Goal: Task Accomplishment & Management: Complete application form

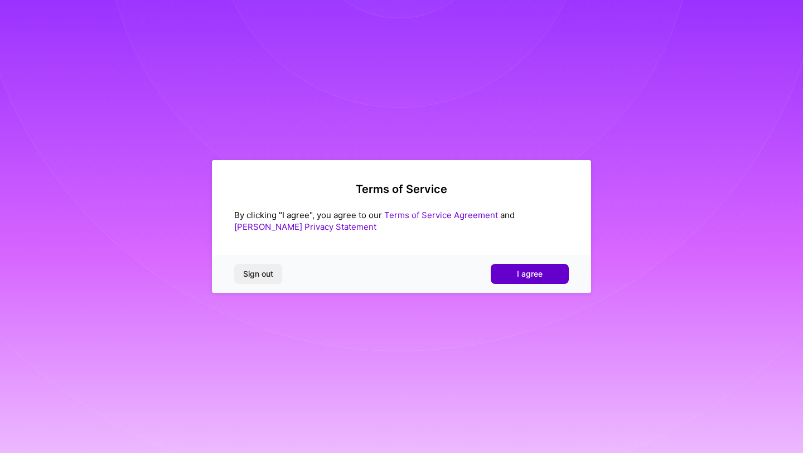
click at [523, 277] on span "I agree" at bounding box center [530, 273] width 26 height 11
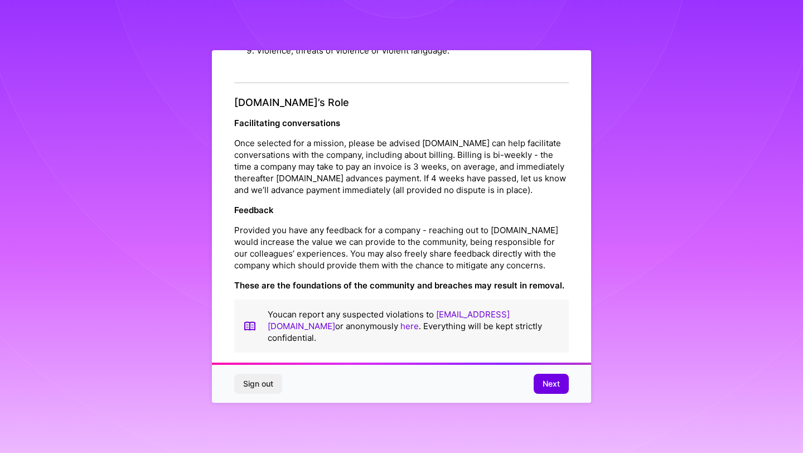
scroll to position [1229, 0]
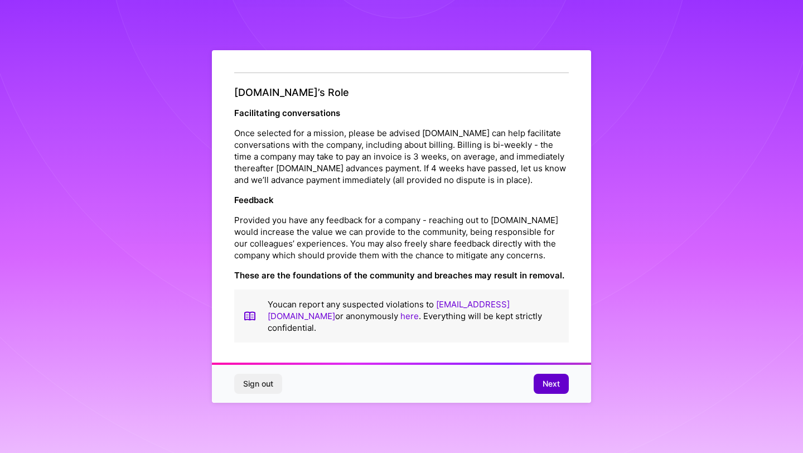
click at [543, 378] on span "Next" at bounding box center [551, 383] width 17 height 11
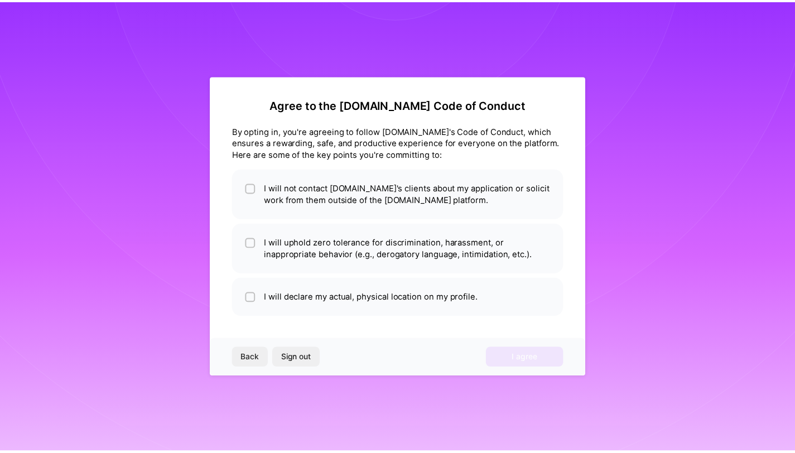
scroll to position [0, 0]
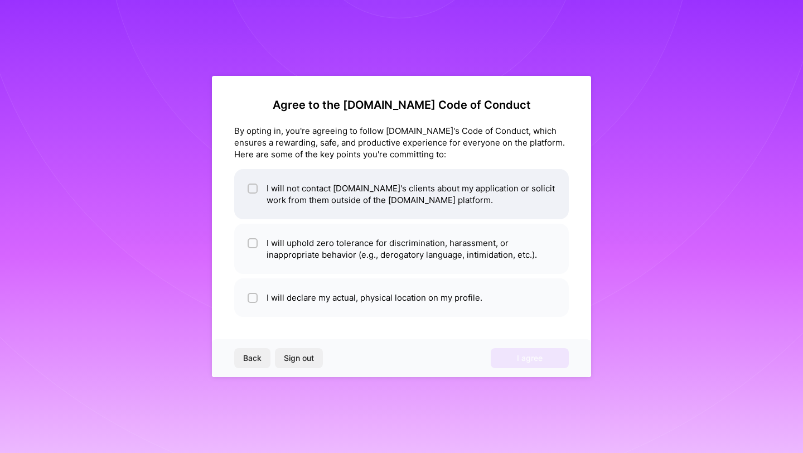
click at [251, 187] on input "checkbox" at bounding box center [254, 189] width 8 height 8
checkbox input "true"
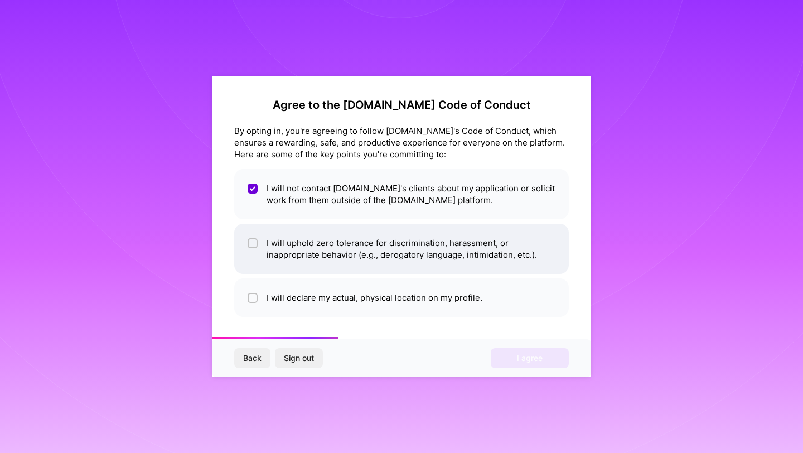
click at [252, 244] on input "checkbox" at bounding box center [254, 244] width 8 height 8
checkbox input "true"
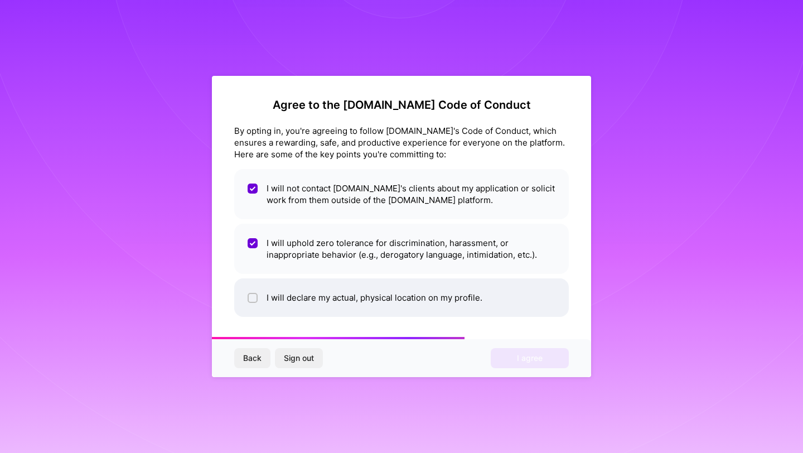
click at [257, 299] on div at bounding box center [253, 298] width 10 height 10
checkbox input "true"
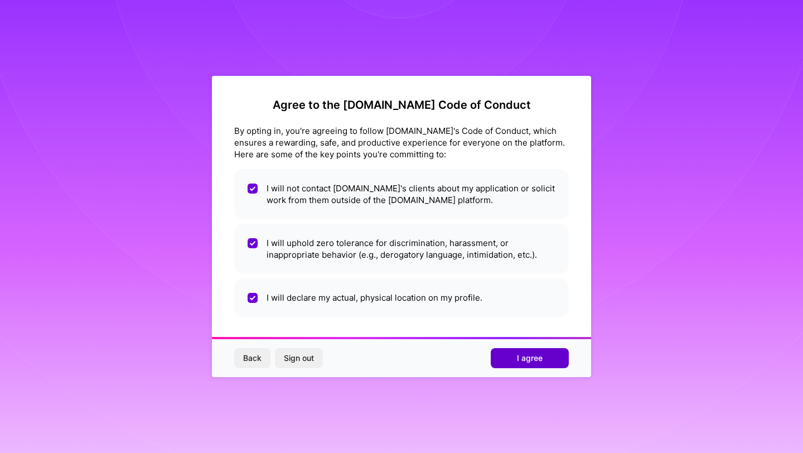
click at [524, 359] on span "I agree" at bounding box center [530, 358] width 26 height 11
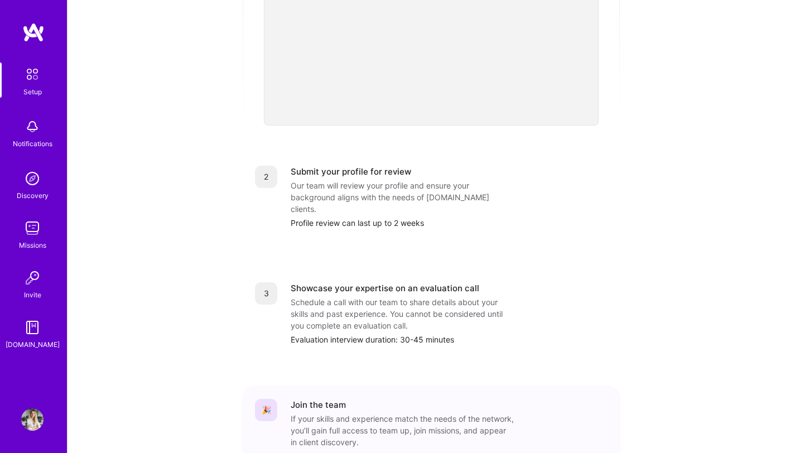
scroll to position [394, 0]
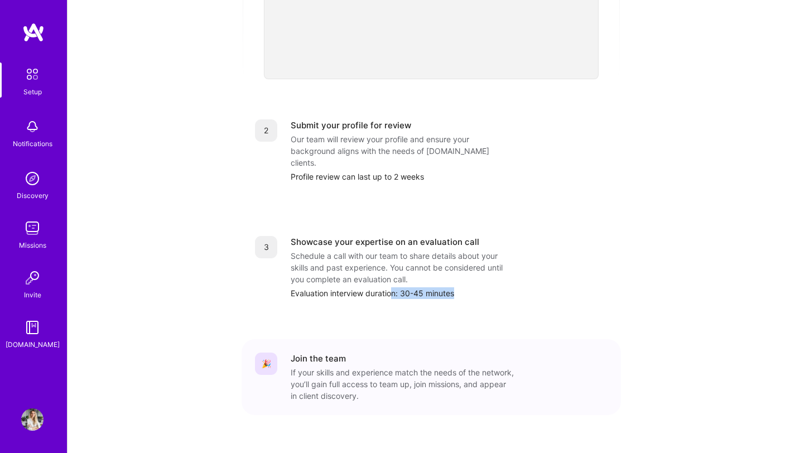
drag, startPoint x: 359, startPoint y: 275, endPoint x: 393, endPoint y: 271, distance: 33.8
click at [392, 271] on div "3 Showcase your expertise on an evaluation call Schedule a call with our team t…" at bounding box center [431, 268] width 379 height 90
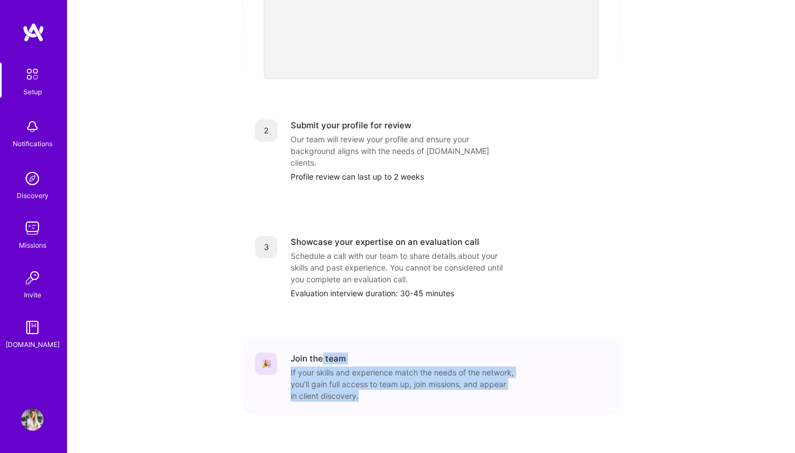
drag, startPoint x: 322, startPoint y: 331, endPoint x: 439, endPoint y: 370, distance: 123.5
click at [439, 370] on div "Join the team If your skills and experience match the needs of the network, you…" at bounding box center [449, 377] width 317 height 49
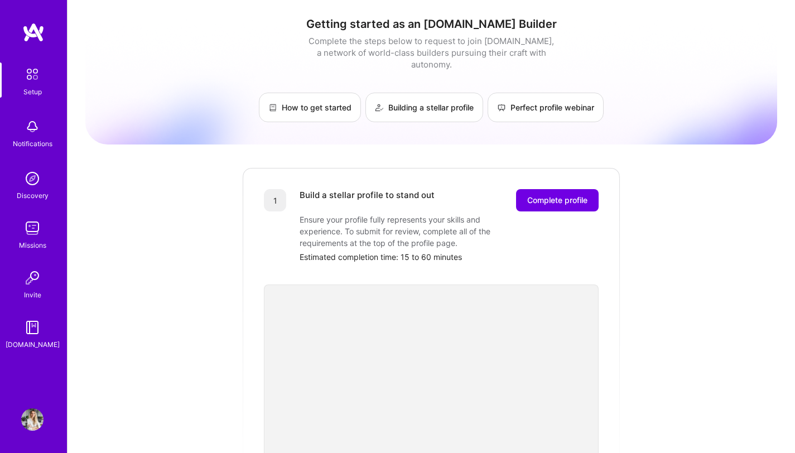
scroll to position [4, 0]
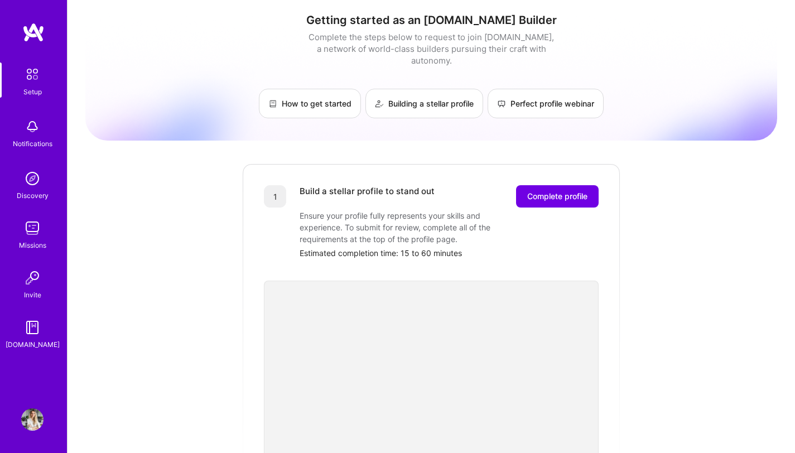
click at [27, 338] on img at bounding box center [32, 327] width 22 height 22
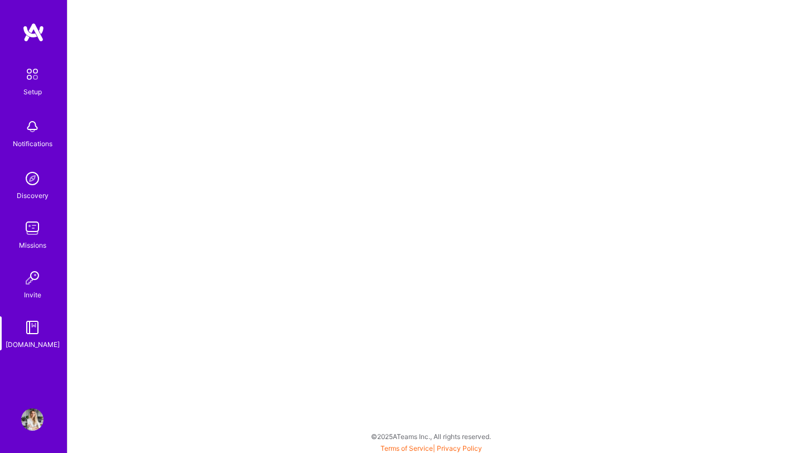
click at [30, 88] on div "Setup" at bounding box center [32, 92] width 18 height 12
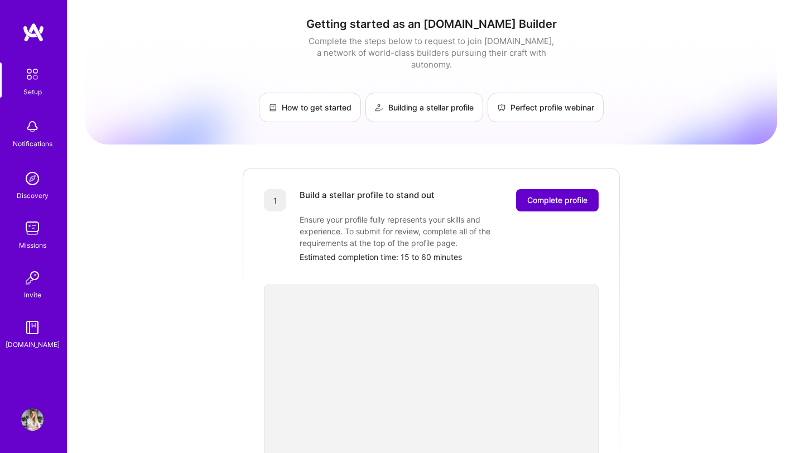
click at [531, 195] on span "Complete profile" at bounding box center [557, 200] width 60 height 11
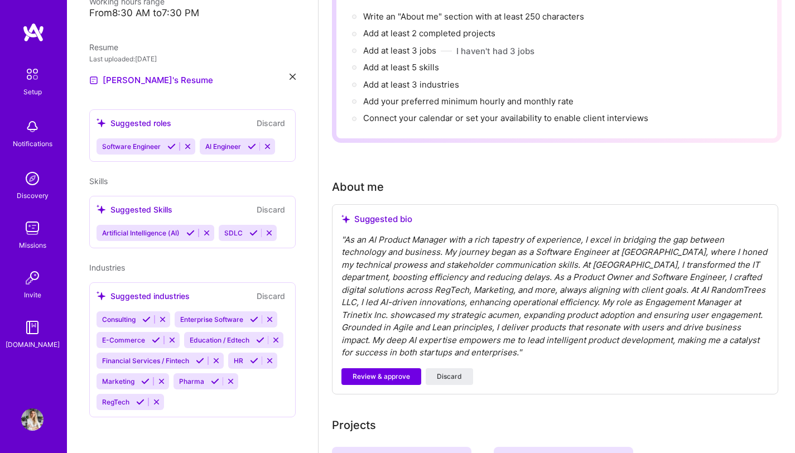
scroll to position [174, 0]
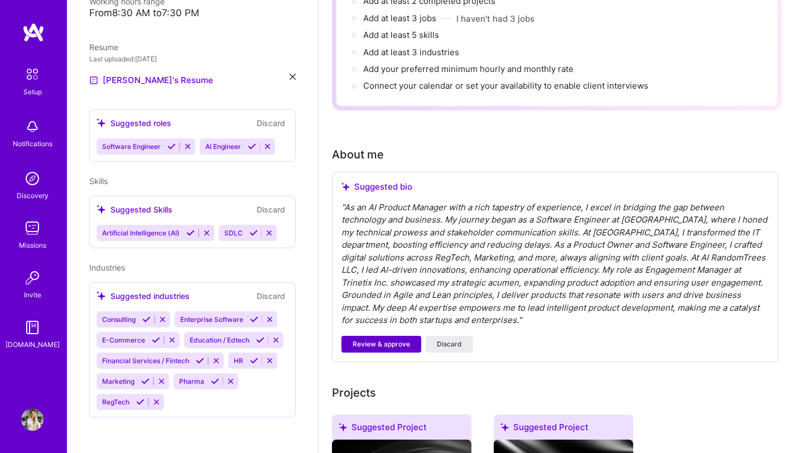
click at [382, 339] on span "Review & approve" at bounding box center [381, 344] width 57 height 10
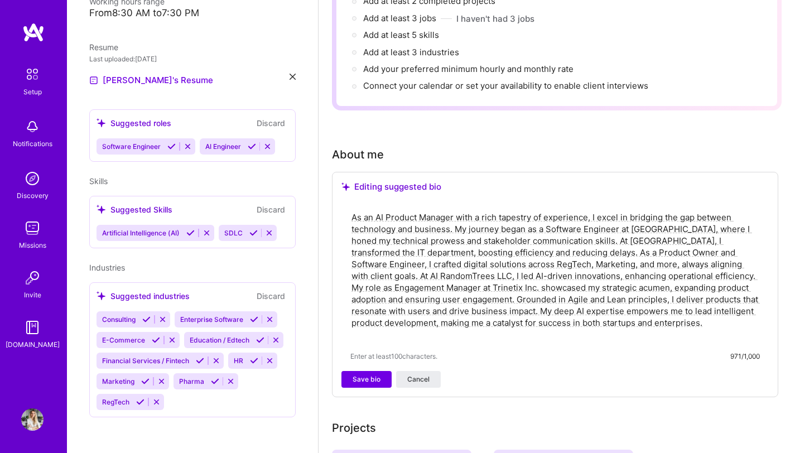
click at [526, 240] on textarea "As an AI Product Manager with a rich tapestry of experience, I excel in bridgin…" at bounding box center [555, 275] width 410 height 131
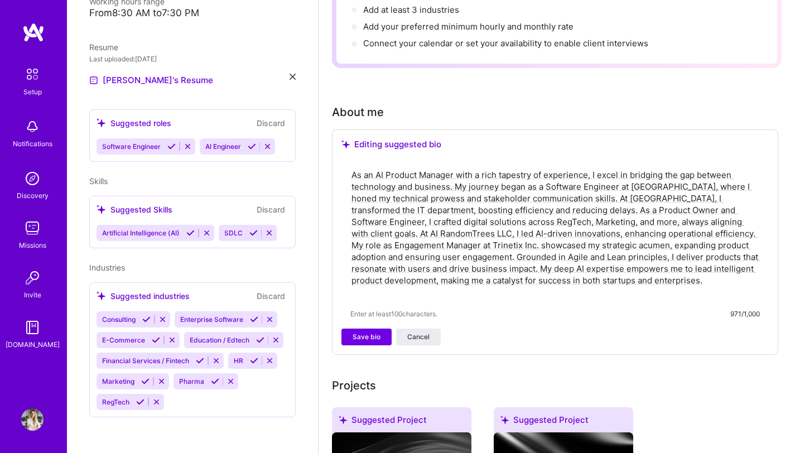
drag, startPoint x: 353, startPoint y: 201, endPoint x: 729, endPoint y: 265, distance: 381.4
click at [729, 265] on textarea "As an AI Product Manager with a rich tapestry of experience, I excel in bridgin…" at bounding box center [555, 233] width 410 height 131
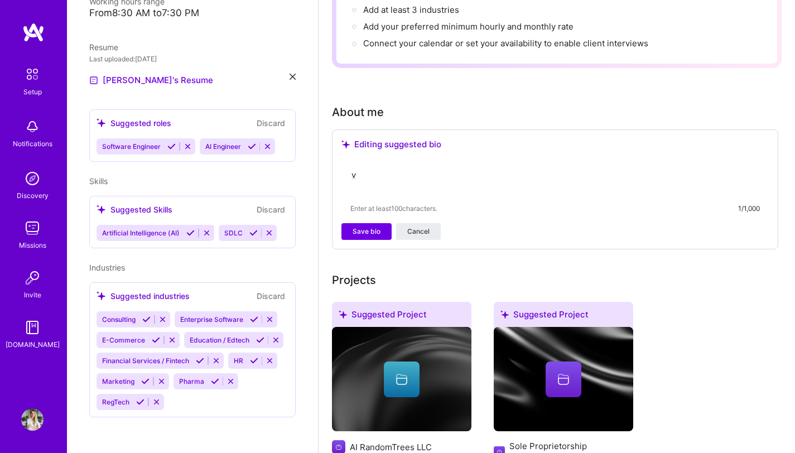
drag, startPoint x: 377, startPoint y: 165, endPoint x: 319, endPoint y: 155, distance: 59.3
paste textarea "Product Manager with 15 years of experience in software development and 5 years…"
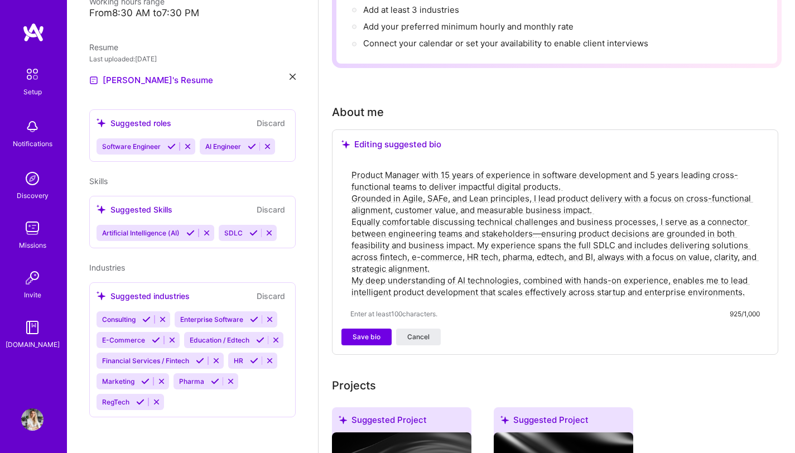
click at [574, 169] on textarea "Product Manager with 15 years of experience in software development and 5 years…" at bounding box center [555, 233] width 410 height 131
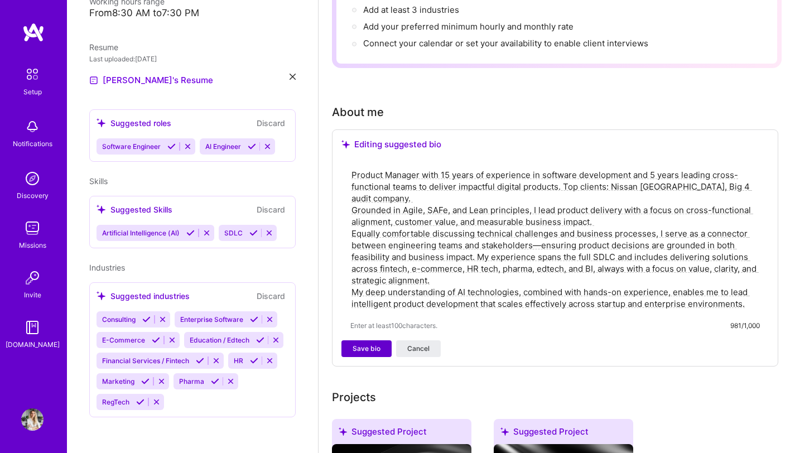
type textarea "Product Manager with 15 years of experience in software development and 5 years…"
click at [357, 340] on button "Save bio" at bounding box center [366, 348] width 50 height 17
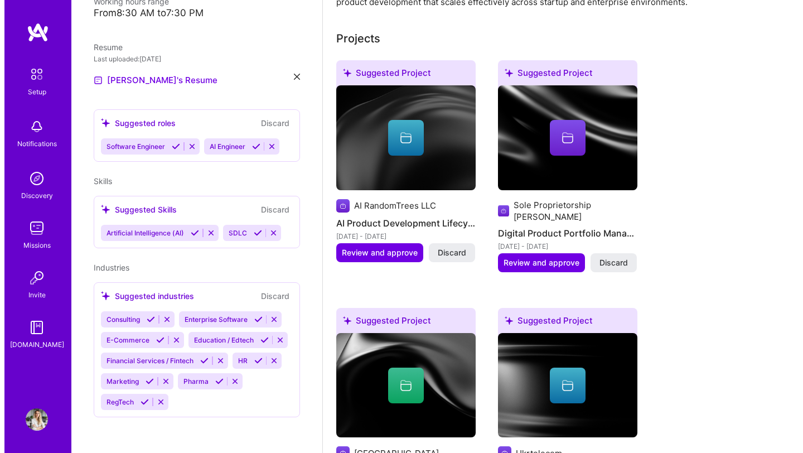
scroll to position [425, 0]
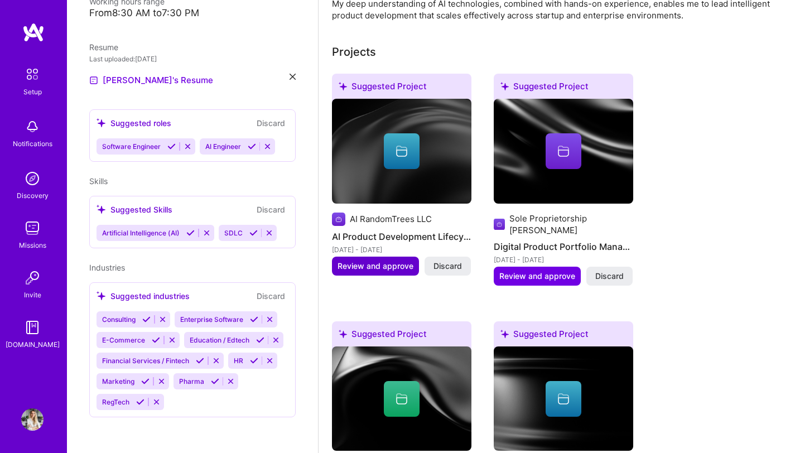
click at [395, 261] on span "Review and approve" at bounding box center [376, 266] width 76 height 11
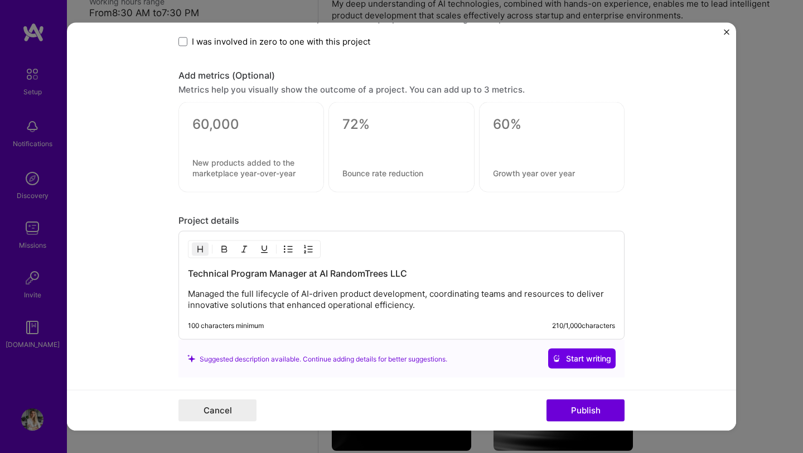
scroll to position [799, 0]
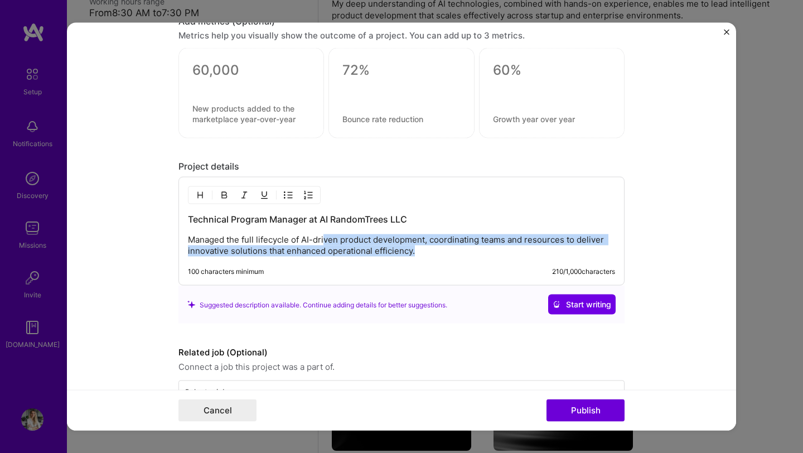
drag, startPoint x: 321, startPoint y: 238, endPoint x: 434, endPoint y: 253, distance: 113.7
click at [434, 253] on p "Managed the full lifecycle of AI-driven product development, coordinating teams…" at bounding box center [401, 245] width 427 height 22
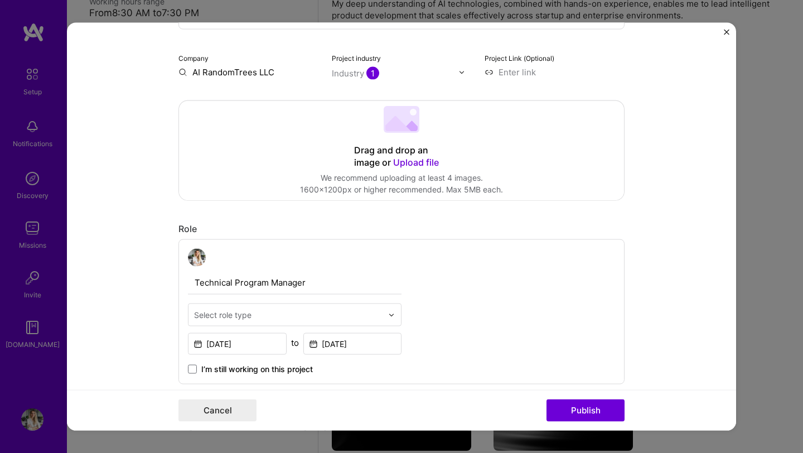
scroll to position [174, 0]
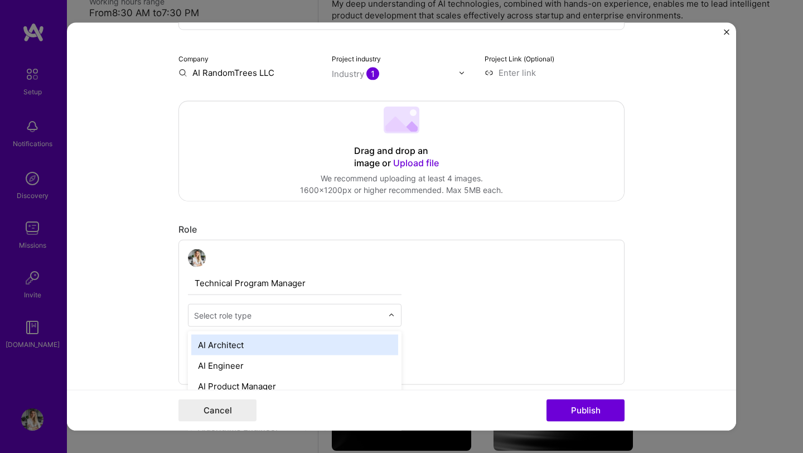
click at [284, 316] on input "text" at bounding box center [288, 316] width 189 height 12
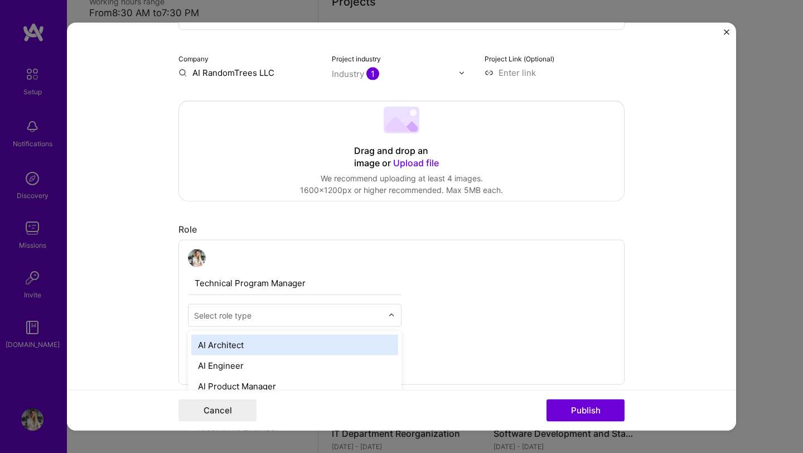
scroll to position [200, 0]
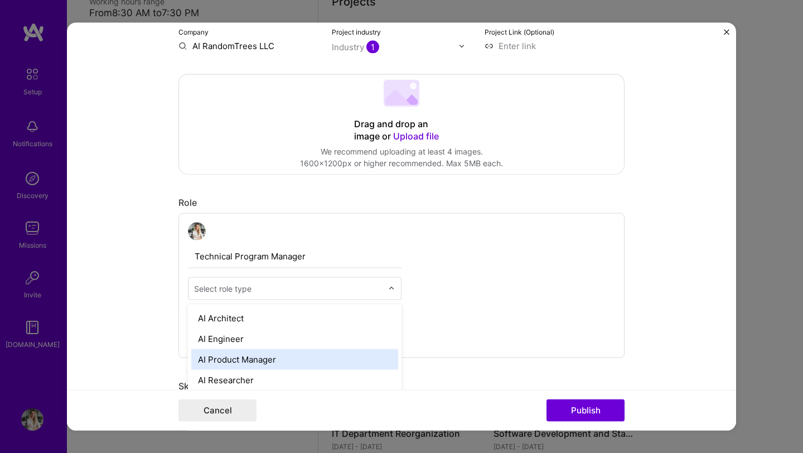
click at [259, 363] on div "AI Product Manager" at bounding box center [294, 359] width 207 height 21
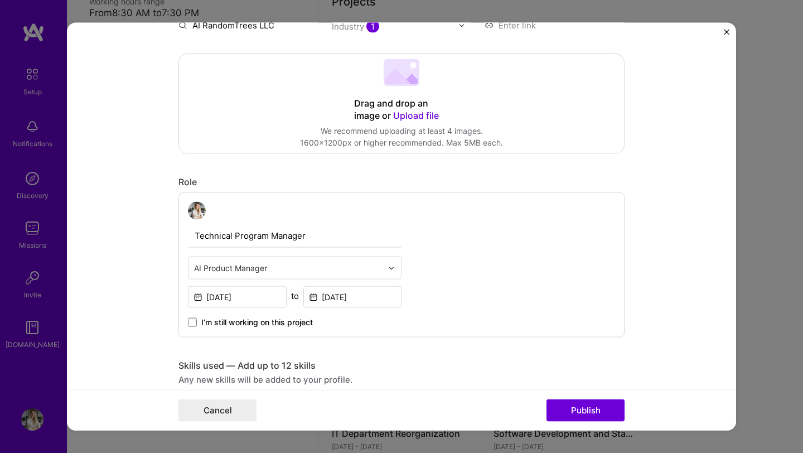
scroll to position [345, 0]
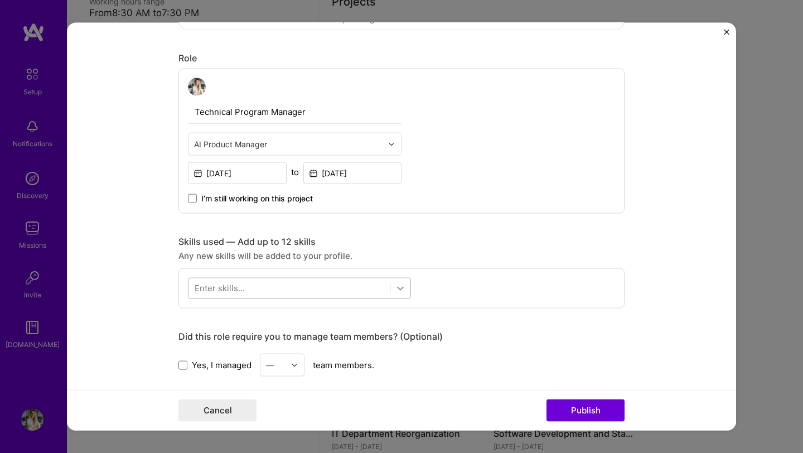
click at [397, 284] on icon at bounding box center [400, 288] width 11 height 11
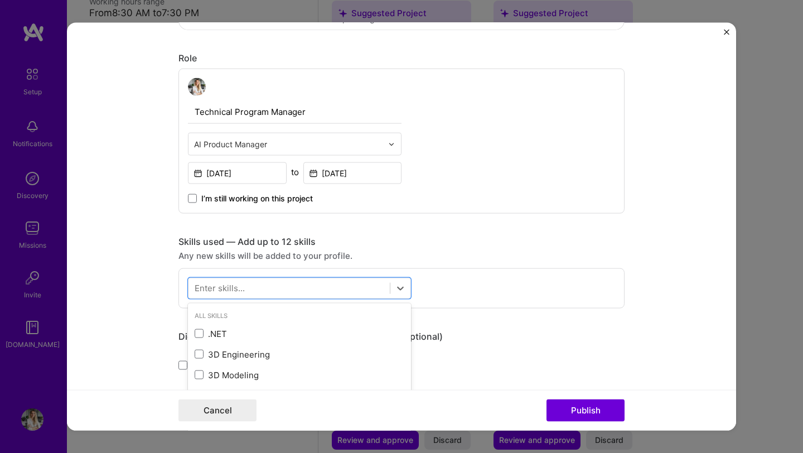
scroll to position [345, 0]
click at [214, 109] on input "Technical Program Manager" at bounding box center [295, 111] width 214 height 23
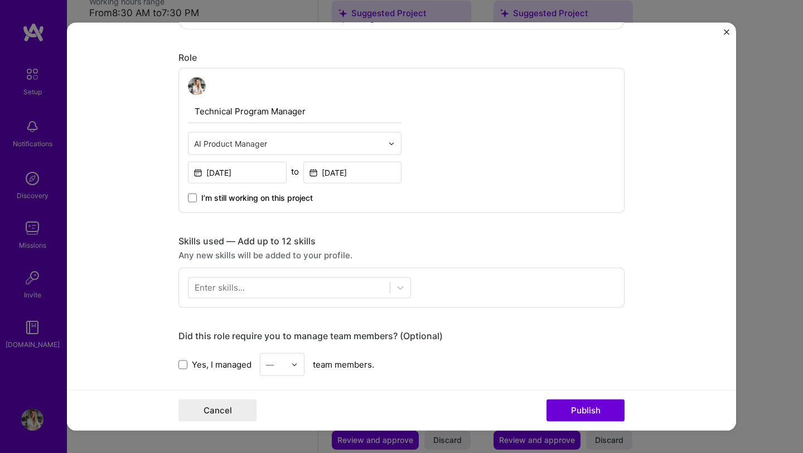
click at [194, 111] on input "Technical Program Manager" at bounding box center [295, 111] width 214 height 23
drag, startPoint x: 192, startPoint y: 112, endPoint x: 205, endPoint y: 115, distance: 13.3
click at [192, 112] on input "Technical Program Manager" at bounding box center [295, 111] width 214 height 23
click at [307, 113] on input "Technical Program Manager" at bounding box center [295, 111] width 214 height 23
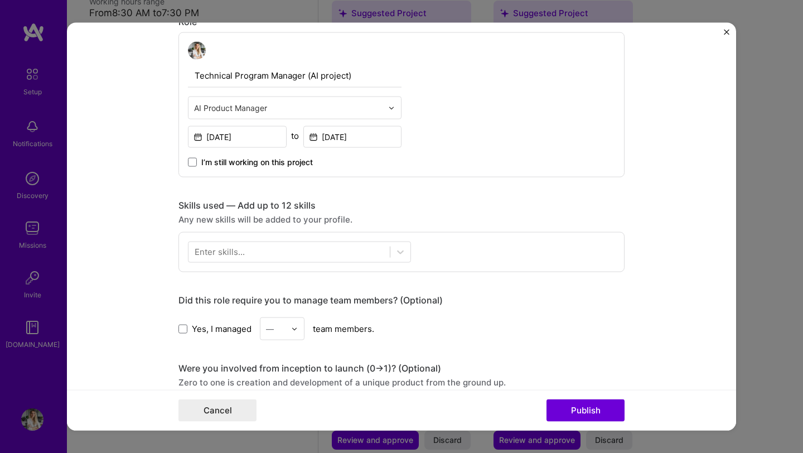
scroll to position [379, 0]
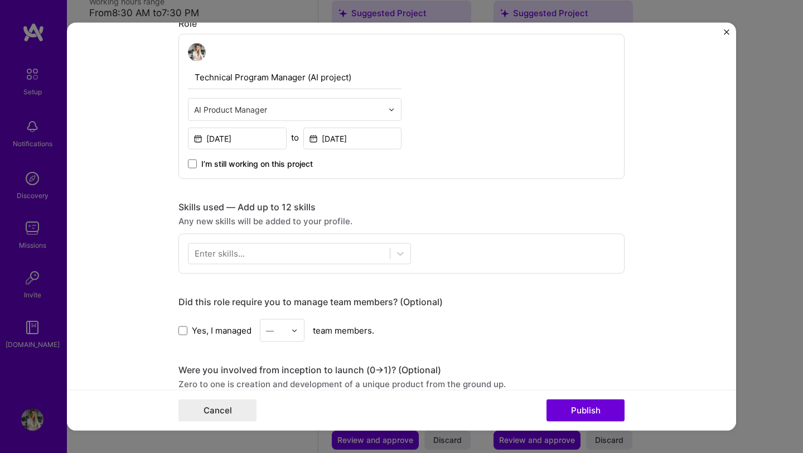
type input "Technical Program Manager (AI project)"
click at [326, 139] on input "[DATE]" at bounding box center [353, 139] width 99 height 22
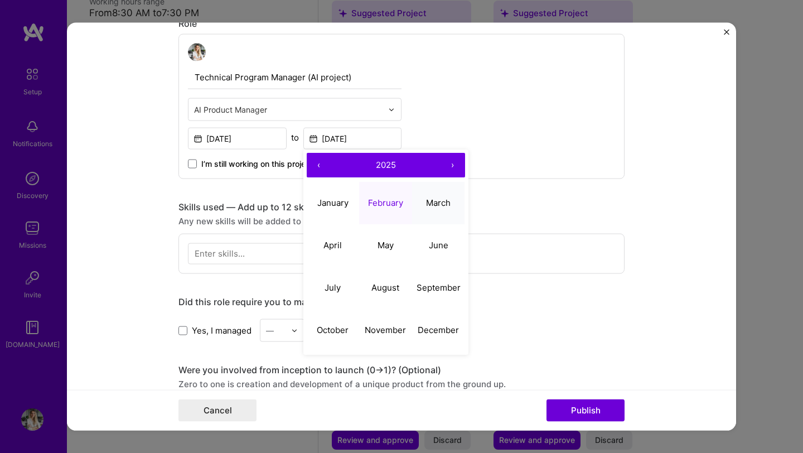
click at [412, 202] on button "March" at bounding box center [438, 202] width 53 height 42
type input "[DATE]"
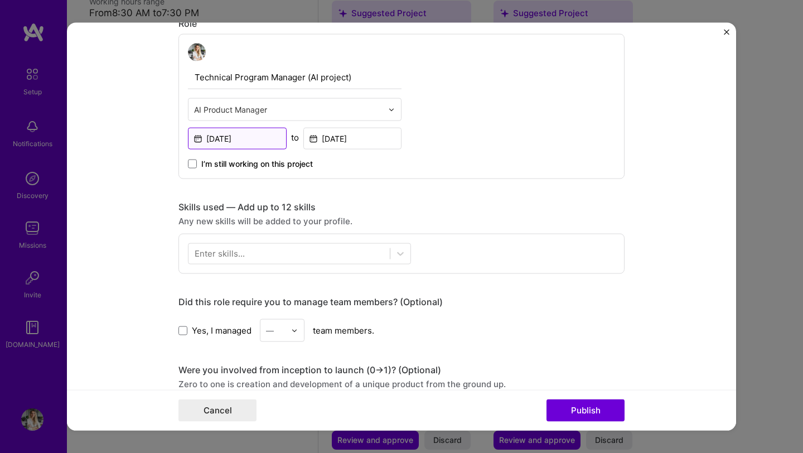
click at [214, 140] on input "[DATE]" at bounding box center [237, 139] width 99 height 22
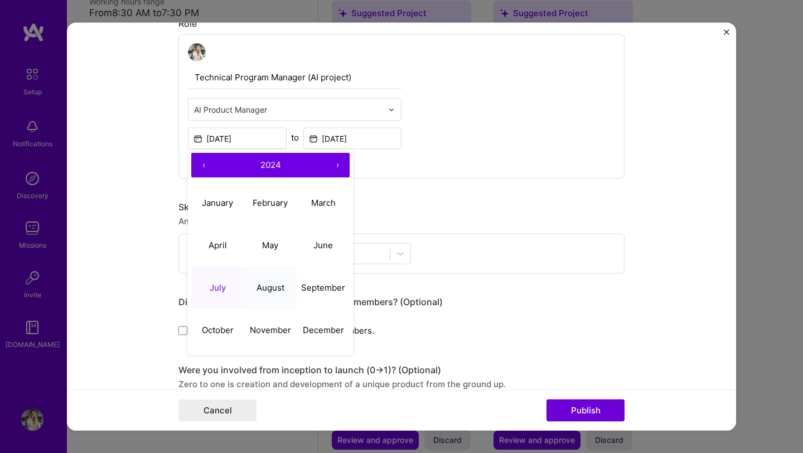
click at [257, 286] on abbr "August" at bounding box center [271, 287] width 28 height 11
type input "[DATE]"
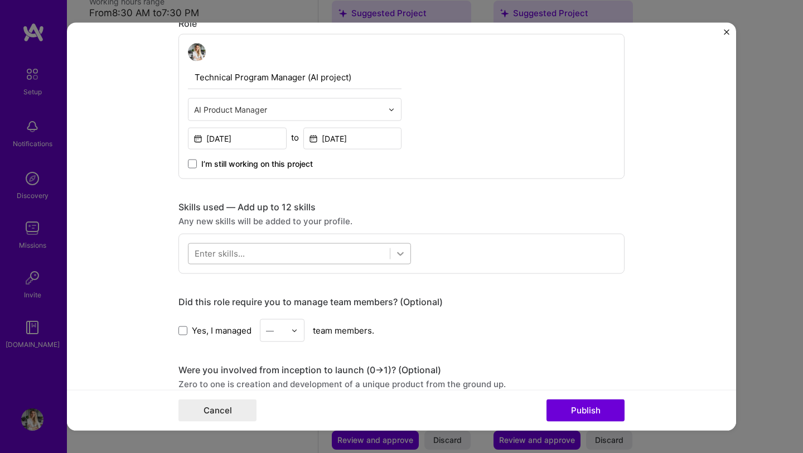
click at [402, 255] on div at bounding box center [401, 254] width 20 height 20
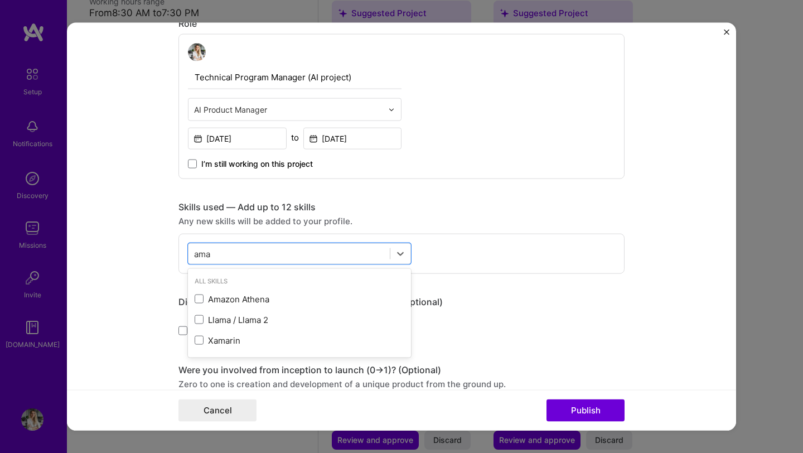
scroll to position [0, 0]
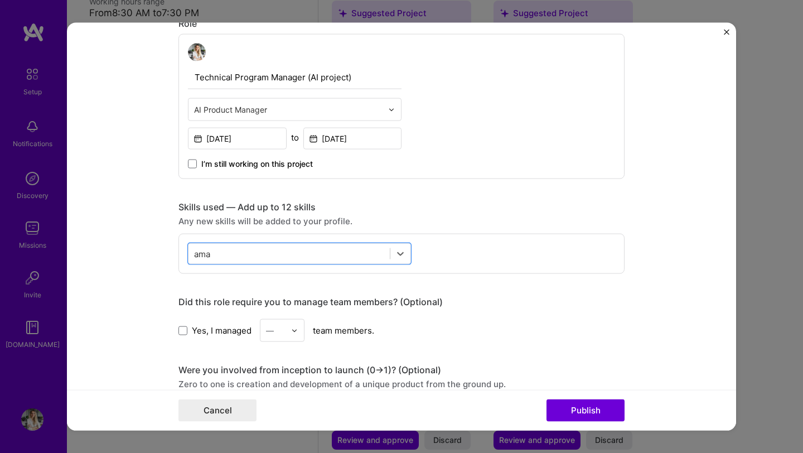
drag, startPoint x: 218, startPoint y: 255, endPoint x: 177, endPoint y: 245, distance: 42.5
click at [179, 245] on div "Select is focused ,type to refine list, press Down to open the menu, press left…" at bounding box center [402, 254] width 446 height 40
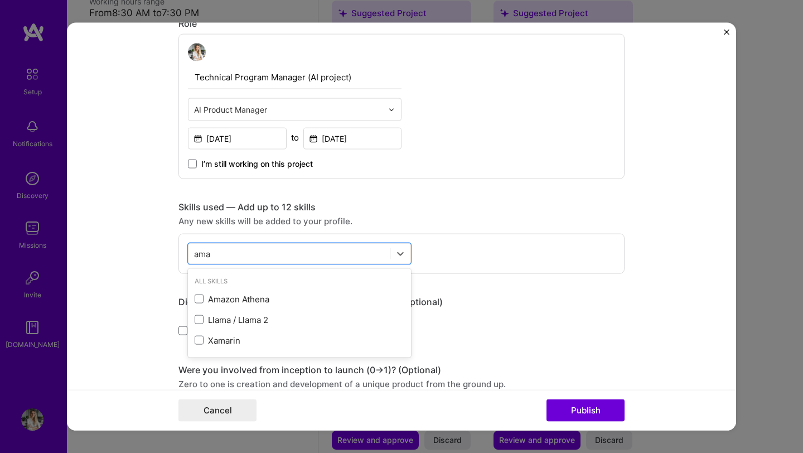
drag, startPoint x: 212, startPoint y: 251, endPoint x: 166, endPoint y: 247, distance: 45.9
click at [166, 247] on form "Editing suggested project This project is suggested based on your LinkedIn, res…" at bounding box center [402, 227] width 670 height 408
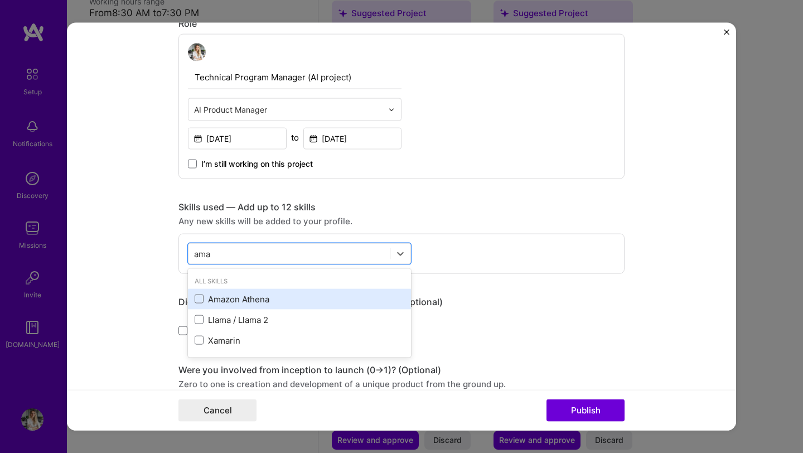
click at [203, 308] on div "Amazon Athena" at bounding box center [299, 298] width 223 height 21
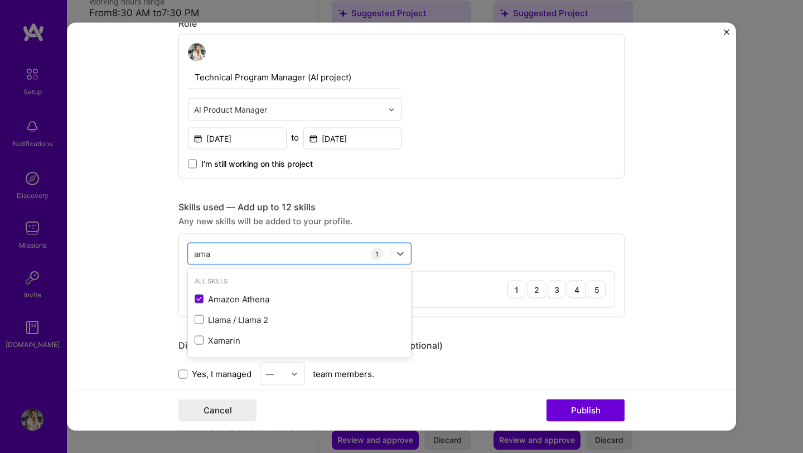
click at [230, 266] on div "option Amazon Athena, selected. option Amazon Athena selected, 0 of 2. 3 result…" at bounding box center [402, 276] width 446 height 84
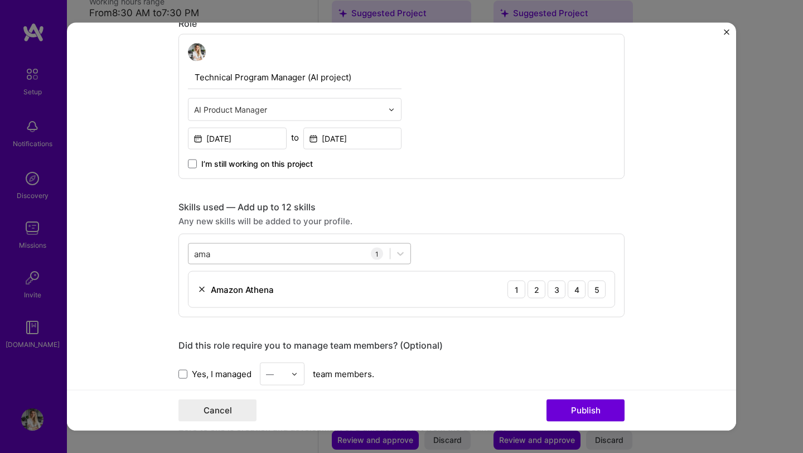
click at [294, 249] on div "ama ama" at bounding box center [289, 253] width 201 height 18
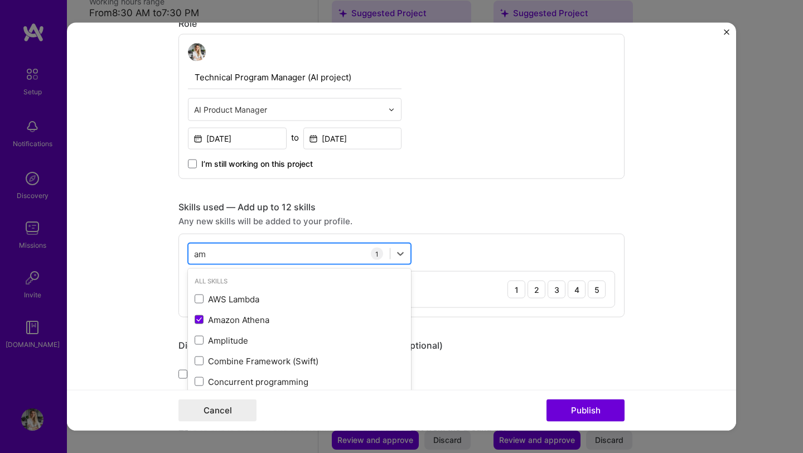
type input "a"
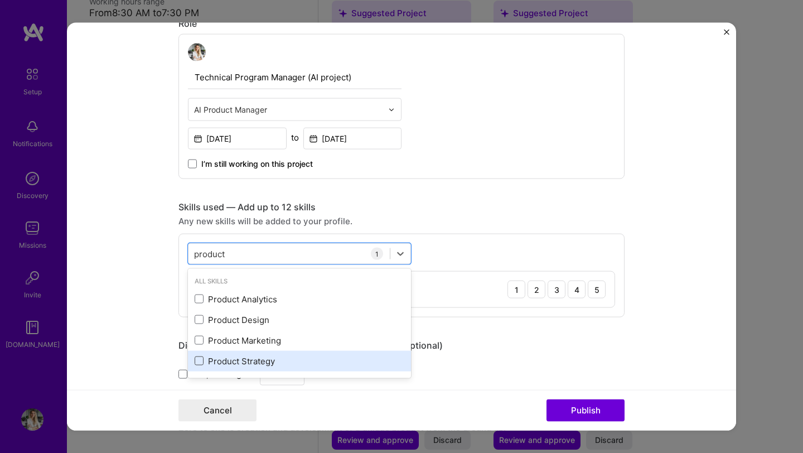
click at [197, 359] on span at bounding box center [199, 361] width 9 height 9
click at [0, 0] on input "checkbox" at bounding box center [0, 0] width 0 height 0
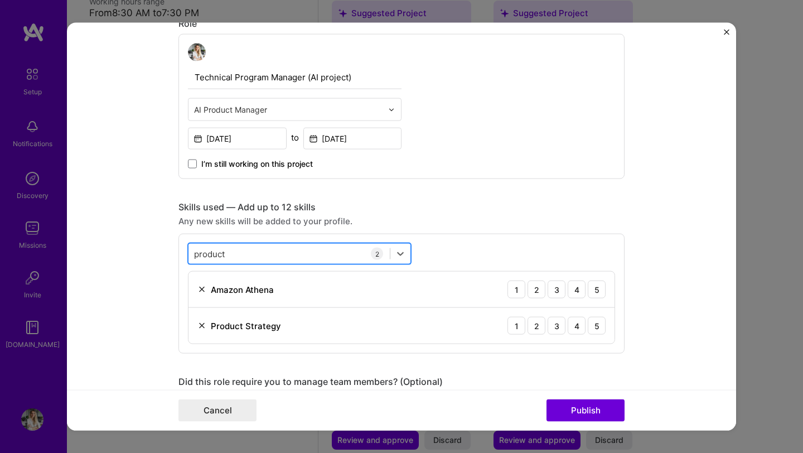
drag, startPoint x: 235, startPoint y: 253, endPoint x: 197, endPoint y: 248, distance: 38.2
click at [197, 248] on div "product product" at bounding box center [289, 253] width 201 height 18
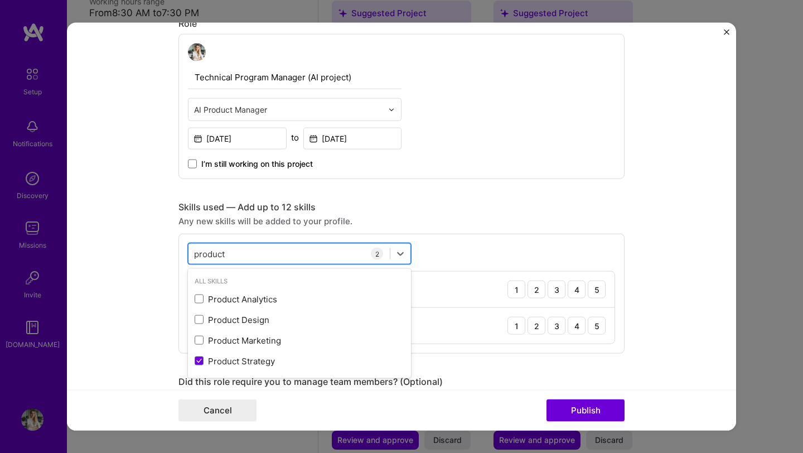
click at [233, 252] on div "product product" at bounding box center [289, 253] width 201 height 18
click at [237, 252] on input "product mana" at bounding box center [222, 254] width 56 height 12
type input "p"
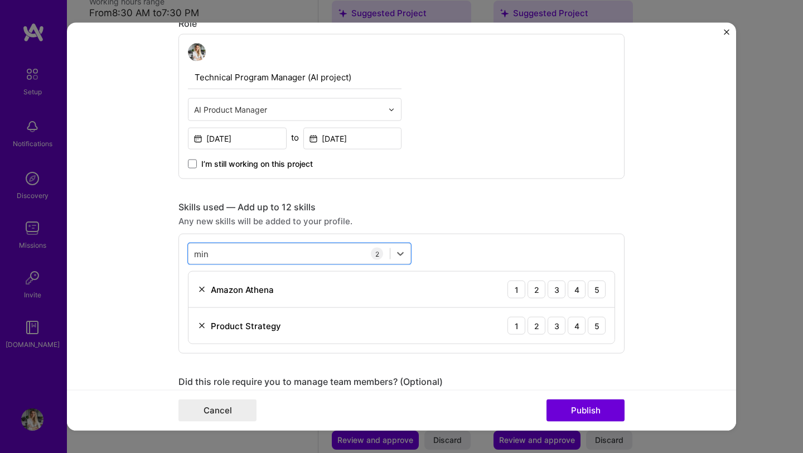
drag, startPoint x: 204, startPoint y: 252, endPoint x: 171, endPoint y: 247, distance: 32.7
click at [171, 247] on form "Editing suggested project This project is suggested based on your LinkedIn, res…" at bounding box center [402, 227] width 670 height 408
drag, startPoint x: 220, startPoint y: 251, endPoint x: 169, endPoint y: 245, distance: 51.0
click at [169, 245] on form "Editing suggested project This project is suggested based on your LinkedIn, res…" at bounding box center [402, 227] width 670 height 408
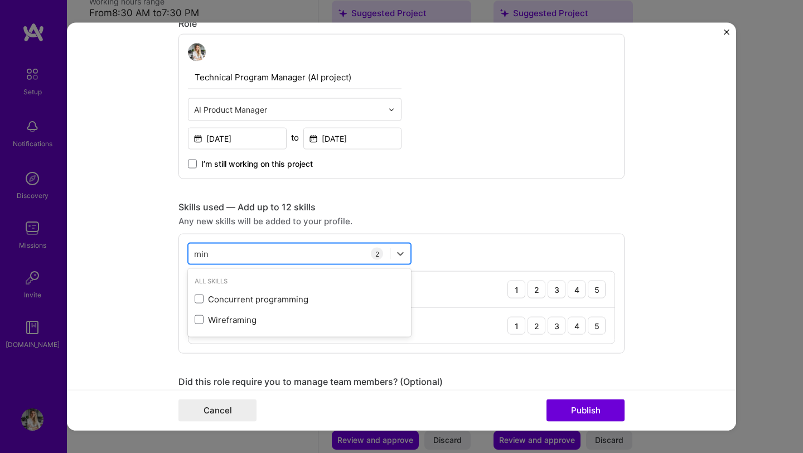
click at [197, 252] on input "min" at bounding box center [201, 254] width 15 height 12
type input "o"
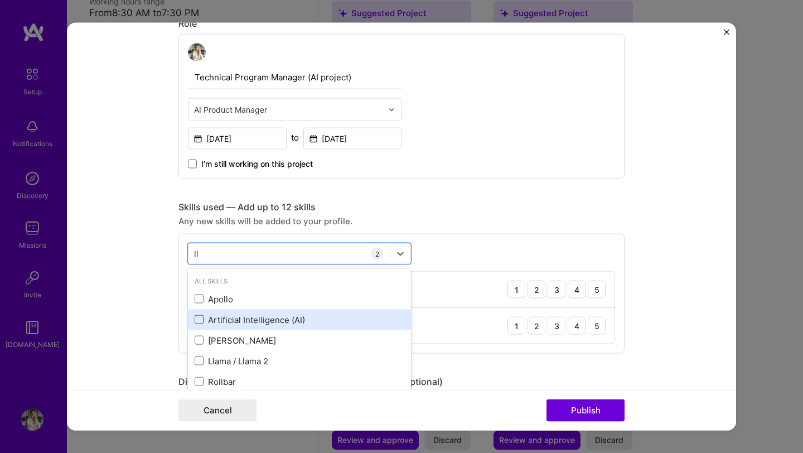
click at [195, 317] on span at bounding box center [199, 319] width 9 height 9
click at [0, 0] on input "checkbox" at bounding box center [0, 0] width 0 height 0
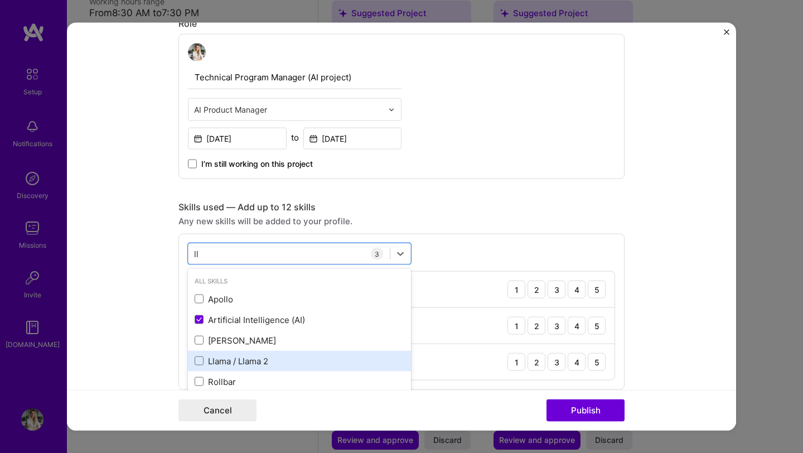
click at [195, 353] on div "Llama / Llama 2" at bounding box center [299, 360] width 223 height 21
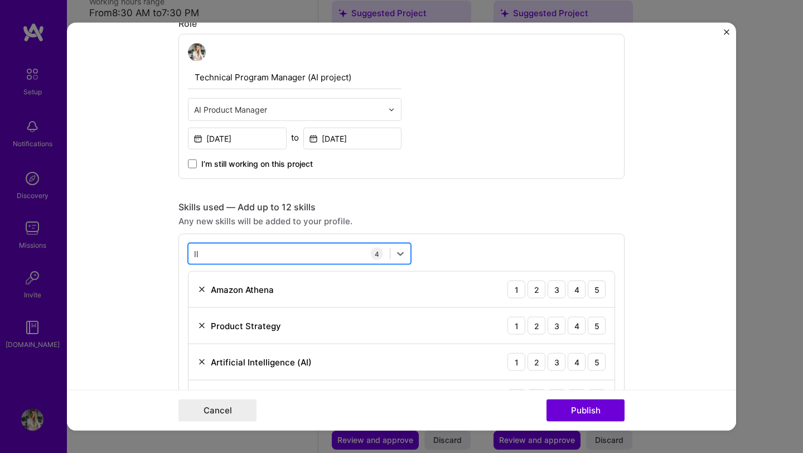
click at [254, 253] on div "ll ll" at bounding box center [289, 253] width 201 height 18
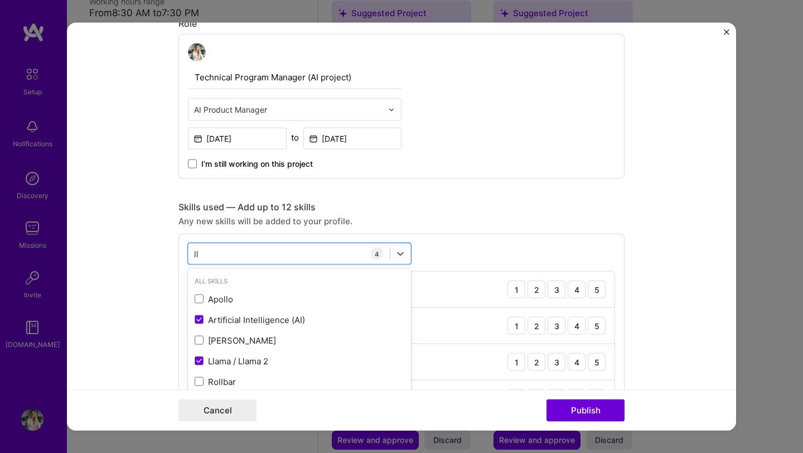
drag, startPoint x: 207, startPoint y: 252, endPoint x: 121, endPoint y: 243, distance: 86.9
click at [122, 243] on form "Editing suggested project This project is suggested based on your LinkedIn, res…" at bounding box center [402, 227] width 670 height 408
type input "l"
type input "z"
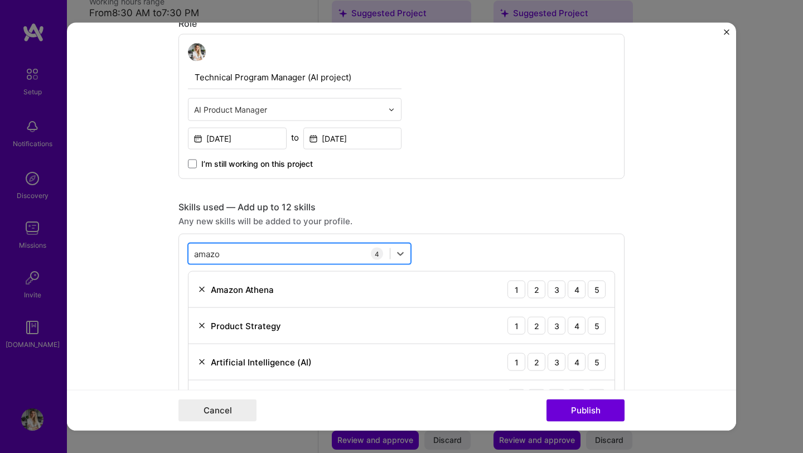
click at [218, 254] on div "[PERSON_NAME]" at bounding box center [289, 253] width 201 height 18
drag, startPoint x: 219, startPoint y: 253, endPoint x: 175, endPoint y: 248, distance: 44.4
click at [179, 249] on div "option Llama / Llama 2, selected. option Amazon Athena selected, 0 of 2. 1 resu…" at bounding box center [402, 330] width 446 height 192
drag, startPoint x: 217, startPoint y: 252, endPoint x: 179, endPoint y: 250, distance: 38.5
click at [179, 250] on div "option Llama / Llama 2, selected. Select is focused ,type to refine list, press…" at bounding box center [402, 330] width 446 height 192
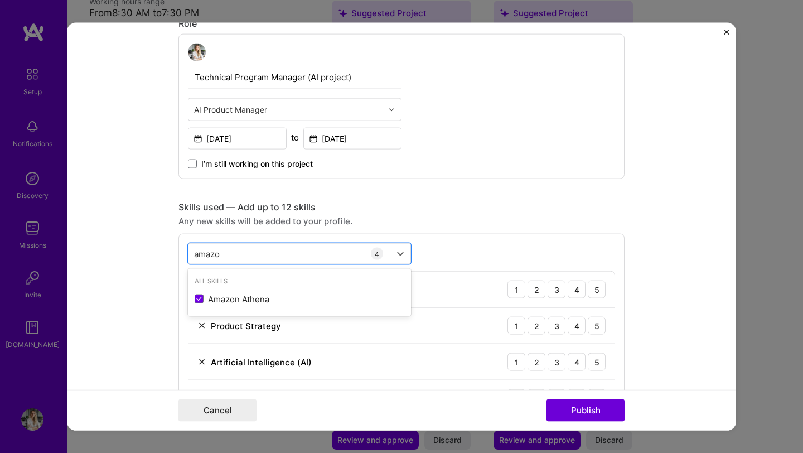
drag, startPoint x: 214, startPoint y: 254, endPoint x: 165, endPoint y: 251, distance: 49.2
click at [165, 251] on form "Editing suggested project This project is suggested based on your LinkedIn, res…" at bounding box center [402, 227] width 670 height 408
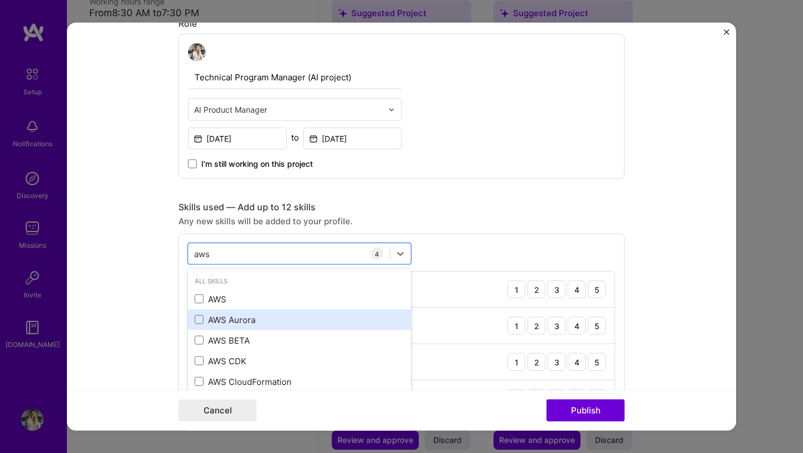
scroll to position [6, 0]
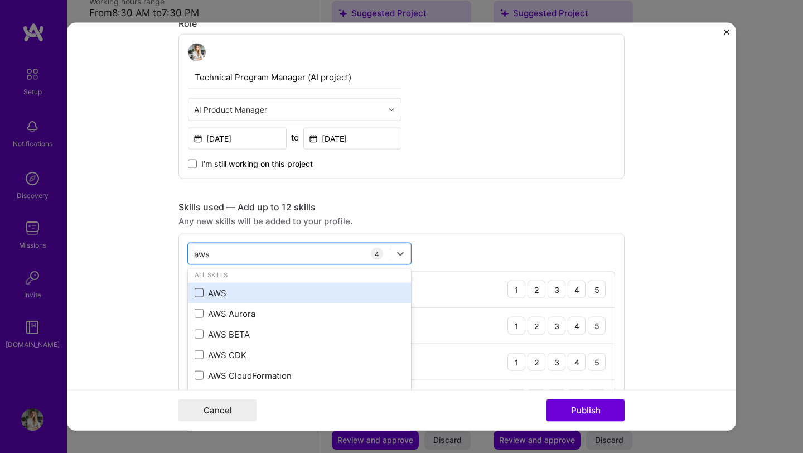
click at [195, 295] on span at bounding box center [199, 292] width 9 height 9
click at [0, 0] on input "checkbox" at bounding box center [0, 0] width 0 height 0
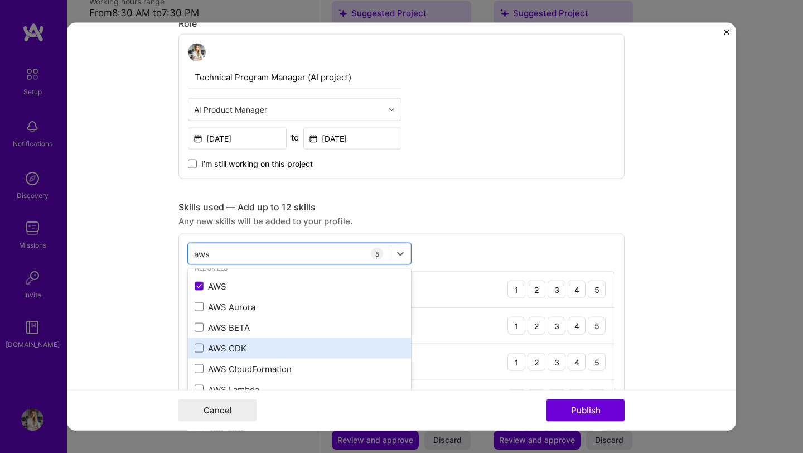
scroll to position [25, 0]
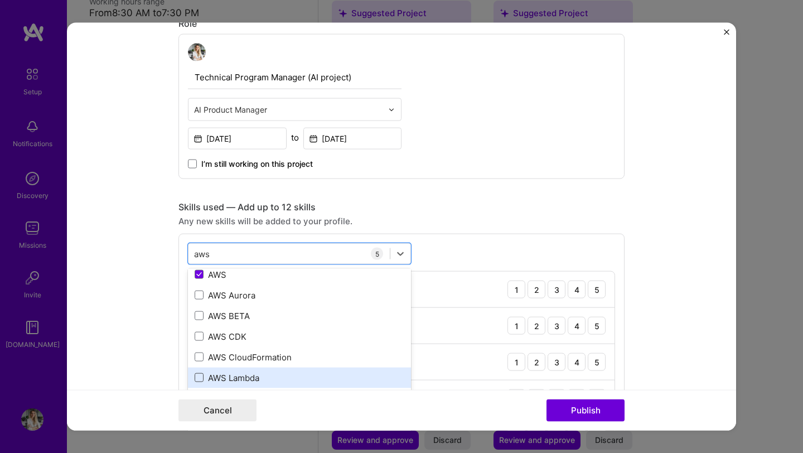
click at [195, 374] on span at bounding box center [199, 377] width 9 height 9
click at [0, 0] on input "checkbox" at bounding box center [0, 0] width 0 height 0
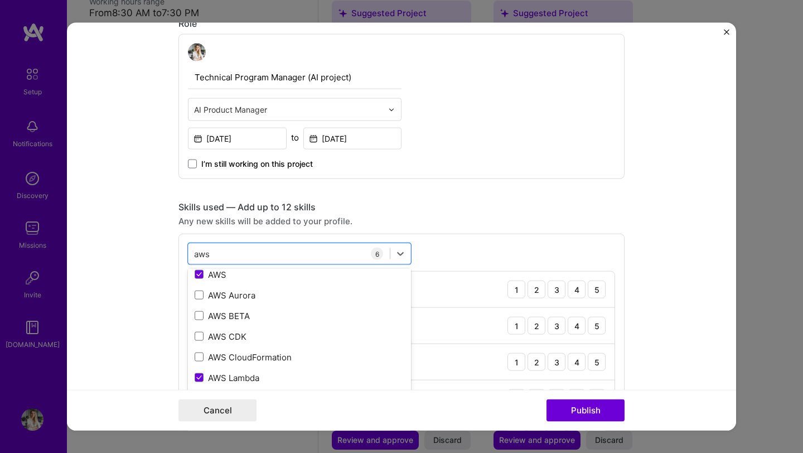
click at [445, 261] on div "option AWS Lambda, selected. option AWS Aurora focused, 0 of 2. 8 results avail…" at bounding box center [402, 366] width 446 height 265
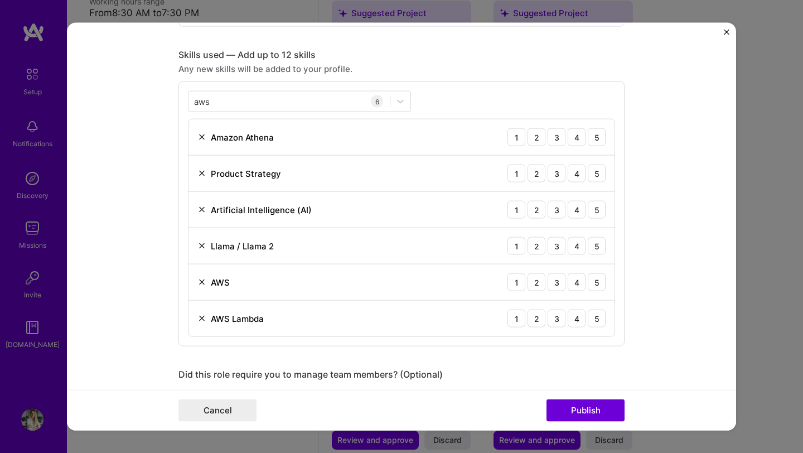
scroll to position [528, 0]
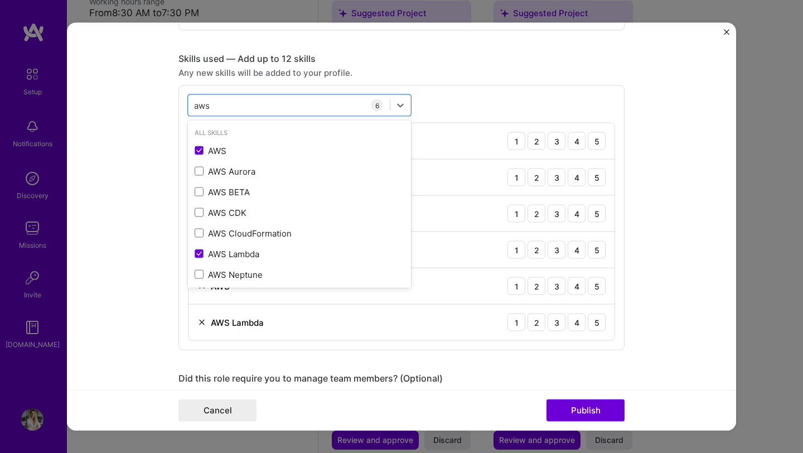
drag, startPoint x: 233, startPoint y: 110, endPoint x: 166, endPoint y: 97, distance: 68.2
click at [166, 97] on form "Editing suggested project This project is suggested based on your LinkedIn, res…" at bounding box center [402, 227] width 670 height 408
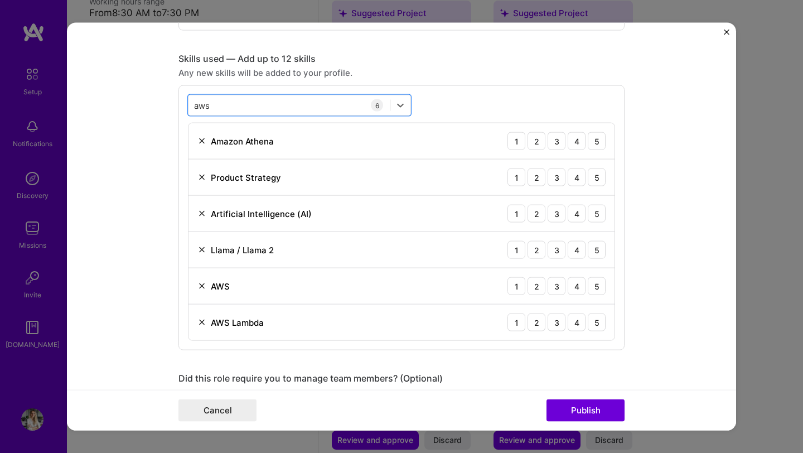
drag, startPoint x: 216, startPoint y: 104, endPoint x: 157, endPoint y: 98, distance: 59.0
click at [158, 98] on form "Editing suggested project This project is suggested based on your LinkedIn, res…" at bounding box center [402, 227] width 670 height 408
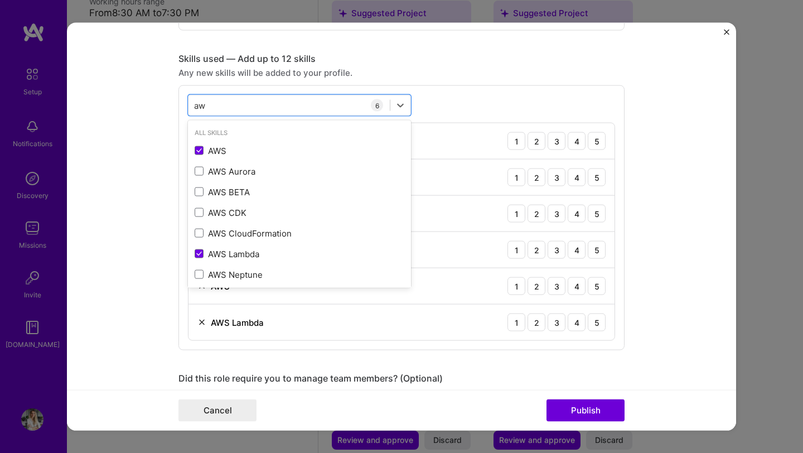
type input "a"
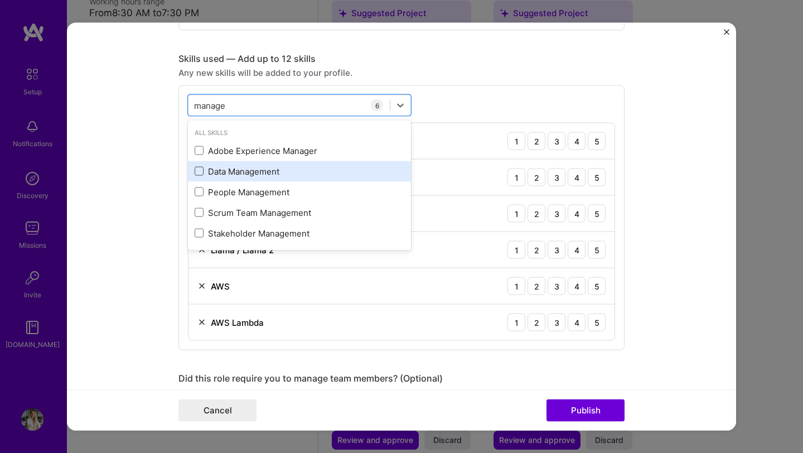
click at [195, 174] on span at bounding box center [199, 171] width 9 height 9
click at [0, 0] on input "checkbox" at bounding box center [0, 0] width 0 height 0
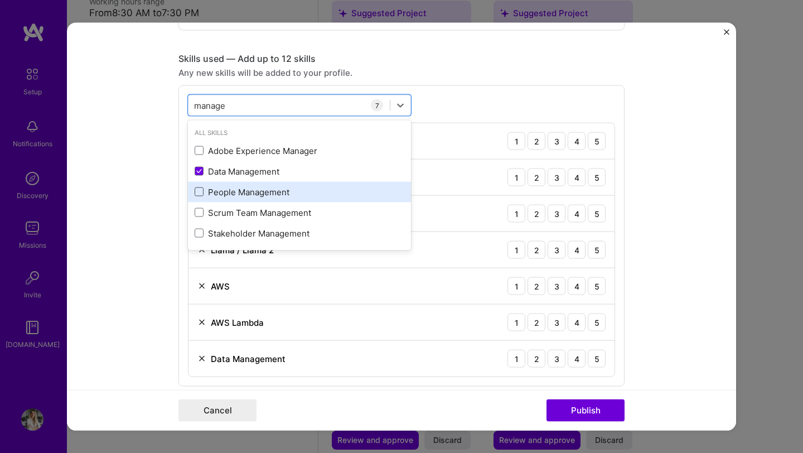
click at [195, 196] on span at bounding box center [199, 191] width 9 height 9
click at [0, 0] on input "checkbox" at bounding box center [0, 0] width 0 height 0
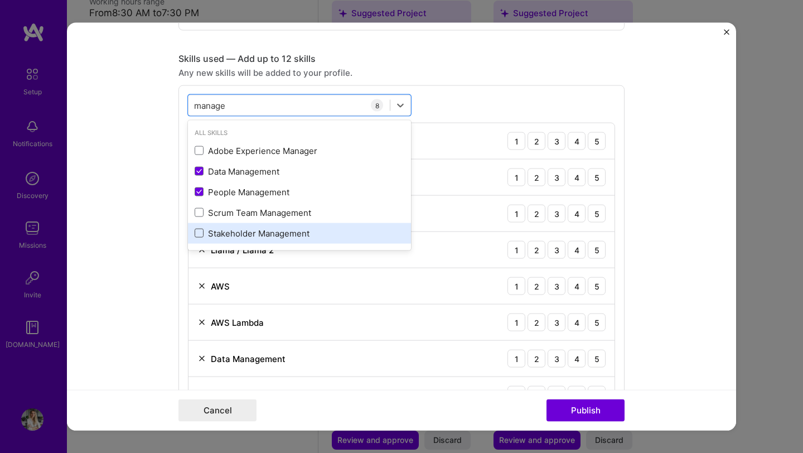
click at [195, 232] on span at bounding box center [199, 233] width 9 height 9
click at [0, 0] on input "checkbox" at bounding box center [0, 0] width 0 height 0
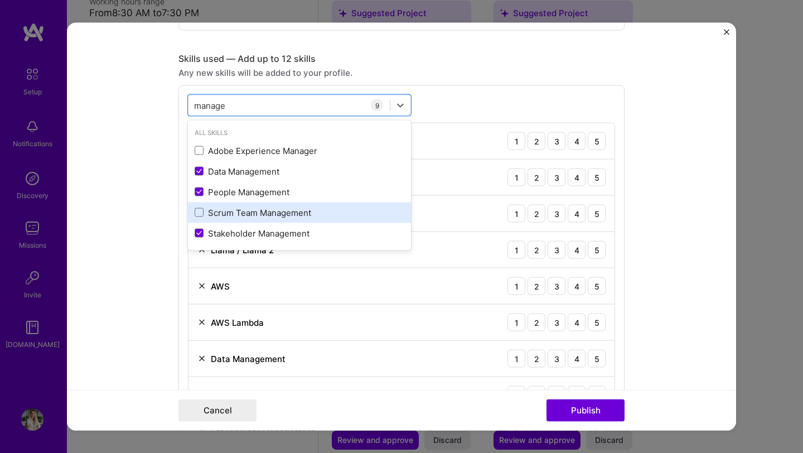
click at [195, 218] on div "Scrum Team Management" at bounding box center [300, 212] width 210 height 12
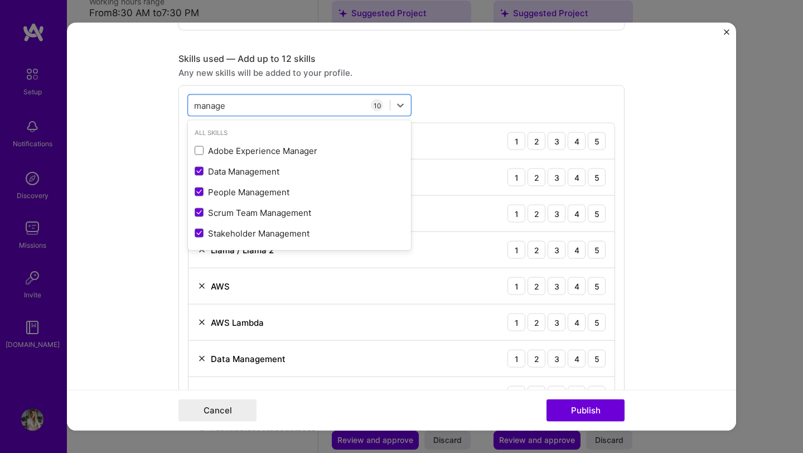
click at [485, 105] on div "option Scrum Team Management, selected. option Adobe Experience Manager focused…" at bounding box center [402, 290] width 446 height 410
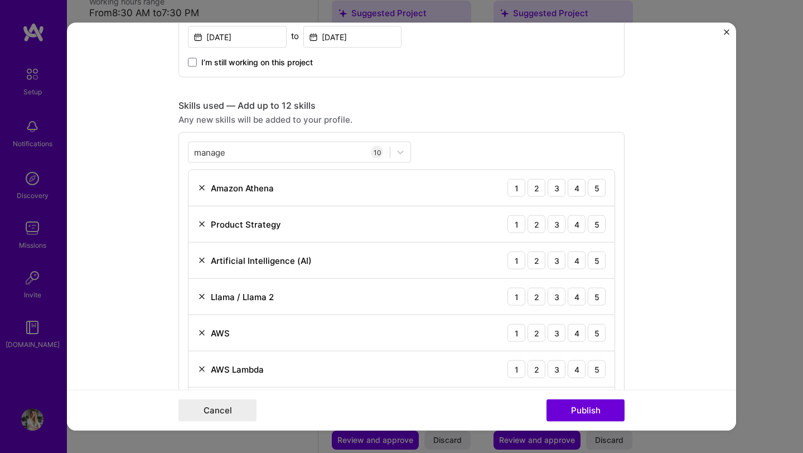
scroll to position [485, 0]
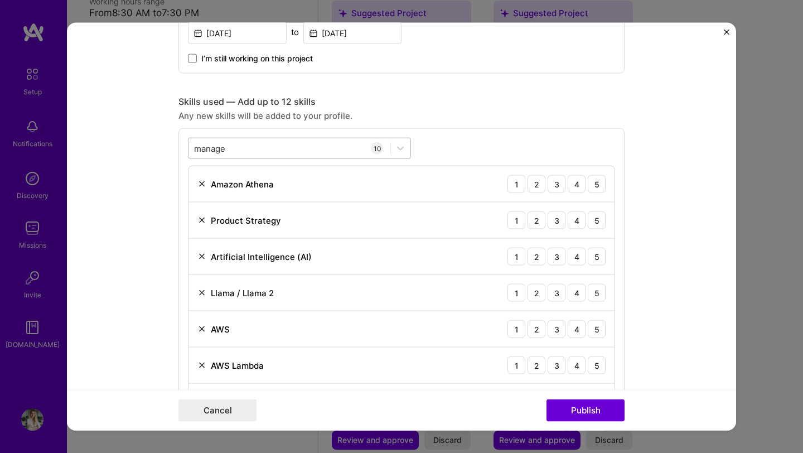
click at [232, 148] on div "manage manage" at bounding box center [289, 148] width 201 height 18
drag, startPoint x: 239, startPoint y: 150, endPoint x: 137, endPoint y: 136, distance: 102.5
click at [137, 136] on form "Editing suggested project This project is suggested based on your LinkedIn, res…" at bounding box center [402, 227] width 670 height 408
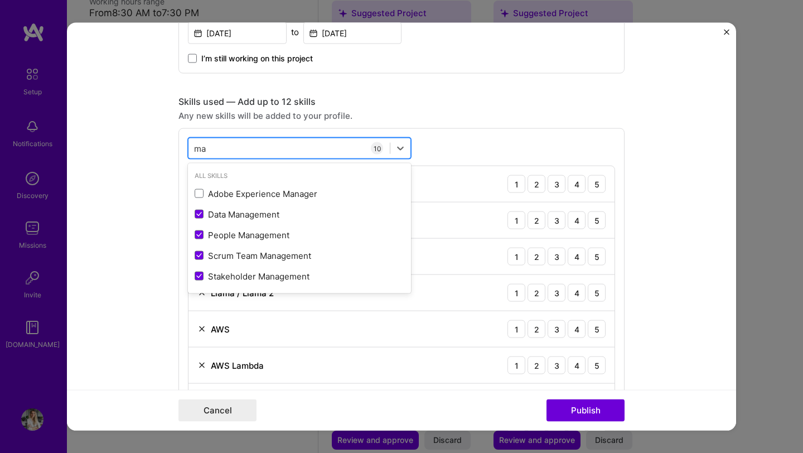
type input "m"
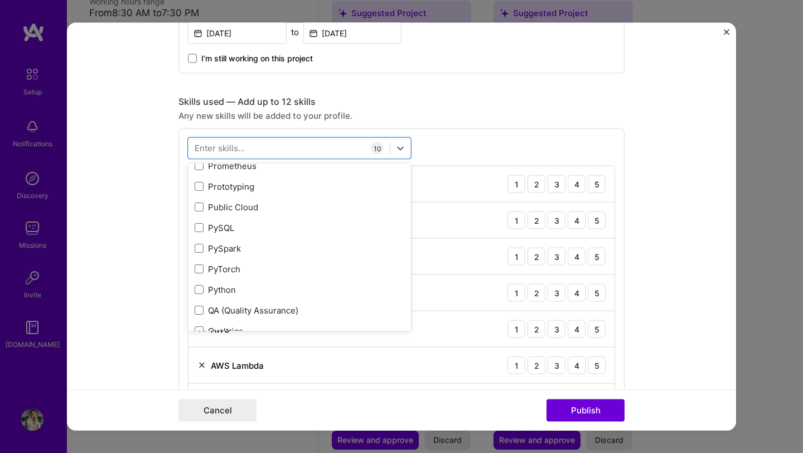
scroll to position [5338, 0]
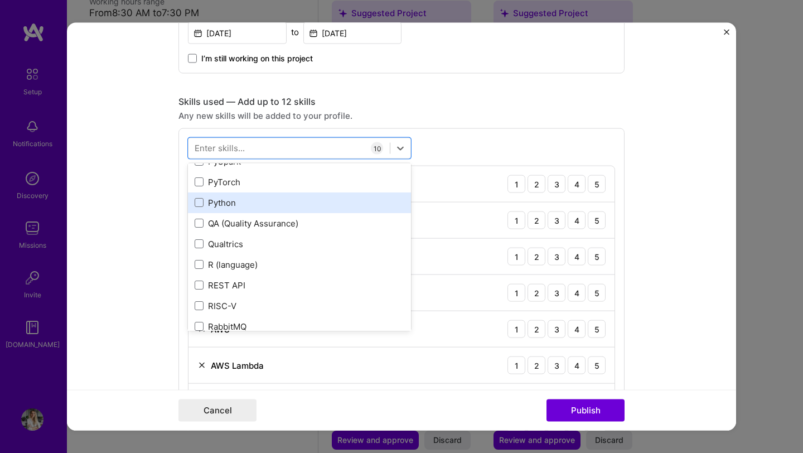
click at [222, 201] on div "Python" at bounding box center [300, 202] width 210 height 12
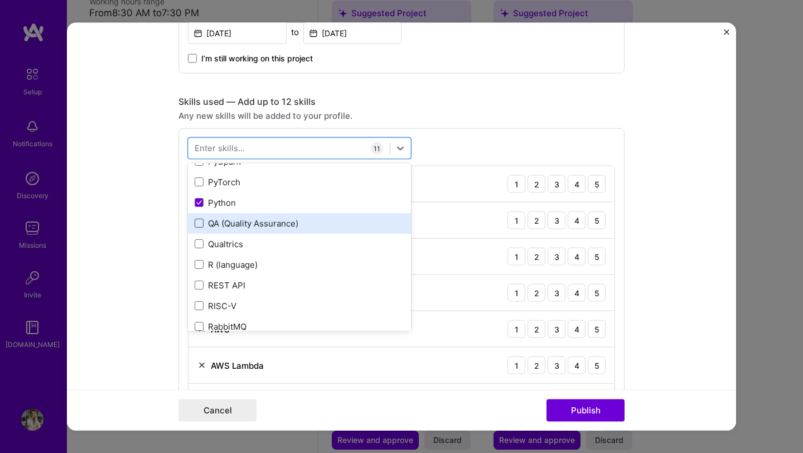
click at [196, 222] on span at bounding box center [199, 223] width 9 height 9
click at [0, 0] on input "checkbox" at bounding box center [0, 0] width 0 height 0
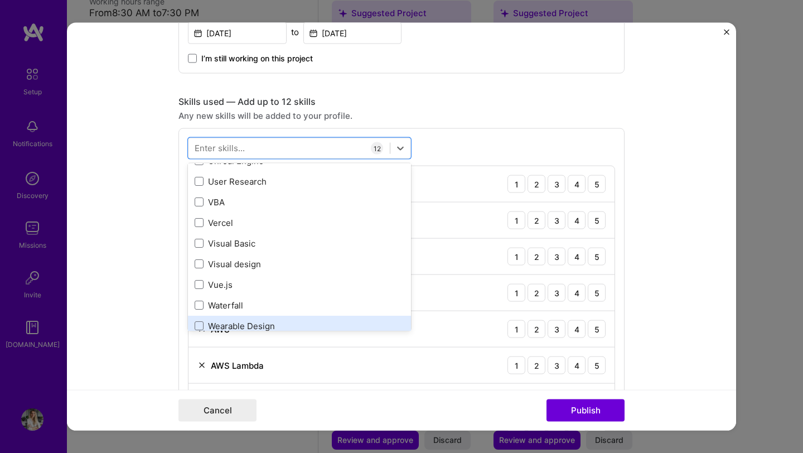
scroll to position [7169, 0]
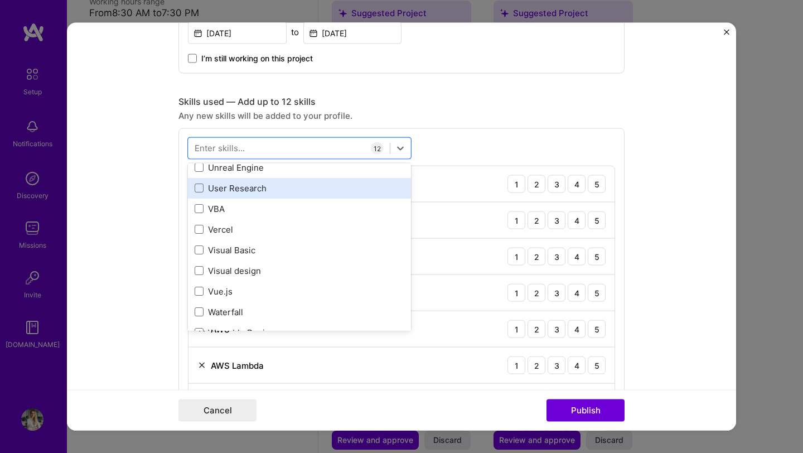
click at [230, 191] on div "User Research" at bounding box center [300, 188] width 210 height 12
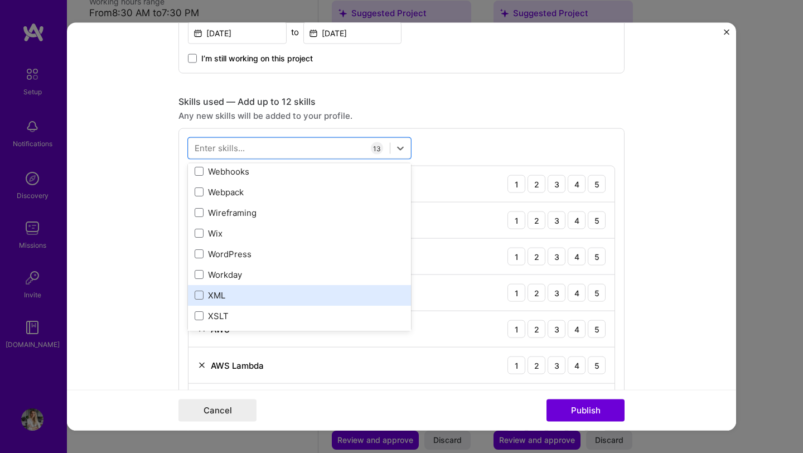
scroll to position [7451, 0]
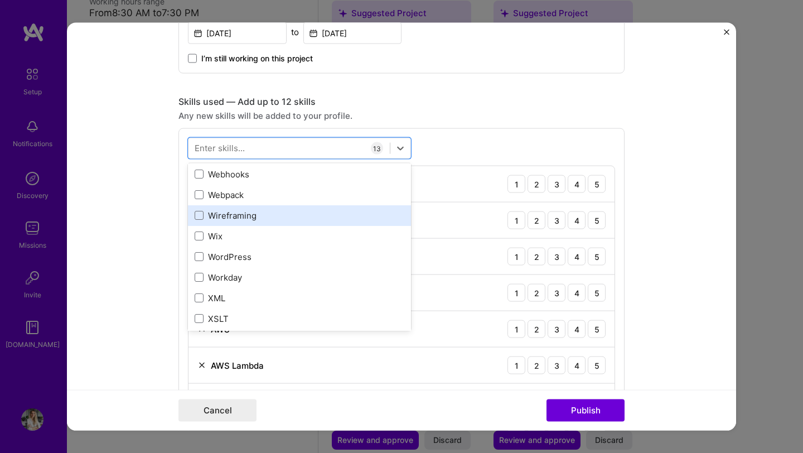
click at [238, 218] on div "Wireframing" at bounding box center [300, 215] width 210 height 12
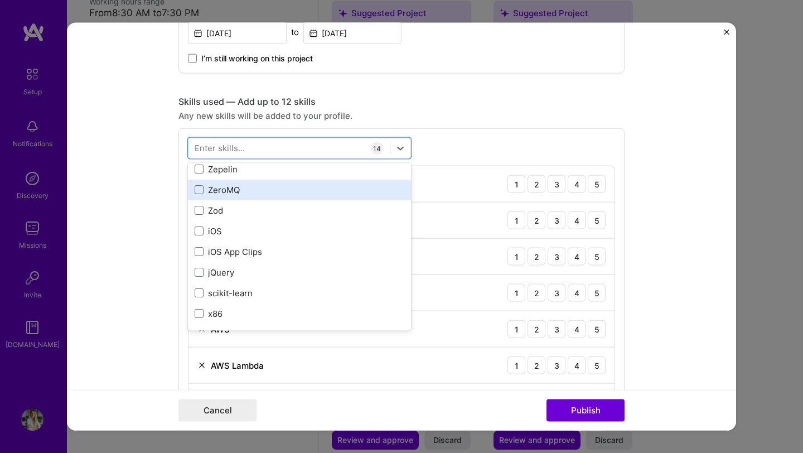
scroll to position [7627, 0]
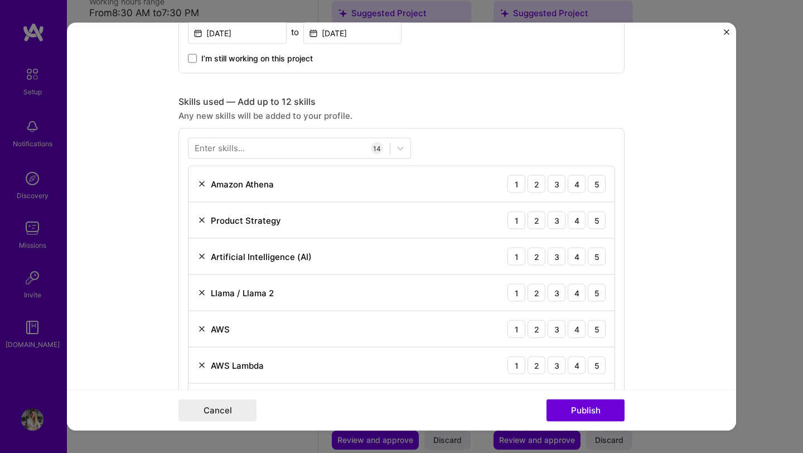
click at [476, 133] on div "Enter skills... 14 Amazon Athena 1 2 3 4 5 Product Strategy 1 2 3 4 5 Artificia…" at bounding box center [402, 405] width 446 height 555
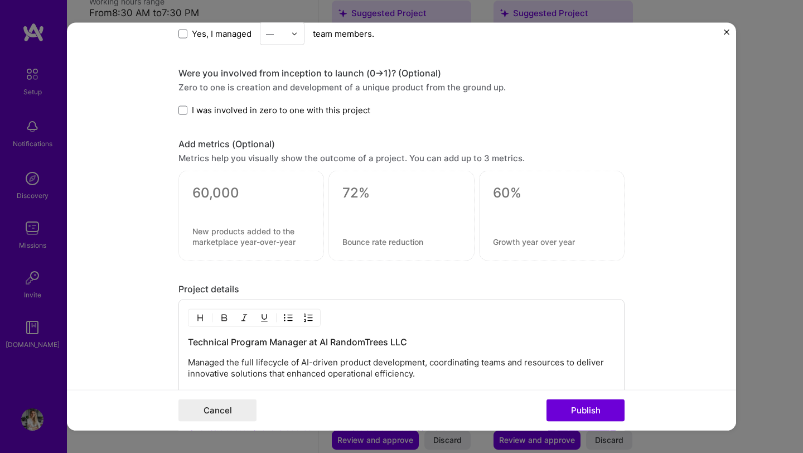
scroll to position [1349, 0]
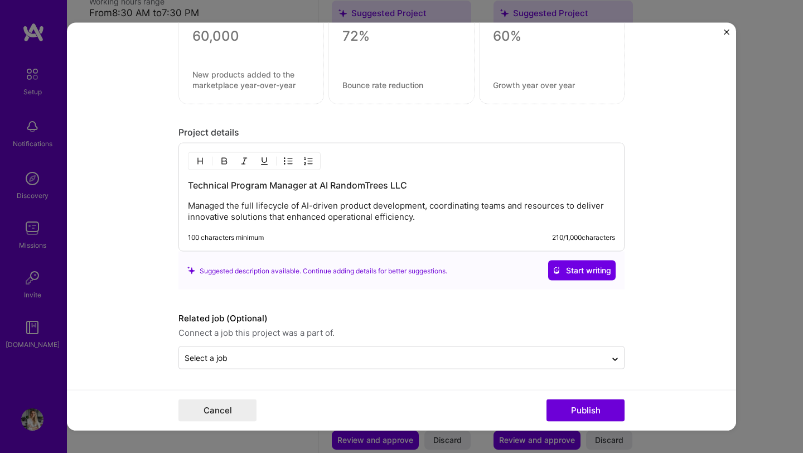
click at [225, 208] on p "Managed the full lifecycle of AI-driven product development, coordinating teams…" at bounding box center [401, 211] width 427 height 22
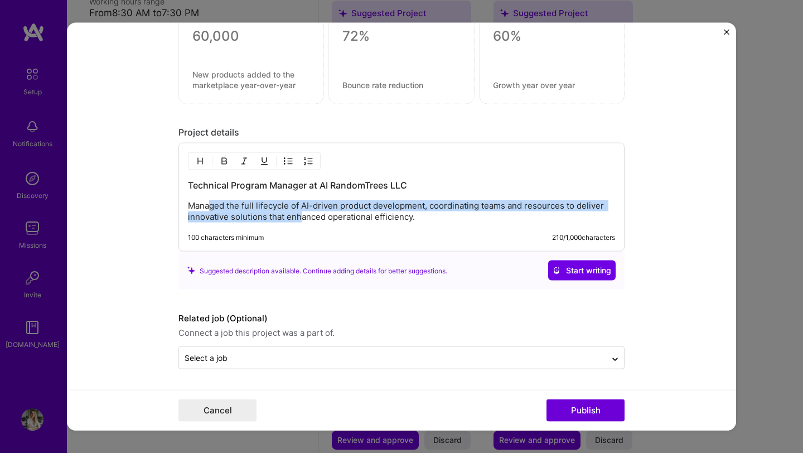
drag, startPoint x: 206, startPoint y: 205, endPoint x: 298, endPoint y: 211, distance: 92.3
click at [298, 211] on p "Managed the full lifecycle of AI-driven product development, coordinating teams…" at bounding box center [401, 211] width 427 height 22
click at [575, 410] on button "Publish" at bounding box center [586, 410] width 78 height 22
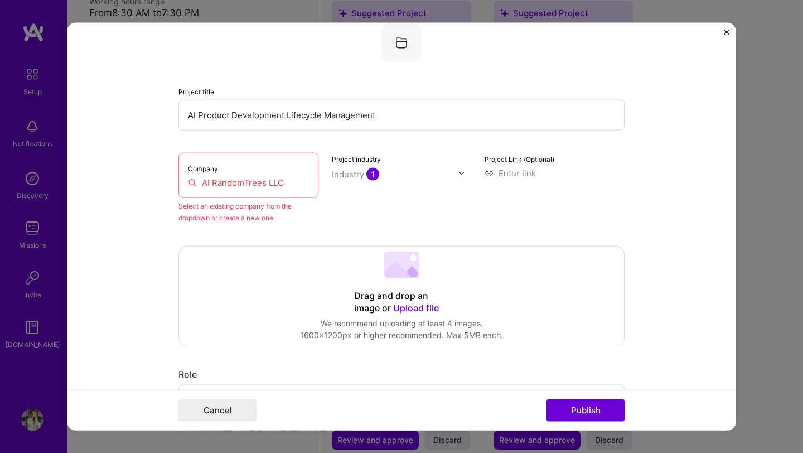
scroll to position [73, 0]
click at [229, 173] on div "Company AI RandomTrees LLC" at bounding box center [249, 175] width 140 height 45
click at [345, 178] on div "Industry 1" at bounding box center [355, 175] width 47 height 12
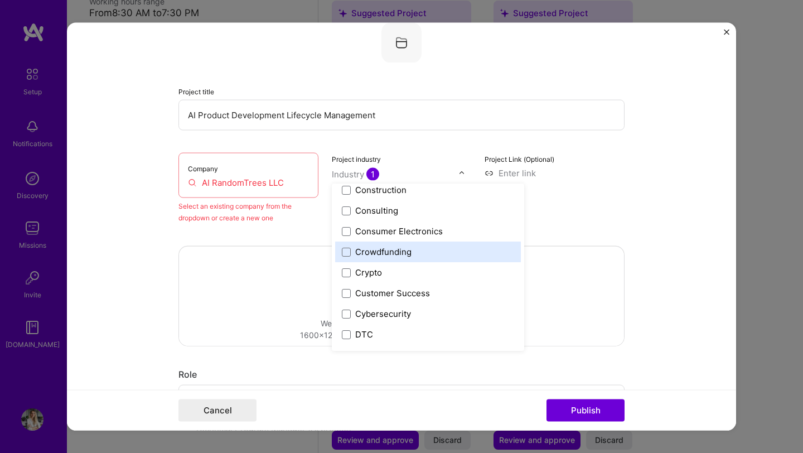
scroll to position [979, 0]
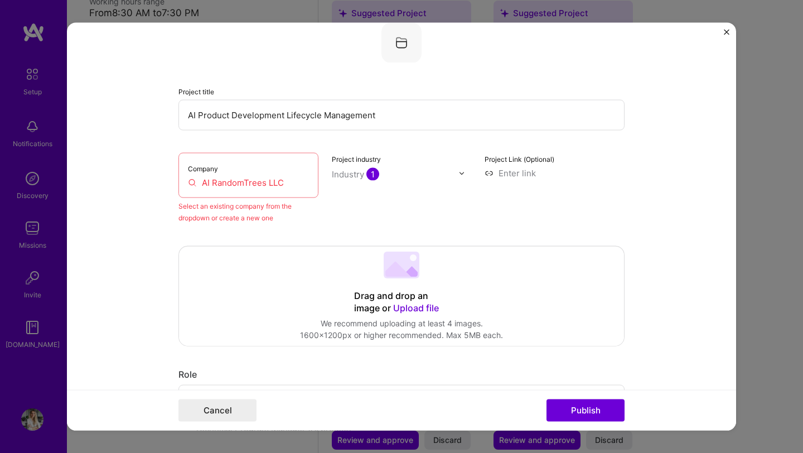
click at [360, 174] on div "Industry 1" at bounding box center [355, 175] width 47 height 12
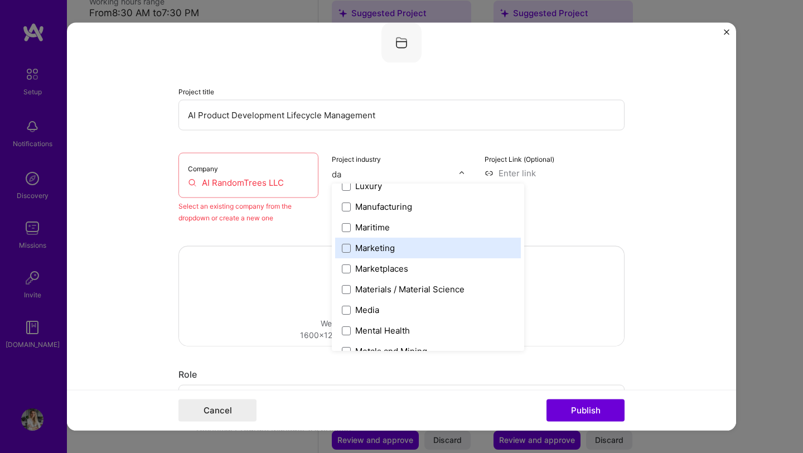
scroll to position [0, 0]
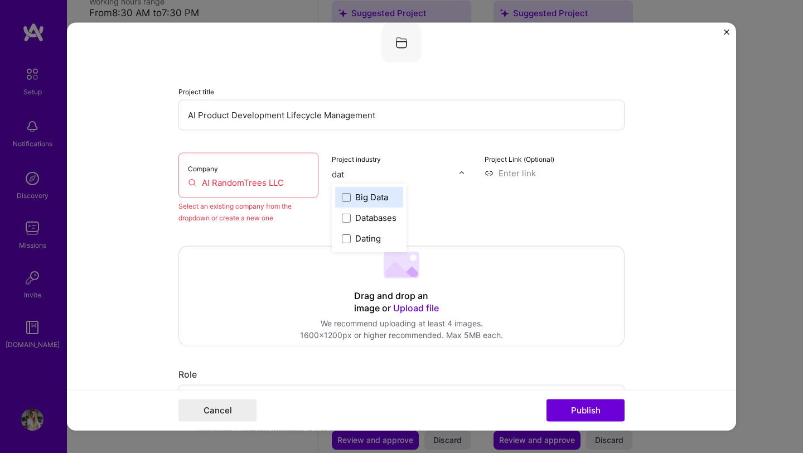
type input "data"
click at [342, 201] on span at bounding box center [346, 196] width 9 height 9
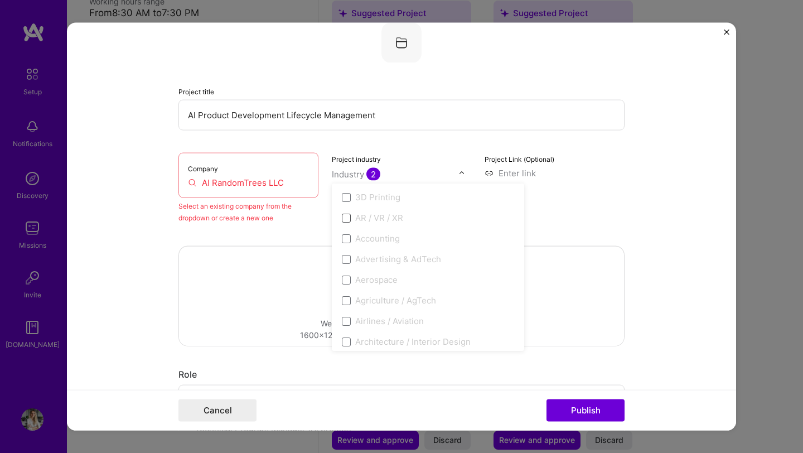
click at [342, 218] on span at bounding box center [346, 217] width 9 height 9
click at [575, 221] on div "Project Link (Optional)" at bounding box center [555, 188] width 140 height 71
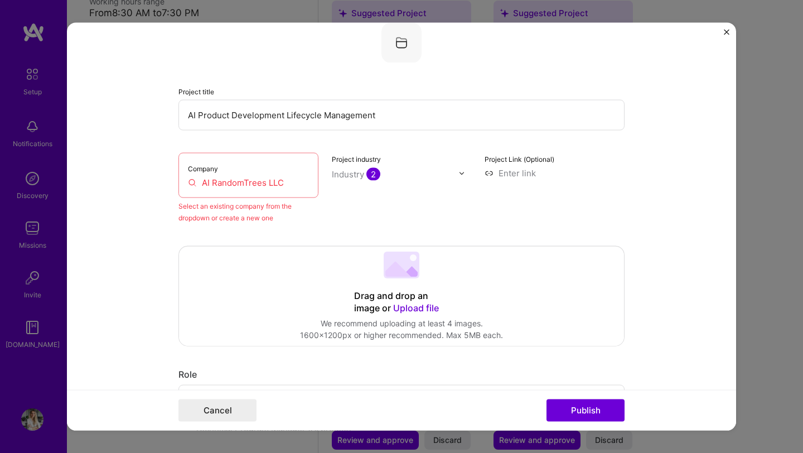
click at [498, 174] on input at bounding box center [555, 173] width 140 height 12
click at [259, 185] on input "AI RandomTrees LLC" at bounding box center [248, 183] width 121 height 12
drag, startPoint x: 189, startPoint y: 202, endPoint x: 273, endPoint y: 210, distance: 84.6
click at [280, 217] on div "Select an existing company from the dropdown or create a new one" at bounding box center [249, 211] width 140 height 23
click at [269, 185] on input "AI RandomTrees LLC" at bounding box center [248, 183] width 121 height 12
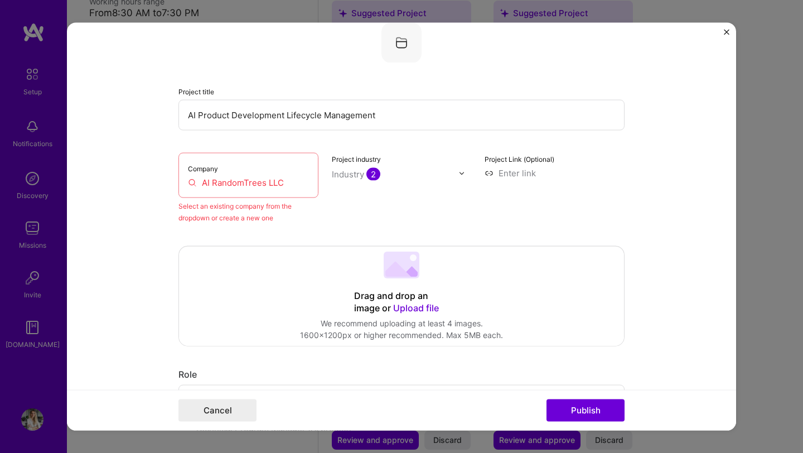
drag, startPoint x: 289, startPoint y: 185, endPoint x: 153, endPoint y: 181, distance: 136.2
click at [153, 181] on form "Editing suggested project This project is suggested based on your LinkedIn, res…" at bounding box center [402, 227] width 670 height 408
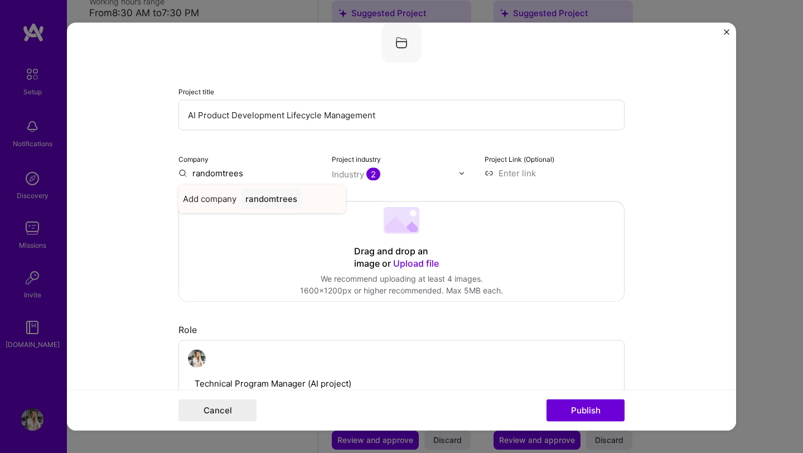
type input "randomtrees"
click at [190, 199] on span "Add company" at bounding box center [210, 199] width 54 height 12
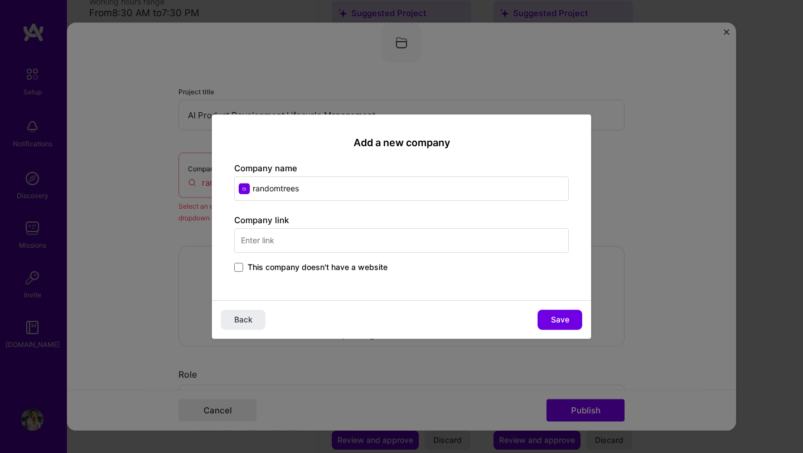
click at [257, 190] on input "randomtrees" at bounding box center [401, 188] width 335 height 25
click at [254, 189] on input "randomtrees" at bounding box center [401, 188] width 335 height 25
type input "AI Randomtrees"
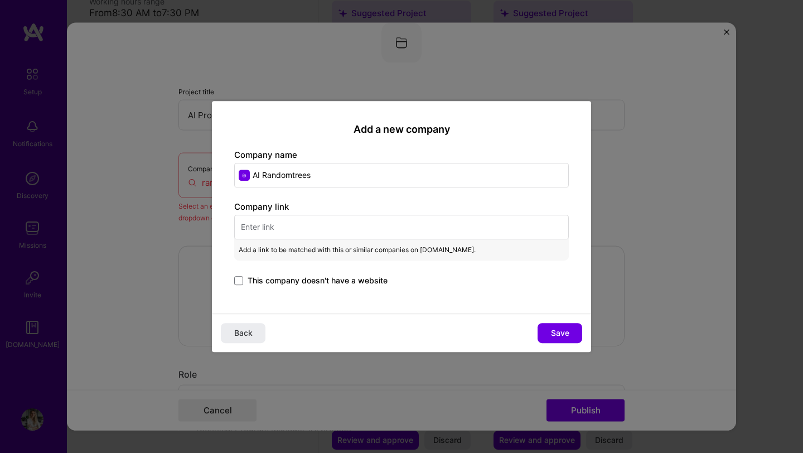
click at [276, 229] on input "text" at bounding box center [401, 227] width 335 height 25
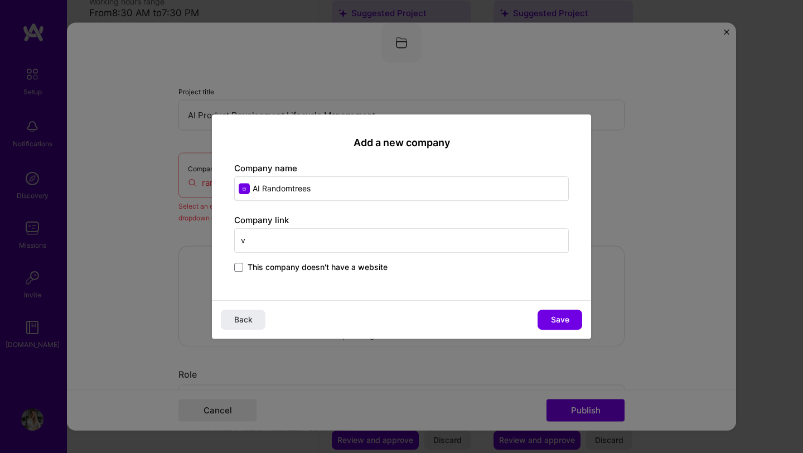
drag, startPoint x: 282, startPoint y: 237, endPoint x: 222, endPoint y: 234, distance: 60.9
click at [227, 234] on div "Add a new company Company name AI Randomtrees Company link v This company doesn…" at bounding box center [401, 207] width 379 height 186
paste input "[URL][DOMAIN_NAME]"
type input "[URL][DOMAIN_NAME]"
click at [295, 189] on input "AI Randomtrees" at bounding box center [401, 188] width 335 height 25
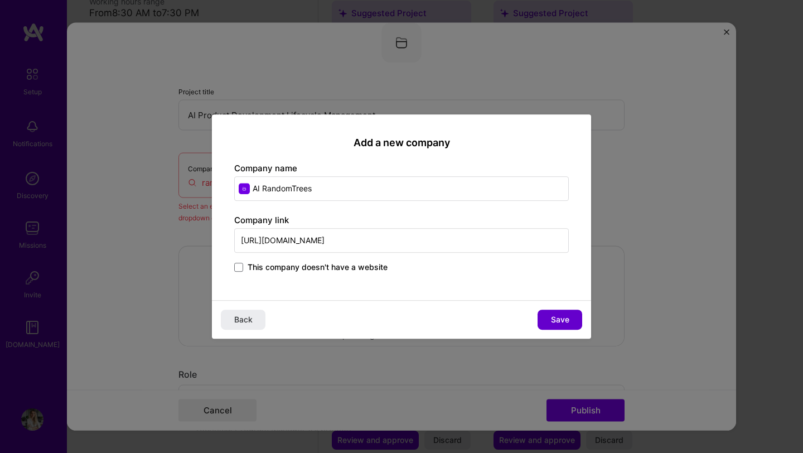
type input "AI RandomTrees"
click at [557, 315] on span "Save" at bounding box center [560, 319] width 18 height 11
type input "AI RandomTrees"
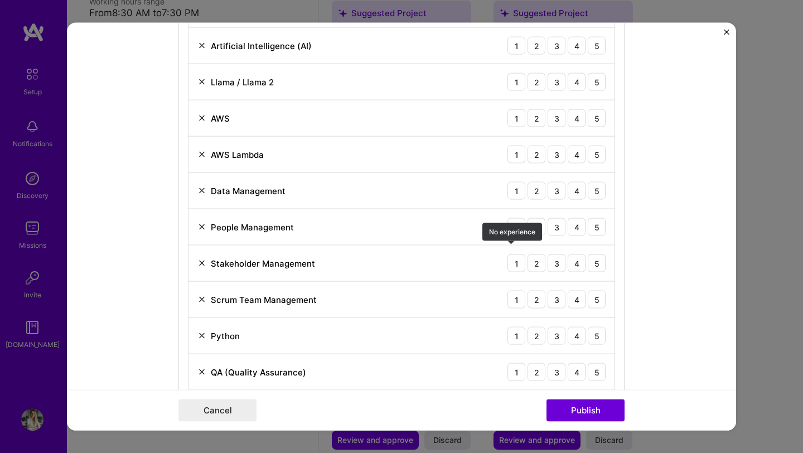
scroll to position [512, 0]
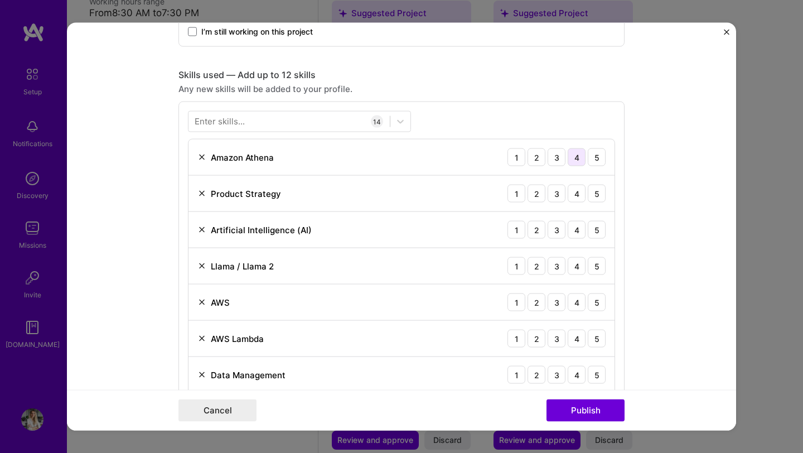
click at [568, 160] on div "4" at bounding box center [577, 157] width 18 height 18
click at [588, 193] on div "5" at bounding box center [597, 194] width 18 height 18
click at [573, 235] on div "4" at bounding box center [577, 230] width 18 height 18
click at [588, 264] on div "5" at bounding box center [597, 266] width 18 height 18
click at [591, 298] on div "5" at bounding box center [597, 302] width 18 height 18
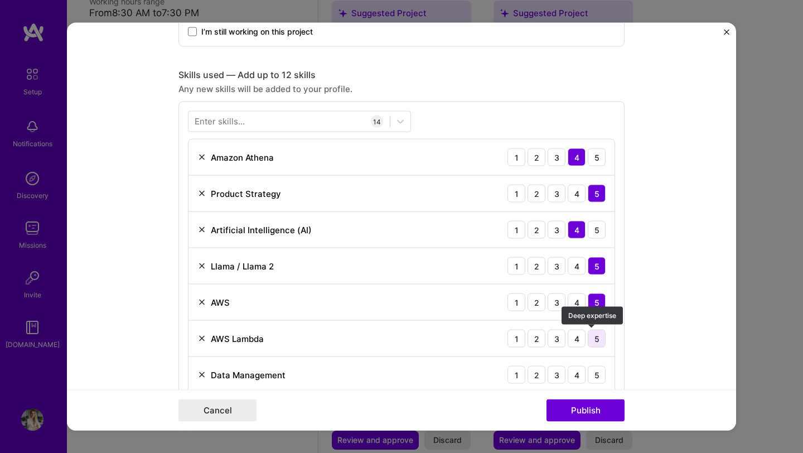
click at [594, 334] on div "5" at bounding box center [597, 339] width 18 height 18
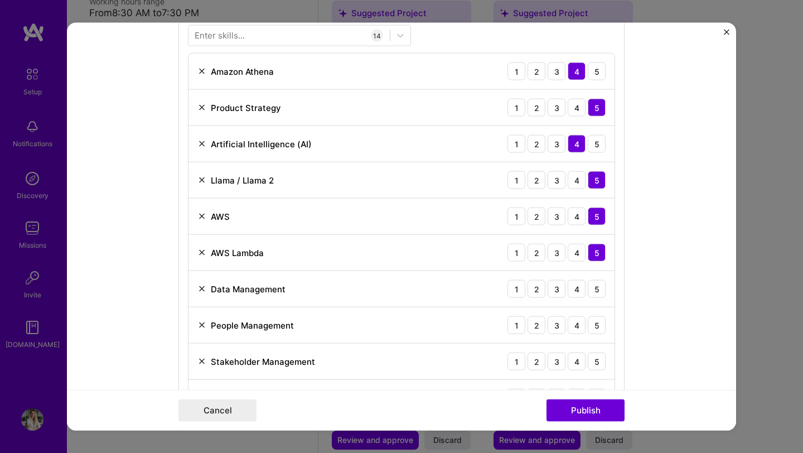
scroll to position [607, 0]
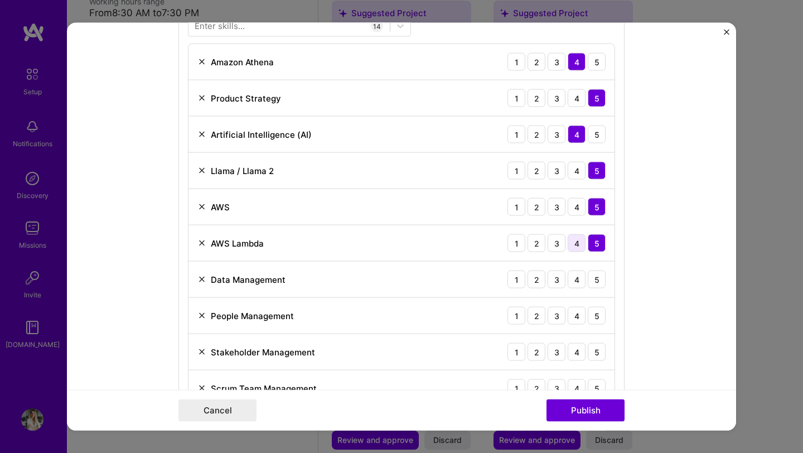
click at [575, 245] on div "4" at bounding box center [577, 243] width 18 height 18
click at [594, 244] on div "5" at bounding box center [597, 243] width 18 height 18
click at [575, 243] on div "4" at bounding box center [577, 243] width 18 height 18
click at [593, 280] on div "5" at bounding box center [597, 280] width 18 height 18
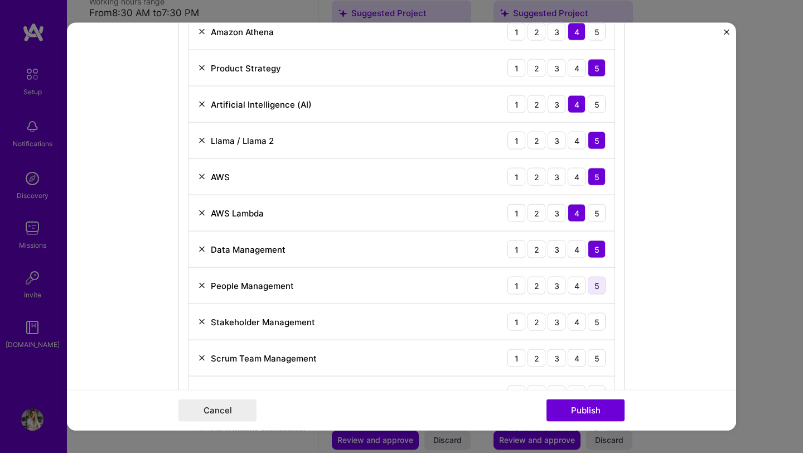
click at [593, 283] on div "5" at bounding box center [597, 286] width 18 height 18
click at [603, 312] on div "Stakeholder Management 1 2 3 4 5" at bounding box center [402, 322] width 426 height 36
click at [597, 322] on div "5" at bounding box center [597, 322] width 18 height 18
click at [601, 358] on div "5" at bounding box center [597, 358] width 18 height 18
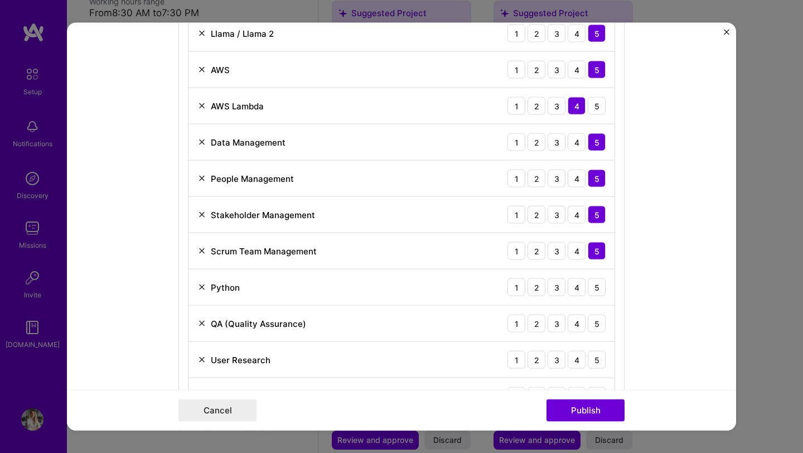
scroll to position [745, 0]
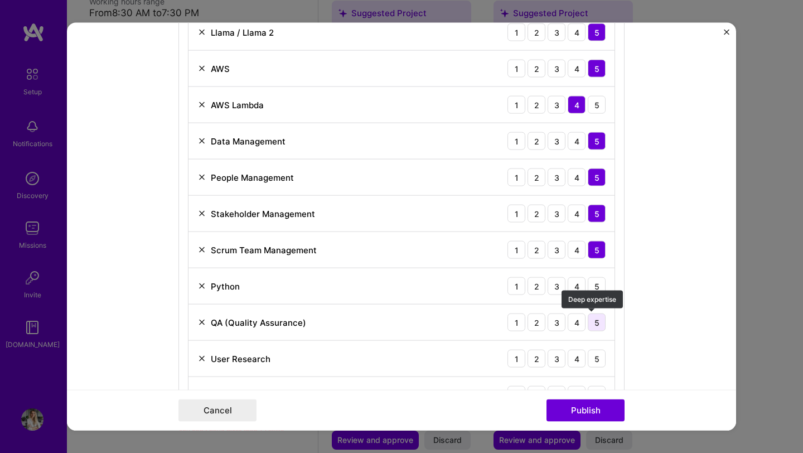
click at [591, 325] on div "5" at bounding box center [597, 323] width 18 height 18
click at [594, 287] on div "5" at bounding box center [597, 286] width 18 height 18
click at [570, 288] on div "4" at bounding box center [577, 286] width 18 height 18
click at [595, 284] on div "5" at bounding box center [597, 286] width 18 height 18
click at [572, 286] on div "4" at bounding box center [577, 286] width 18 height 18
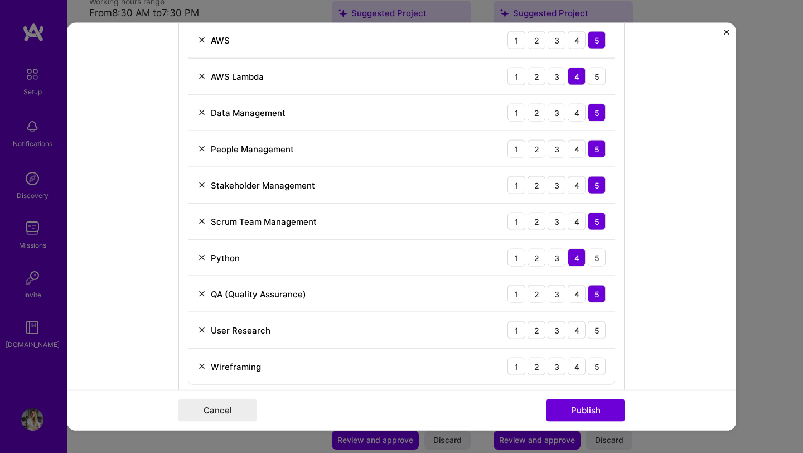
scroll to position [828, 0]
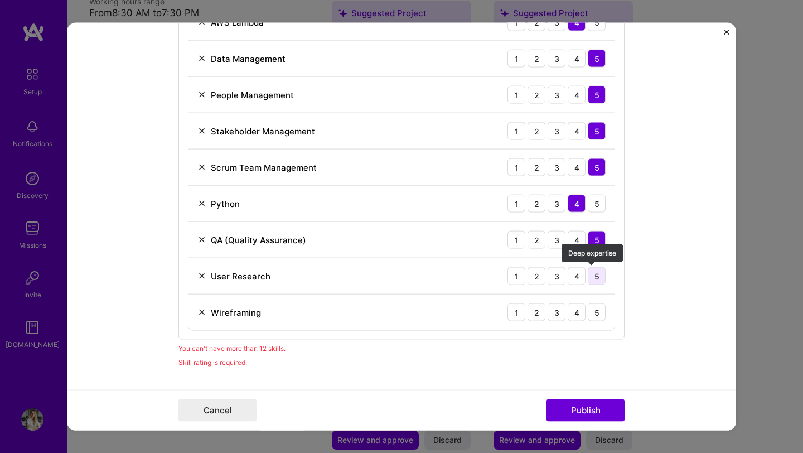
click at [590, 274] on div "5" at bounding box center [597, 276] width 18 height 18
click at [595, 310] on div "5" at bounding box center [597, 313] width 18 height 18
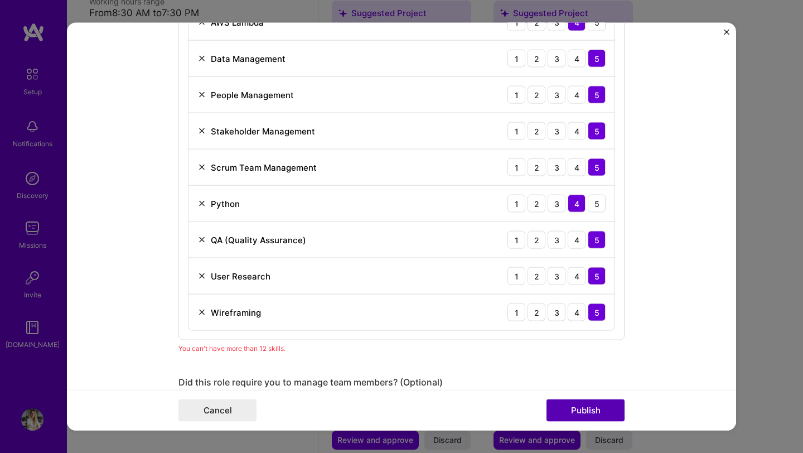
click at [590, 413] on button "Publish" at bounding box center [586, 410] width 78 height 22
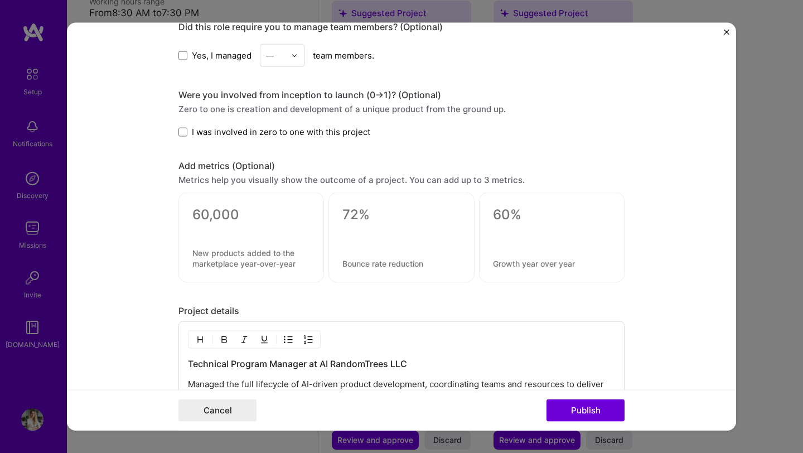
scroll to position [1363, 0]
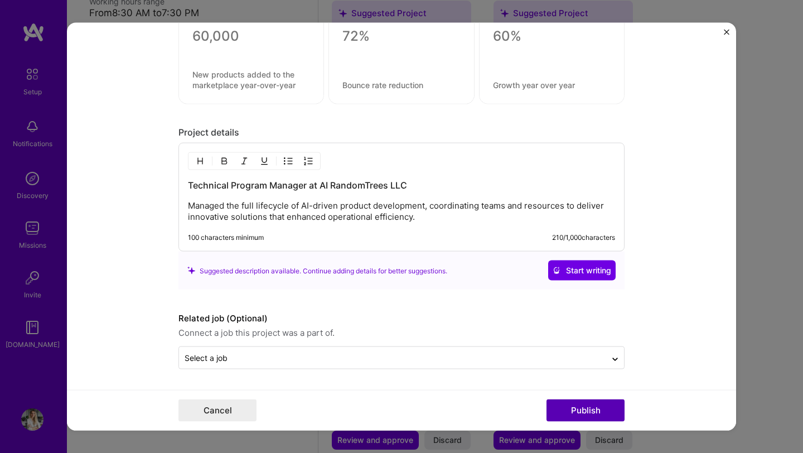
click at [598, 407] on button "Publish" at bounding box center [586, 410] width 78 height 22
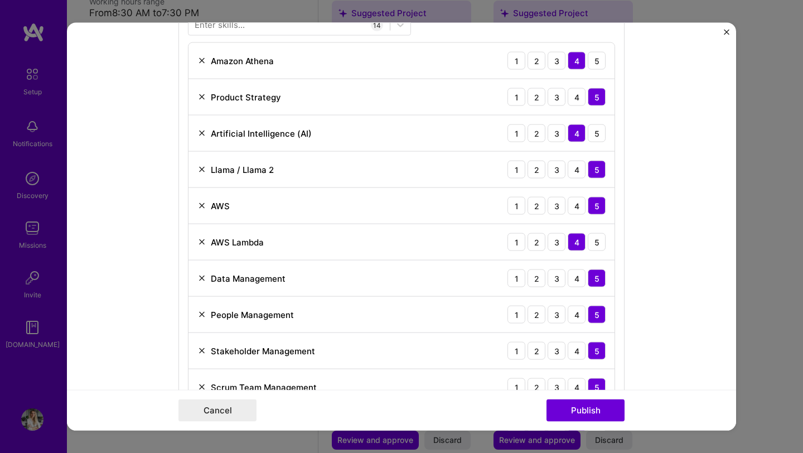
scroll to position [524, 0]
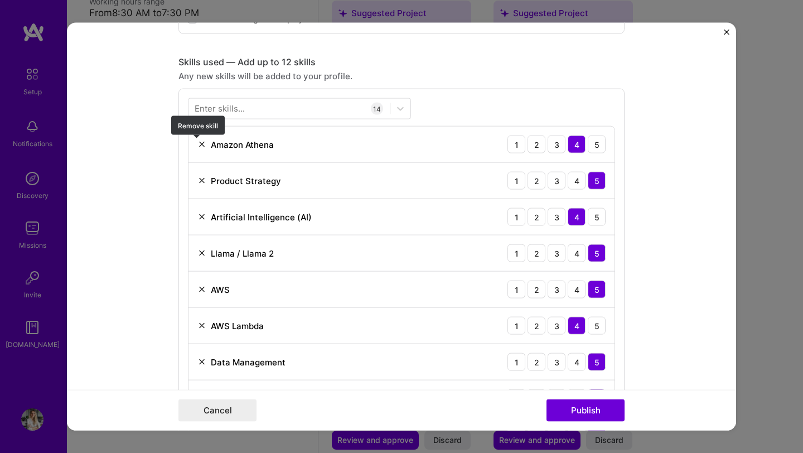
click at [198, 144] on img at bounding box center [202, 144] width 9 height 9
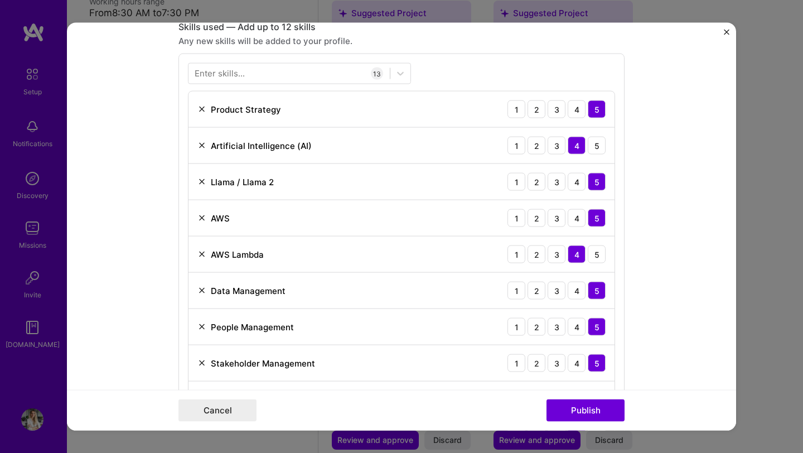
scroll to position [559, 0]
click at [199, 254] on img at bounding box center [202, 255] width 9 height 9
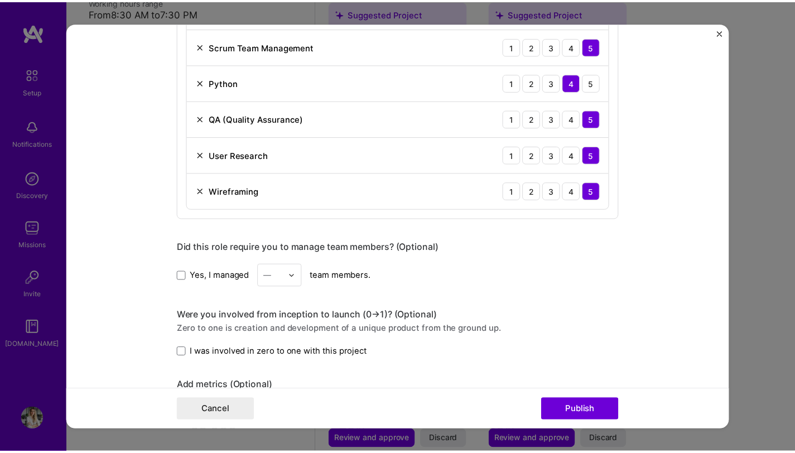
scroll to position [941, 0]
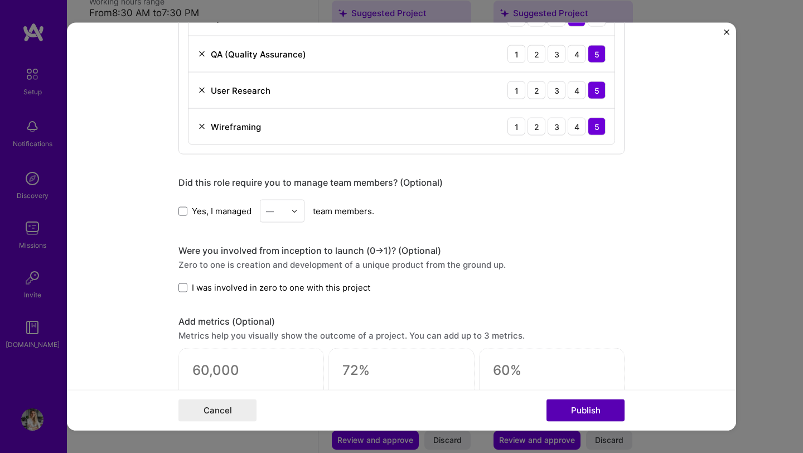
click at [590, 420] on button "Publish" at bounding box center [586, 410] width 78 height 22
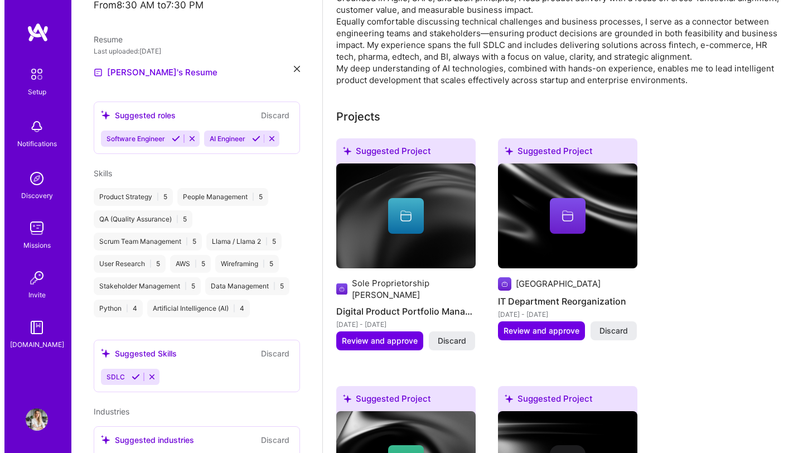
scroll to position [398, 0]
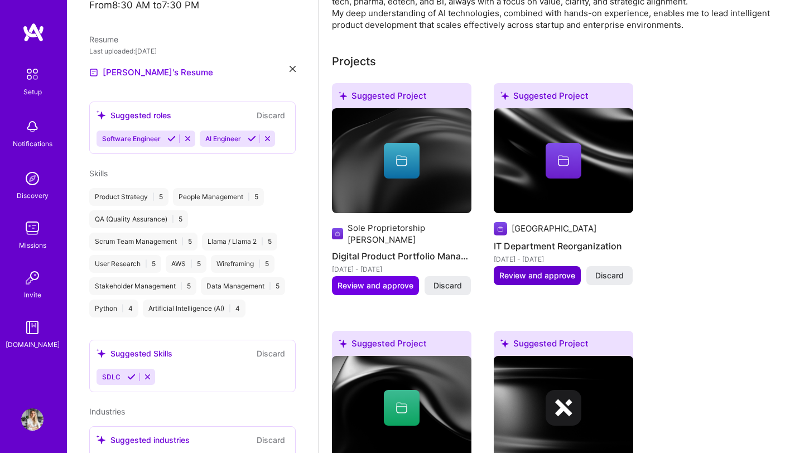
click at [536, 270] on span "Review and approve" at bounding box center [537, 275] width 76 height 11
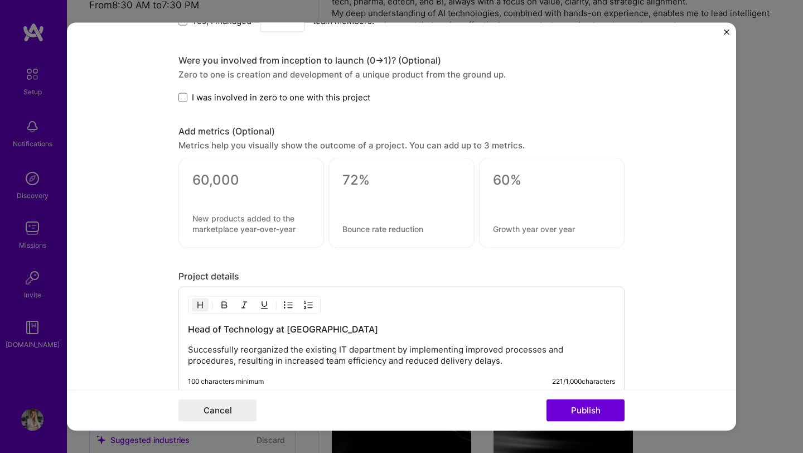
scroll to position [834, 0]
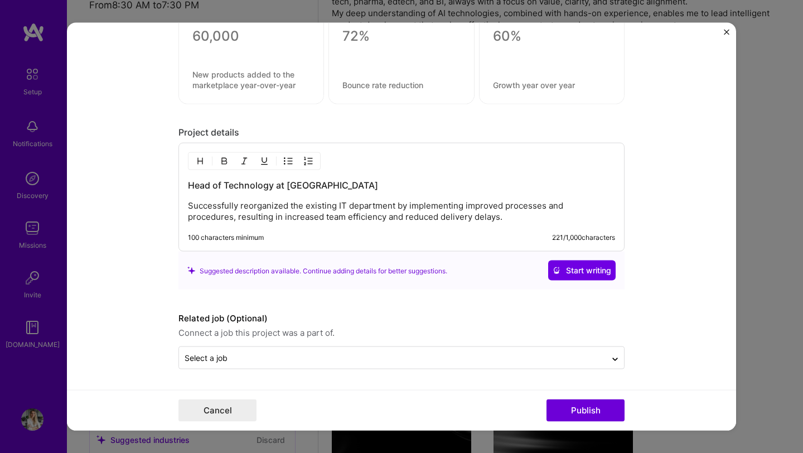
click at [345, 196] on div "Head of Technology at [GEOGRAPHIC_DATA] Successfully reorganized the existing I…" at bounding box center [401, 201] width 427 height 44
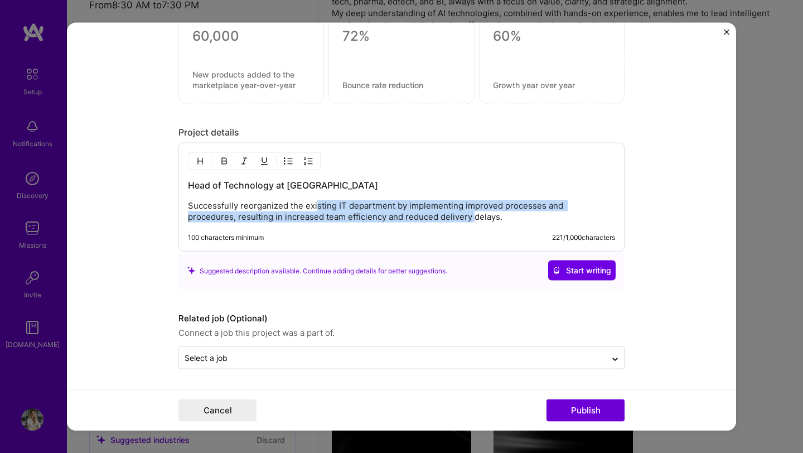
drag, startPoint x: 311, startPoint y: 205, endPoint x: 426, endPoint y: 221, distance: 116.1
click at [420, 222] on p "Successfully reorganized the existing IT department by implementing improved pr…" at bounding box center [401, 211] width 427 height 22
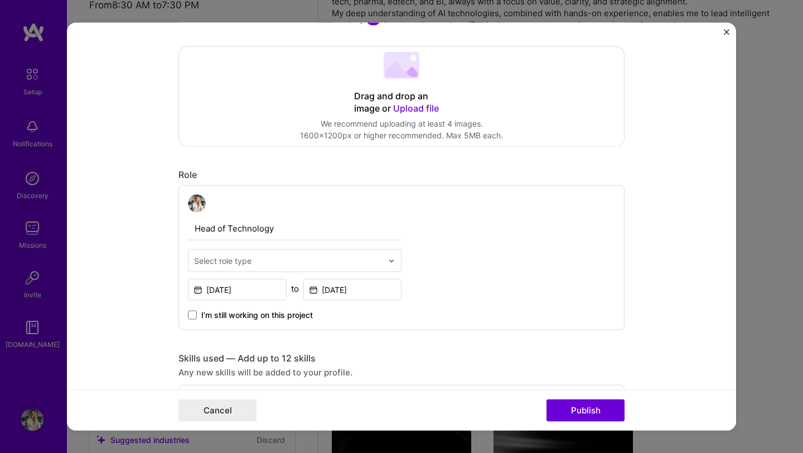
scroll to position [124, 0]
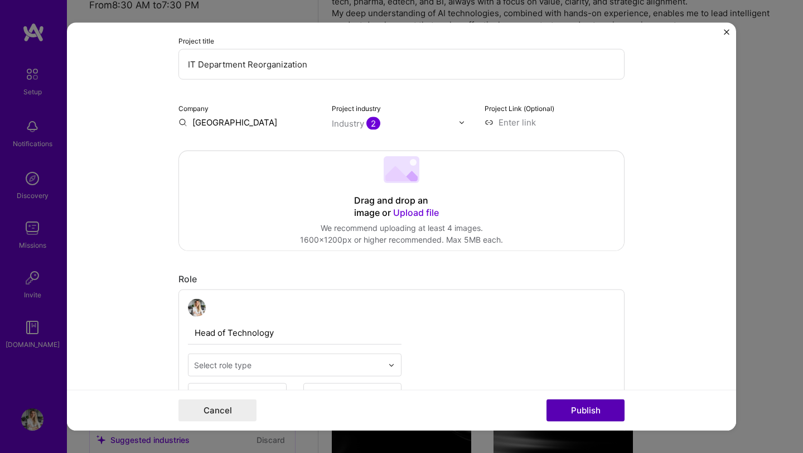
click at [586, 405] on button "Publish" at bounding box center [586, 410] width 78 height 22
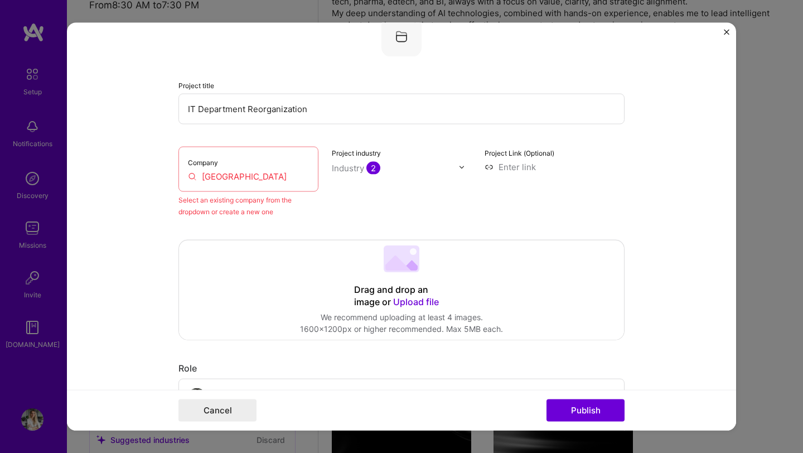
scroll to position [73, 0]
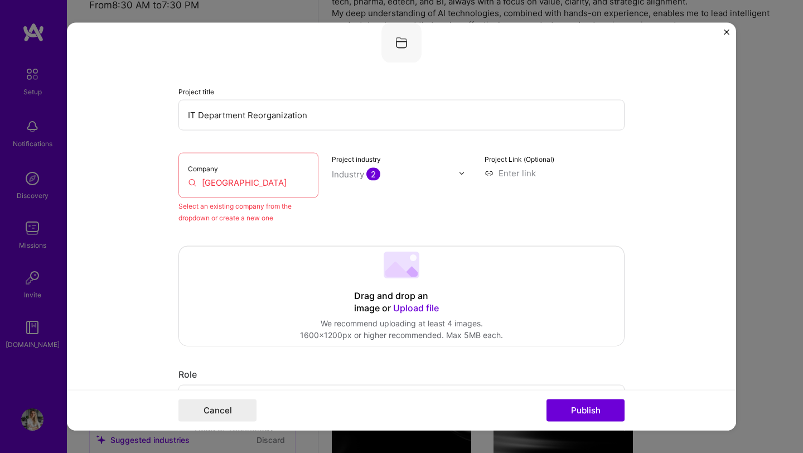
click at [241, 184] on input "[GEOGRAPHIC_DATA]" at bounding box center [248, 183] width 121 height 12
drag, startPoint x: 200, startPoint y: 184, endPoint x: 348, endPoint y: 190, distance: 148.0
click at [348, 190] on div "Company [GEOGRAPHIC_DATA] Select an existing company from the dropdown or creat…" at bounding box center [402, 188] width 446 height 71
click at [232, 178] on input "[GEOGRAPHIC_DATA]" at bounding box center [248, 183] width 121 height 12
drag, startPoint x: 200, startPoint y: 182, endPoint x: 381, endPoint y: 194, distance: 180.6
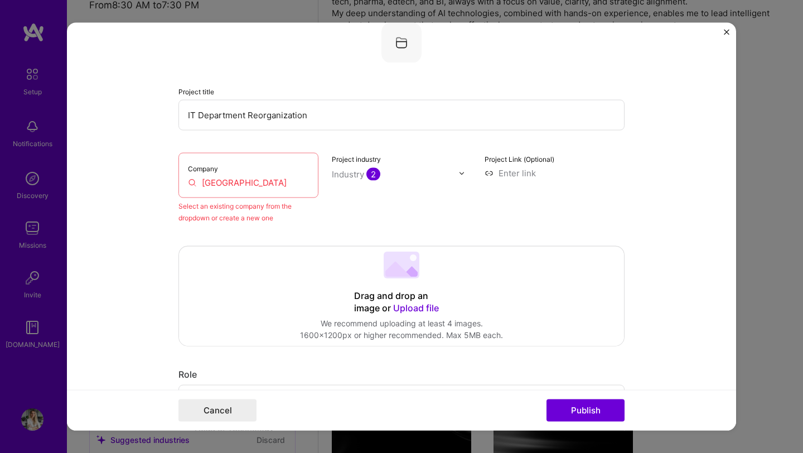
click at [384, 194] on div "Company [GEOGRAPHIC_DATA] Select an existing company from the dropdown or creat…" at bounding box center [402, 188] width 446 height 71
drag, startPoint x: 261, startPoint y: 186, endPoint x: 251, endPoint y: 186, distance: 10.1
click at [261, 186] on input "[GEOGRAPHIC_DATA]" at bounding box center [248, 183] width 121 height 12
drag, startPoint x: 199, startPoint y: 181, endPoint x: 354, endPoint y: 187, distance: 155.3
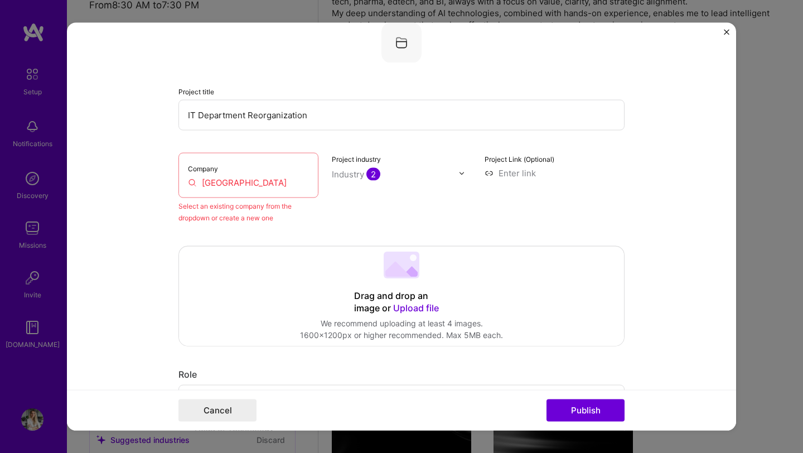
click at [354, 187] on div "Company [GEOGRAPHIC_DATA] Select an existing company from the dropdown or creat…" at bounding box center [402, 188] width 446 height 71
type input "x"
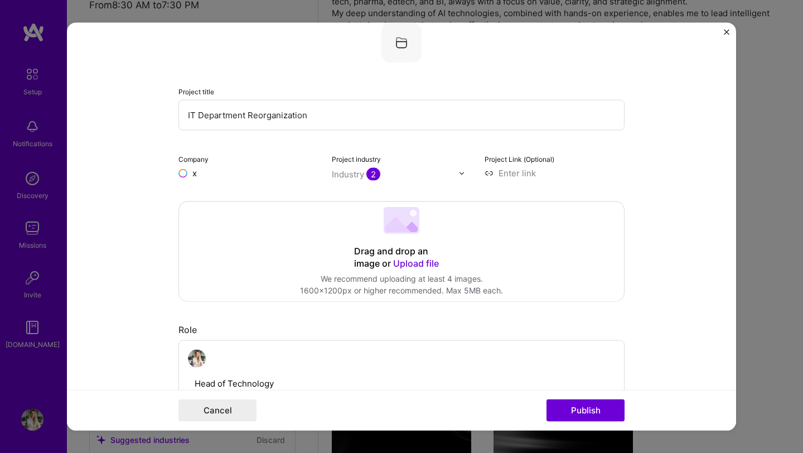
drag, startPoint x: 208, startPoint y: 175, endPoint x: 170, endPoint y: 168, distance: 39.1
click at [170, 168] on form "Editing suggested project This project is suggested based on your LinkedIn, res…" at bounding box center [402, 227] width 670 height 408
type input "Zapo"
click at [214, 196] on span "Add company" at bounding box center [210, 199] width 54 height 12
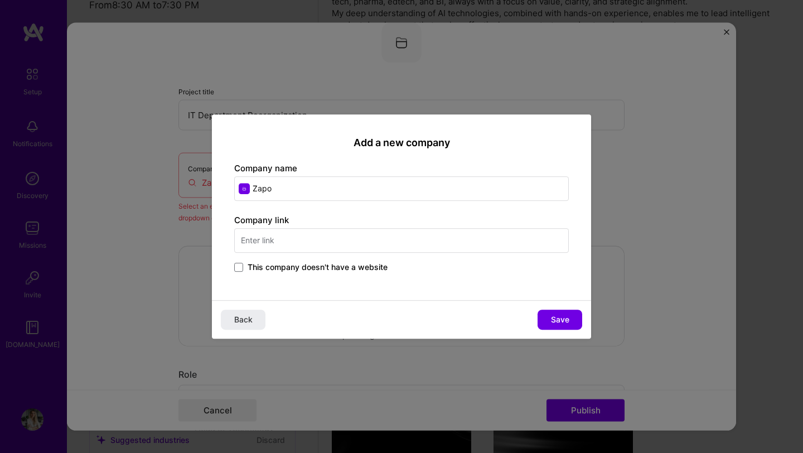
drag, startPoint x: 297, startPoint y: 185, endPoint x: 201, endPoint y: 175, distance: 97.0
click at [201, 175] on div "Add a new company Company name Zapo Company link This company doesn't have a we…" at bounding box center [401, 226] width 803 height 453
type input "[URL][DOMAIN_NAME]"
drag, startPoint x: 328, startPoint y: 187, endPoint x: 223, endPoint y: 174, distance: 105.8
click at [171, 166] on div "Add a new company Company name [URL][DOMAIN_NAME] Company link This company doe…" at bounding box center [401, 226] width 803 height 453
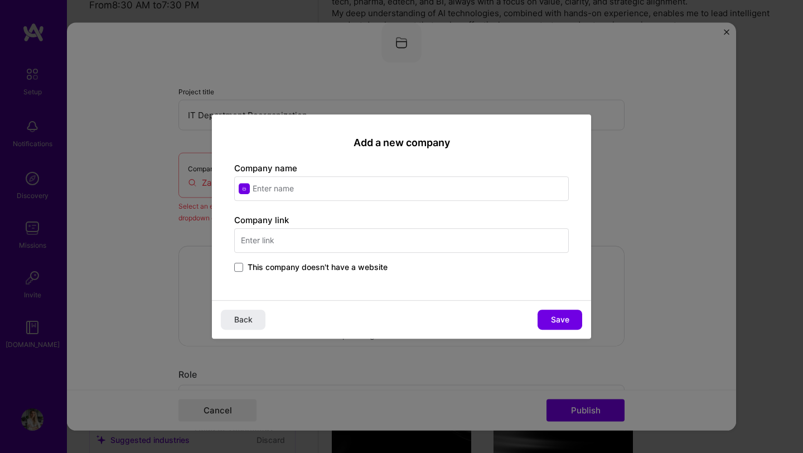
click at [276, 186] on input "text" at bounding box center [401, 188] width 335 height 25
paste input "[GEOGRAPHIC_DATA]"
type input "[GEOGRAPHIC_DATA]"
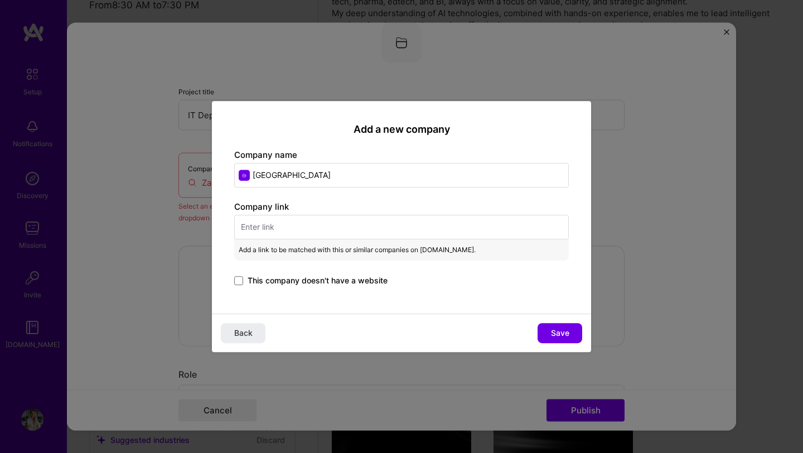
click at [277, 230] on input "text" at bounding box center [401, 227] width 335 height 25
paste input "[URL][DOMAIN_NAME]"
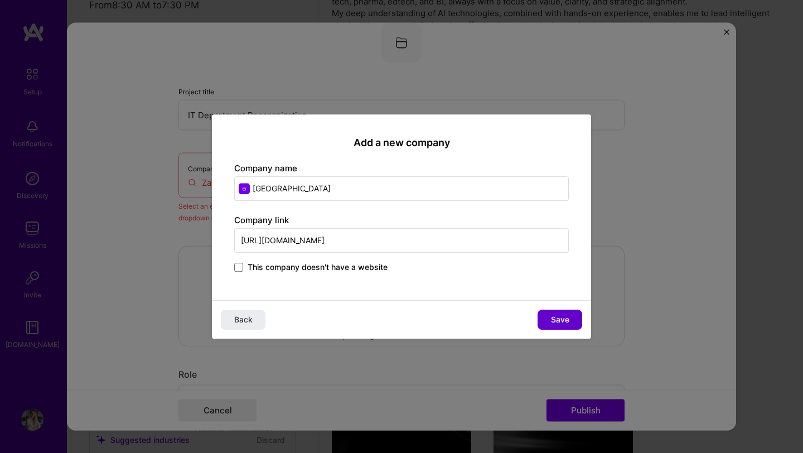
type input "[URL][DOMAIN_NAME]"
drag, startPoint x: 566, startPoint y: 320, endPoint x: 495, endPoint y: 292, distance: 76.4
click at [566, 320] on span "Save" at bounding box center [560, 319] width 18 height 11
type input "[GEOGRAPHIC_DATA]"
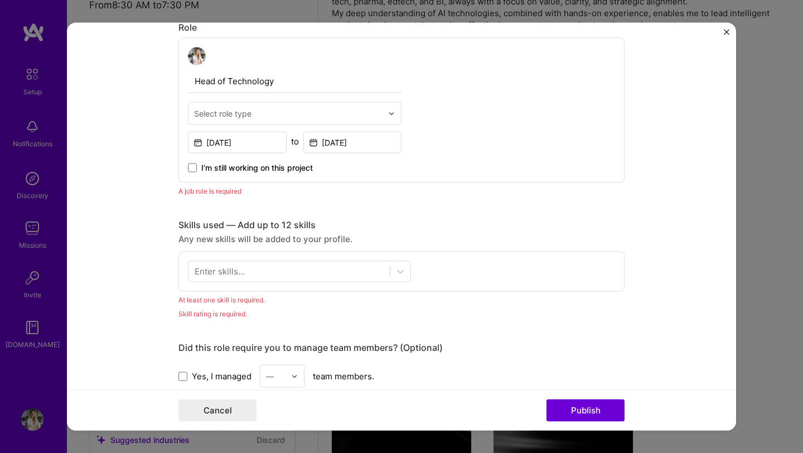
scroll to position [358, 0]
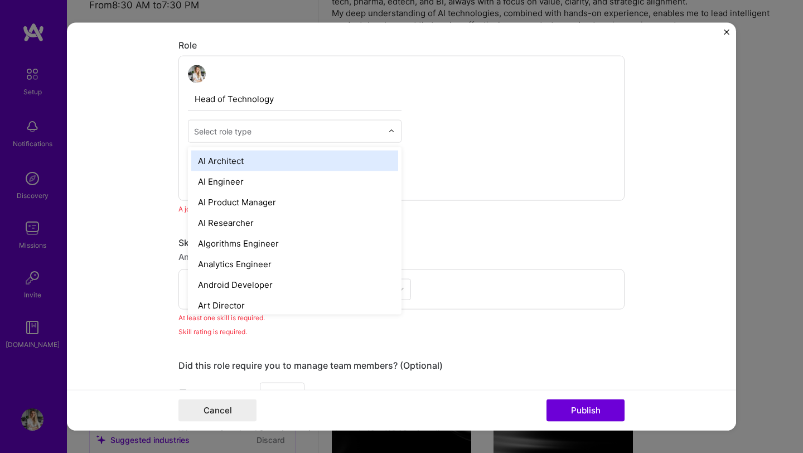
click at [286, 134] on input "text" at bounding box center [288, 132] width 189 height 12
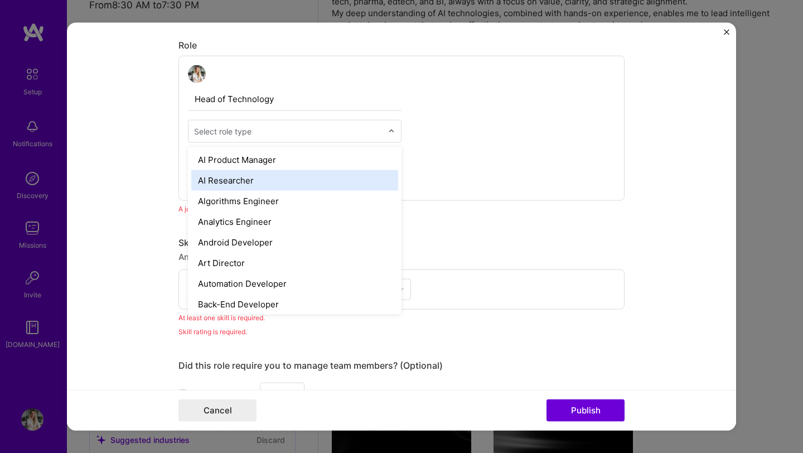
scroll to position [218, 0]
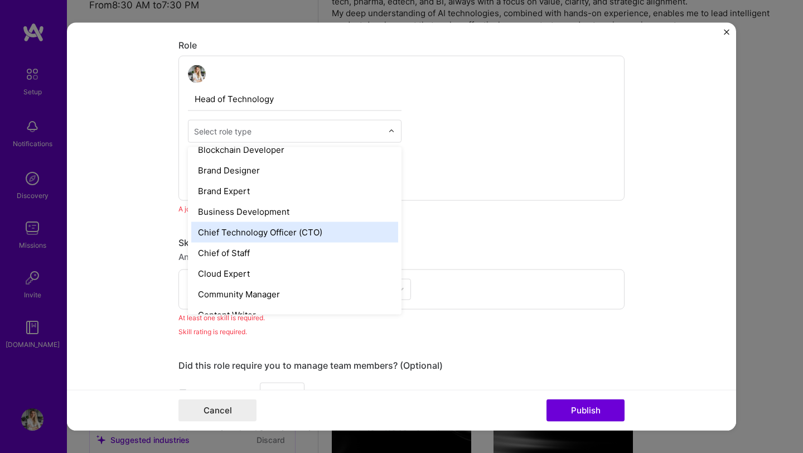
click at [304, 229] on div "Chief Technology Officer (CTO)" at bounding box center [294, 232] width 207 height 21
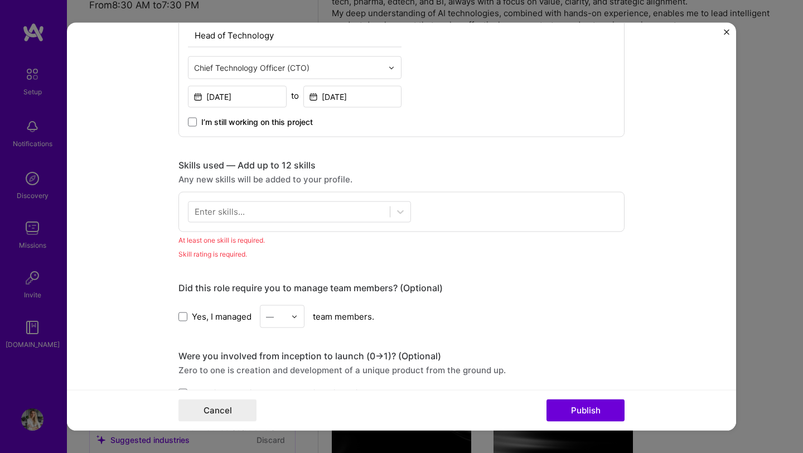
scroll to position [421, 0]
click at [397, 213] on icon at bounding box center [400, 213] width 7 height 4
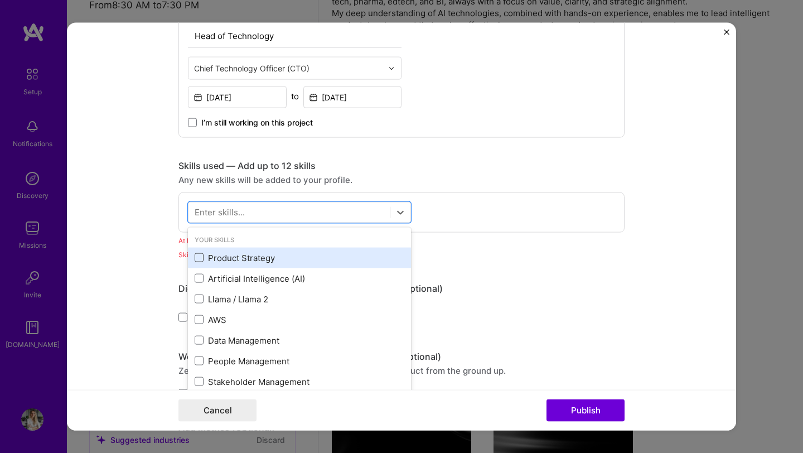
click at [196, 259] on span at bounding box center [199, 257] width 9 height 9
click at [0, 0] on input "checkbox" at bounding box center [0, 0] width 0 height 0
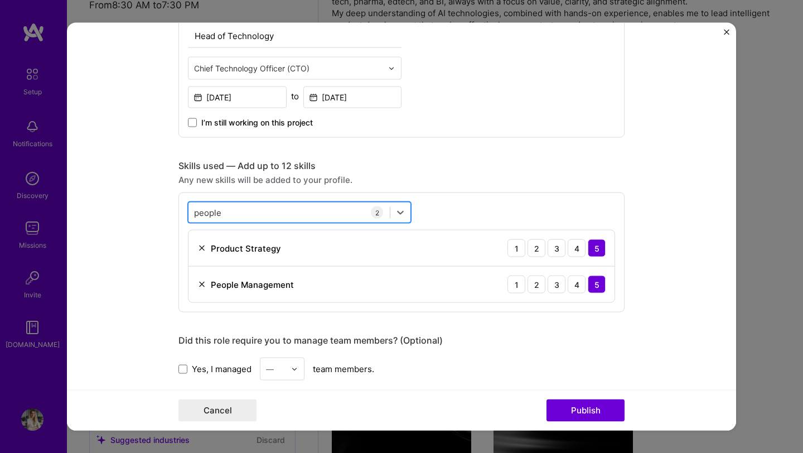
drag, startPoint x: 223, startPoint y: 212, endPoint x: 184, endPoint y: 210, distance: 38.6
click at [189, 210] on div "people people" at bounding box center [289, 212] width 201 height 18
drag, startPoint x: 224, startPoint y: 211, endPoint x: 151, endPoint y: 205, distance: 73.3
click at [151, 205] on form "Editing suggested project This project is suggested based on your LinkedIn, res…" at bounding box center [402, 227] width 670 height 408
drag, startPoint x: 218, startPoint y: 212, endPoint x: 160, endPoint y: 206, distance: 58.4
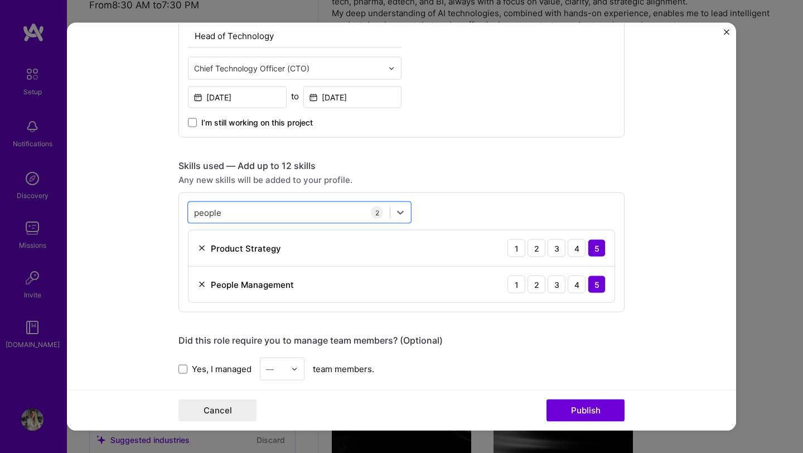
click at [160, 206] on form "Editing suggested project This project is suggested based on your LinkedIn, res…" at bounding box center [402, 227] width 670 height 408
type input "p"
drag, startPoint x: 157, startPoint y: 201, endPoint x: 151, endPoint y: 199, distance: 6.5
click at [141, 199] on form "Editing suggested project This project is suggested based on your LinkedIn, res…" at bounding box center [402, 227] width 670 height 408
drag, startPoint x: 215, startPoint y: 209, endPoint x: 159, endPoint y: 205, distance: 56.5
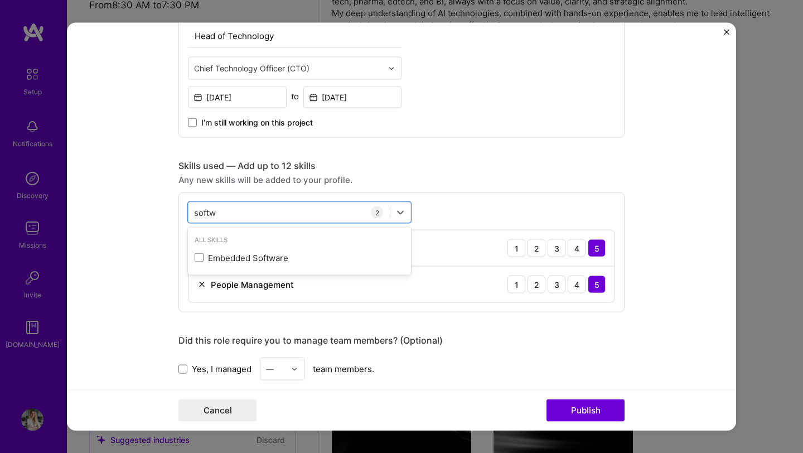
click at [159, 205] on form "Editing suggested project This project is suggested based on your LinkedIn, res…" at bounding box center [402, 227] width 670 height 408
type input "s"
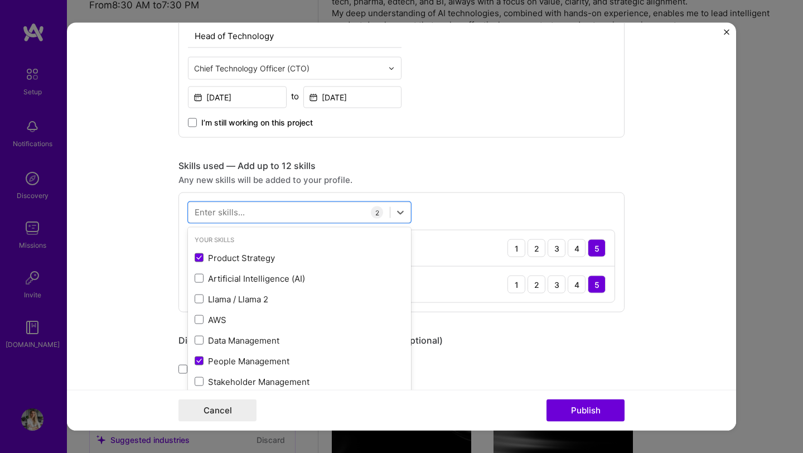
click at [658, 209] on form "Editing suggested project This project is suggested based on your LinkedIn, res…" at bounding box center [402, 227] width 670 height 408
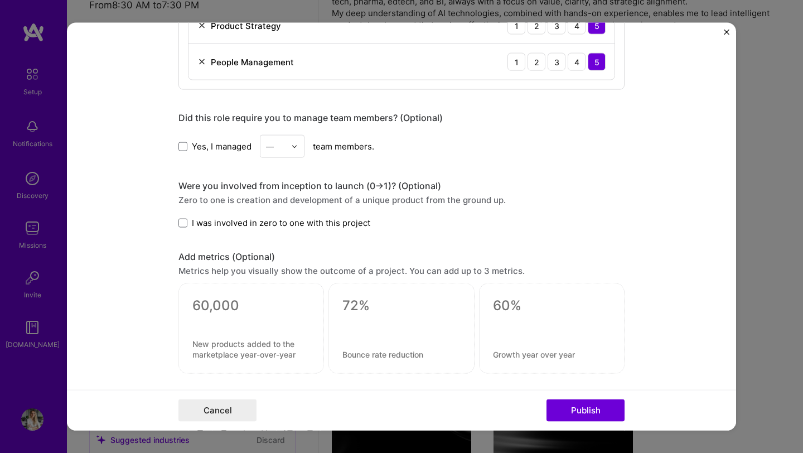
scroll to position [699, 0]
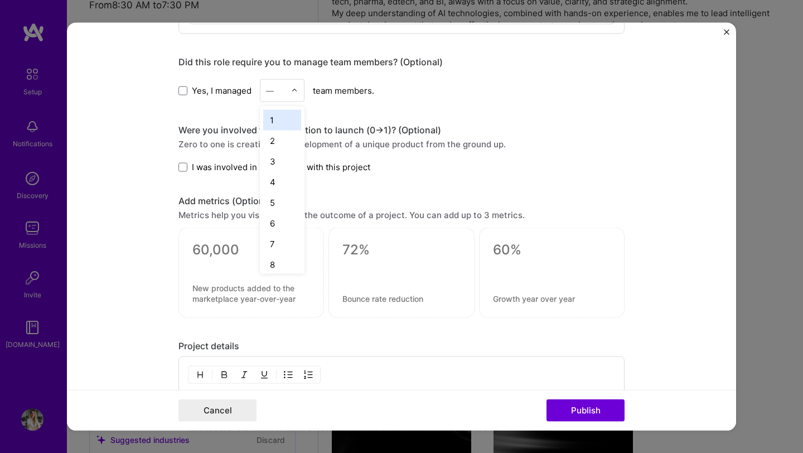
click at [291, 94] on img at bounding box center [294, 90] width 7 height 7
click at [273, 212] on div "11" at bounding box center [282, 211] width 38 height 21
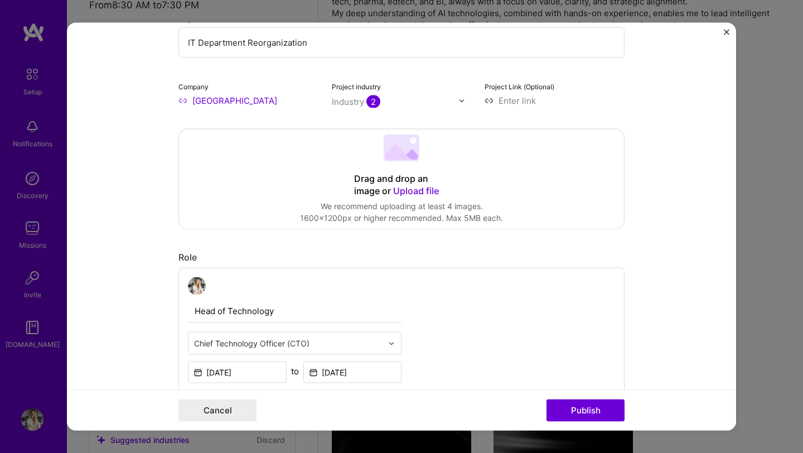
scroll to position [112, 0]
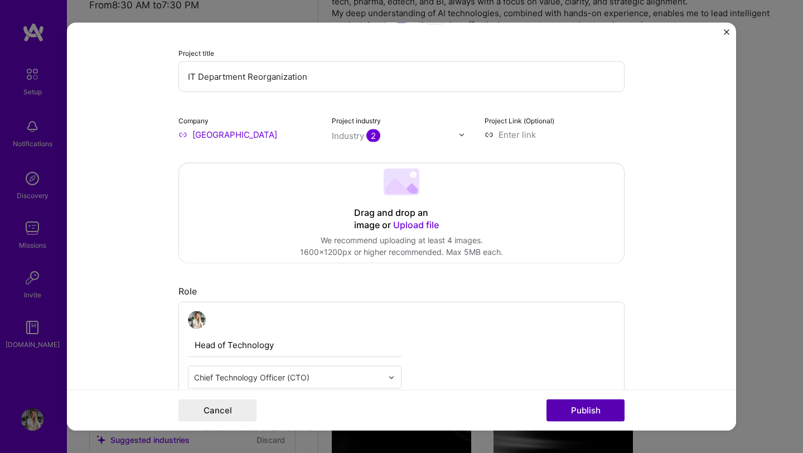
click at [589, 413] on button "Publish" at bounding box center [586, 410] width 78 height 22
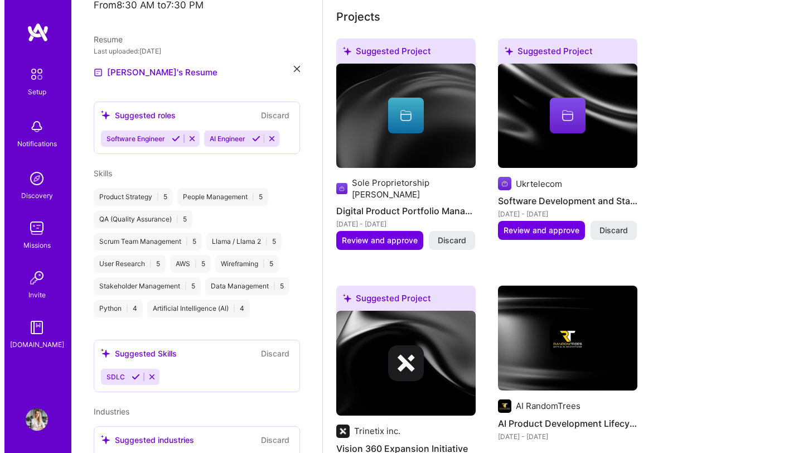
scroll to position [556, 0]
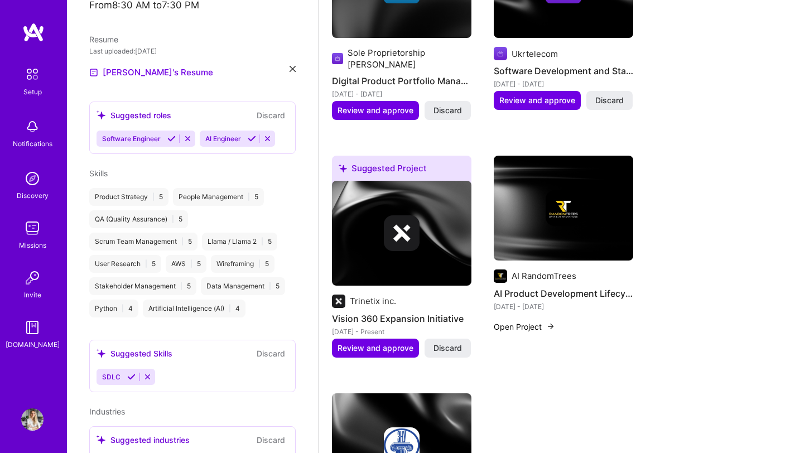
click at [536, 321] on button "Open Project" at bounding box center [524, 327] width 61 height 12
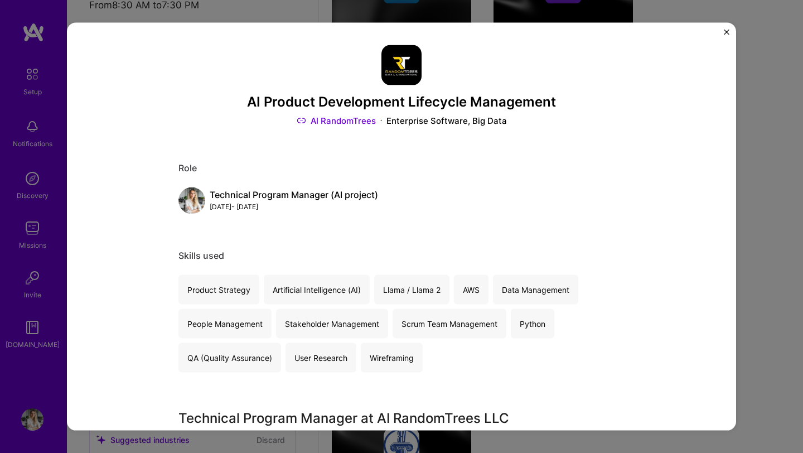
click at [726, 32] on img "Close" at bounding box center [727, 33] width 6 height 6
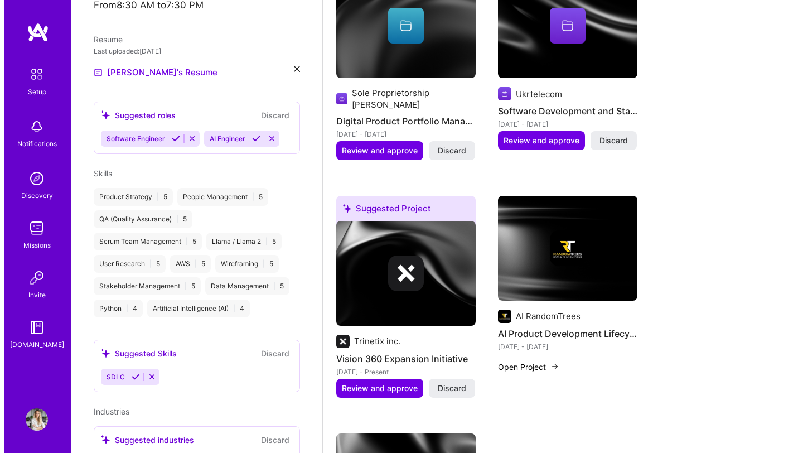
scroll to position [422, 0]
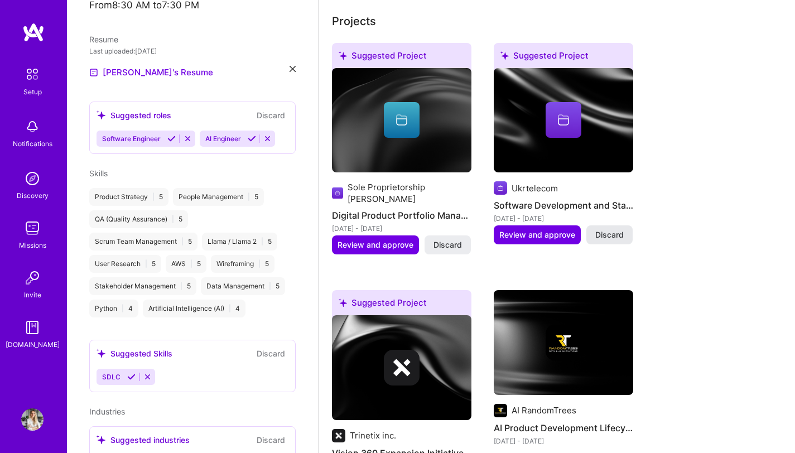
click at [605, 229] on span "Discard" at bounding box center [609, 234] width 28 height 11
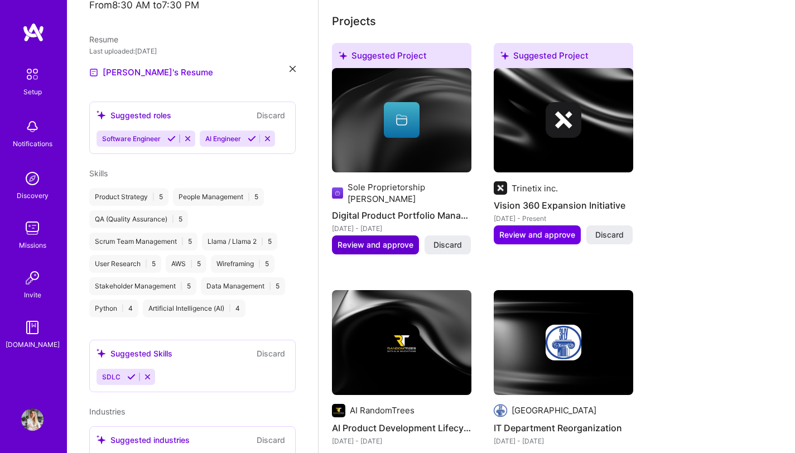
click at [386, 239] on span "Review and approve" at bounding box center [376, 244] width 76 height 11
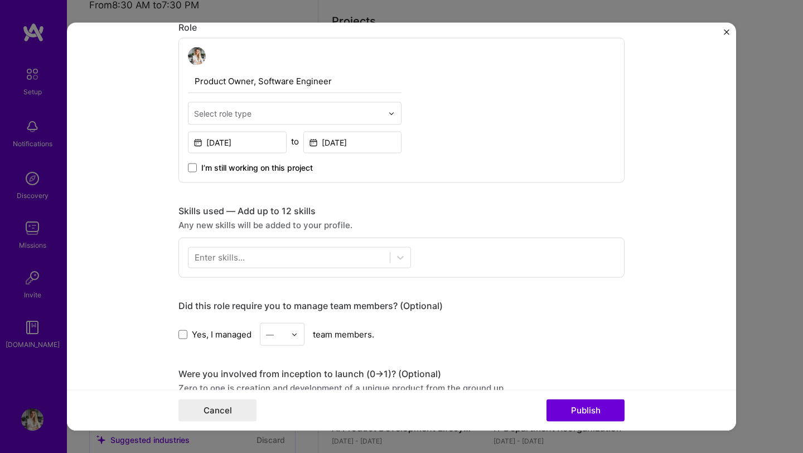
scroll to position [374, 0]
click at [398, 115] on div "Product Owner, Software Engineer Select role type [DATE] to [DATE] I’m still wo…" at bounding box center [402, 111] width 446 height 145
click at [391, 115] on div at bounding box center [394, 115] width 13 height 22
drag, startPoint x: 245, startPoint y: 117, endPoint x: 168, endPoint y: 105, distance: 77.9
click at [168, 105] on form "Editing suggested project This project is suggested based on your LinkedIn, res…" at bounding box center [402, 227] width 670 height 408
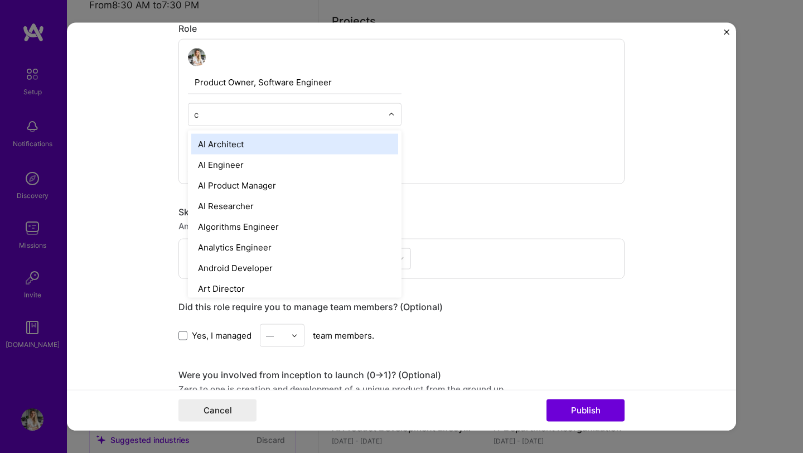
type input "ct"
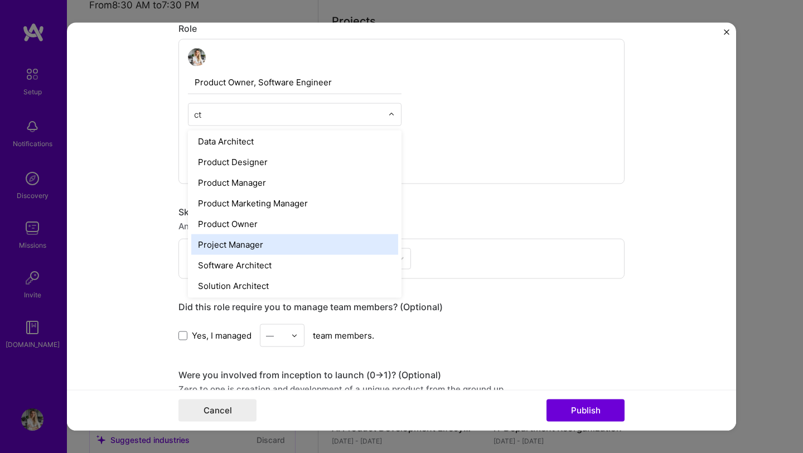
scroll to position [0, 0]
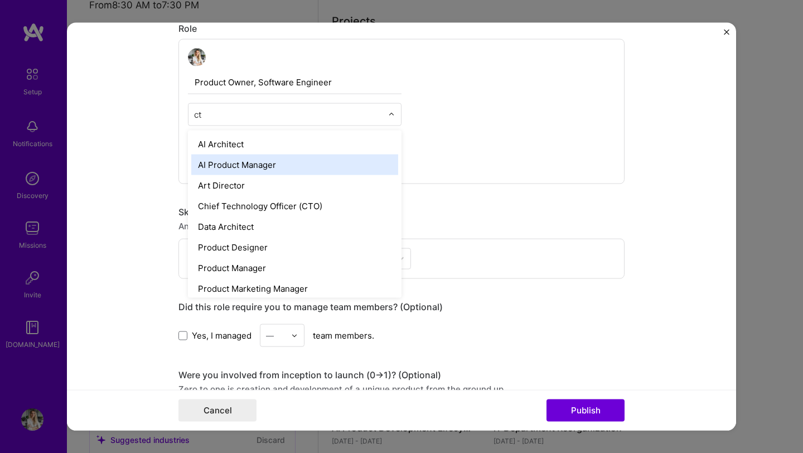
click at [251, 167] on div "AI Product Manager" at bounding box center [294, 165] width 207 height 21
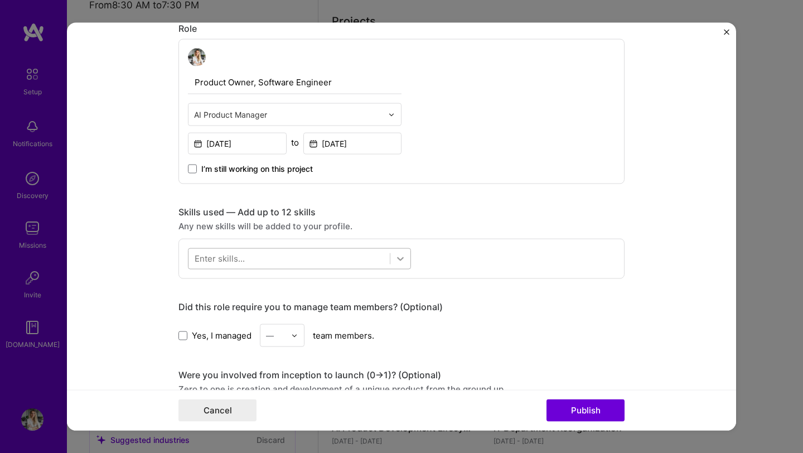
click at [395, 257] on icon at bounding box center [400, 258] width 11 height 11
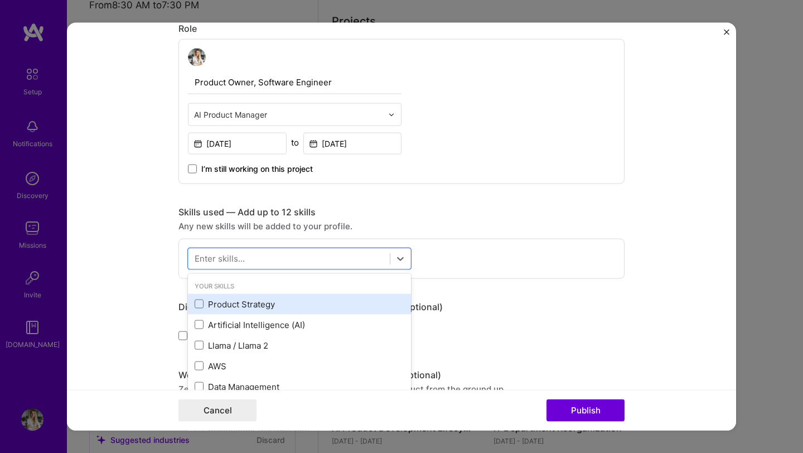
click at [195, 297] on div "Product Strategy" at bounding box center [299, 303] width 223 height 21
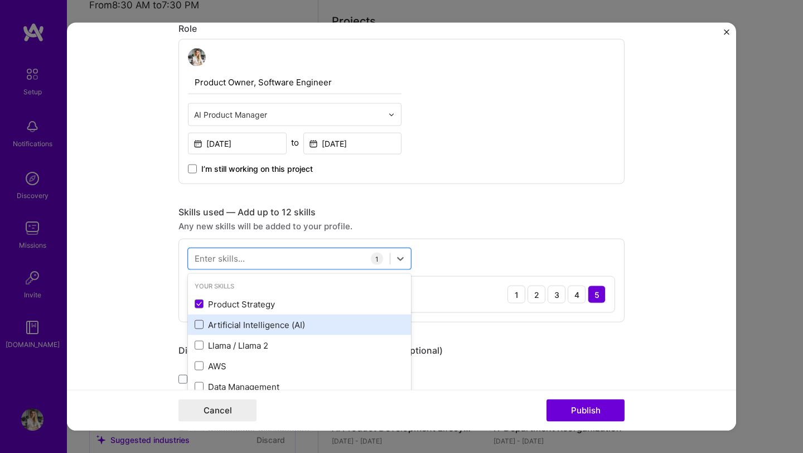
click at [195, 327] on span at bounding box center [199, 324] width 9 height 9
click at [0, 0] on input "checkbox" at bounding box center [0, 0] width 0 height 0
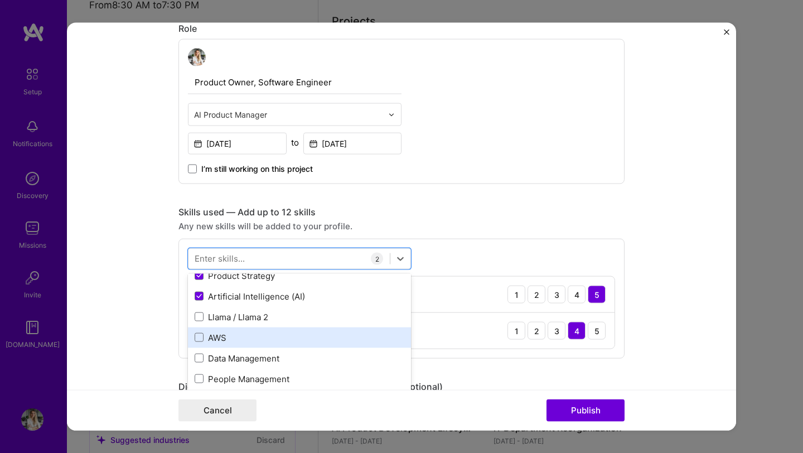
scroll to position [28, 0]
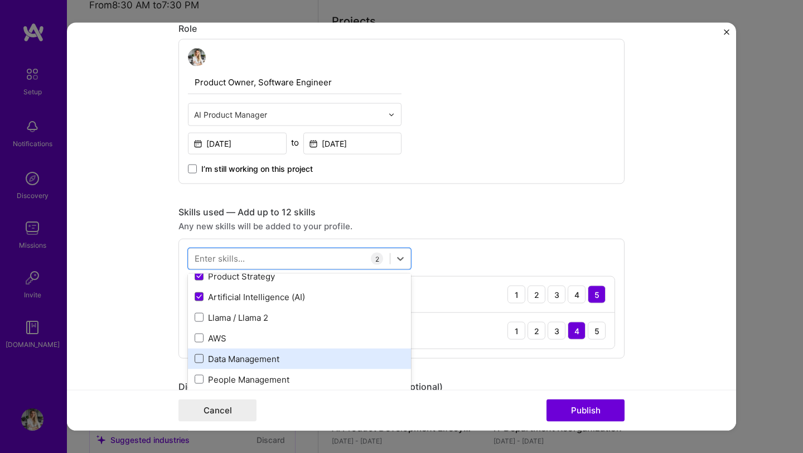
click at [195, 362] on span at bounding box center [199, 358] width 9 height 9
click at [0, 0] on input "checkbox" at bounding box center [0, 0] width 0 height 0
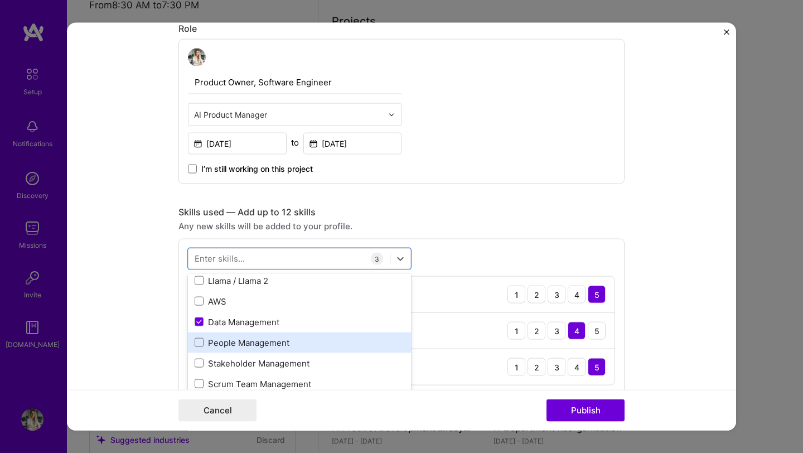
scroll to position [53, 0]
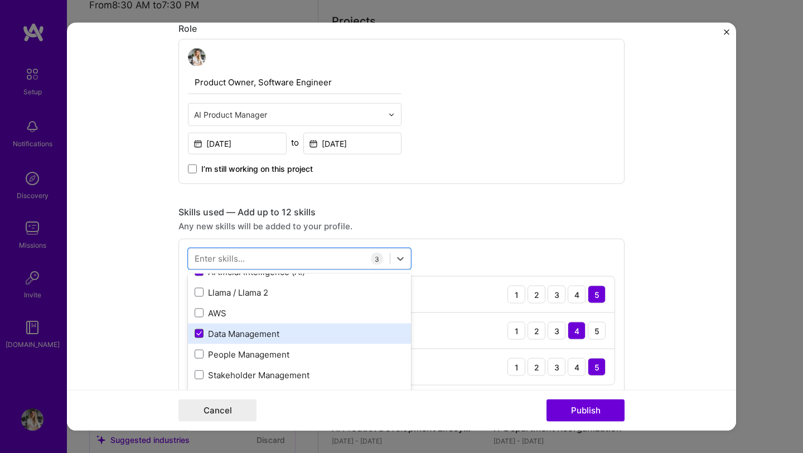
click at [195, 333] on span at bounding box center [199, 333] width 9 height 9
click at [0, 0] on input "checkbox" at bounding box center [0, 0] width 0 height 0
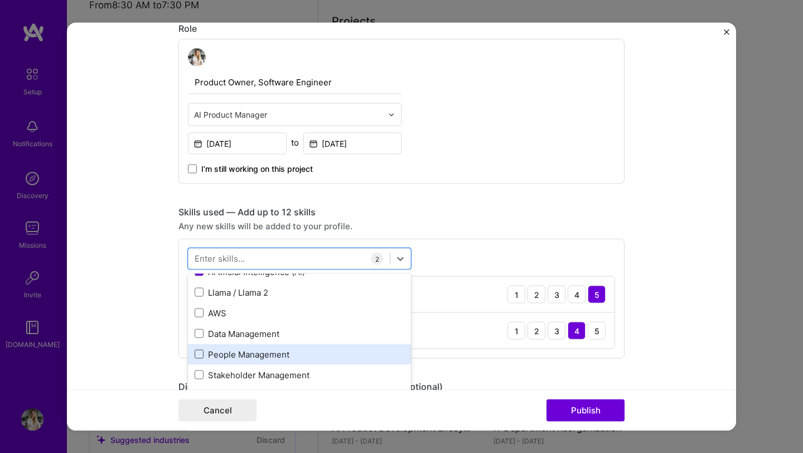
click at [195, 358] on span at bounding box center [199, 354] width 9 height 9
click at [0, 0] on input "checkbox" at bounding box center [0, 0] width 0 height 0
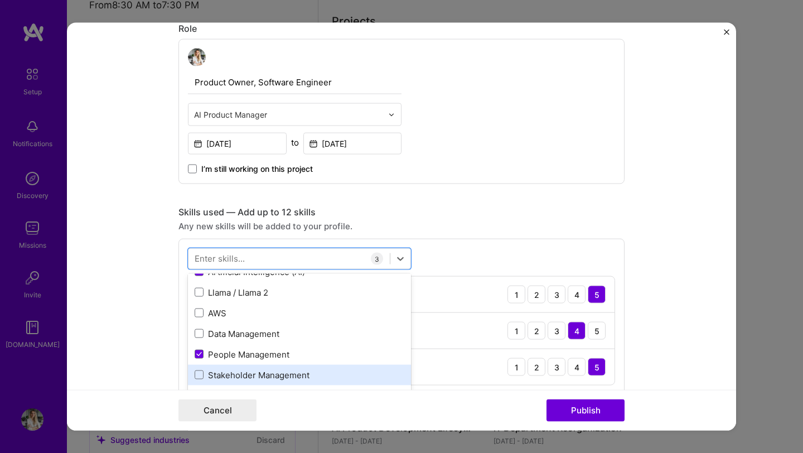
click at [195, 381] on div "Stakeholder Management" at bounding box center [300, 375] width 210 height 12
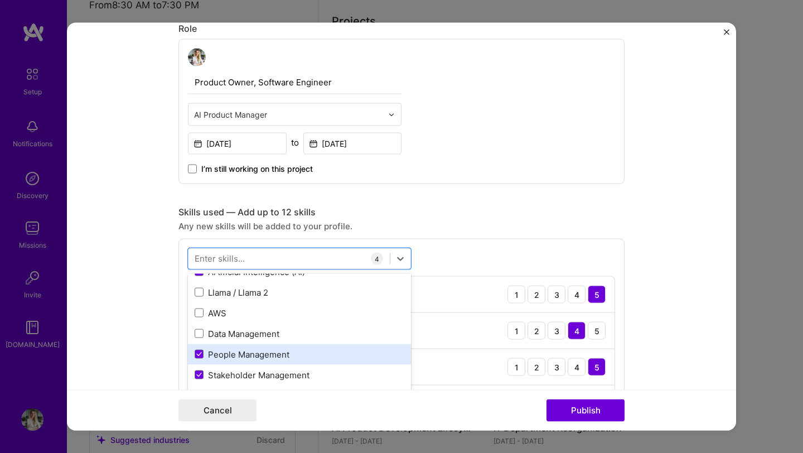
scroll to position [212, 0]
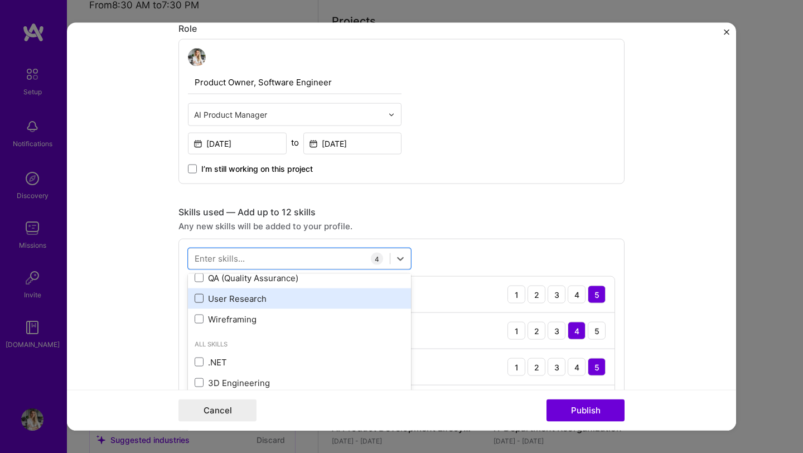
click at [196, 300] on span at bounding box center [199, 298] width 9 height 9
click at [0, 0] on input "checkbox" at bounding box center [0, 0] width 0 height 0
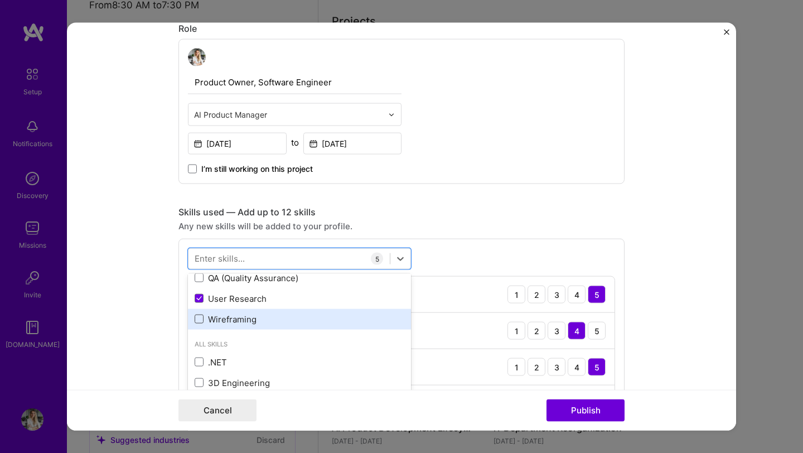
click at [196, 318] on span at bounding box center [199, 319] width 9 height 9
click at [0, 0] on input "checkbox" at bounding box center [0, 0] width 0 height 0
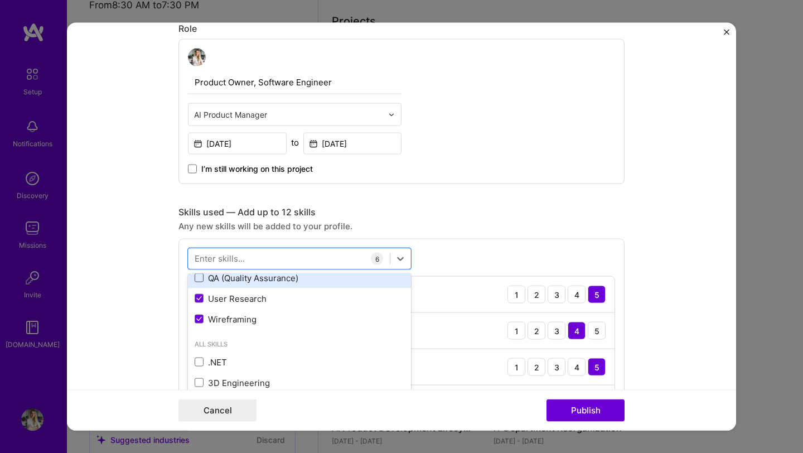
click at [195, 281] on span at bounding box center [199, 277] width 9 height 9
click at [0, 0] on input "checkbox" at bounding box center [0, 0] width 0 height 0
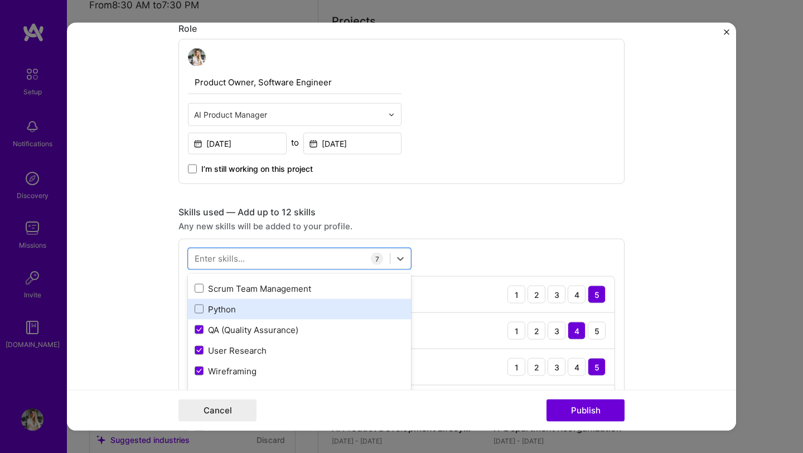
scroll to position [137, 0]
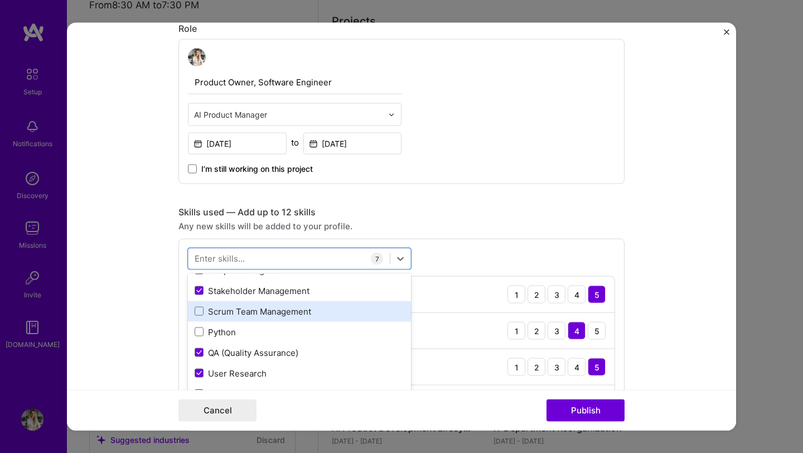
click at [245, 315] on div "Scrum Team Management" at bounding box center [300, 311] width 210 height 12
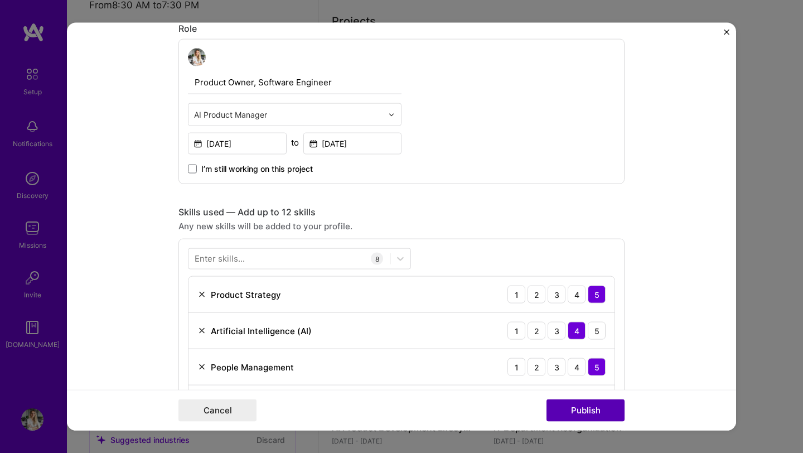
click at [617, 411] on button "Publish" at bounding box center [586, 410] width 78 height 22
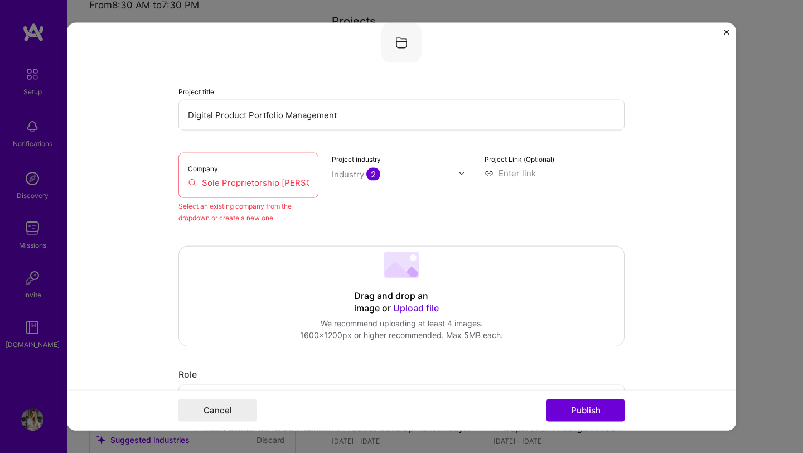
scroll to position [73, 0]
click at [238, 170] on div "Company Sole Proprietorship [PERSON_NAME]" at bounding box center [249, 175] width 140 height 45
click at [224, 182] on input "Sole Proprietorship [PERSON_NAME]" at bounding box center [248, 183] width 121 height 12
drag, startPoint x: 194, startPoint y: 184, endPoint x: 316, endPoint y: 196, distance: 122.8
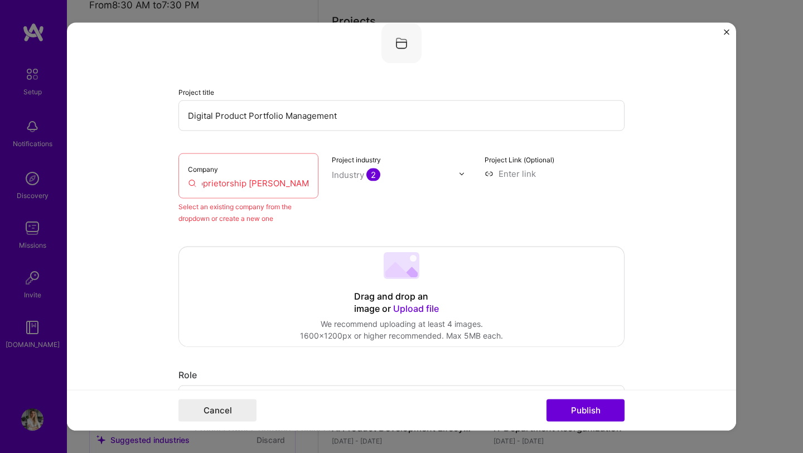
click at [315, 194] on div "Company Sole Proprietorship [PERSON_NAME] Select an existing company from the d…" at bounding box center [402, 188] width 446 height 71
click at [190, 184] on input "Sole Proprietorship [PERSON_NAME]" at bounding box center [248, 183] width 121 height 12
click at [188, 185] on input "Sole Proprietorship [PERSON_NAME]" at bounding box center [248, 183] width 121 height 12
click at [188, 186] on input "Sole Proprietorship [PERSON_NAME]" at bounding box center [248, 183] width 121 height 12
click at [189, 179] on input "Sole Proprietorship [PERSON_NAME]" at bounding box center [248, 183] width 121 height 12
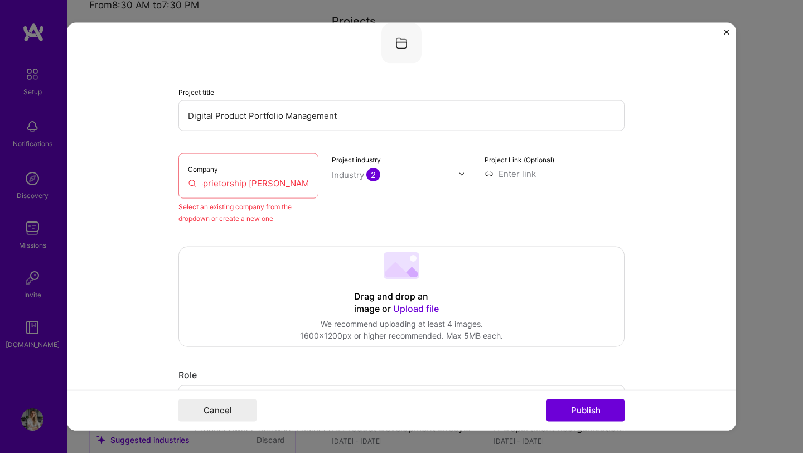
click at [189, 179] on input "Sole Proprietorship [PERSON_NAME]" at bounding box center [248, 183] width 121 height 12
click at [203, 172] on label "Company" at bounding box center [203, 169] width 30 height 8
click at [181, 185] on div "Company Sole Proprietorship [PERSON_NAME]" at bounding box center [249, 175] width 140 height 45
click at [182, 184] on div "Company Sole Proprietorship [PERSON_NAME]" at bounding box center [249, 175] width 140 height 45
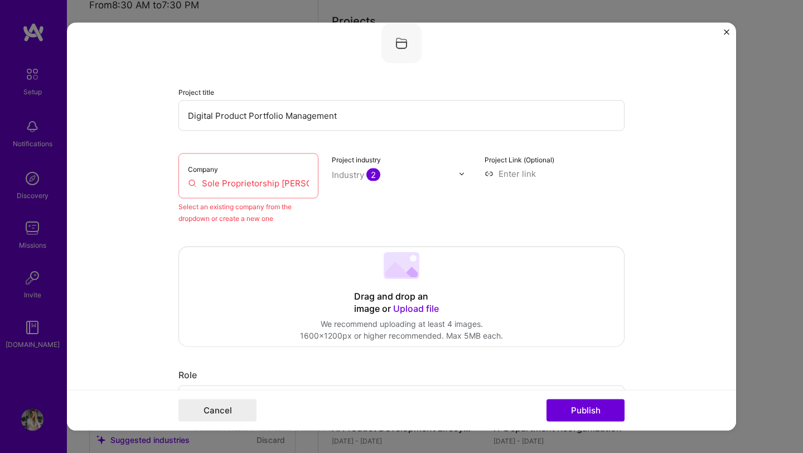
click at [188, 182] on input "Sole Proprietorship [PERSON_NAME]" at bounding box center [248, 183] width 121 height 12
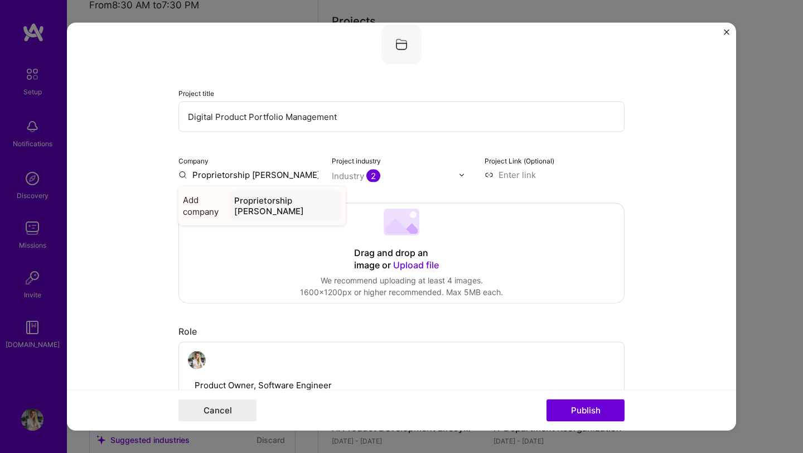
type input "Proprietorship [PERSON_NAME]"
click at [187, 204] on span "Add company" at bounding box center [204, 205] width 42 height 23
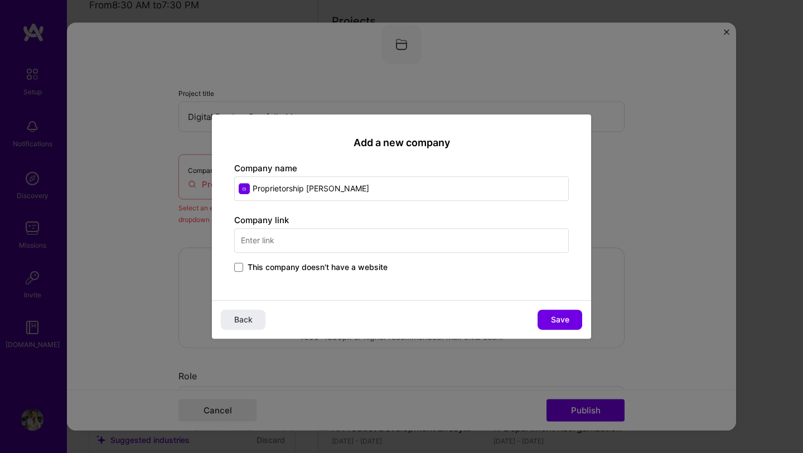
click at [255, 187] on input "Proprietorship [PERSON_NAME]" at bounding box center [401, 188] width 335 height 25
type input "DarkLime"
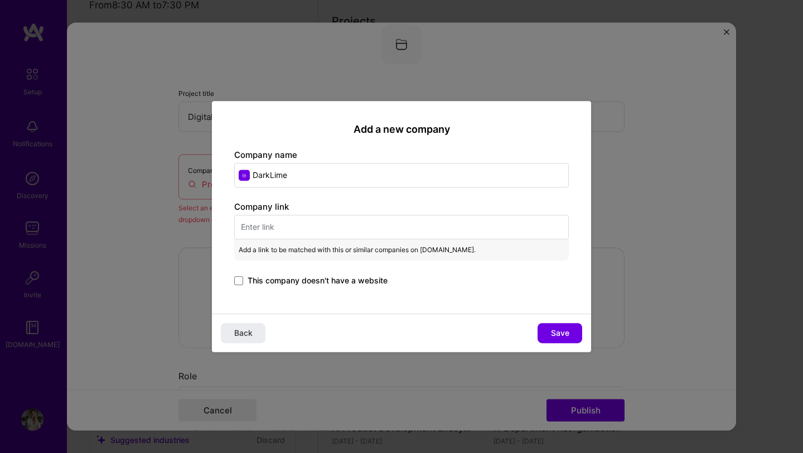
click at [293, 225] on input "text" at bounding box center [401, 227] width 335 height 25
paste input "[URL][DOMAIN_NAME]"
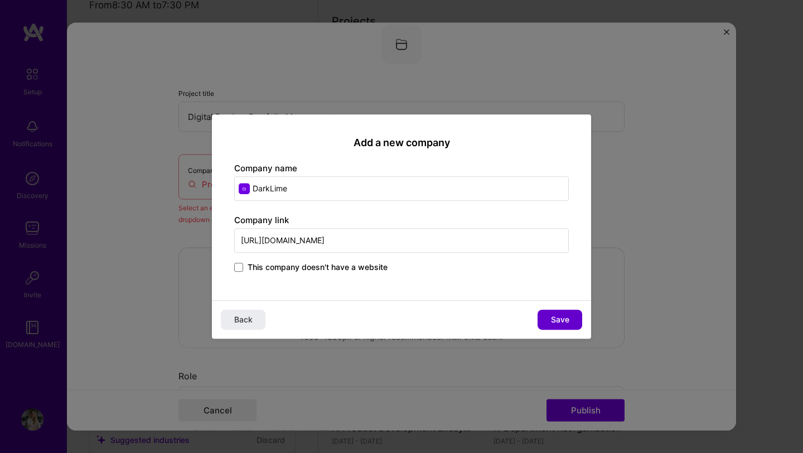
type input "[URL][DOMAIN_NAME]"
click at [552, 316] on span "Save" at bounding box center [560, 319] width 18 height 11
type input "DarkLime"
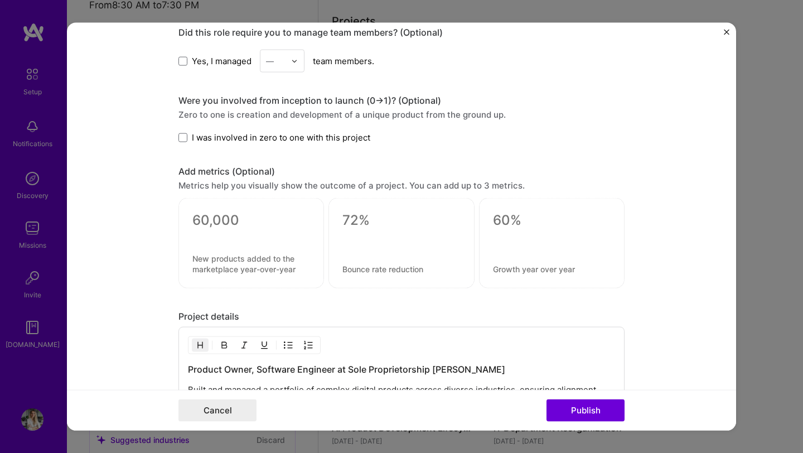
scroll to position [854, 0]
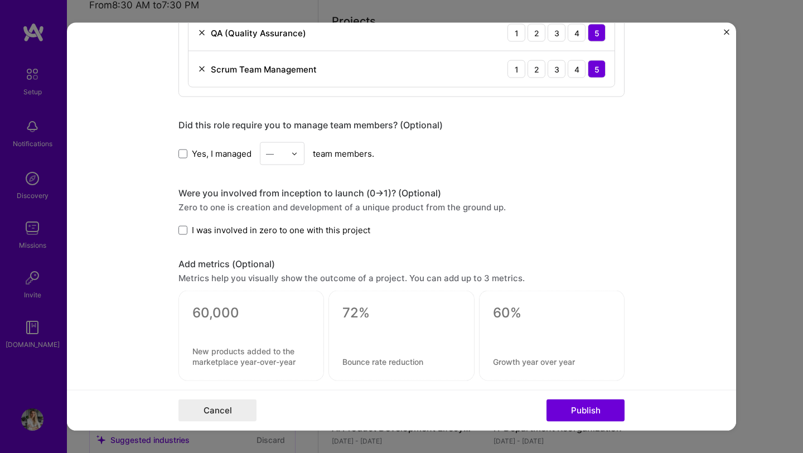
click at [211, 161] on div "Yes, I managed — team members." at bounding box center [402, 153] width 446 height 23
click at [217, 156] on span "Yes, I managed" at bounding box center [222, 153] width 60 height 12
click at [0, 0] on input "Yes, I managed" at bounding box center [0, 0] width 0 height 0
click at [273, 156] on input "text" at bounding box center [276, 154] width 20 height 12
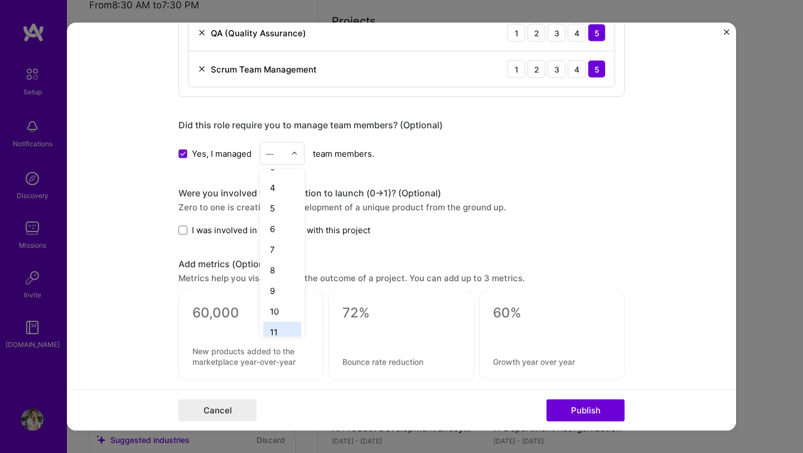
click at [275, 330] on div "11" at bounding box center [282, 332] width 38 height 21
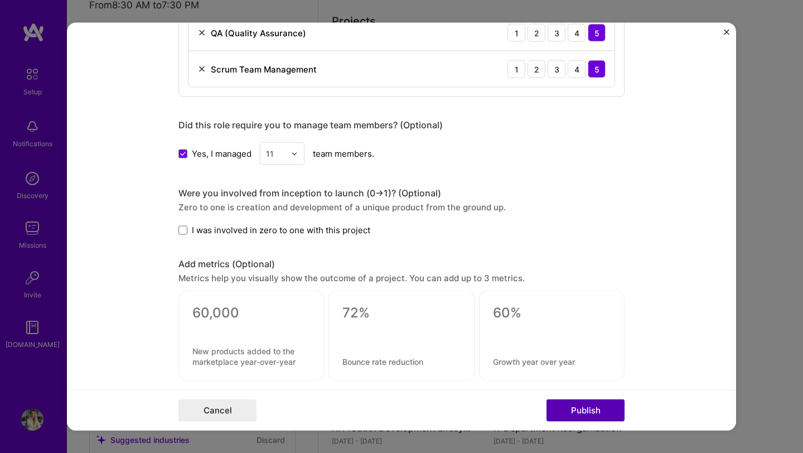
click at [598, 413] on button "Publish" at bounding box center [586, 410] width 78 height 22
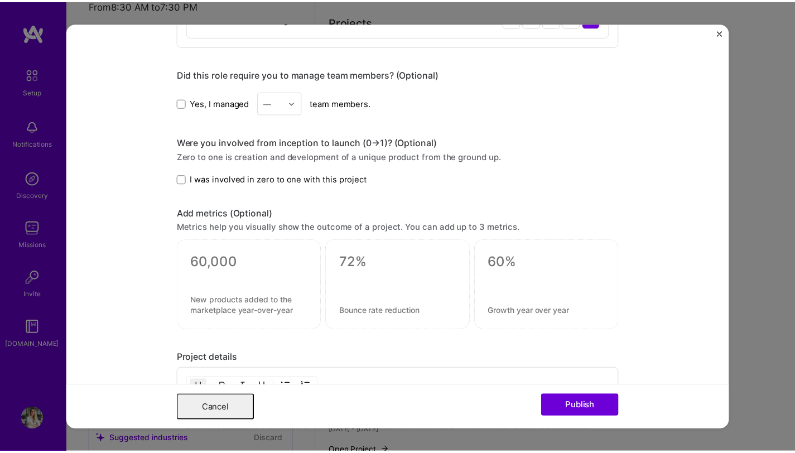
scroll to position [0, 0]
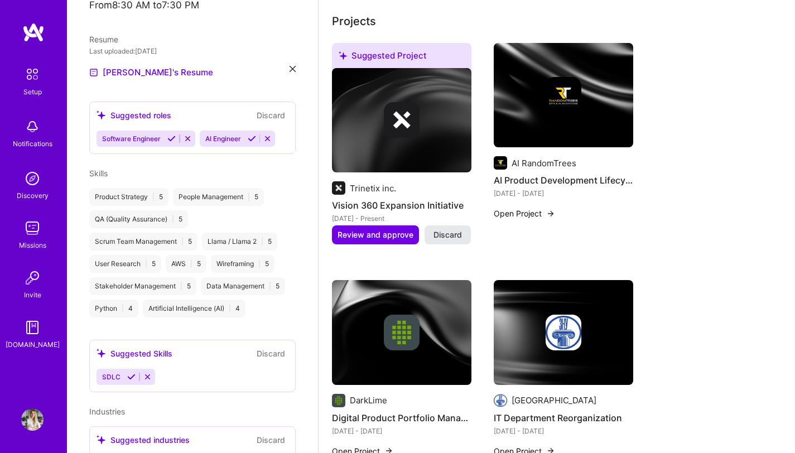
click at [458, 229] on span "Discard" at bounding box center [448, 234] width 28 height 11
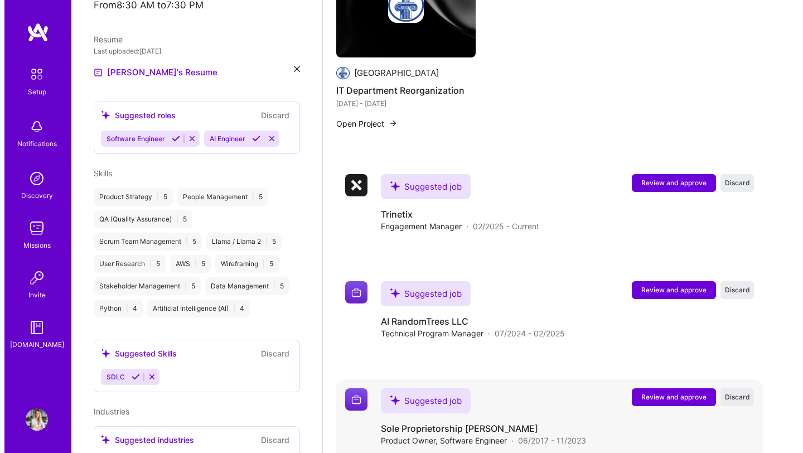
scroll to position [733, 0]
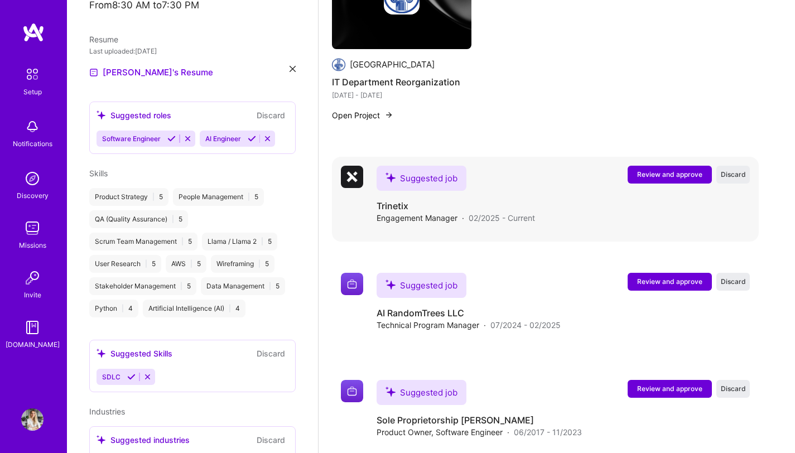
click at [672, 172] on span "Review and approve" at bounding box center [669, 174] width 65 height 9
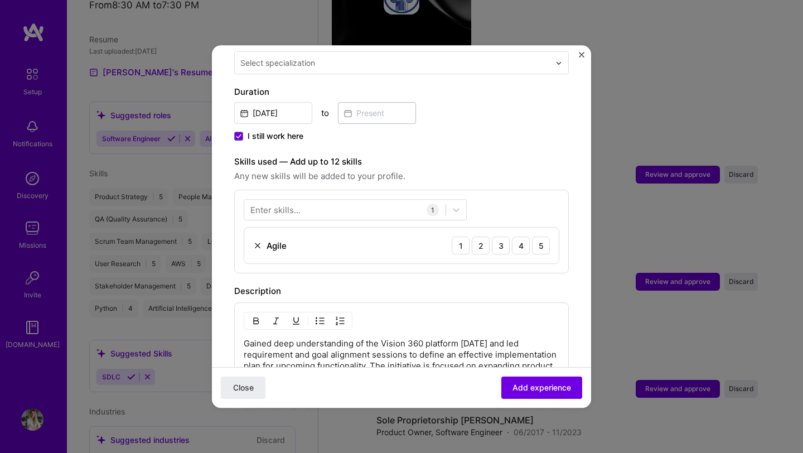
scroll to position [521, 0]
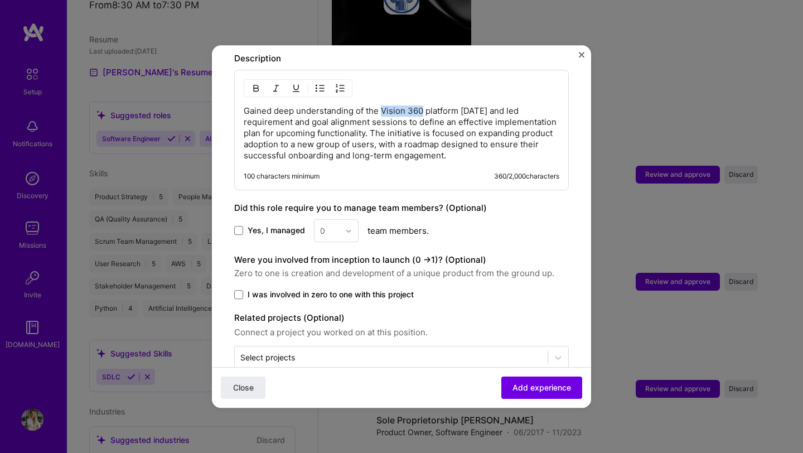
drag, startPoint x: 424, startPoint y: 100, endPoint x: 382, endPoint y: 98, distance: 42.5
click at [382, 105] on p "Gained deep understanding of the Vision 360 platform [DATE] and led requirement…" at bounding box center [402, 133] width 316 height 56
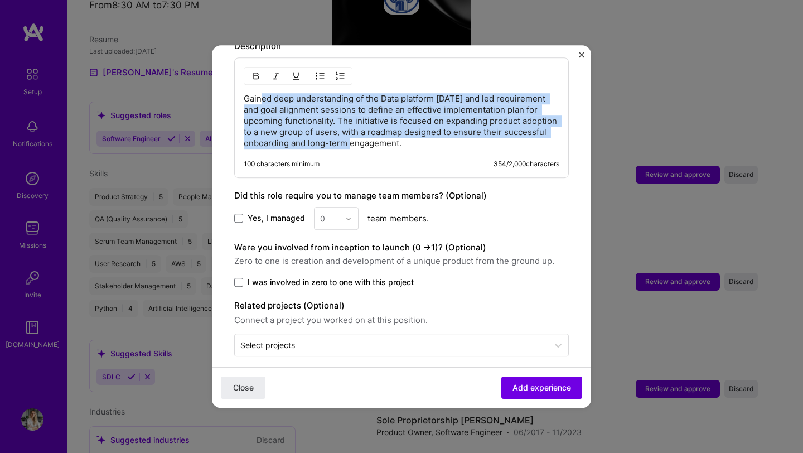
drag, startPoint x: 262, startPoint y: 89, endPoint x: 440, endPoint y: 131, distance: 183.0
click at [440, 131] on p "Gained deep understanding of the Data platform [DATE] and led requirement and g…" at bounding box center [402, 121] width 316 height 56
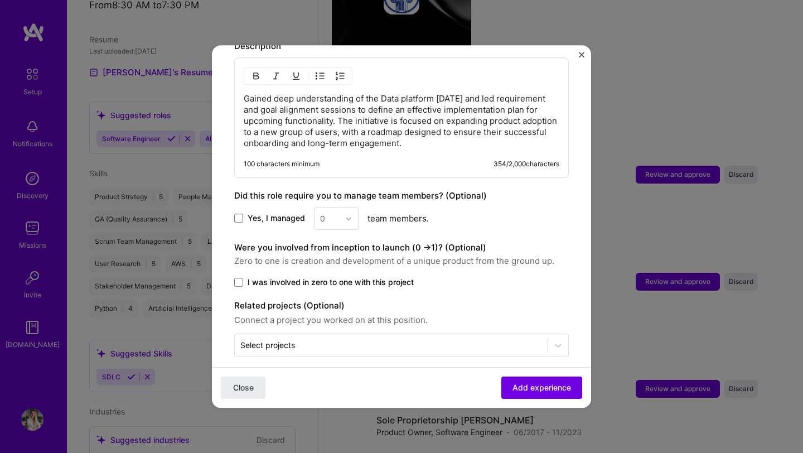
click at [245, 213] on label "Yes, I managed" at bounding box center [269, 218] width 71 height 11
click at [0, 0] on input "Yes, I managed" at bounding box center [0, 0] width 0 height 0
click at [351, 208] on div at bounding box center [351, 219] width 13 height 22
click at [331, 268] on div "12" at bounding box center [336, 278] width 38 height 21
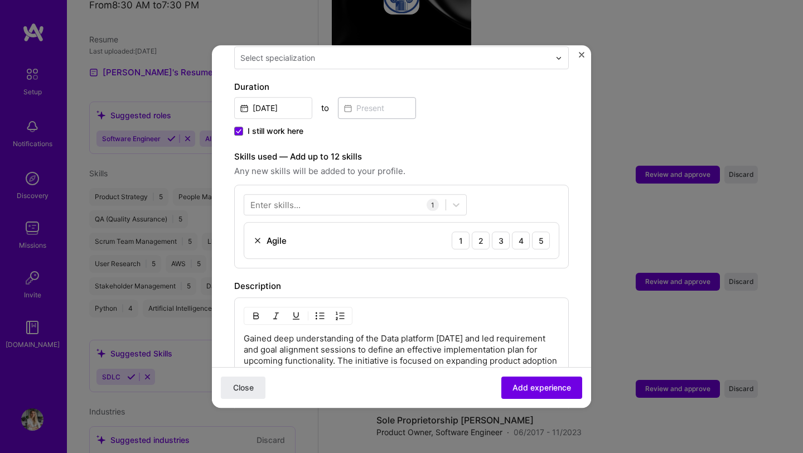
scroll to position [533, 0]
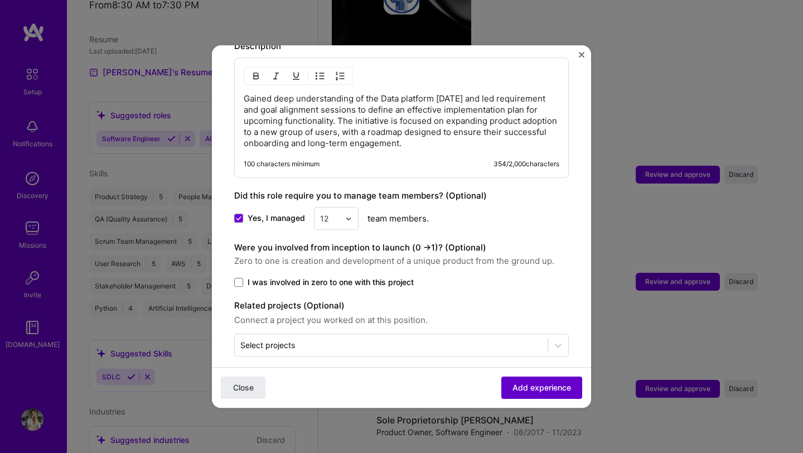
click at [528, 384] on span "Add experience" at bounding box center [542, 387] width 59 height 11
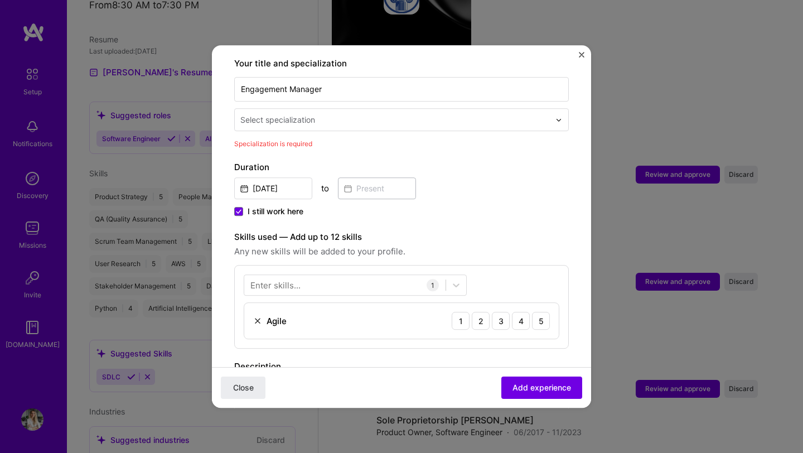
scroll to position [99, 0]
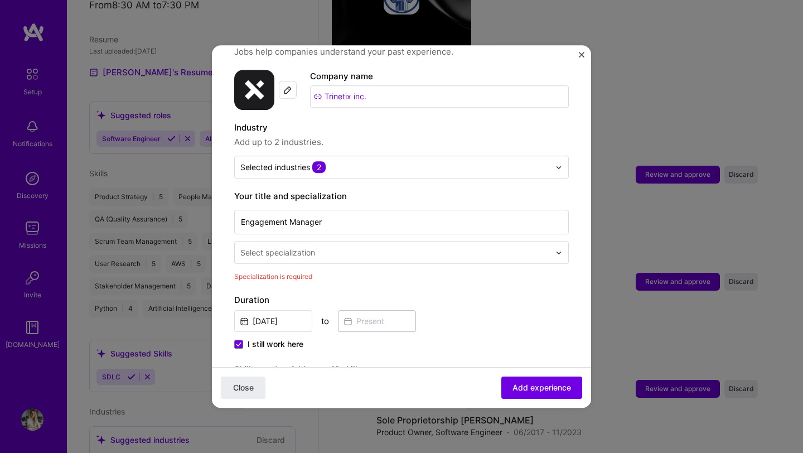
click at [323, 247] on input "text" at bounding box center [396, 253] width 312 height 12
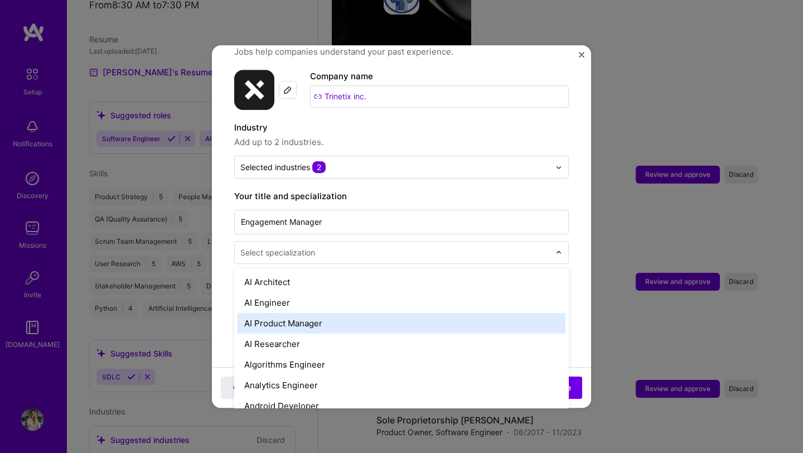
click at [299, 313] on div "AI Product Manager" at bounding box center [402, 323] width 328 height 21
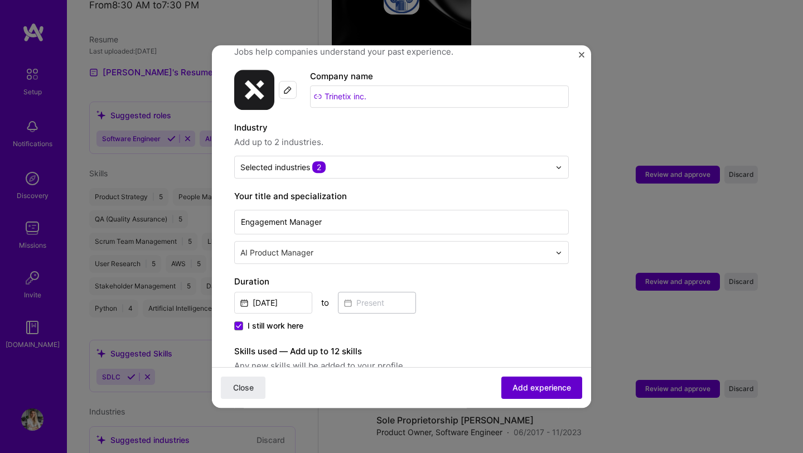
click at [520, 387] on span "Add experience" at bounding box center [542, 387] width 59 height 11
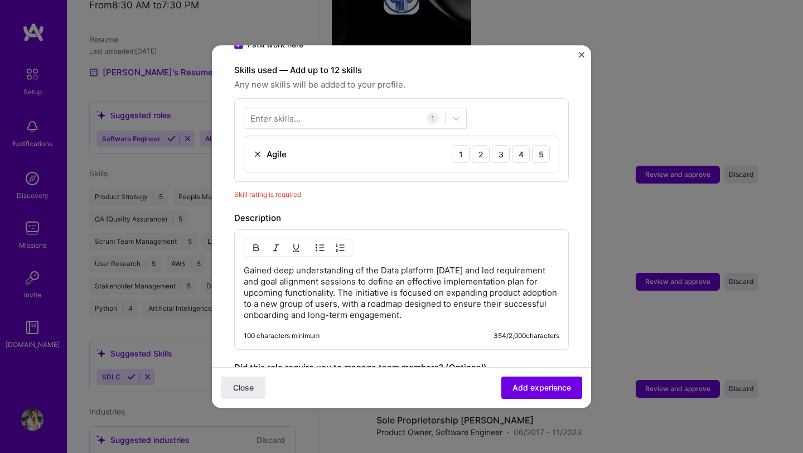
scroll to position [379, 0]
click at [284, 110] on div at bounding box center [344, 119] width 201 height 18
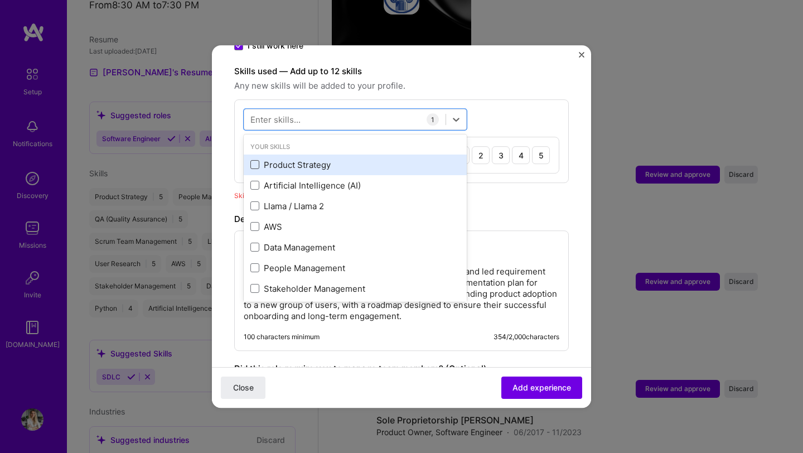
click at [255, 161] on span at bounding box center [255, 165] width 9 height 9
click at [0, 0] on input "checkbox" at bounding box center [0, 0] width 0 height 0
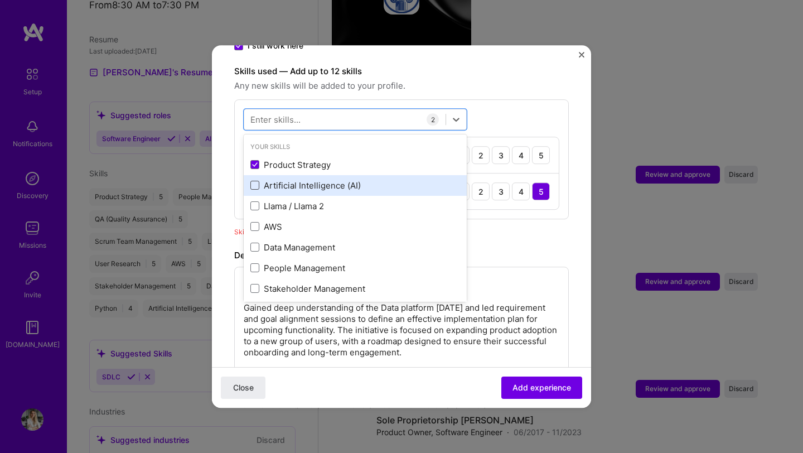
click at [257, 181] on span at bounding box center [255, 185] width 9 height 9
click at [0, 0] on input "checkbox" at bounding box center [0, 0] width 0 height 0
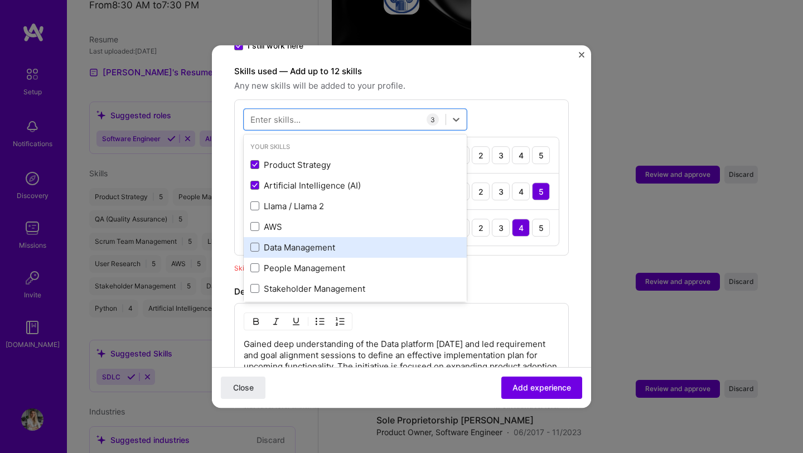
click at [261, 242] on div "Data Management" at bounding box center [356, 248] width 210 height 12
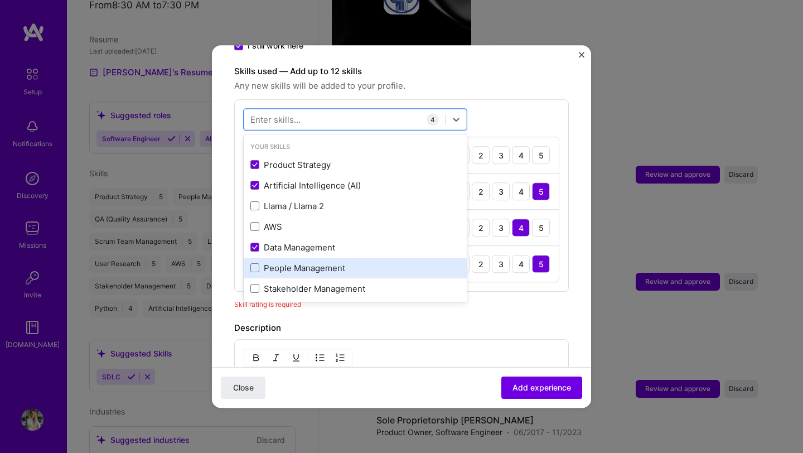
click at [259, 262] on div "People Management" at bounding box center [356, 268] width 210 height 12
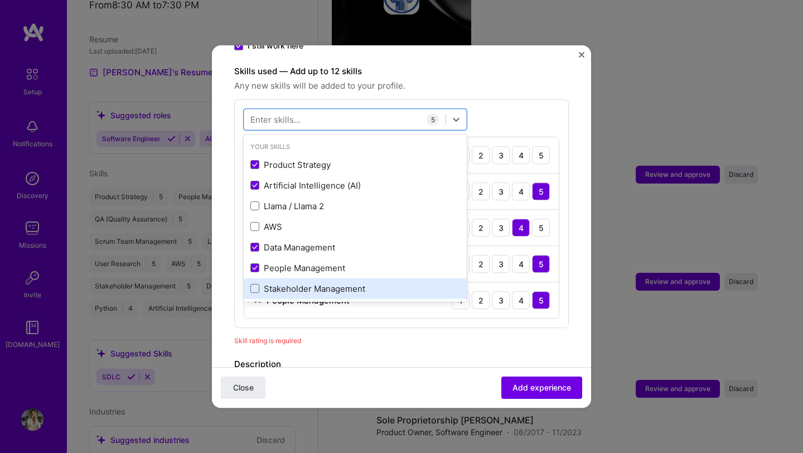
click at [262, 283] on div "Stakeholder Management" at bounding box center [356, 289] width 210 height 12
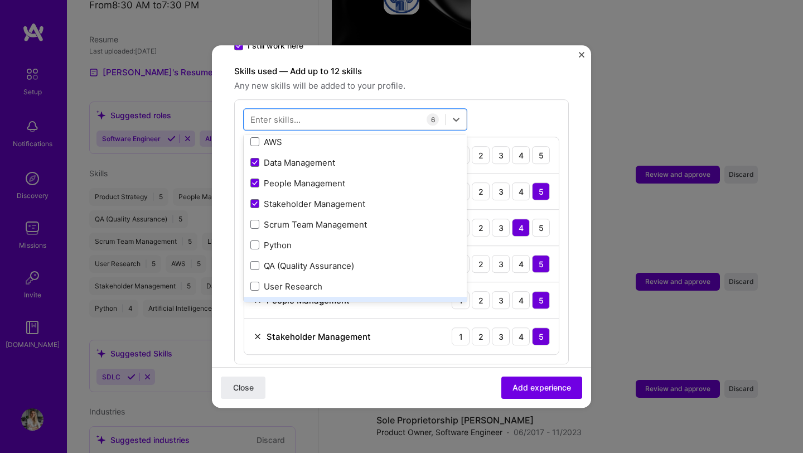
scroll to position [99, 0]
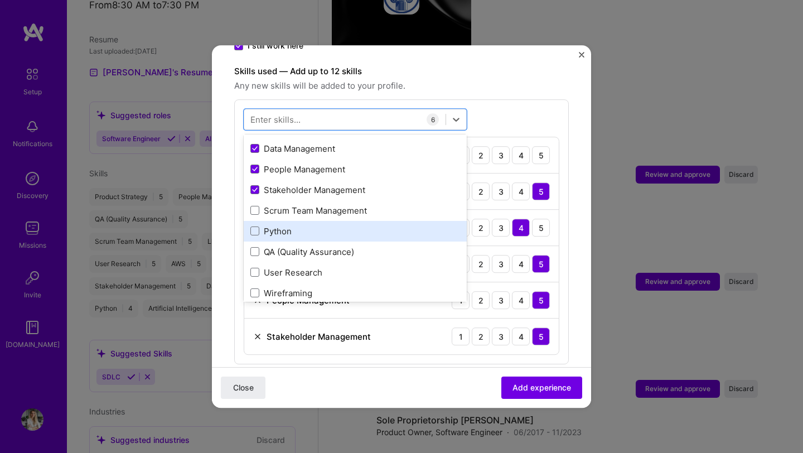
click at [265, 221] on div "Python" at bounding box center [355, 231] width 223 height 21
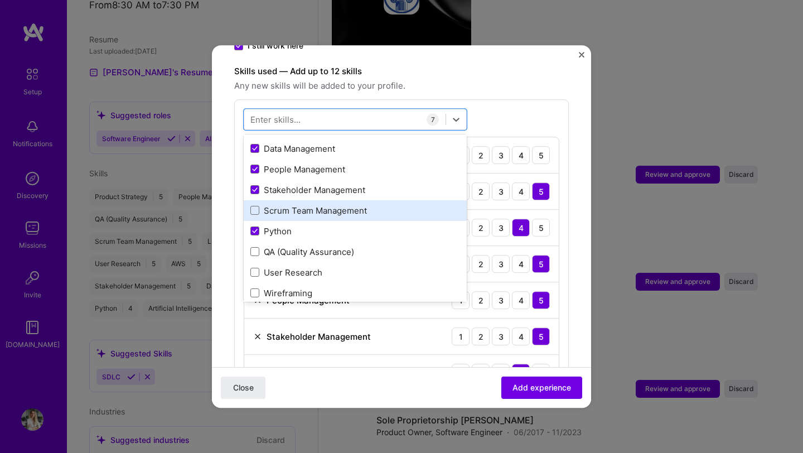
click at [267, 205] on div "Scrum Team Management" at bounding box center [356, 211] width 210 height 12
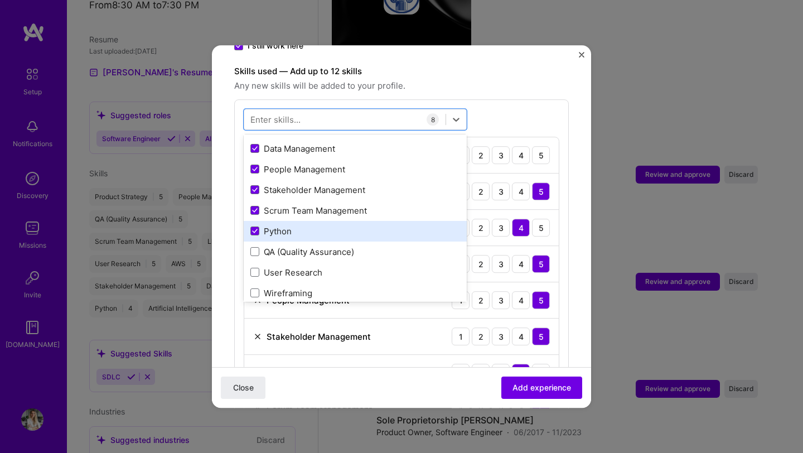
click at [263, 225] on div "Python" at bounding box center [356, 231] width 210 height 12
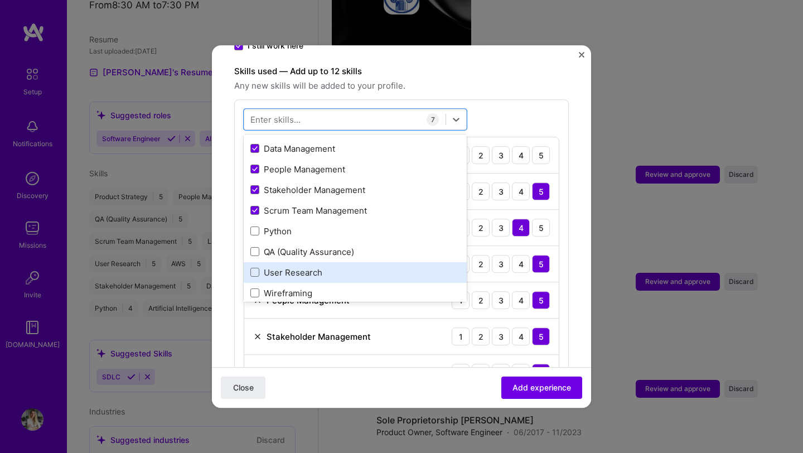
click at [261, 267] on div "User Research" at bounding box center [356, 273] width 210 height 12
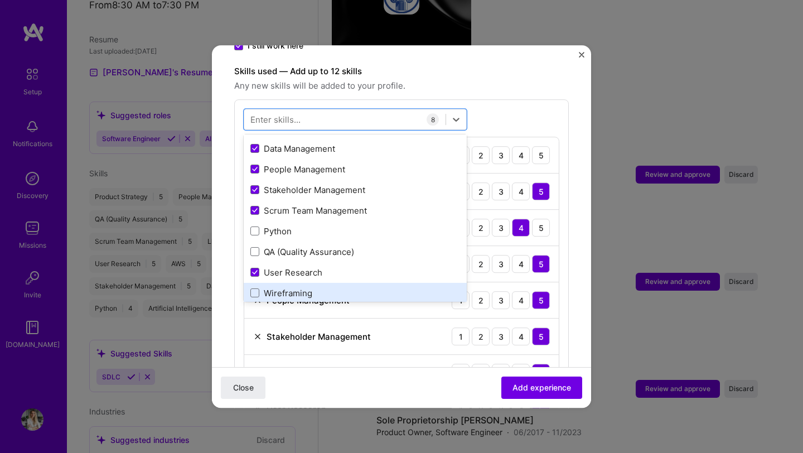
click at [257, 283] on div "Wireframing" at bounding box center [355, 293] width 223 height 21
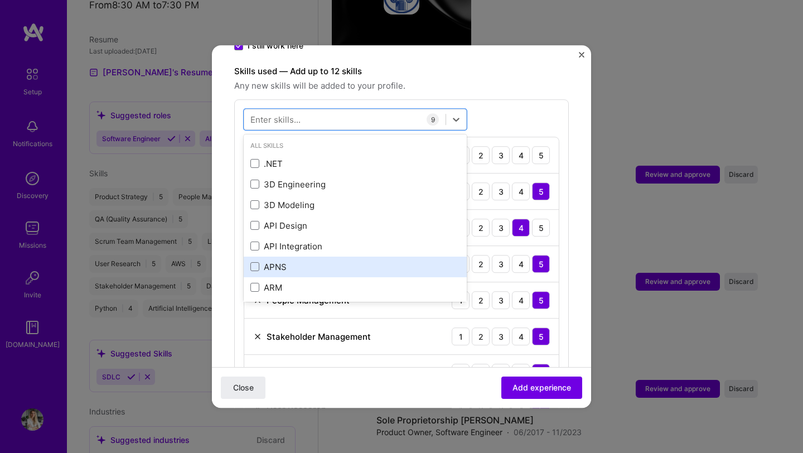
scroll to position [267, 0]
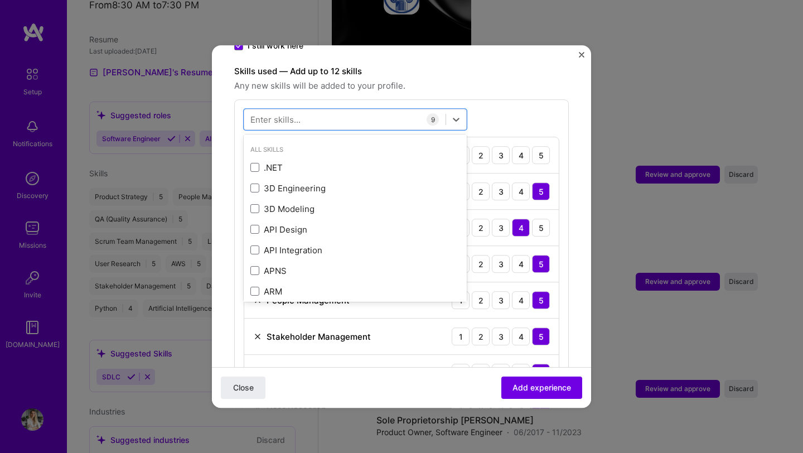
click at [536, 99] on div "option Wireframing, selected. option ARM focused, 0 of 2. 378 results available…" at bounding box center [401, 286] width 335 height 374
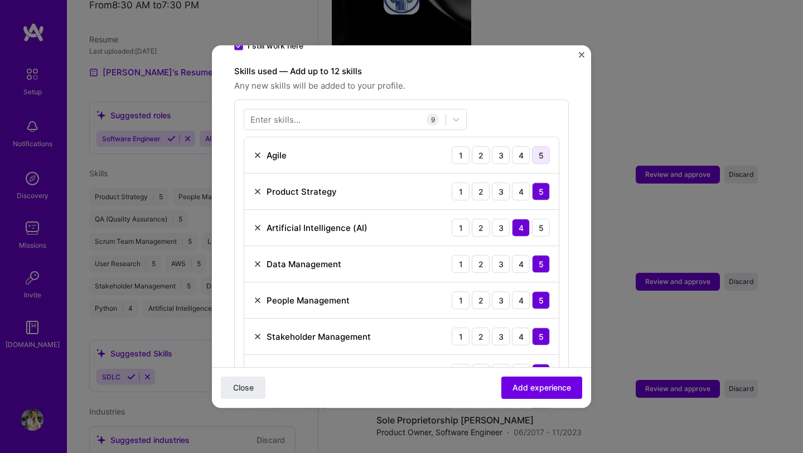
click at [533, 146] on div "5" at bounding box center [541, 155] width 18 height 18
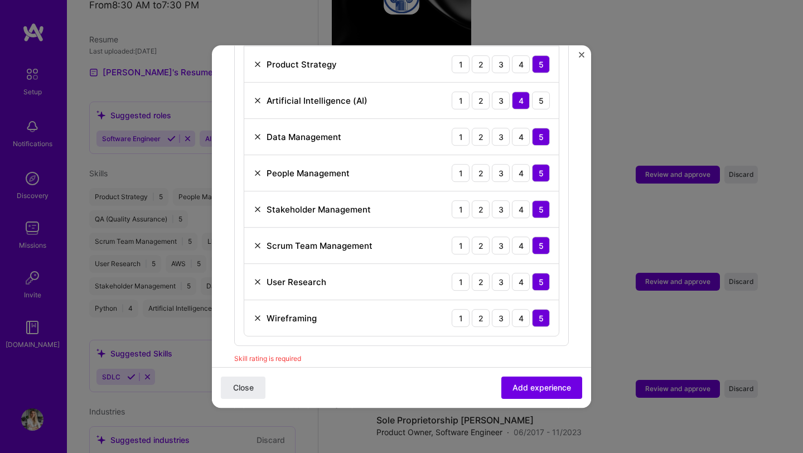
scroll to position [589, 0]
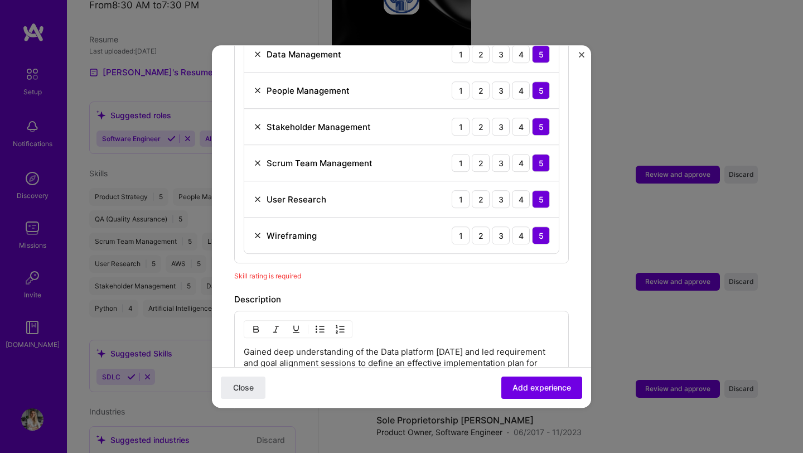
click at [542, 386] on span "Add experience" at bounding box center [542, 387] width 59 height 11
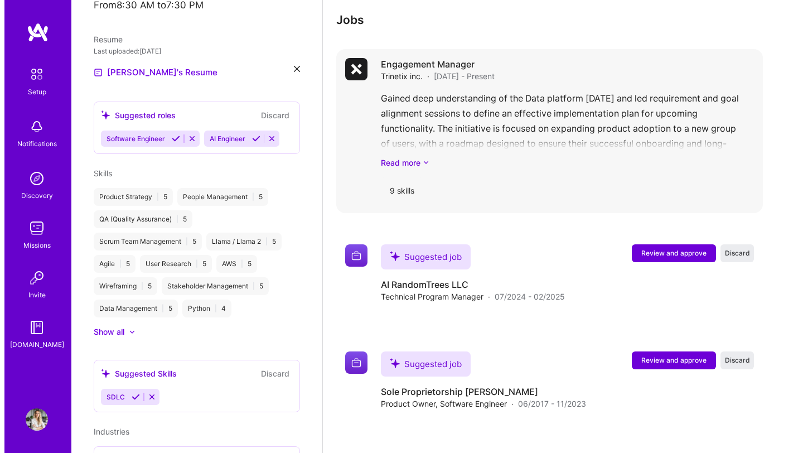
scroll to position [946, 0]
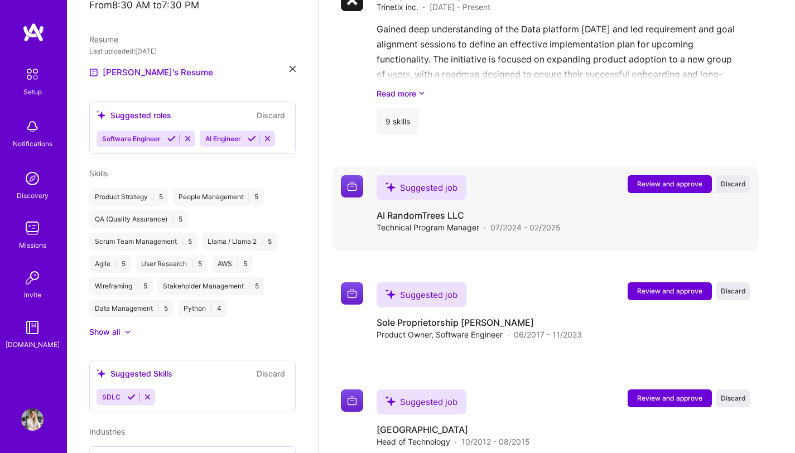
click at [678, 184] on span "Review and approve" at bounding box center [669, 183] width 65 height 9
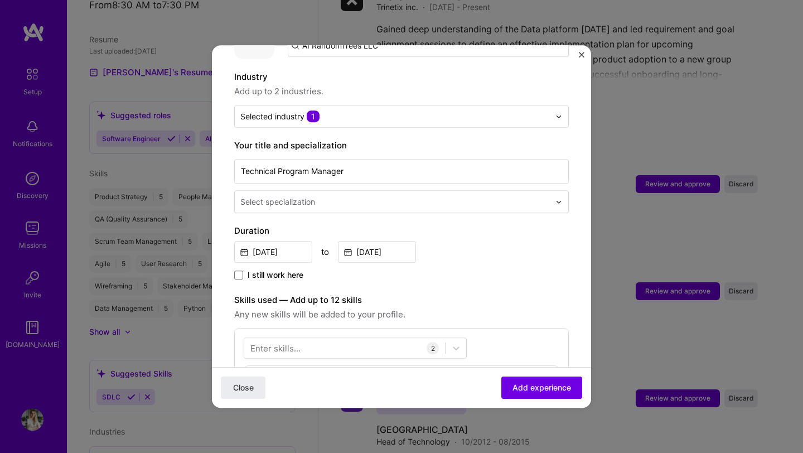
scroll to position [152, 0]
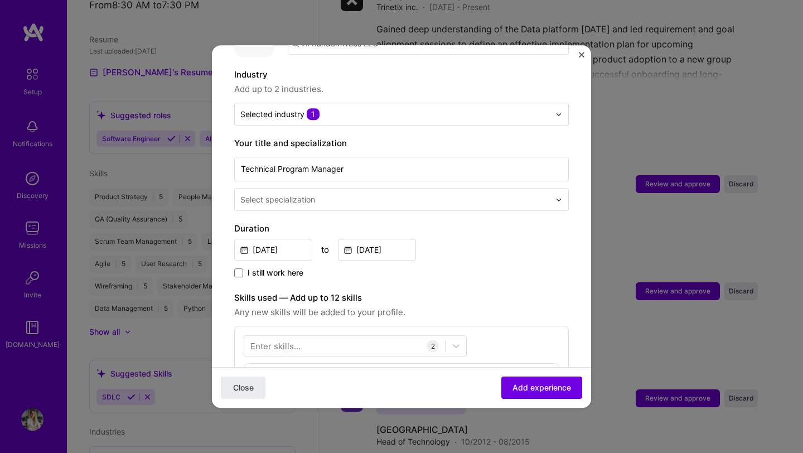
click at [330, 194] on input "text" at bounding box center [396, 200] width 312 height 12
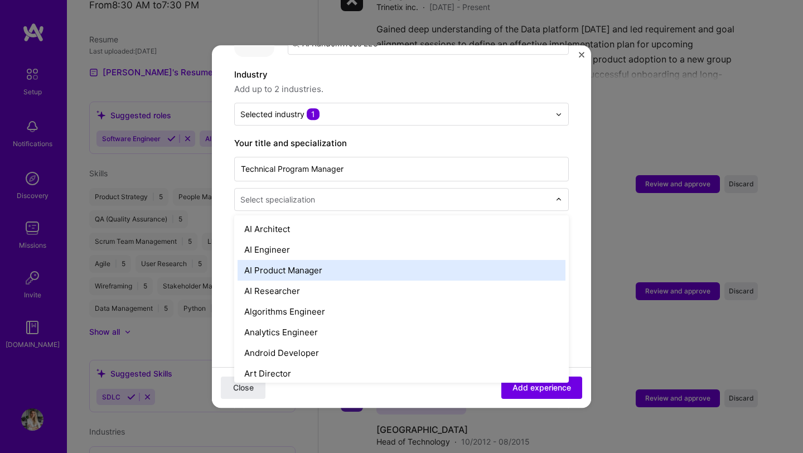
click at [357, 260] on div "AI Product Manager" at bounding box center [402, 270] width 328 height 21
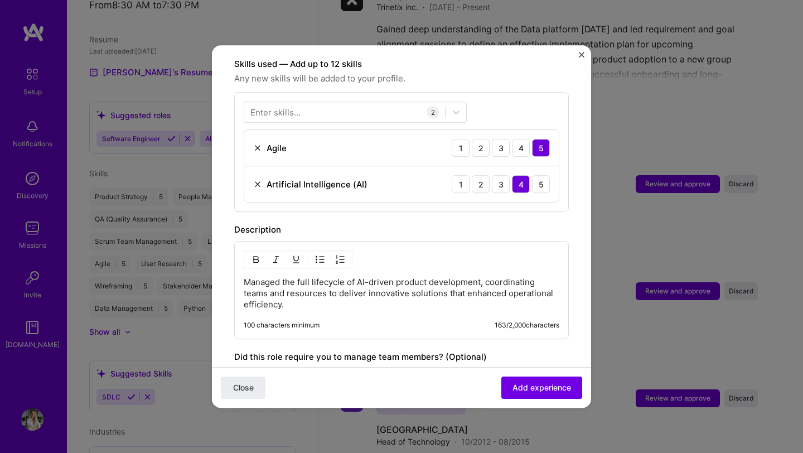
scroll to position [381, 0]
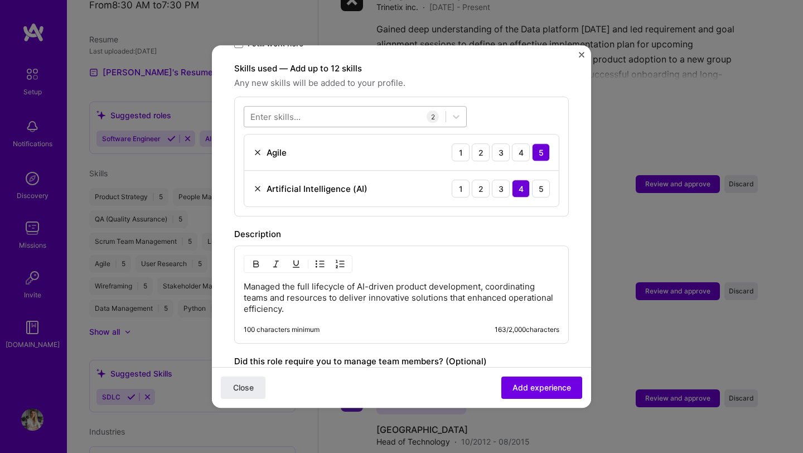
click at [321, 108] on div at bounding box center [344, 117] width 201 height 18
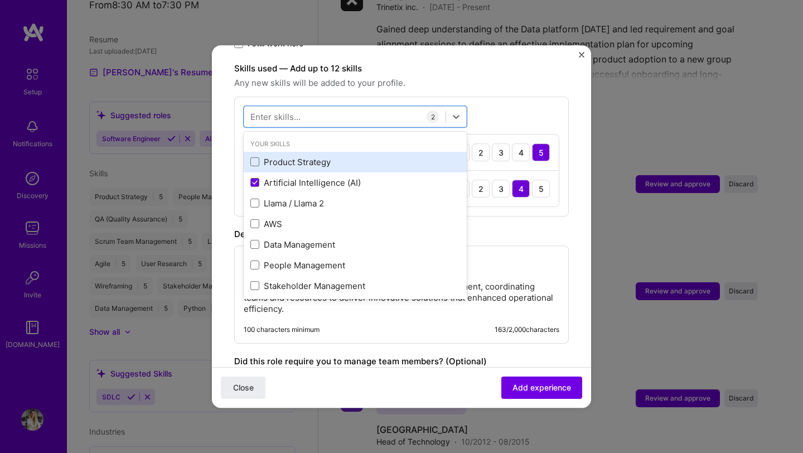
click at [264, 156] on div "Product Strategy" at bounding box center [356, 162] width 210 height 12
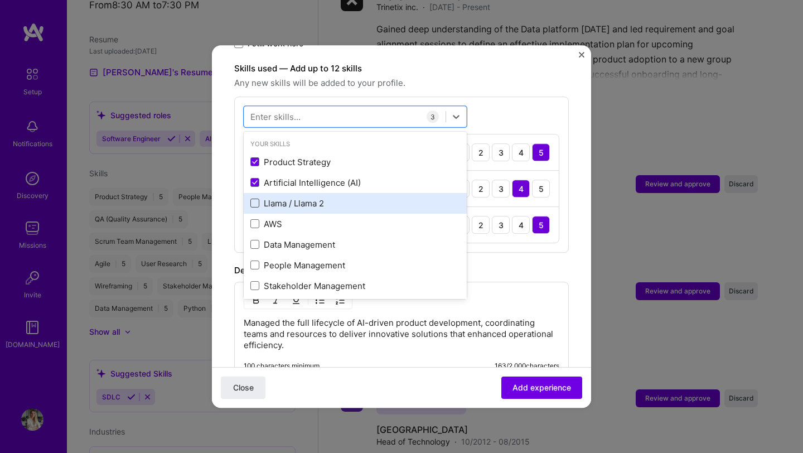
click at [254, 199] on span at bounding box center [255, 203] width 9 height 9
click at [0, 0] on input "checkbox" at bounding box center [0, 0] width 0 height 0
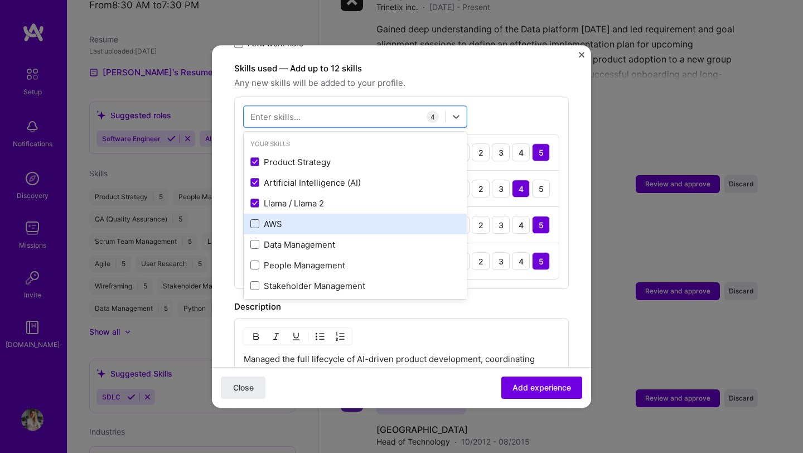
click at [252, 220] on span at bounding box center [255, 224] width 9 height 9
click at [0, 0] on input "checkbox" at bounding box center [0, 0] width 0 height 0
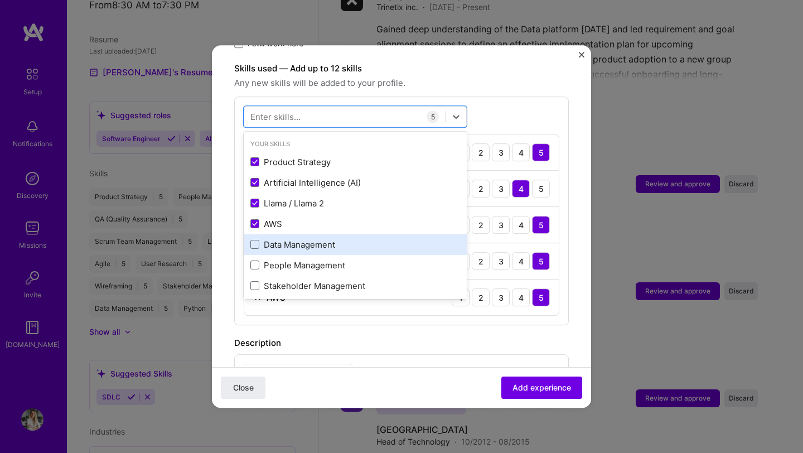
click at [259, 240] on div "Data Management" at bounding box center [355, 244] width 223 height 21
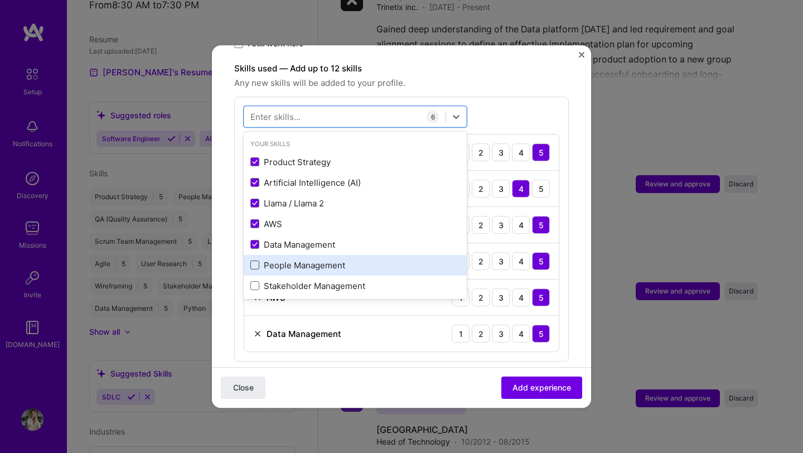
click at [256, 261] on span at bounding box center [255, 265] width 9 height 9
click at [0, 0] on input "checkbox" at bounding box center [0, 0] width 0 height 0
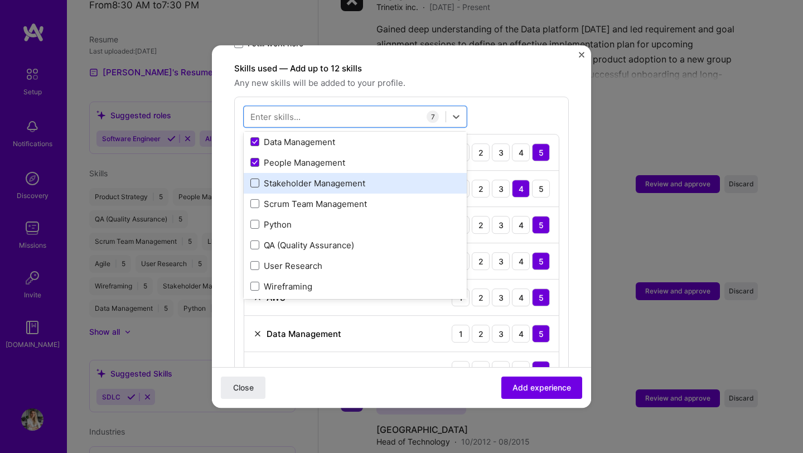
click at [251, 179] on span at bounding box center [255, 183] width 9 height 9
click at [0, 0] on input "checkbox" at bounding box center [0, 0] width 0 height 0
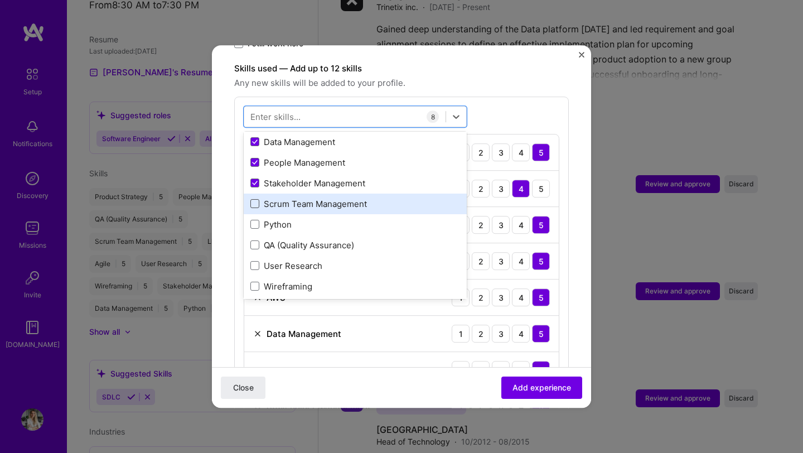
click at [253, 200] on span at bounding box center [255, 204] width 9 height 9
click at [0, 0] on input "checkbox" at bounding box center [0, 0] width 0 height 0
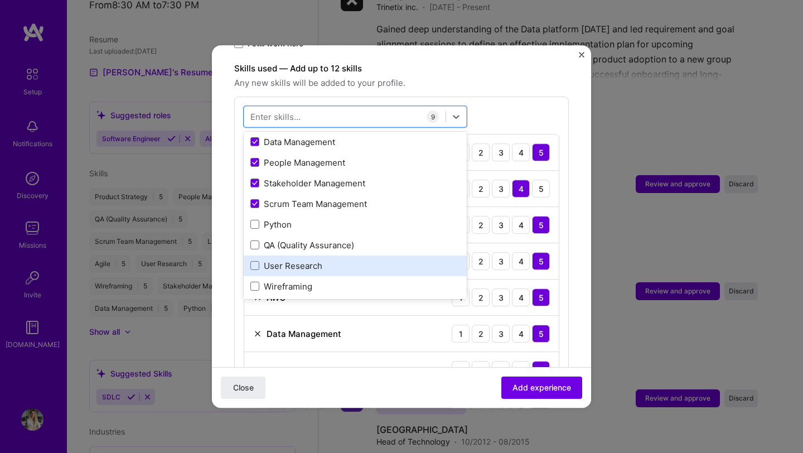
click at [255, 256] on div "User Research" at bounding box center [355, 266] width 223 height 21
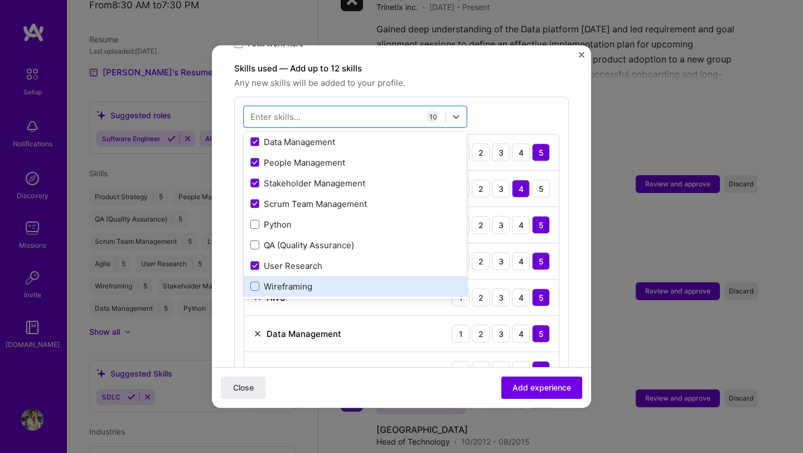
click at [248, 277] on div "Wireframing" at bounding box center [355, 286] width 223 height 21
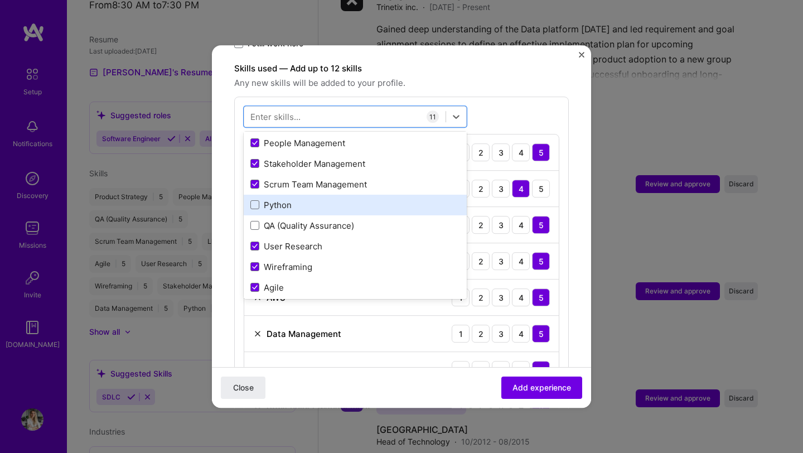
click at [253, 199] on div "Python" at bounding box center [356, 205] width 210 height 12
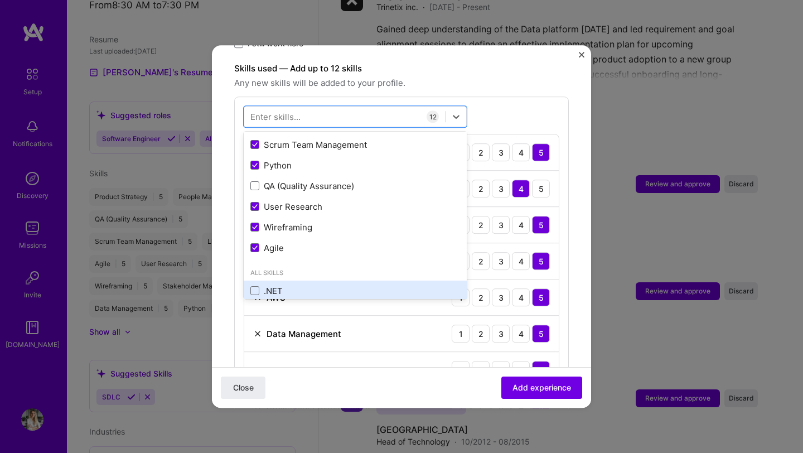
scroll to position [216, 0]
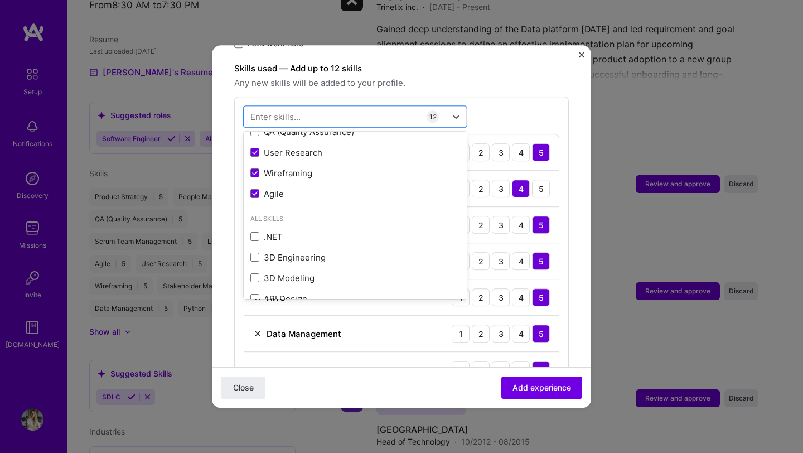
click at [530, 102] on div "option Python, selected. option 3D Engineering focused, 0 of 2. 378 results ava…" at bounding box center [401, 338] width 335 height 483
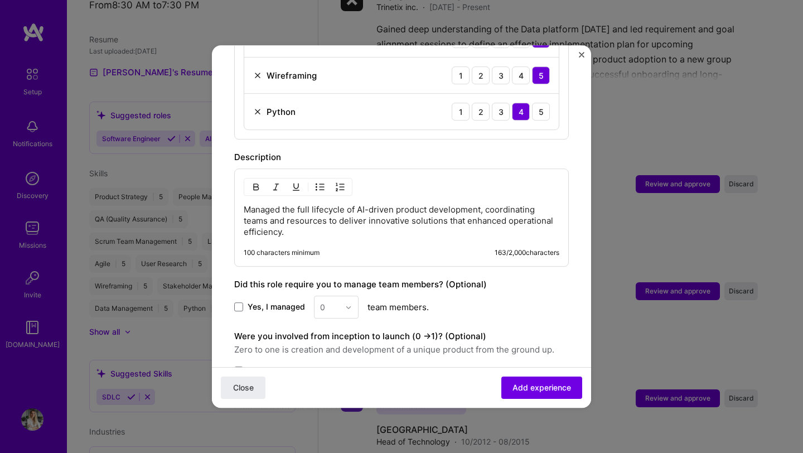
scroll to position [877, 0]
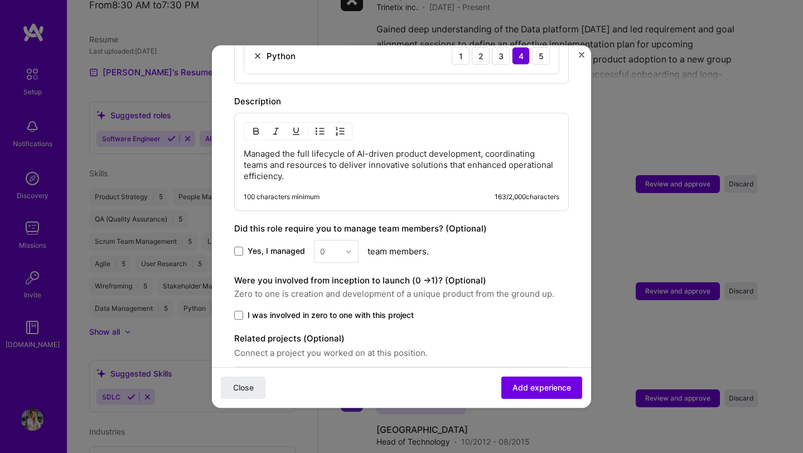
click at [261, 246] on span "Yes, I managed" at bounding box center [276, 251] width 57 height 11
click at [0, 0] on input "Yes, I managed" at bounding box center [0, 0] width 0 height 0
click at [359, 240] on div "Yes, I managed 0 team members." at bounding box center [401, 251] width 335 height 23
click at [353, 242] on div at bounding box center [351, 251] width 13 height 22
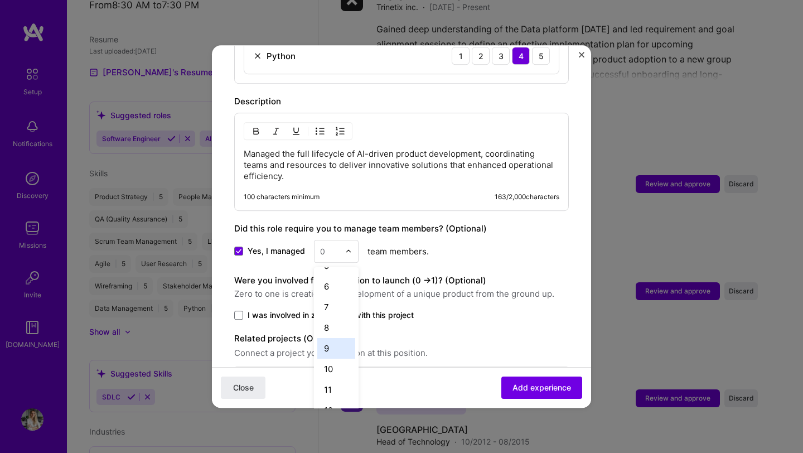
click at [329, 342] on div "9" at bounding box center [336, 348] width 38 height 21
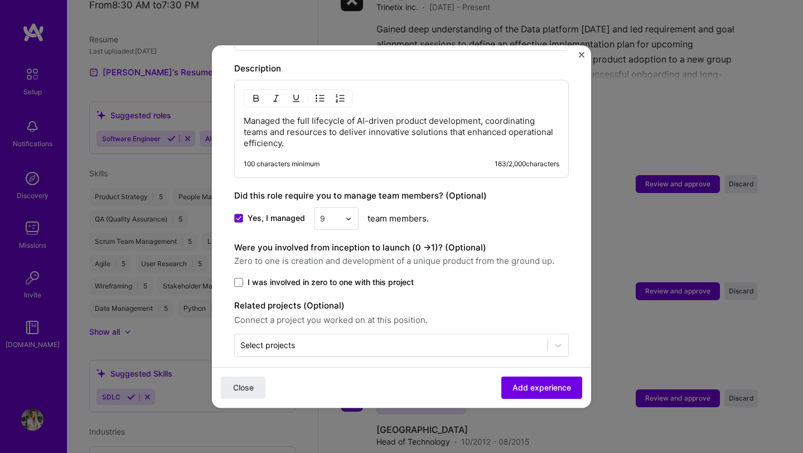
scroll to position [901, 0]
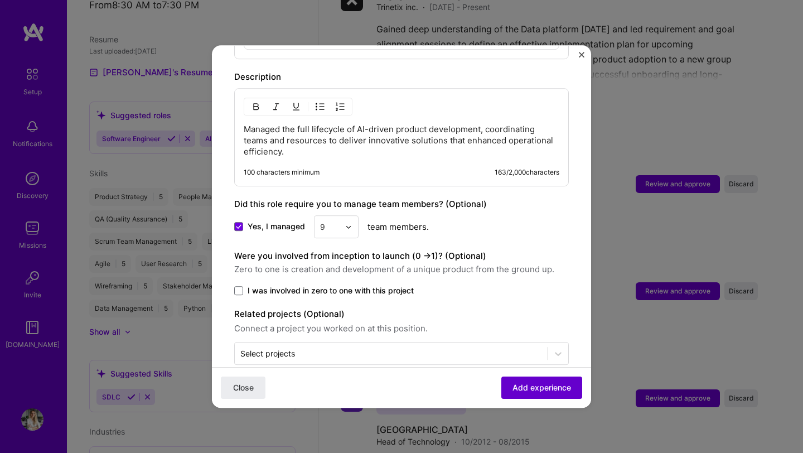
click at [544, 386] on span "Add experience" at bounding box center [542, 387] width 59 height 11
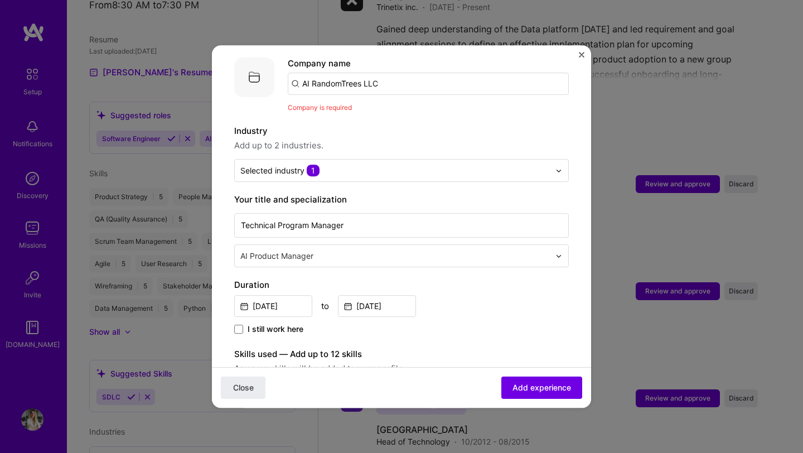
scroll to position [12, 0]
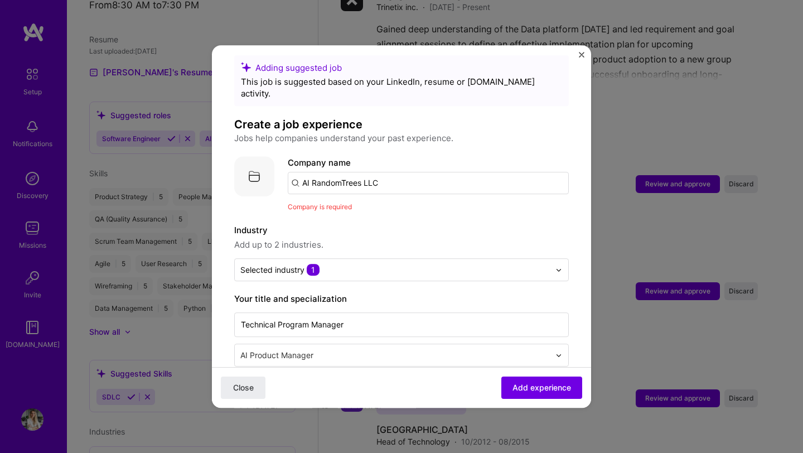
click at [401, 173] on input "AI RandomTrees LLC" at bounding box center [428, 183] width 281 height 22
click at [373, 172] on input "AI RandomTrees LLC" at bounding box center [428, 183] width 281 height 22
type input "AI RandomTrees"
click at [408, 209] on div "AI RandomTrees" at bounding box center [387, 214] width 74 height 20
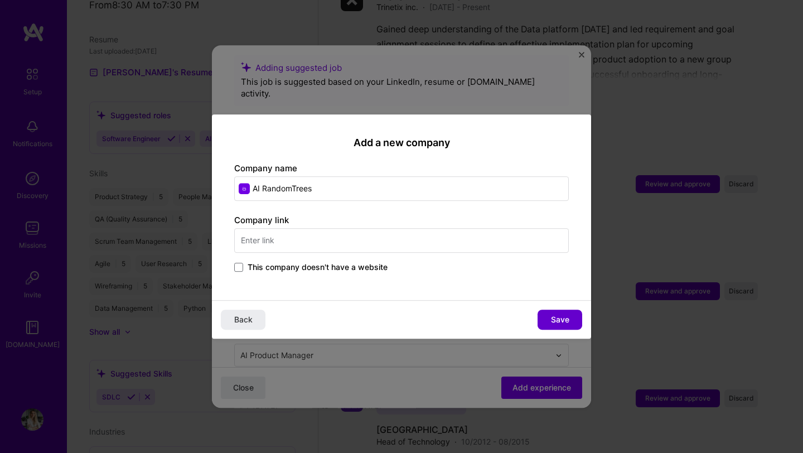
click at [561, 318] on span "Save" at bounding box center [560, 319] width 18 height 11
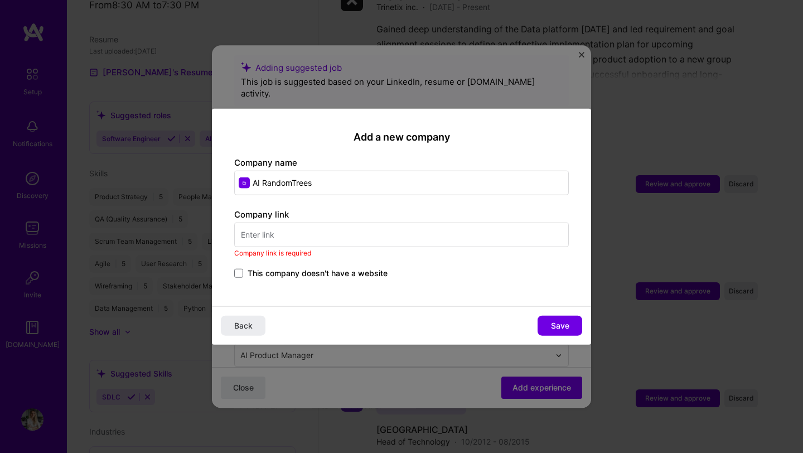
paste input "[URL][DOMAIN_NAME]"
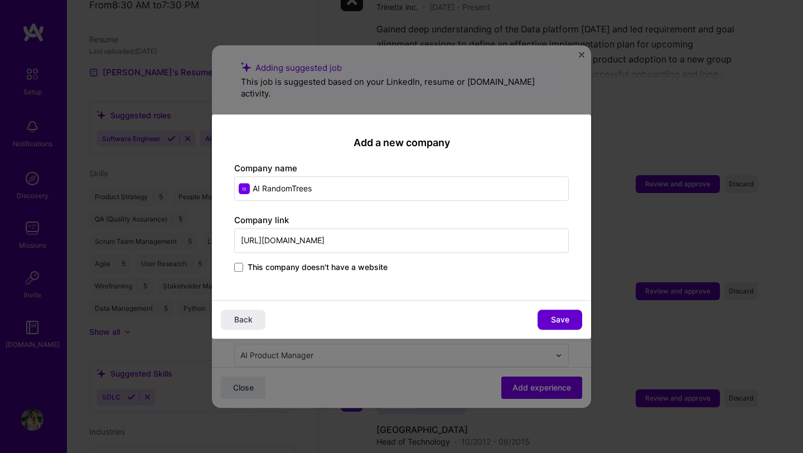
type input "[URL][DOMAIN_NAME]"
click at [568, 320] on span "Save" at bounding box center [560, 319] width 18 height 11
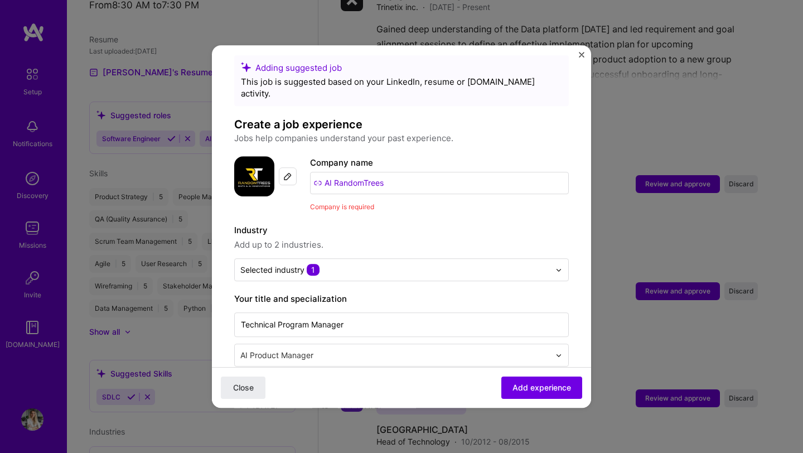
click at [521, 388] on span "Add experience" at bounding box center [542, 387] width 59 height 11
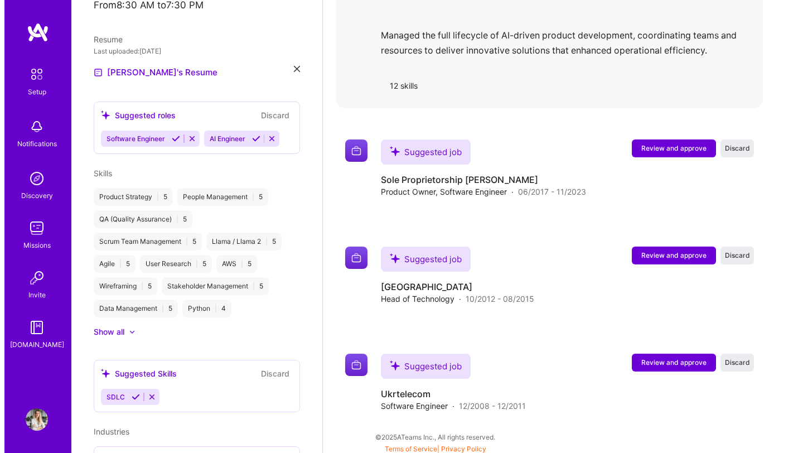
scroll to position [971, 0]
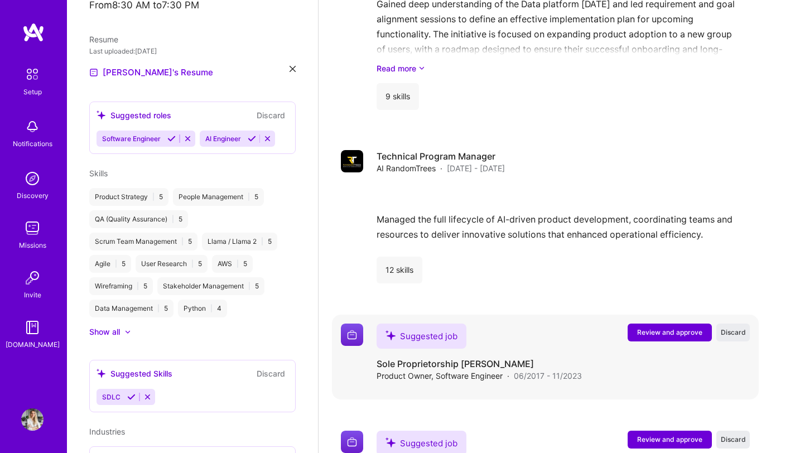
click at [655, 324] on button "Review and approve" at bounding box center [670, 333] width 84 height 18
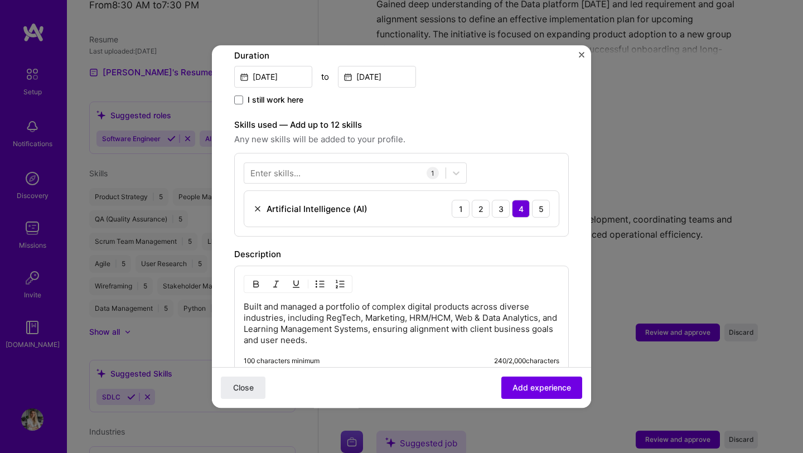
scroll to position [324, 0]
click at [298, 165] on div at bounding box center [344, 174] width 201 height 18
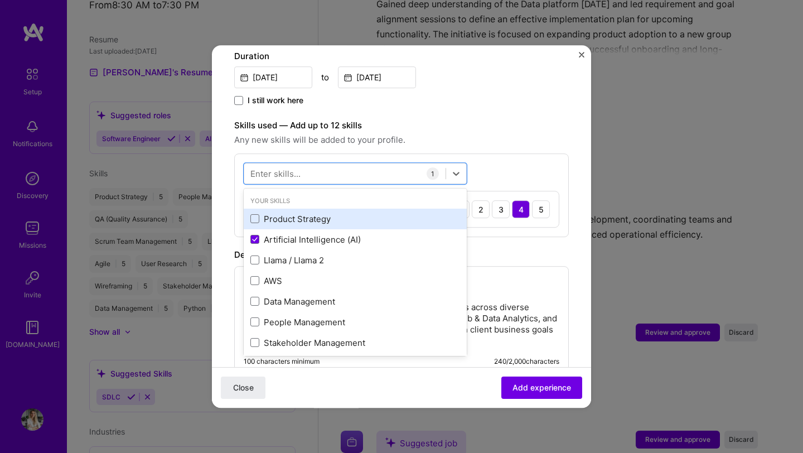
click at [287, 216] on div "Product Strategy" at bounding box center [355, 219] width 223 height 21
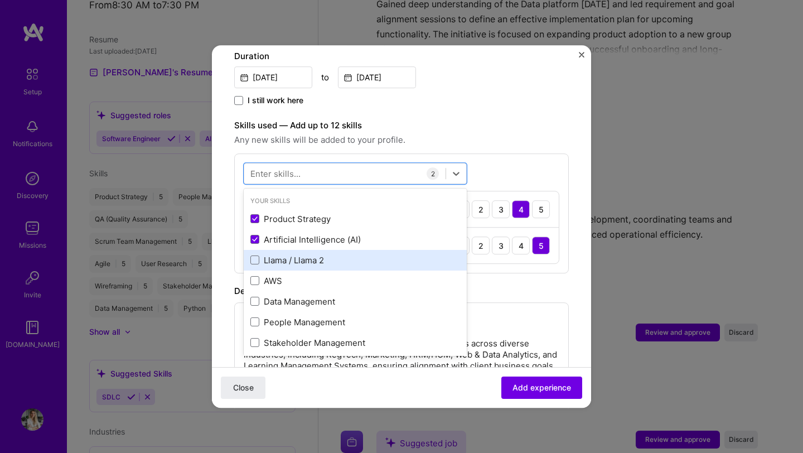
click at [282, 254] on div "Llama / Llama 2" at bounding box center [356, 260] width 210 height 12
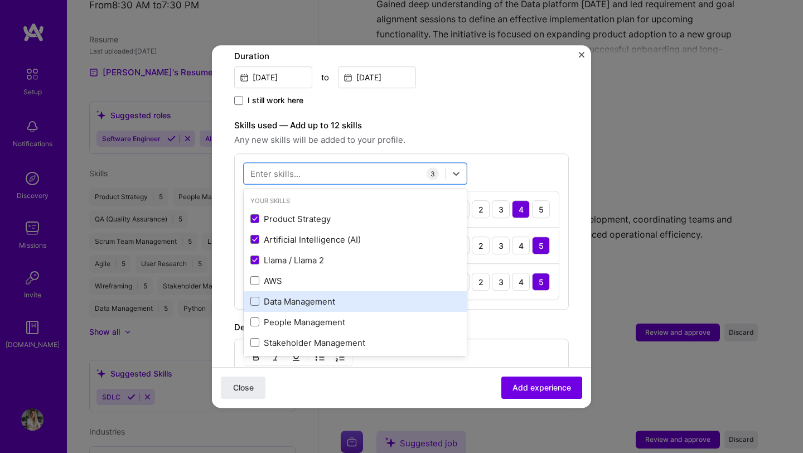
click at [276, 296] on div "Data Management" at bounding box center [356, 302] width 210 height 12
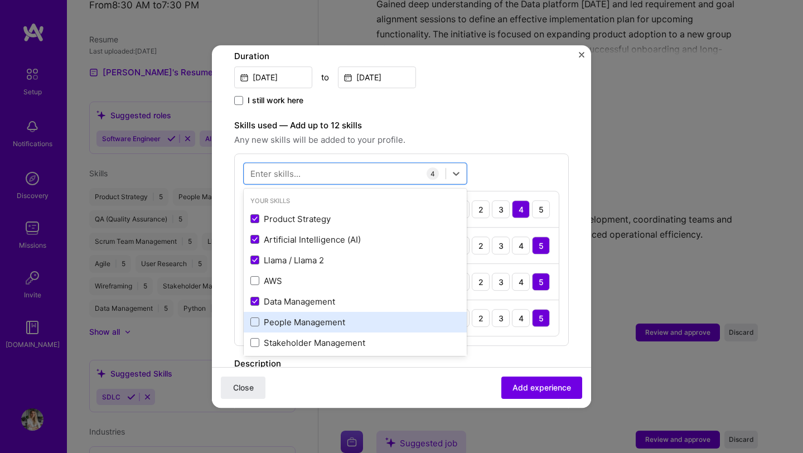
click at [279, 317] on div "People Management" at bounding box center [355, 322] width 223 height 21
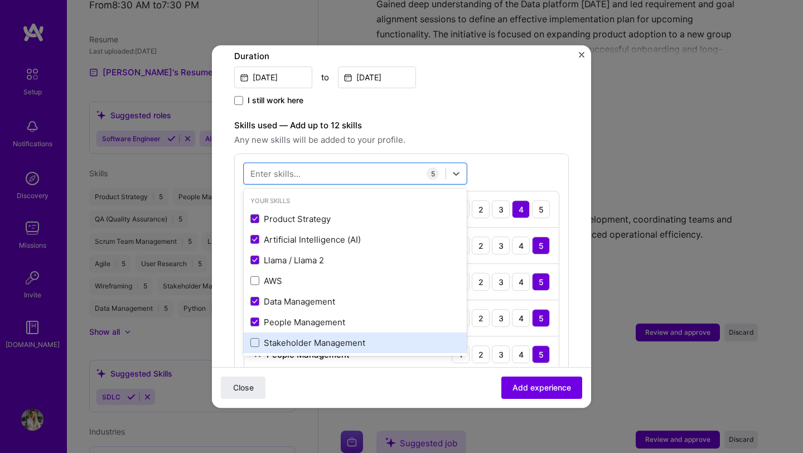
click at [281, 337] on div "Stakeholder Management" at bounding box center [356, 343] width 210 height 12
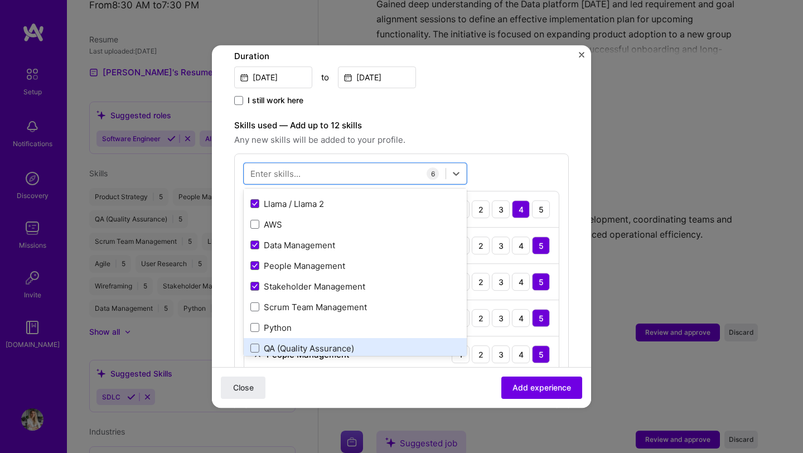
scroll to position [84, 0]
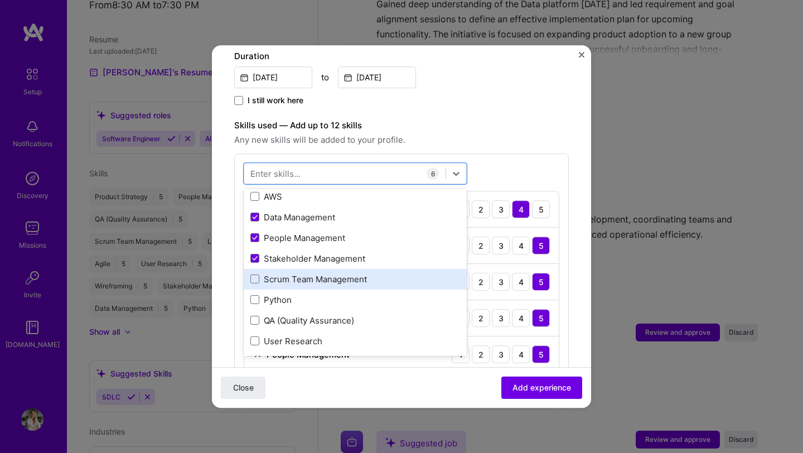
click at [275, 273] on div "Scrum Team Management" at bounding box center [356, 279] width 210 height 12
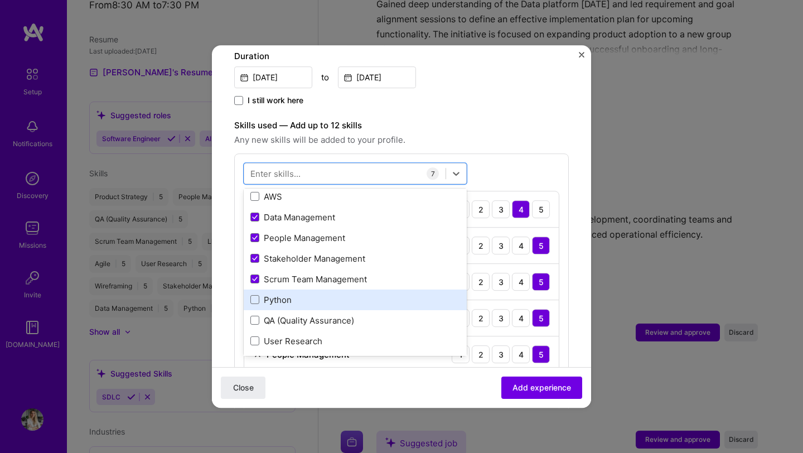
click at [271, 294] on div "Python" at bounding box center [356, 300] width 210 height 12
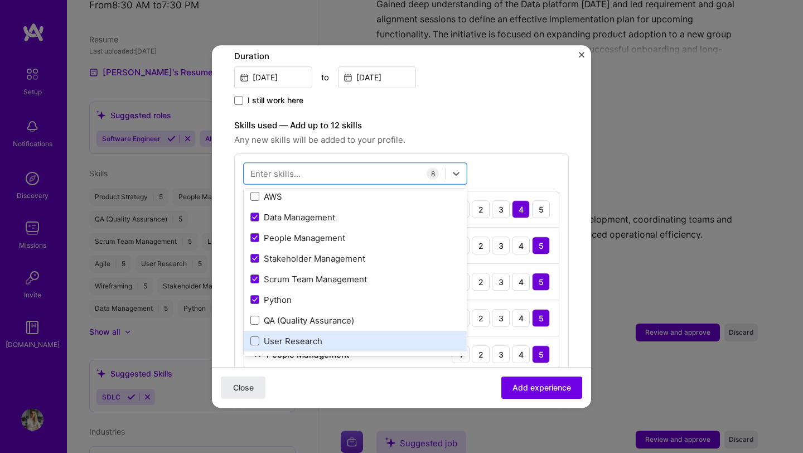
scroll to position [107, 0]
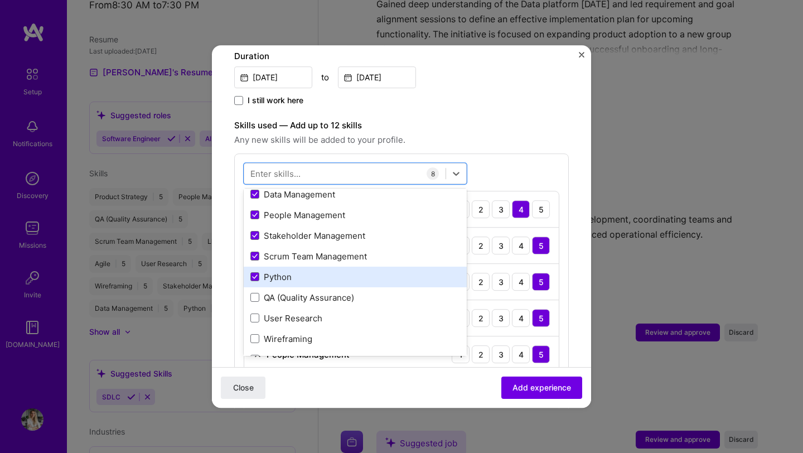
click at [262, 271] on div "Python" at bounding box center [356, 277] width 210 height 12
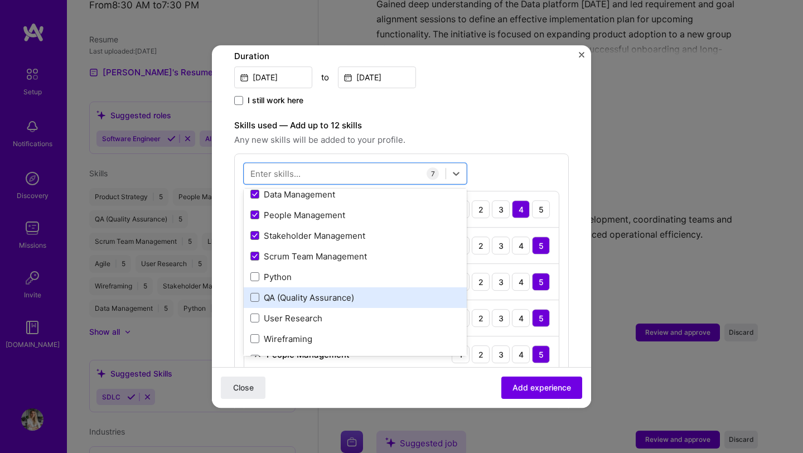
click at [266, 293] on div "QA (Quality Assurance)" at bounding box center [355, 297] width 223 height 21
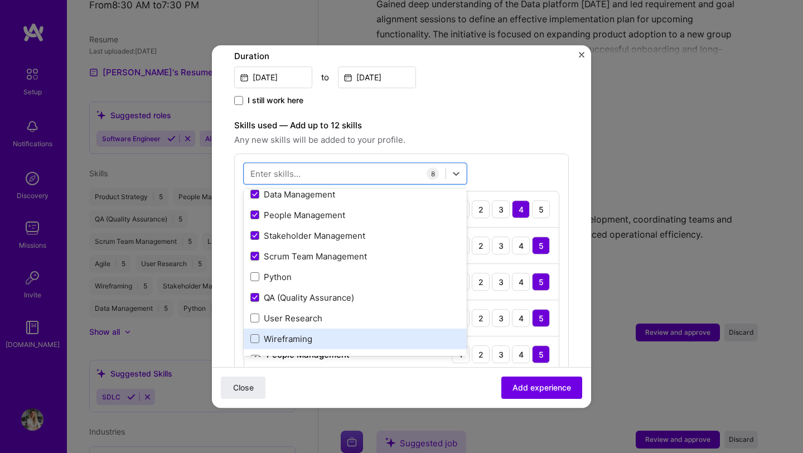
click at [272, 333] on div "Wireframing" at bounding box center [356, 339] width 210 height 12
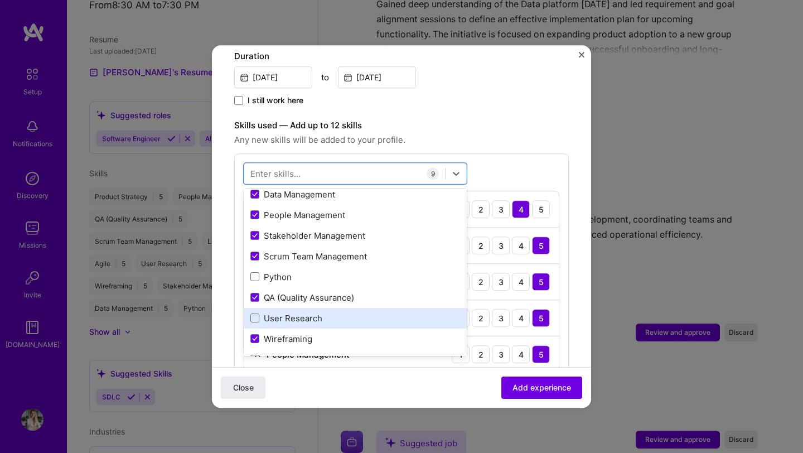
click at [276, 312] on div "User Research" at bounding box center [356, 318] width 210 height 12
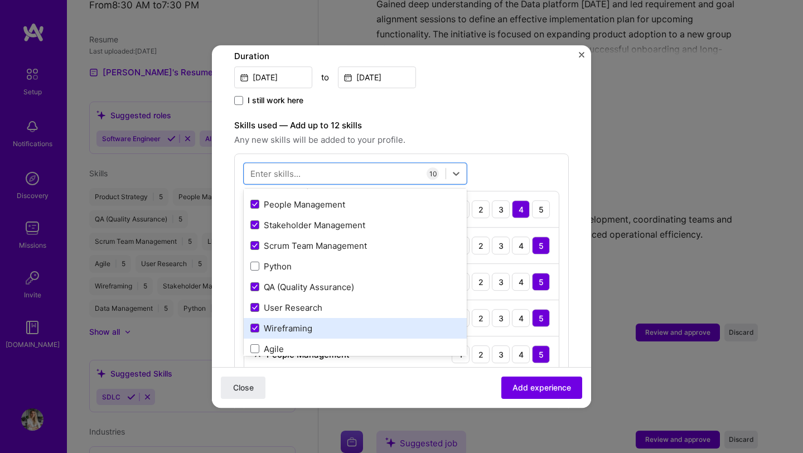
scroll to position [122, 0]
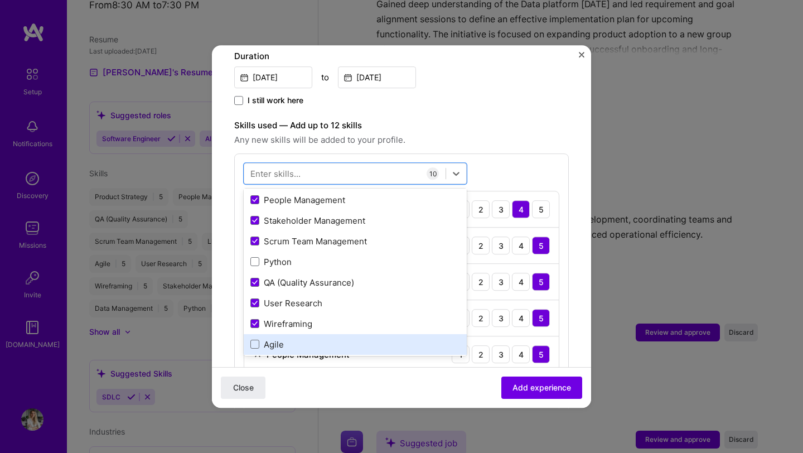
click at [280, 339] on div "Agile" at bounding box center [356, 345] width 210 height 12
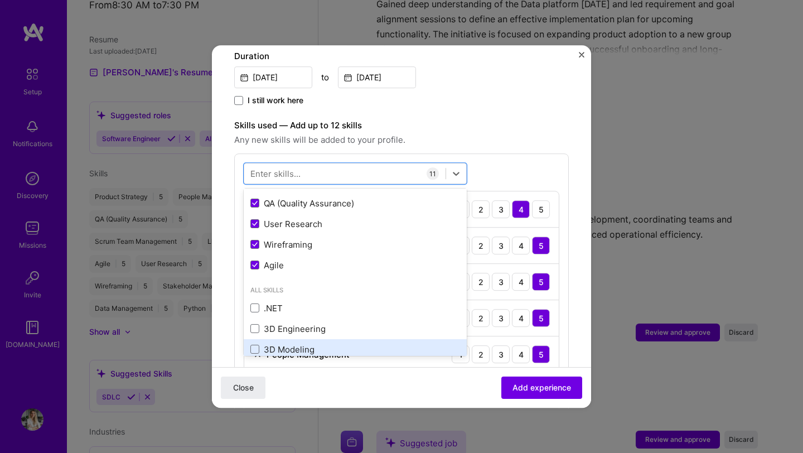
scroll to position [215, 0]
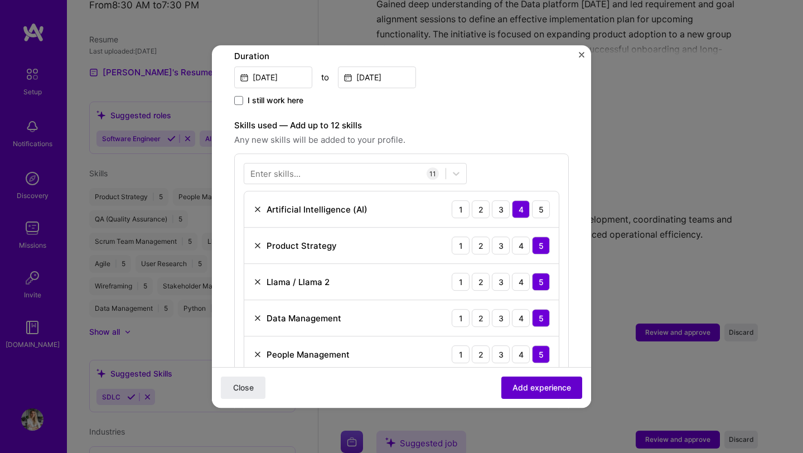
click at [518, 394] on button "Add experience" at bounding box center [542, 388] width 81 height 22
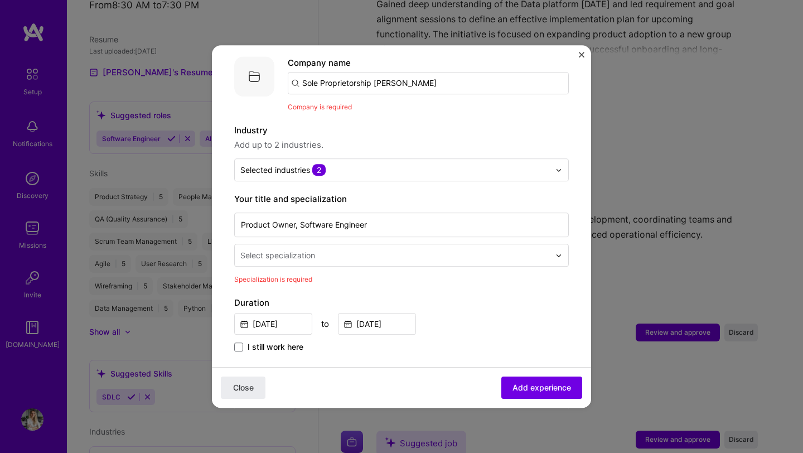
scroll to position [112, 0]
click at [331, 252] on div "Select specialization" at bounding box center [395, 256] width 321 height 22
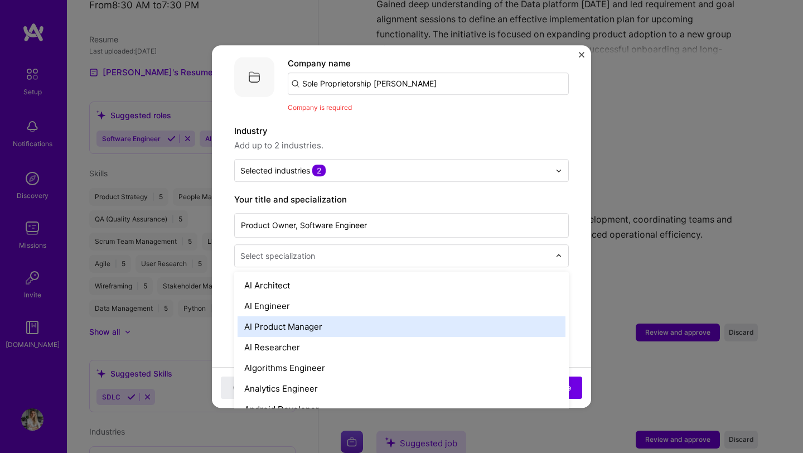
click at [317, 316] on div "AI Product Manager" at bounding box center [402, 326] width 328 height 21
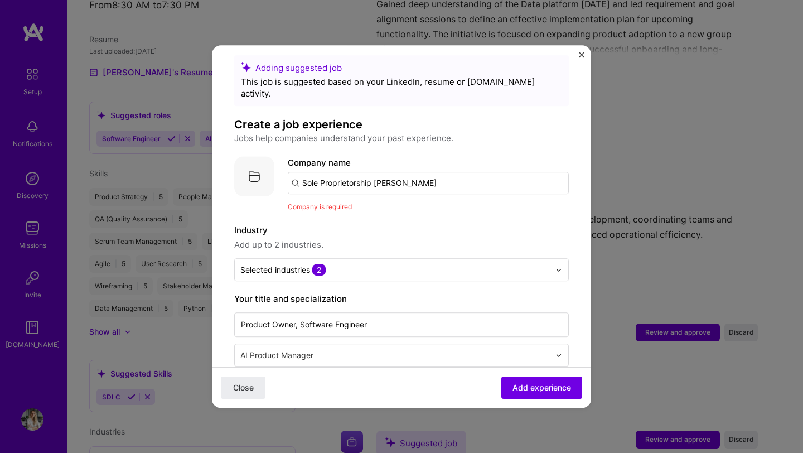
scroll to position [0, 0]
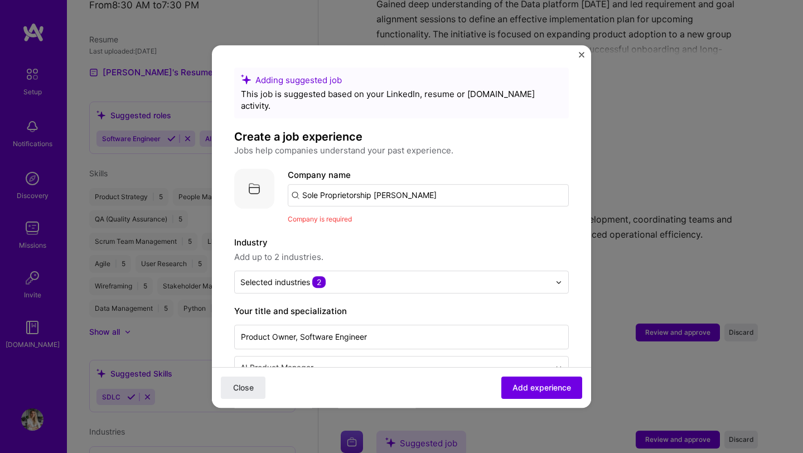
drag, startPoint x: 454, startPoint y: 184, endPoint x: 181, endPoint y: 154, distance: 275.0
click at [181, 154] on div "Adding suggested job This job is suggested based on your LinkedIn, resume or [D…" at bounding box center [401, 226] width 803 height 453
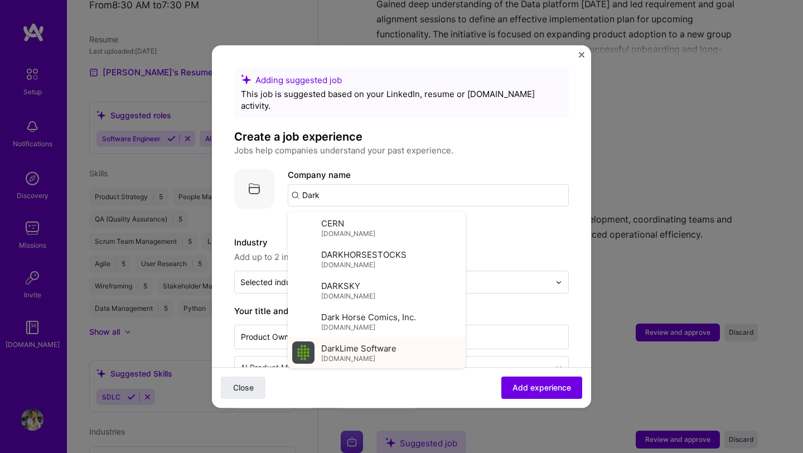
click at [356, 354] on span "[DOMAIN_NAME]" at bounding box center [348, 358] width 54 height 9
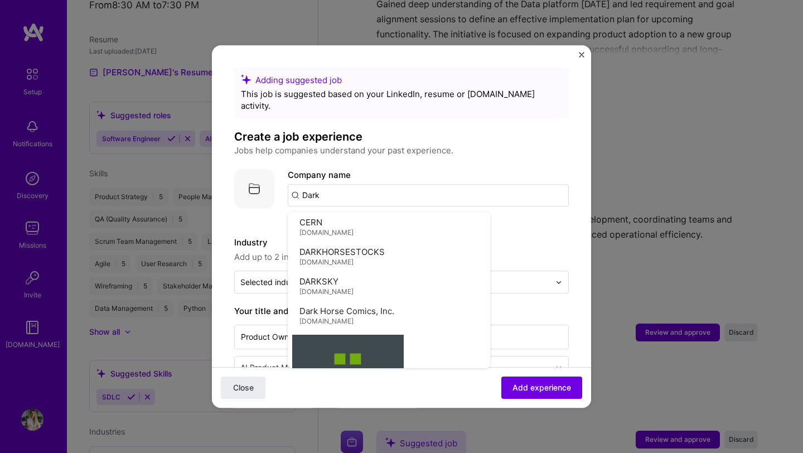
type input "DarkLime Software"
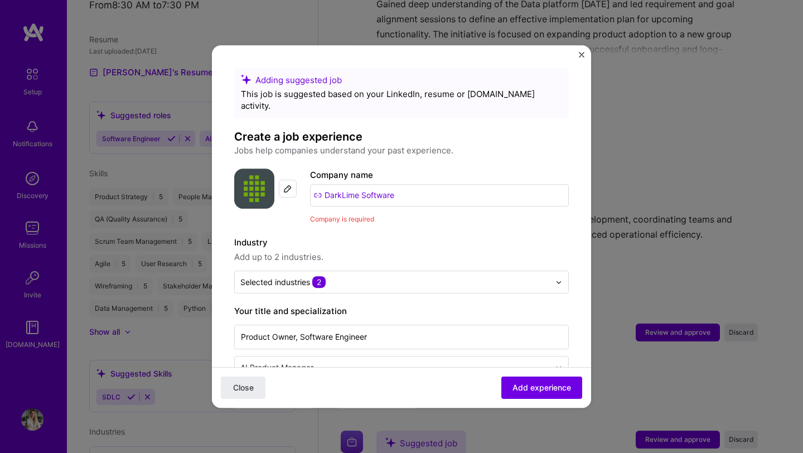
click at [535, 391] on span "Add experience" at bounding box center [542, 387] width 59 height 11
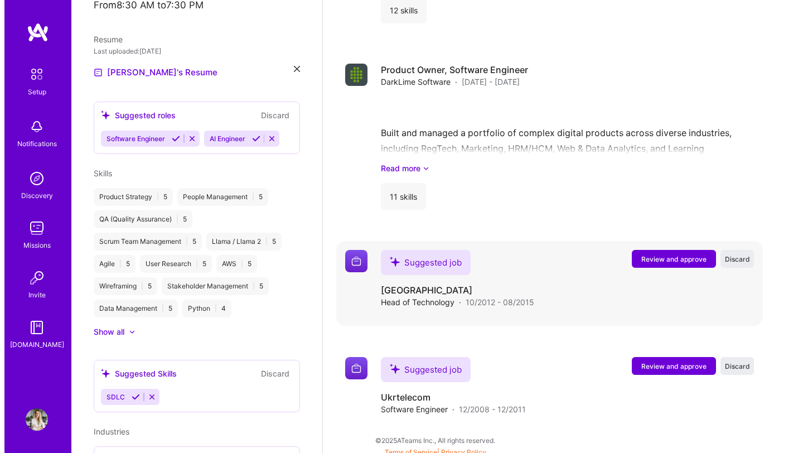
scroll to position [1217, 0]
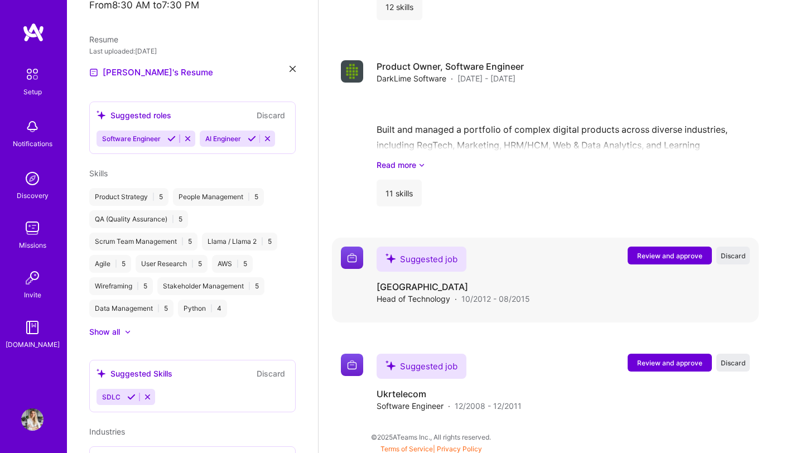
click at [647, 253] on span "Review and approve" at bounding box center [669, 255] width 65 height 9
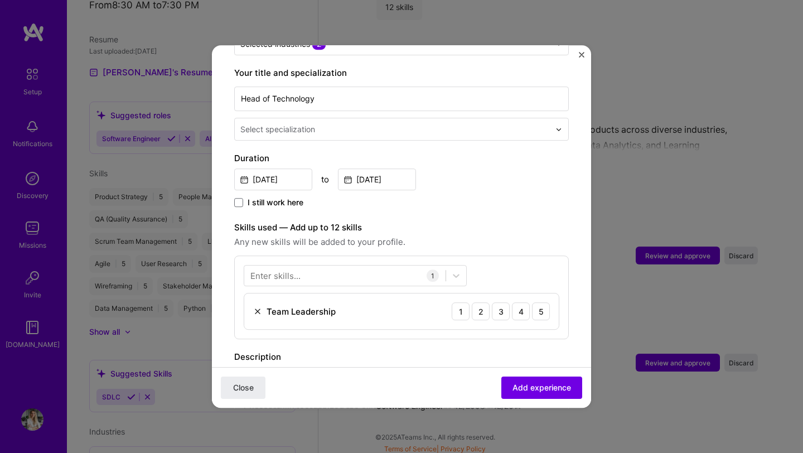
scroll to position [254, 0]
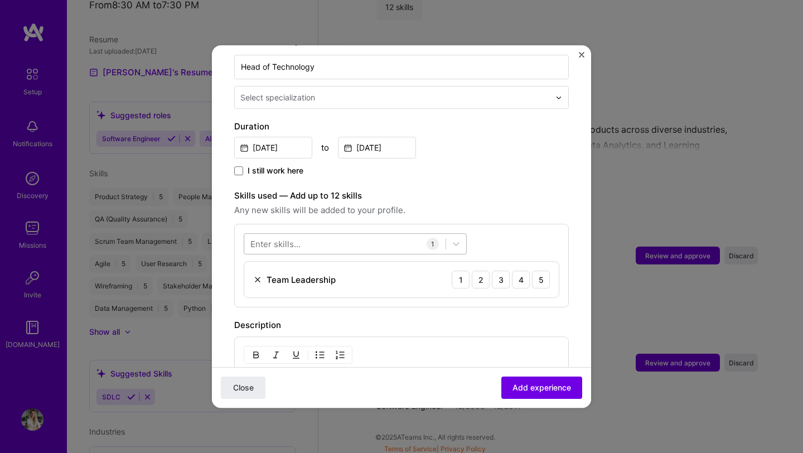
click at [325, 235] on div at bounding box center [344, 244] width 201 height 18
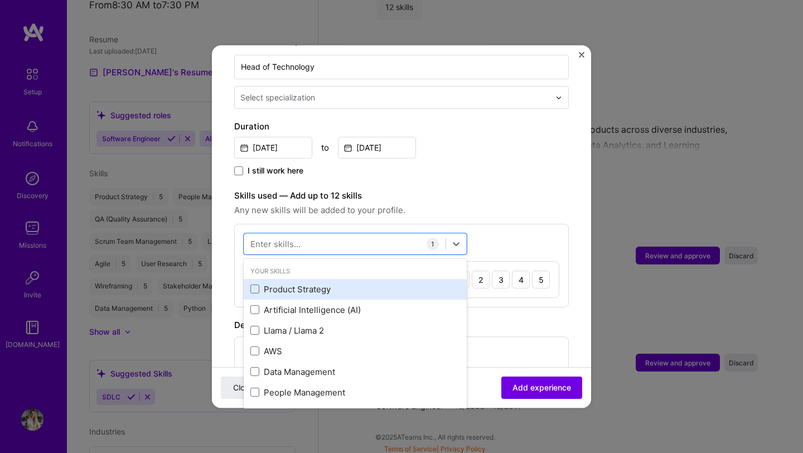
click at [273, 283] on div "Product Strategy" at bounding box center [356, 289] width 210 height 12
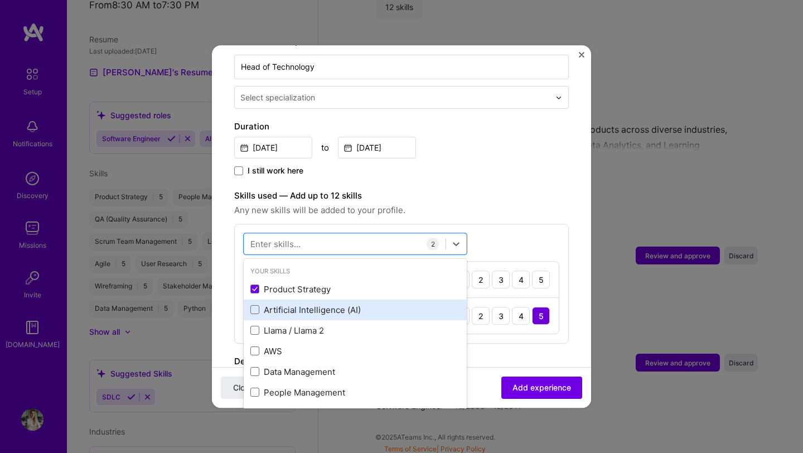
drag, startPoint x: 276, startPoint y: 296, endPoint x: 281, endPoint y: 297, distance: 5.6
click at [276, 304] on div "Artificial Intelligence (AI)" at bounding box center [356, 310] width 210 height 12
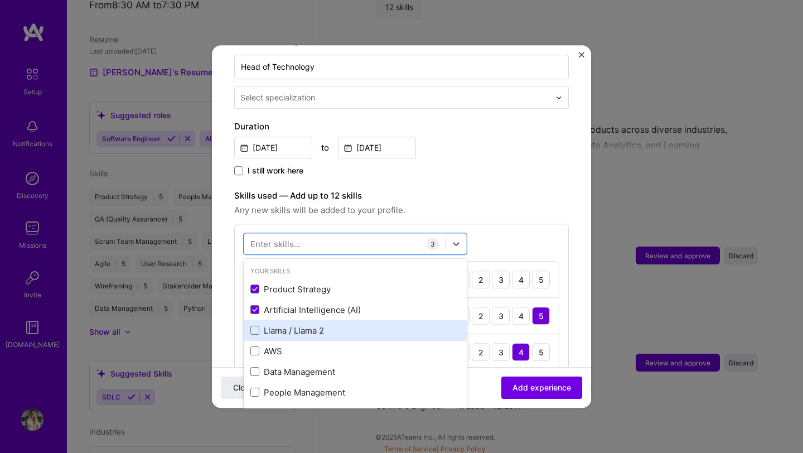
click at [302, 325] on div "Llama / Llama 2" at bounding box center [356, 331] width 210 height 12
click at [326, 324] on div "Llama / Llama 2" at bounding box center [356, 330] width 210 height 12
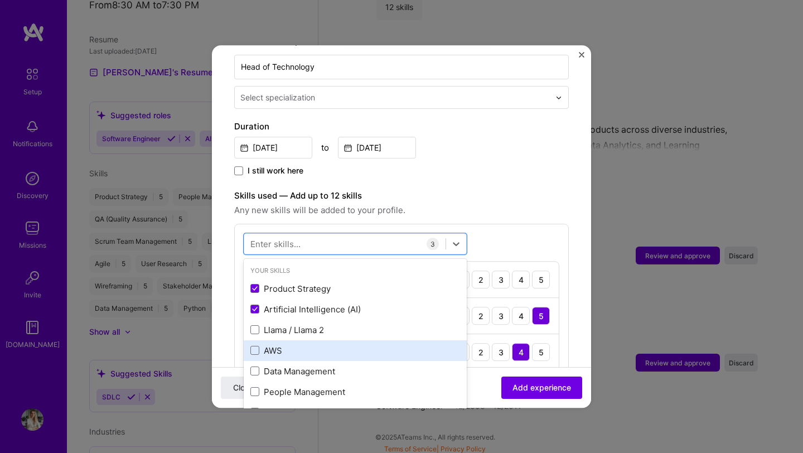
scroll to position [18, 0]
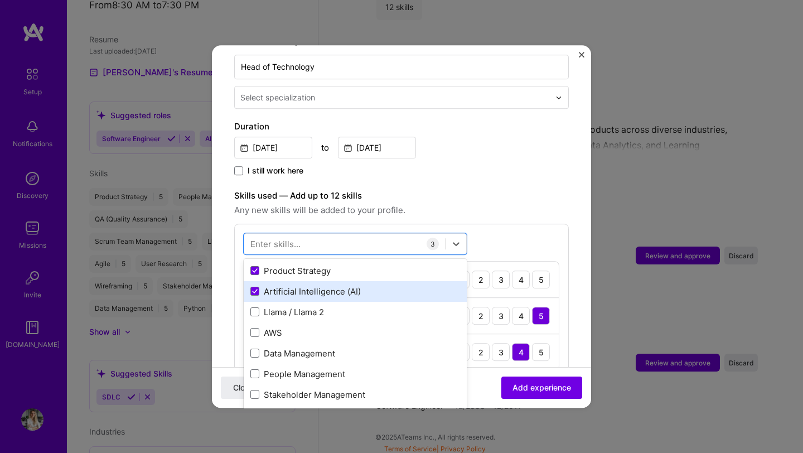
click at [305, 288] on div "Artificial Intelligence (AI)" at bounding box center [355, 291] width 223 height 21
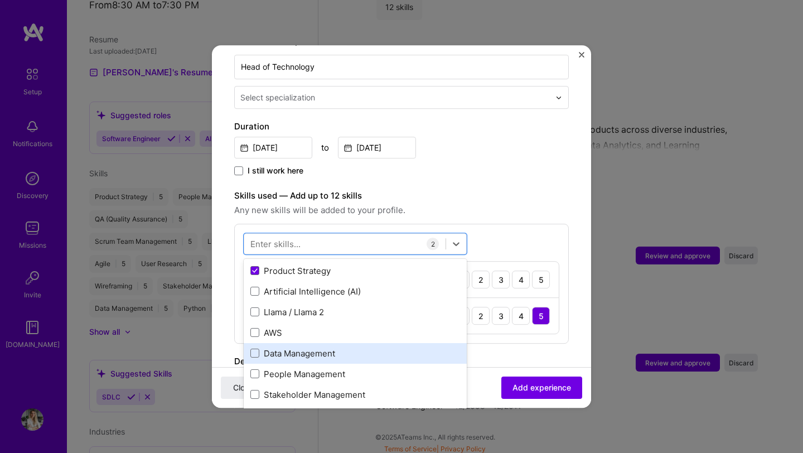
click at [310, 348] on div "Data Management" at bounding box center [355, 353] width 223 height 21
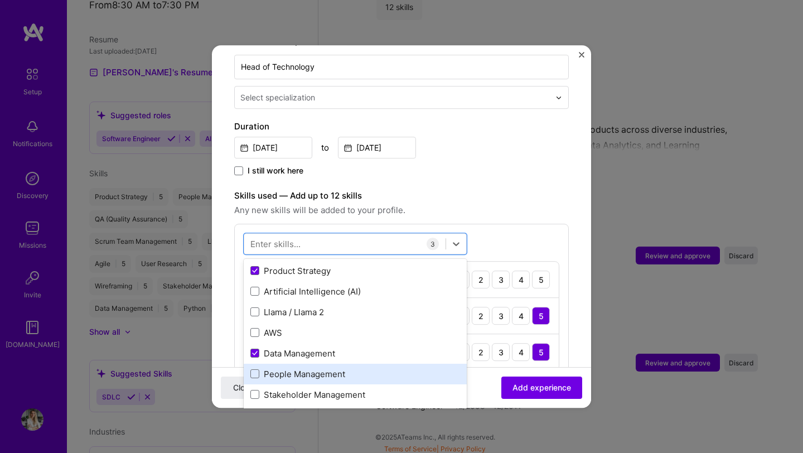
click at [320, 369] on div "People Management" at bounding box center [355, 374] width 223 height 21
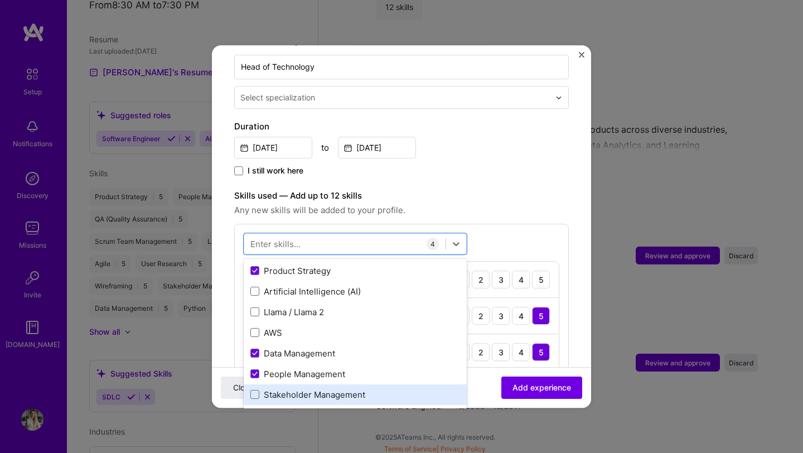
scroll to position [53, 0]
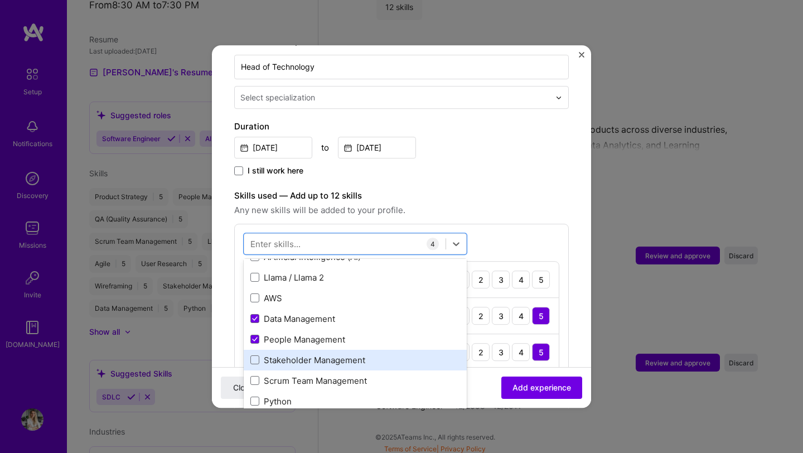
click at [330, 354] on div "Stakeholder Management" at bounding box center [356, 360] width 210 height 12
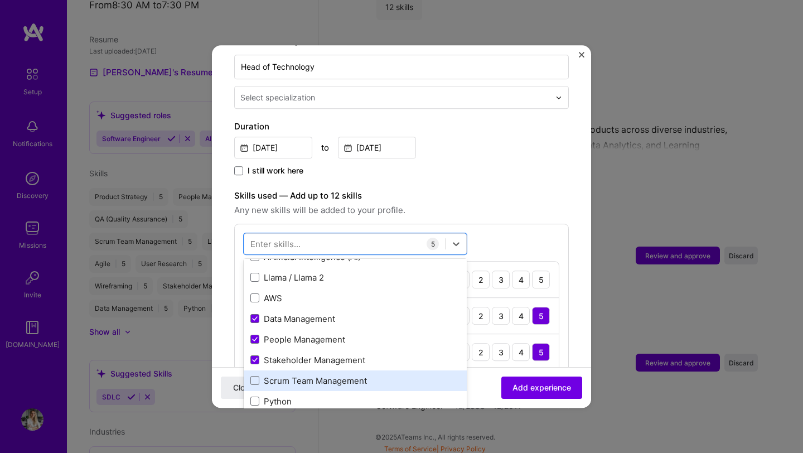
click at [333, 375] on div "Scrum Team Management" at bounding box center [356, 381] width 210 height 12
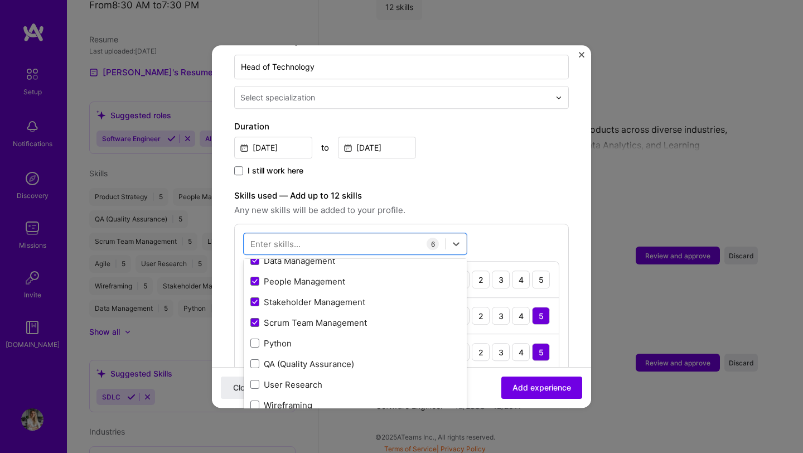
scroll to position [153, 0]
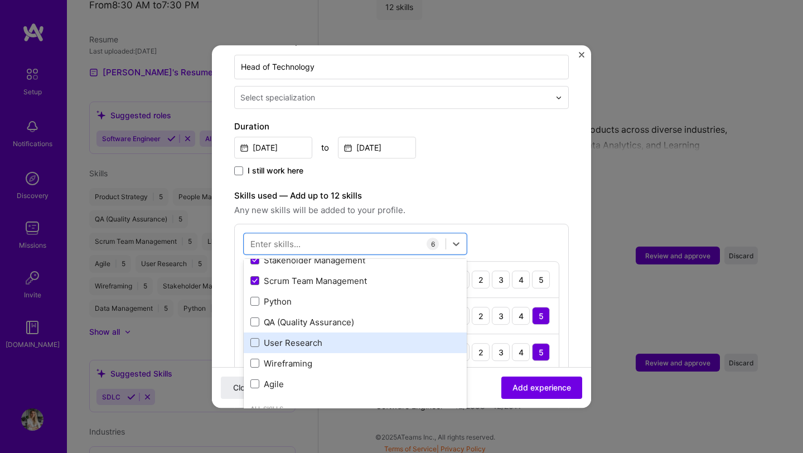
click at [295, 337] on div "User Research" at bounding box center [356, 343] width 210 height 12
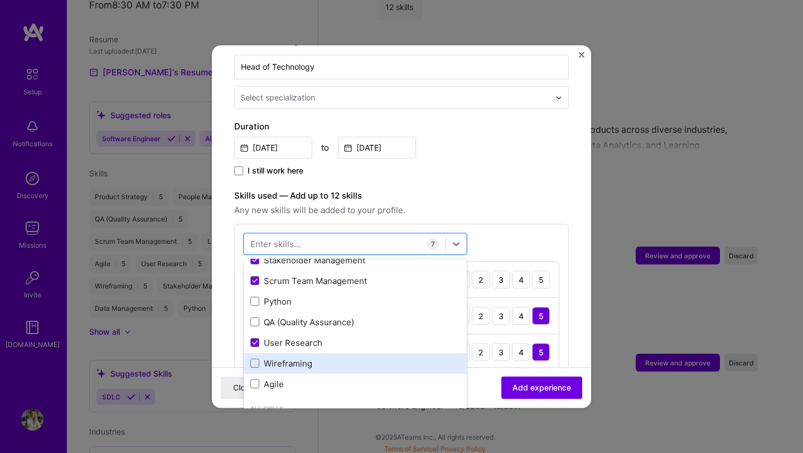
click at [295, 358] on div "Wireframing" at bounding box center [356, 364] width 210 height 12
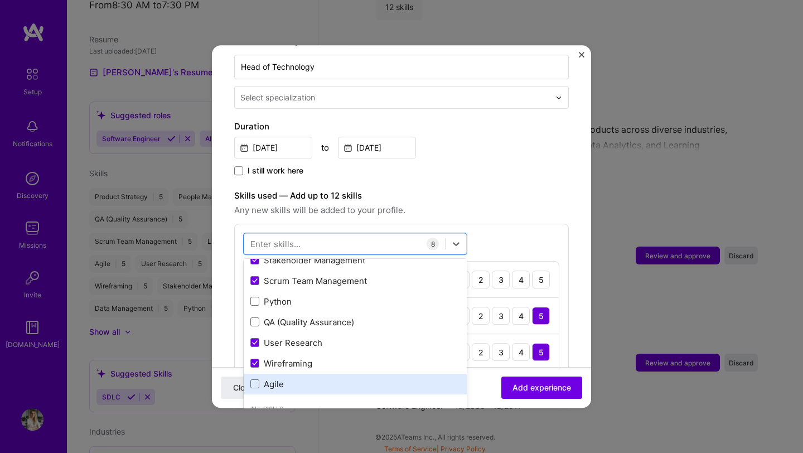
click at [285, 374] on div "Agile" at bounding box center [355, 384] width 223 height 21
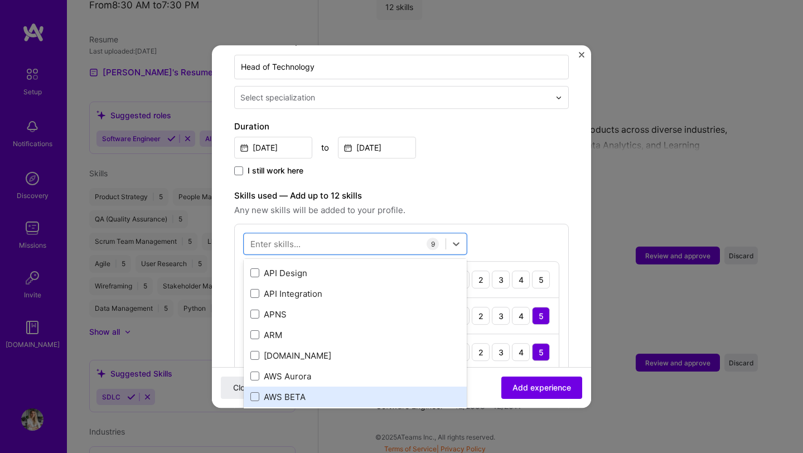
scroll to position [434, 0]
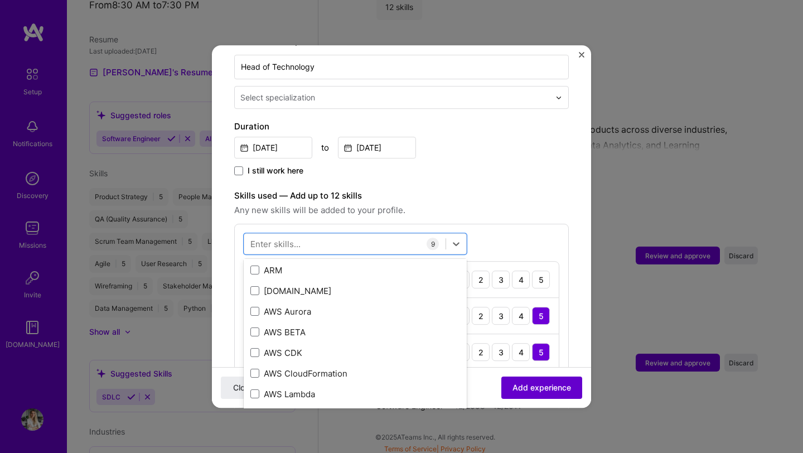
click at [518, 388] on span "Add experience" at bounding box center [542, 387] width 59 height 11
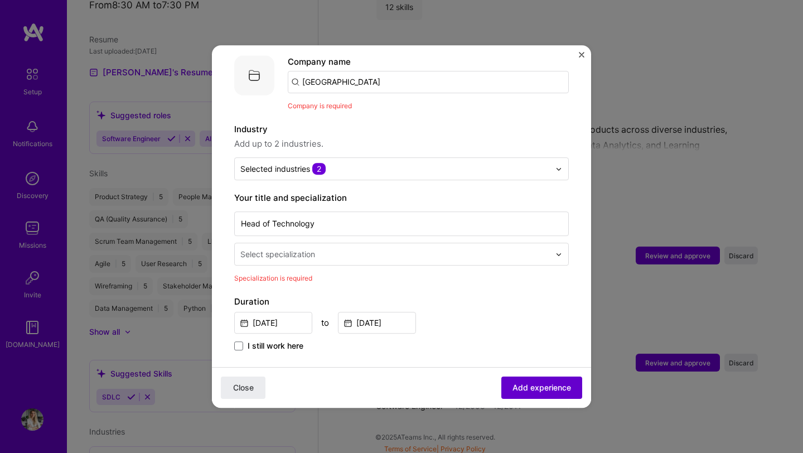
scroll to position [112, 0]
click at [556, 245] on div at bounding box center [562, 256] width 13 height 22
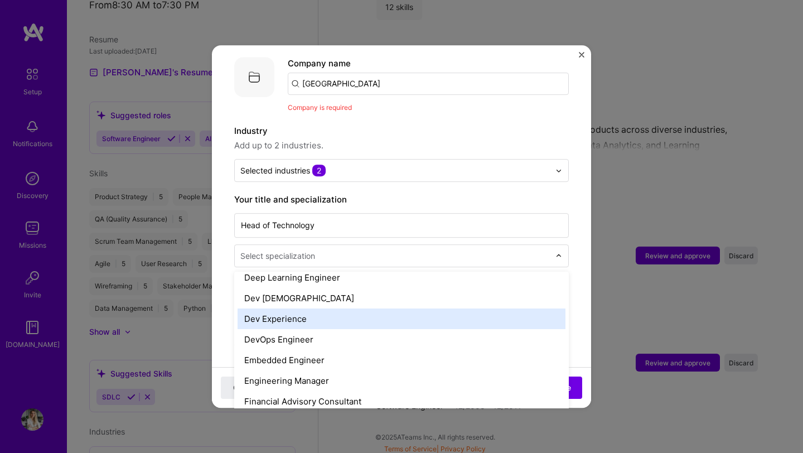
scroll to position [561, 0]
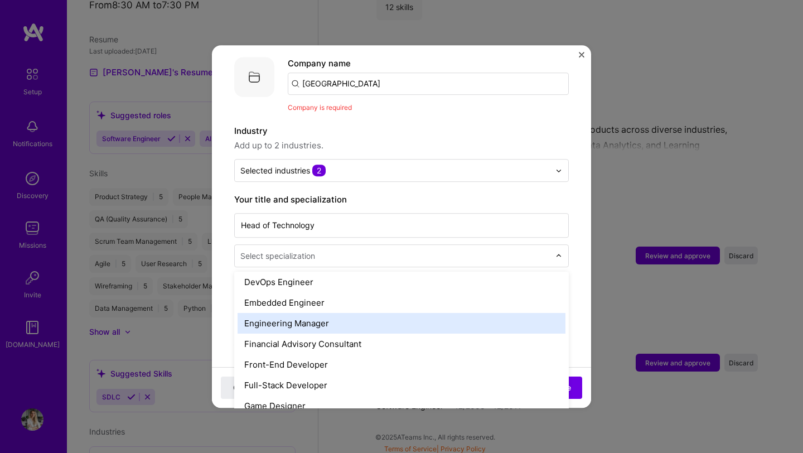
click at [326, 319] on div "Engineering Manager" at bounding box center [402, 323] width 328 height 21
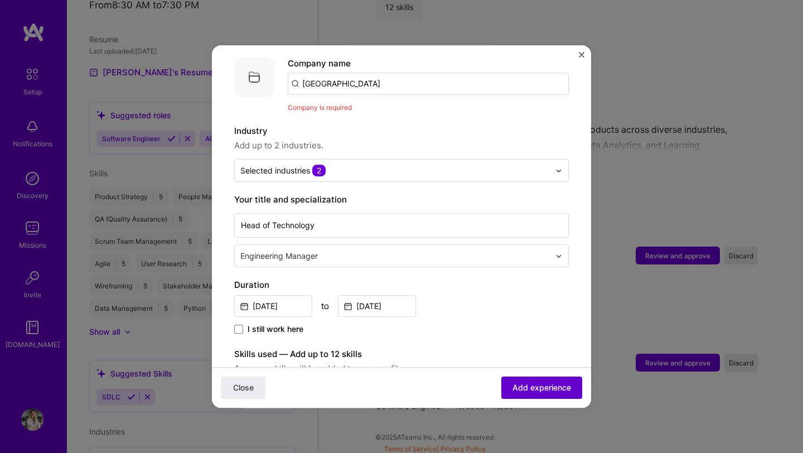
drag, startPoint x: 517, startPoint y: 389, endPoint x: 513, endPoint y: 385, distance: 5.9
click at [517, 389] on span "Add experience" at bounding box center [542, 387] width 59 height 11
click at [524, 386] on span "Add experience" at bounding box center [542, 387] width 59 height 11
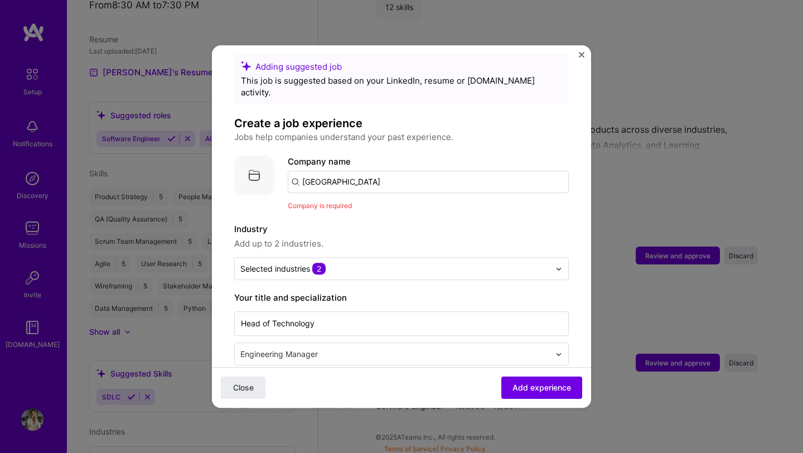
click at [393, 171] on input "[GEOGRAPHIC_DATA]" at bounding box center [428, 182] width 281 height 22
drag, startPoint x: 435, startPoint y: 173, endPoint x: 220, endPoint y: 153, distance: 215.7
click at [350, 204] on span "[GEOGRAPHIC_DATA]" at bounding box center [363, 210] width 85 height 12
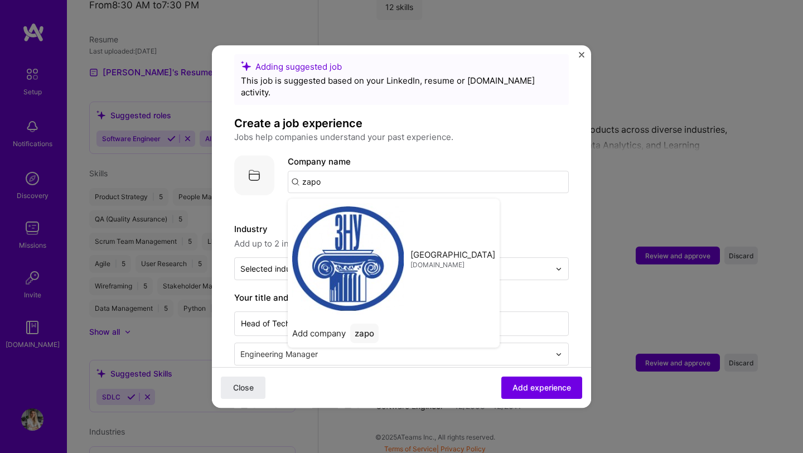
type input "[GEOGRAPHIC_DATA]"
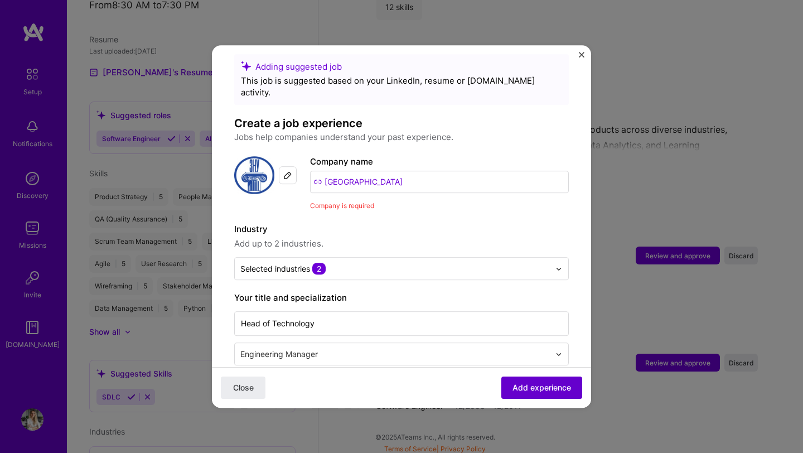
click at [524, 382] on span "Add experience" at bounding box center [542, 387] width 59 height 11
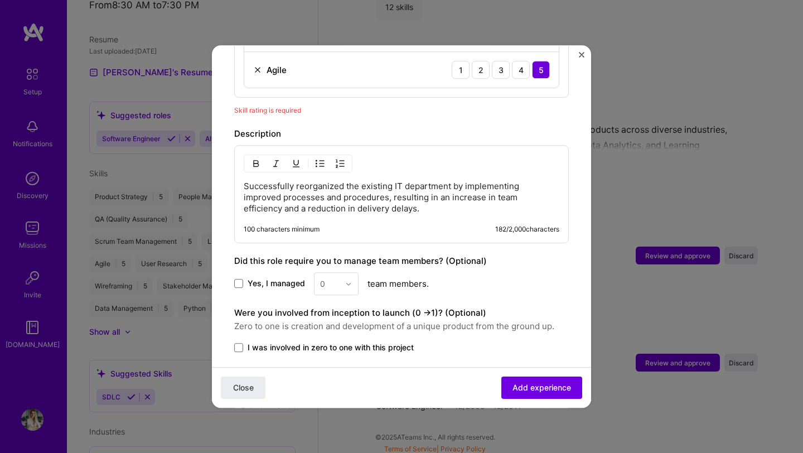
scroll to position [819, 0]
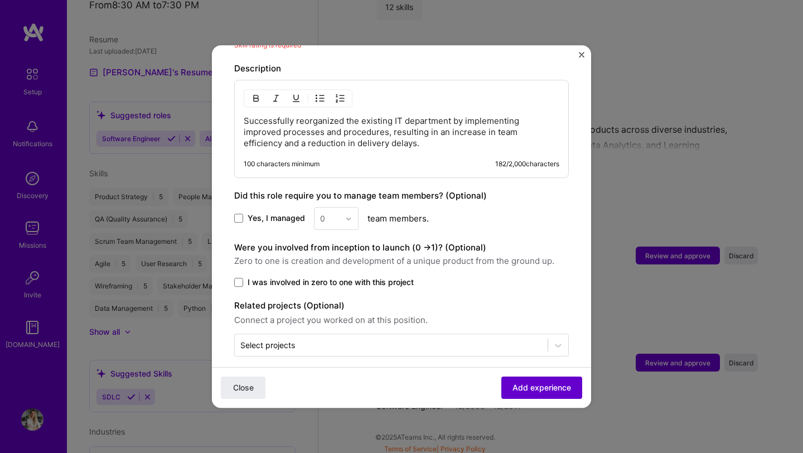
click at [513, 387] on span "Add experience" at bounding box center [542, 387] width 59 height 11
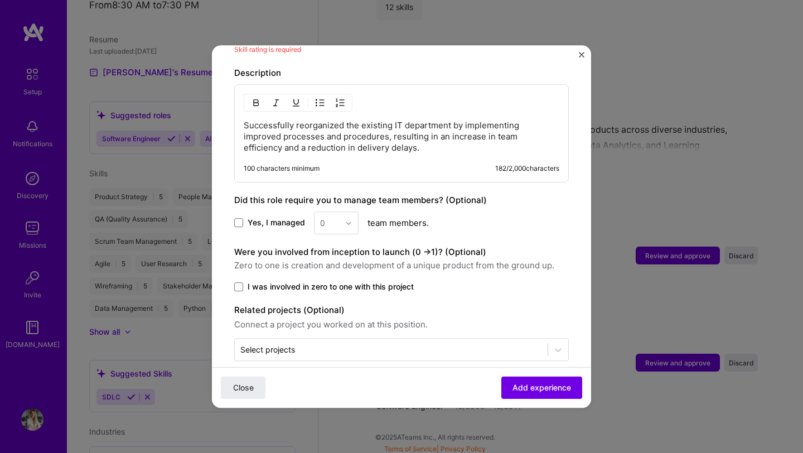
click at [344, 211] on div "0" at bounding box center [336, 222] width 45 height 23
click at [349, 213] on div "0" at bounding box center [336, 222] width 45 height 23
click at [262, 218] on span "Yes, I managed" at bounding box center [276, 223] width 57 height 11
click at [0, 0] on input "Yes, I managed" at bounding box center [0, 0] width 0 height 0
click at [346, 220] on img at bounding box center [348, 223] width 7 height 7
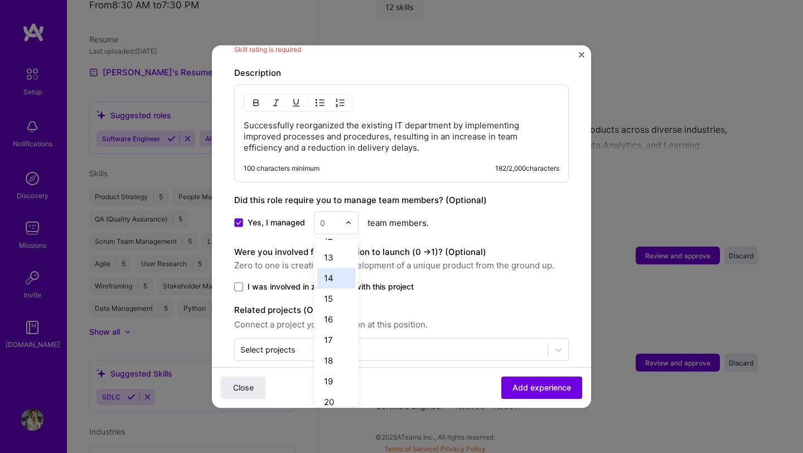
scroll to position [216, 0]
click at [323, 235] on div "11" at bounding box center [336, 243] width 38 height 21
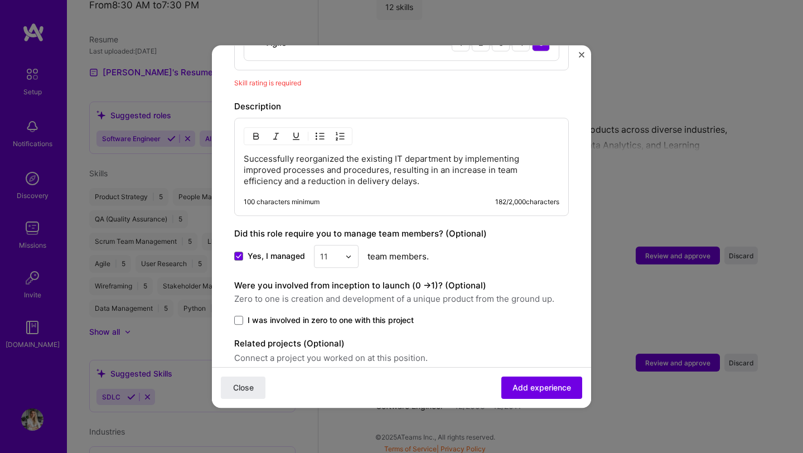
click at [412, 179] on div "Successfully reorganized the existing IT department by implementing improved pr…" at bounding box center [401, 167] width 335 height 98
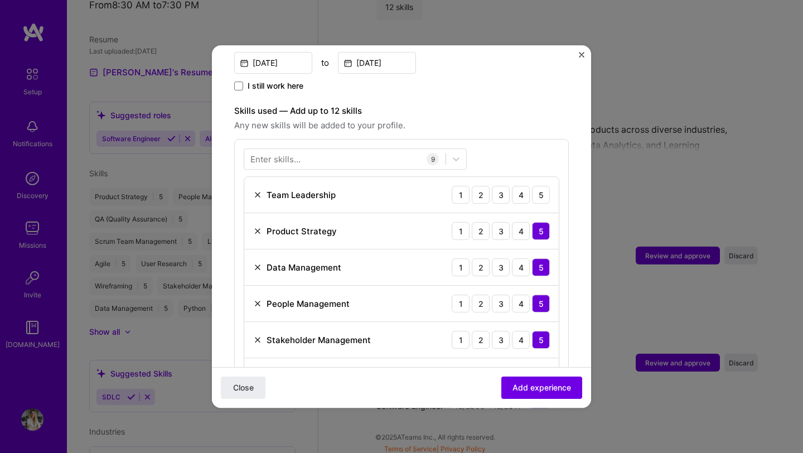
scroll to position [338, 0]
click at [532, 187] on div "5" at bounding box center [541, 196] width 18 height 18
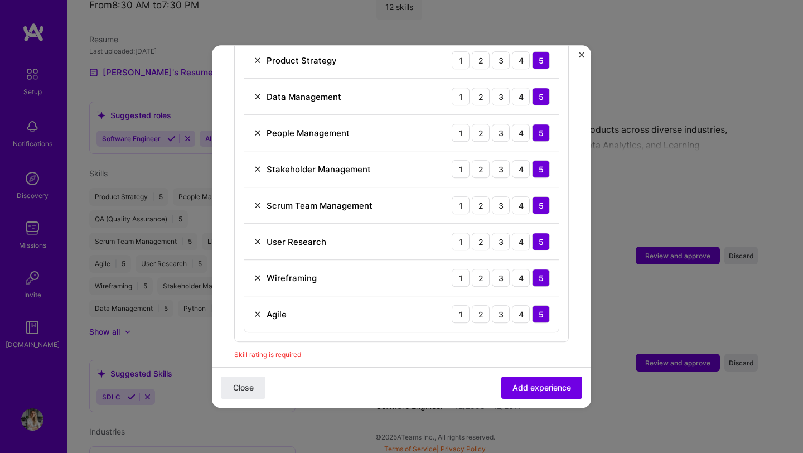
scroll to position [496, 0]
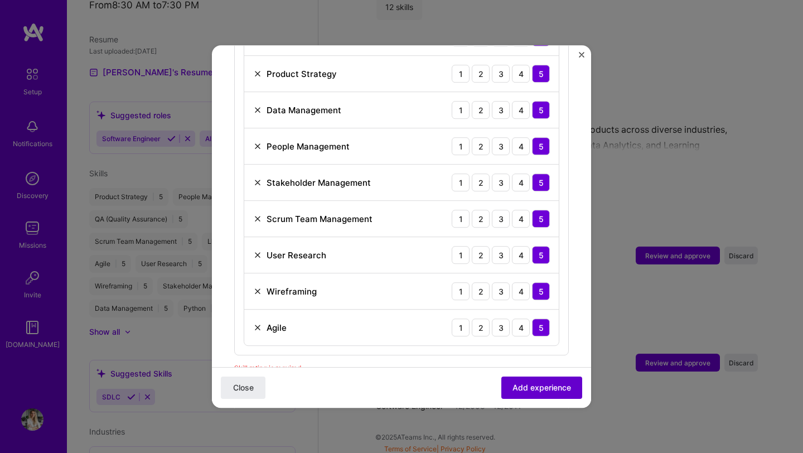
click at [519, 388] on span "Add experience" at bounding box center [542, 387] width 59 height 11
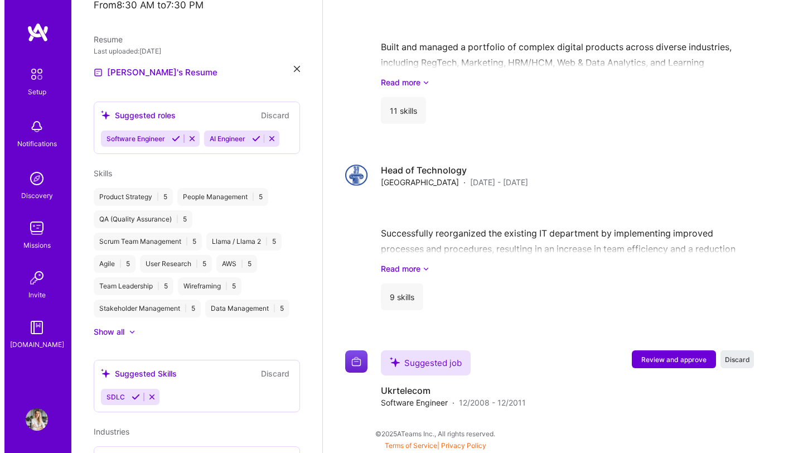
scroll to position [1296, 0]
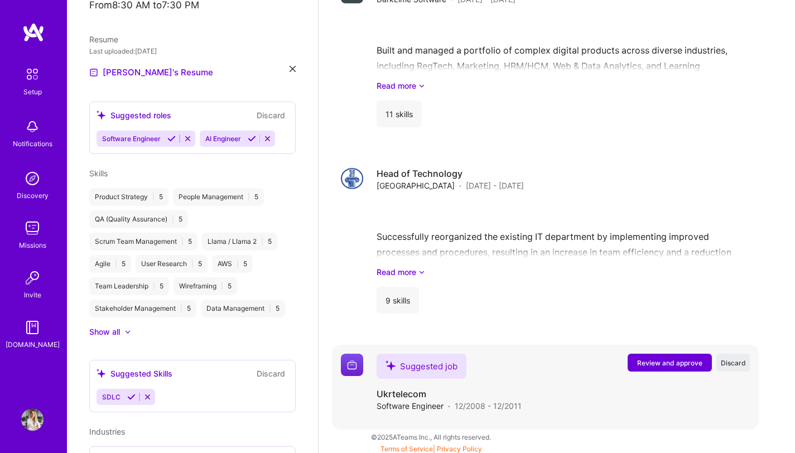
click at [673, 358] on span "Review and approve" at bounding box center [669, 362] width 65 height 9
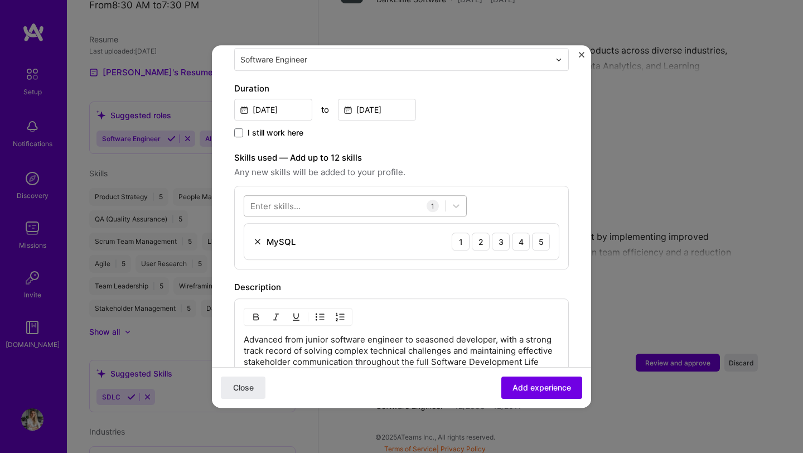
scroll to position [291, 0]
click at [447, 198] on div at bounding box center [456, 206] width 20 height 20
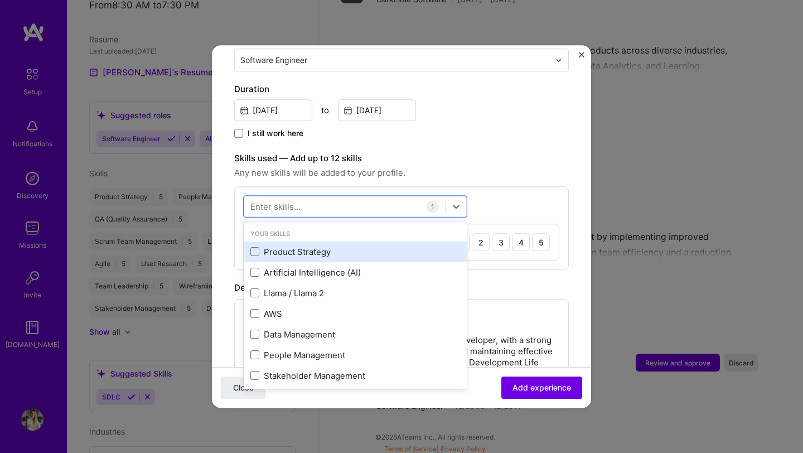
click at [269, 246] on div "Product Strategy" at bounding box center [356, 252] width 210 height 12
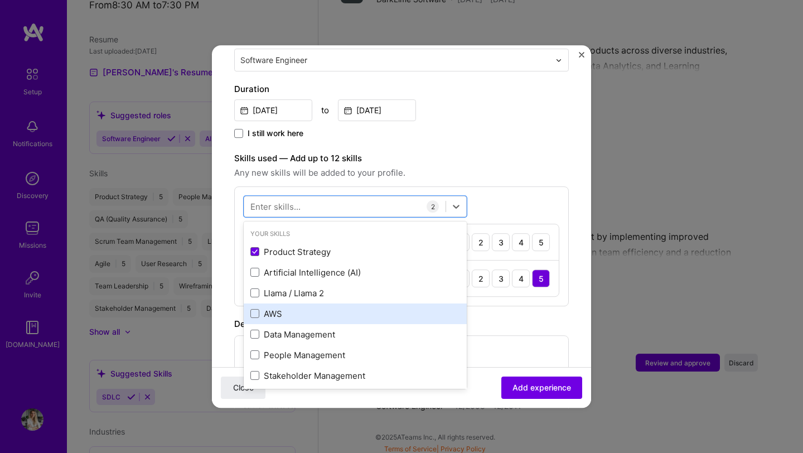
click at [268, 308] on div "AWS" at bounding box center [356, 314] width 210 height 12
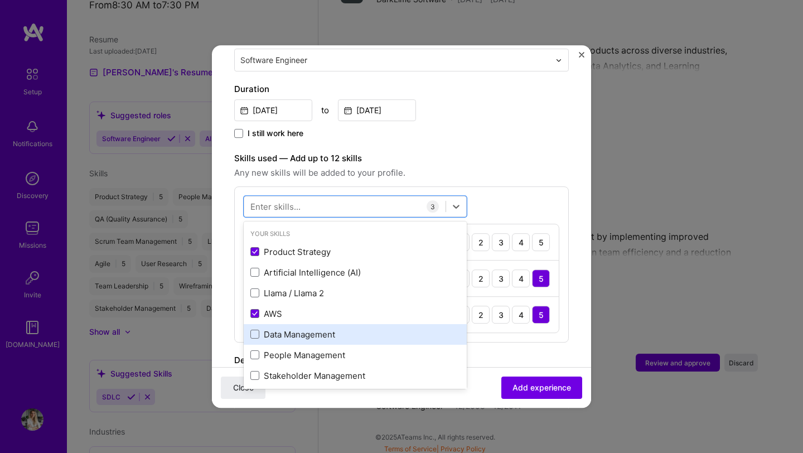
click at [278, 329] on div "Data Management" at bounding box center [356, 335] width 210 height 12
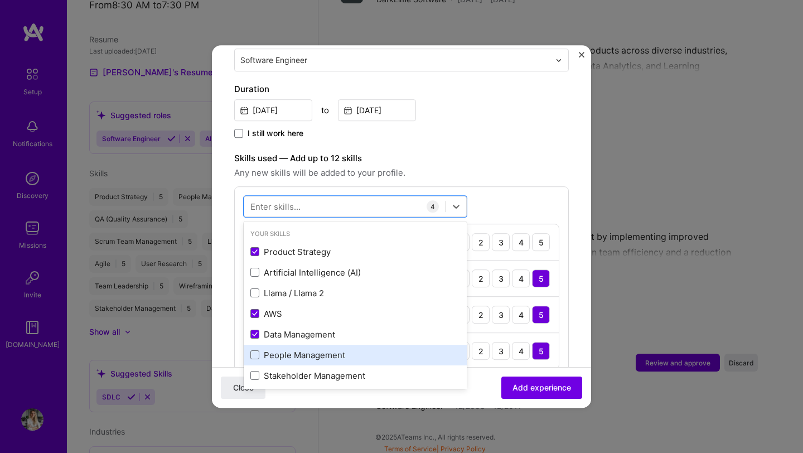
click at [295, 349] on div "People Management" at bounding box center [356, 355] width 210 height 12
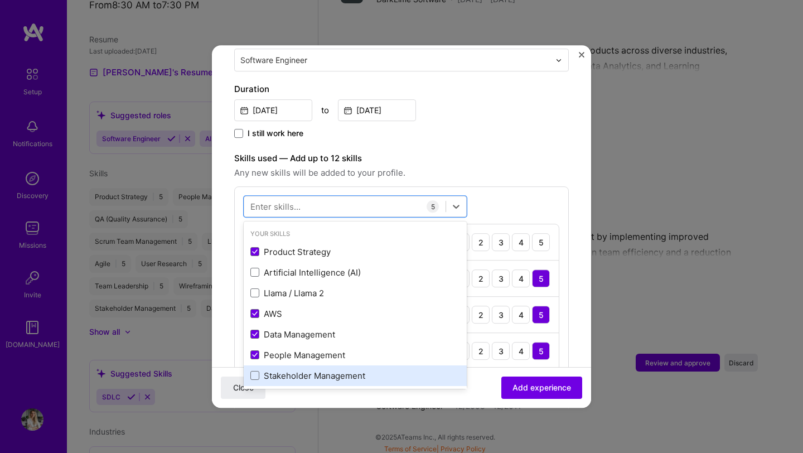
click at [312, 370] on div "Stakeholder Management" at bounding box center [356, 376] width 210 height 12
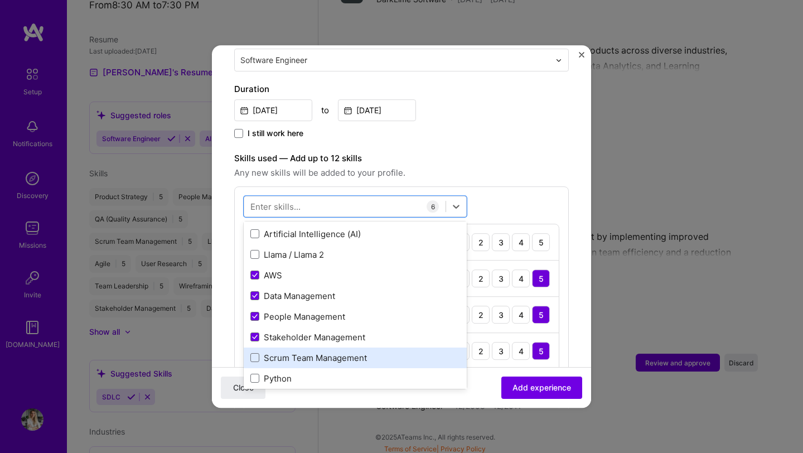
scroll to position [38, 0]
click at [321, 353] on div "Scrum Team Management" at bounding box center [356, 359] width 210 height 12
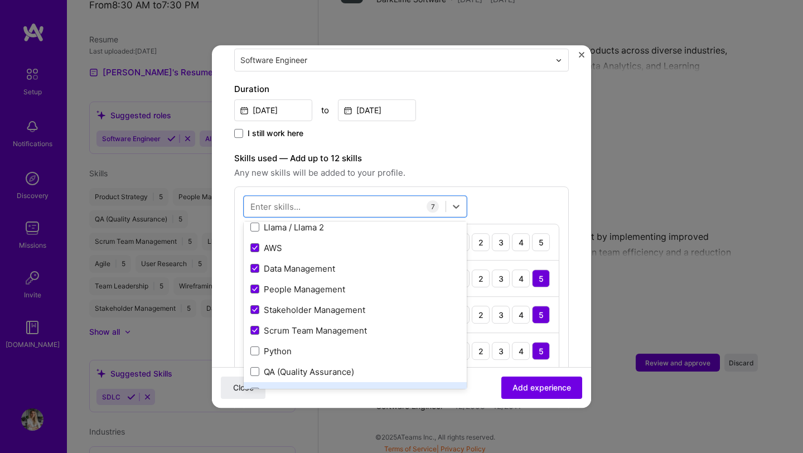
scroll to position [86, 0]
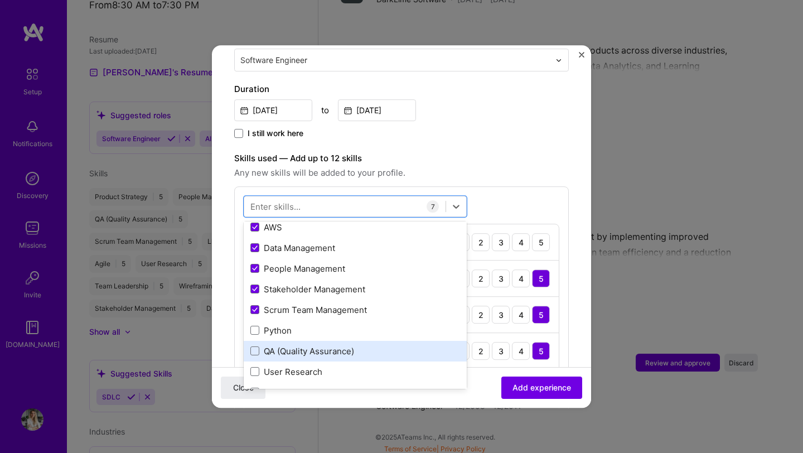
click at [304, 348] on div "QA (Quality Assurance)" at bounding box center [355, 351] width 223 height 21
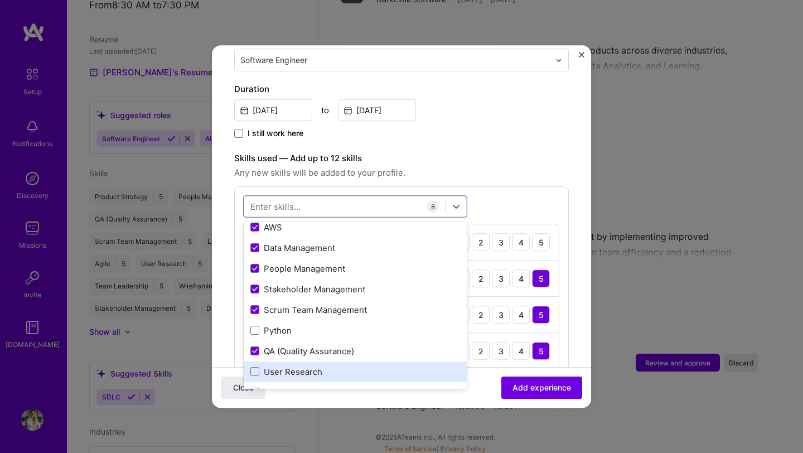
click at [310, 366] on div "User Research" at bounding box center [356, 372] width 210 height 12
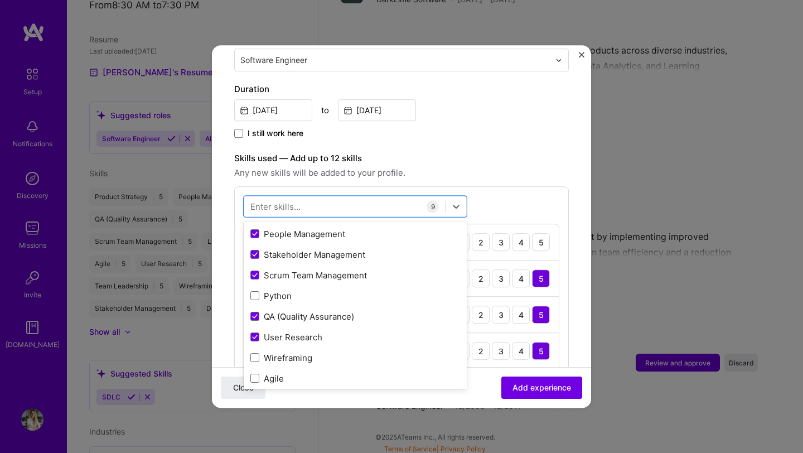
scroll to position [173, 0]
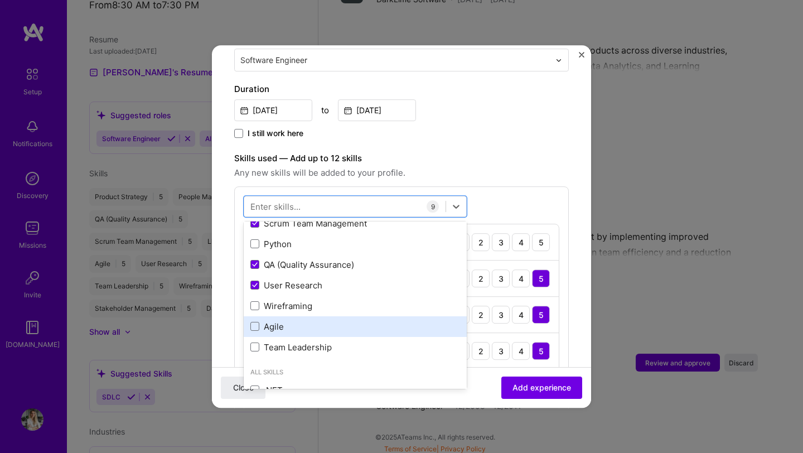
click at [269, 316] on div "Agile" at bounding box center [355, 326] width 223 height 21
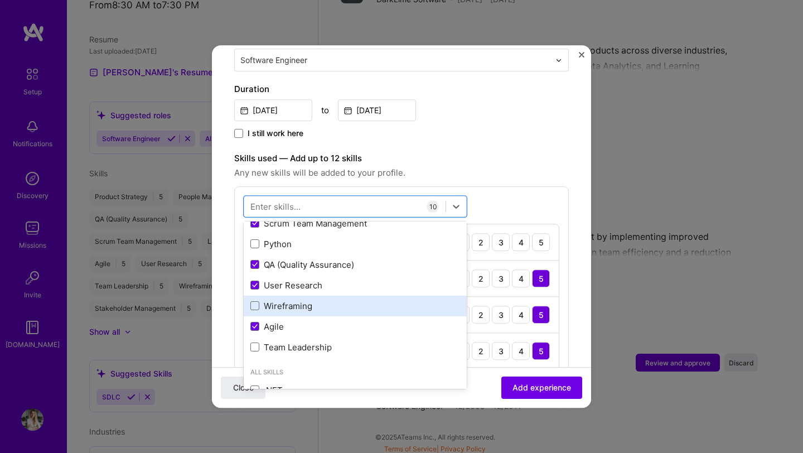
click at [280, 300] on div "Wireframing" at bounding box center [356, 306] width 210 height 12
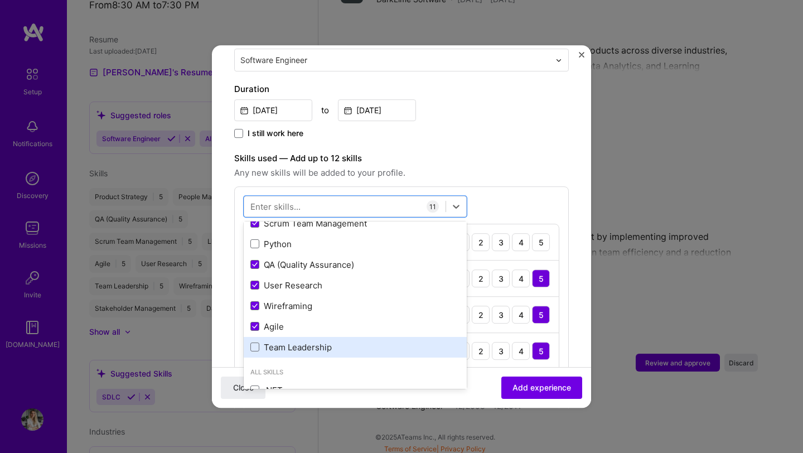
click at [292, 341] on div "Team Leadership" at bounding box center [356, 347] width 210 height 12
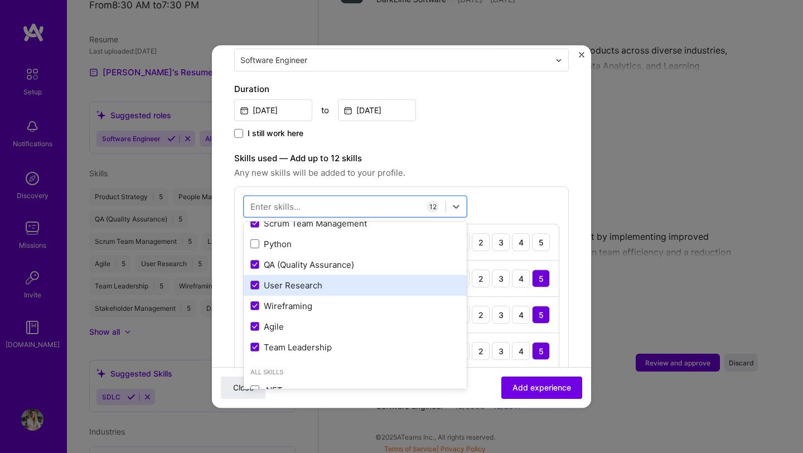
click at [260, 280] on div "User Research" at bounding box center [356, 286] width 210 height 12
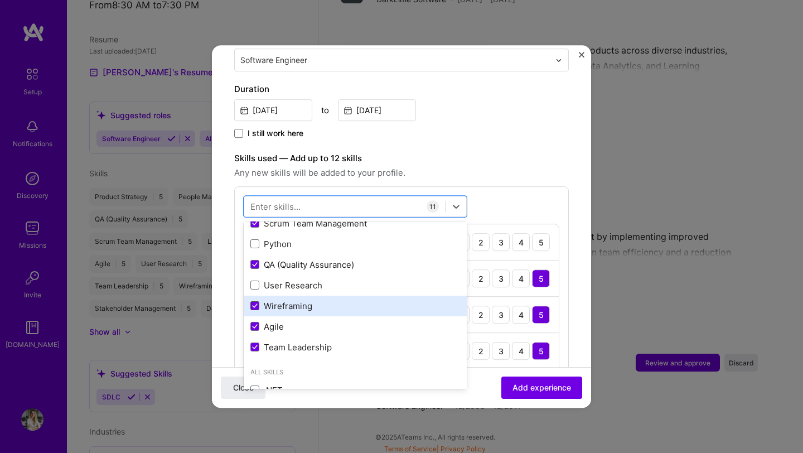
click at [254, 302] on span at bounding box center [255, 306] width 9 height 9
click at [0, 0] on input "checkbox" at bounding box center [0, 0] width 0 height 0
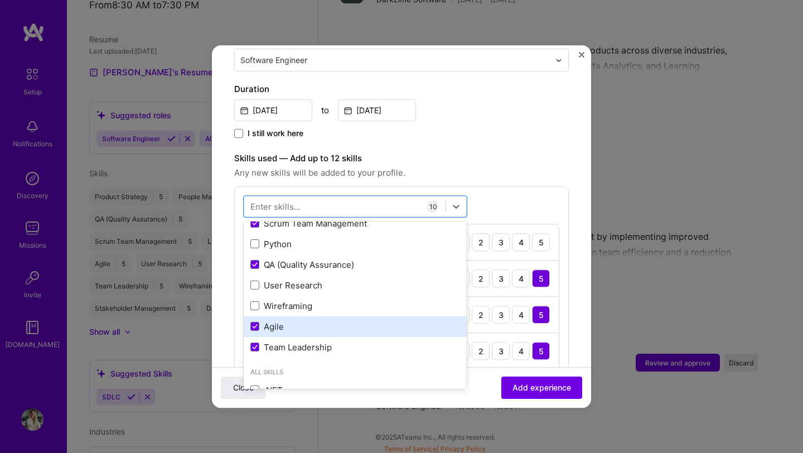
click at [253, 316] on div "Agile" at bounding box center [355, 326] width 223 height 21
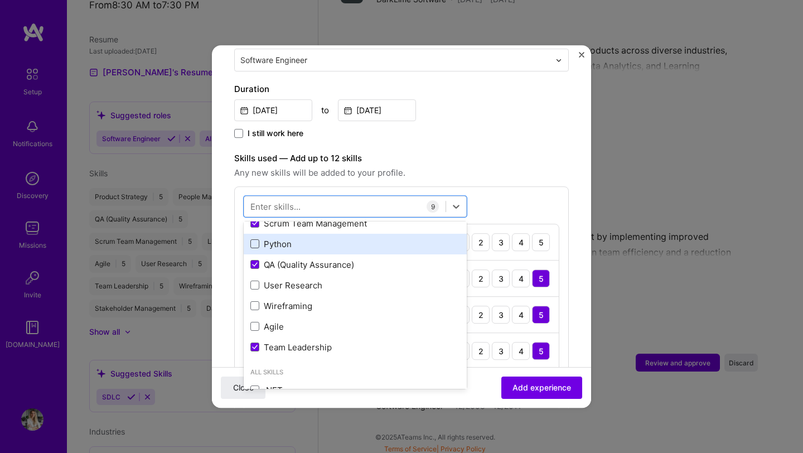
click at [257, 240] on span at bounding box center [255, 244] width 9 height 9
click at [0, 0] on input "checkbox" at bounding box center [0, 0] width 0 height 0
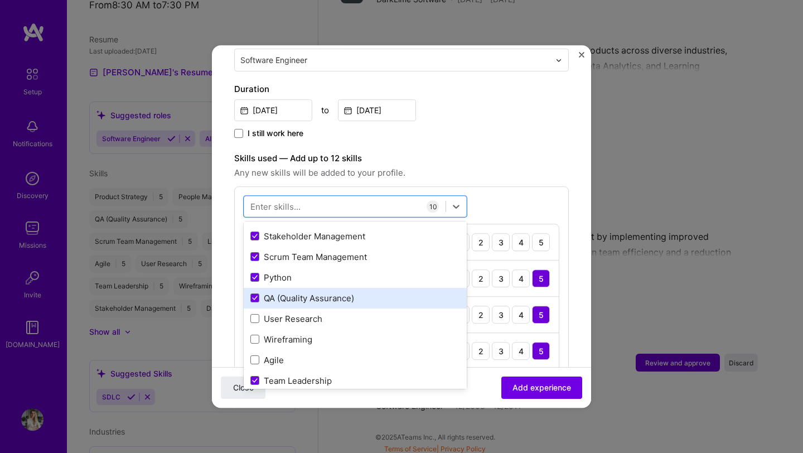
scroll to position [84, 0]
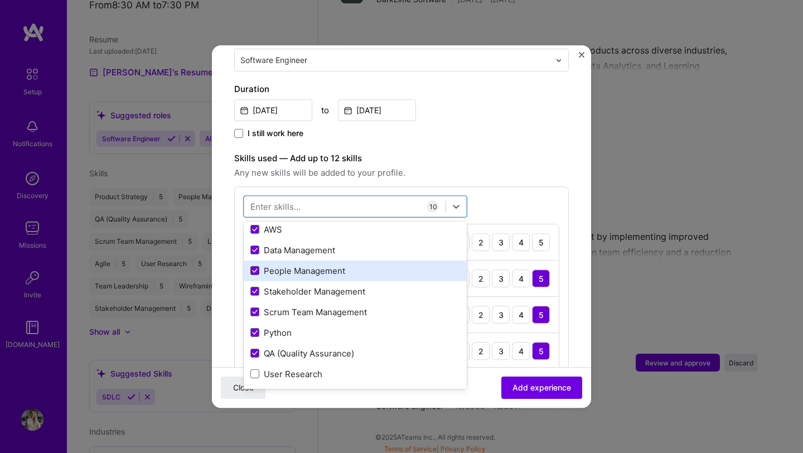
click at [252, 269] on icon at bounding box center [255, 271] width 6 height 4
click at [0, 0] on input "checkbox" at bounding box center [0, 0] width 0 height 0
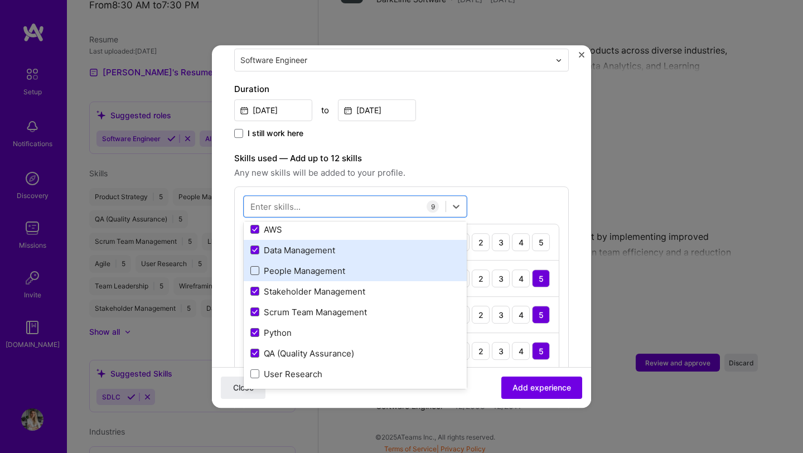
click at [252, 247] on div "Data Management" at bounding box center [355, 250] width 223 height 21
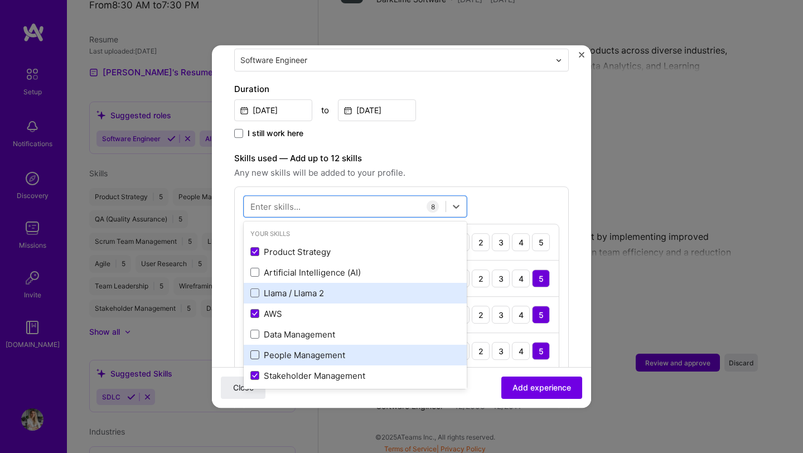
scroll to position [4, 0]
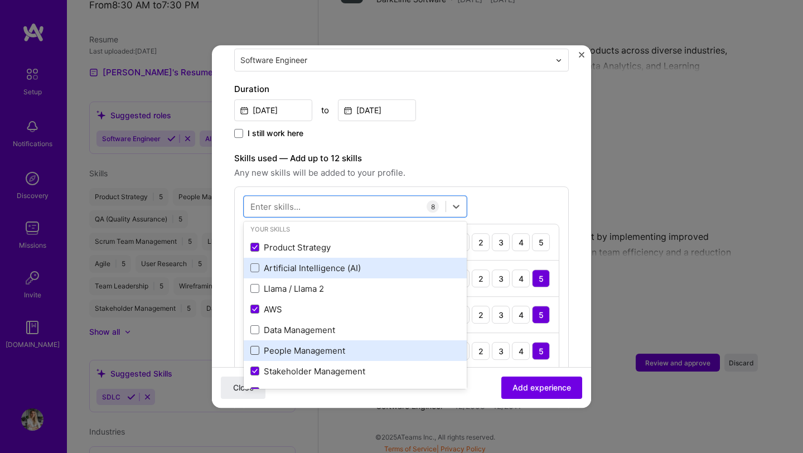
click at [304, 262] on div "Artificial Intelligence (AI)" at bounding box center [356, 268] width 210 height 12
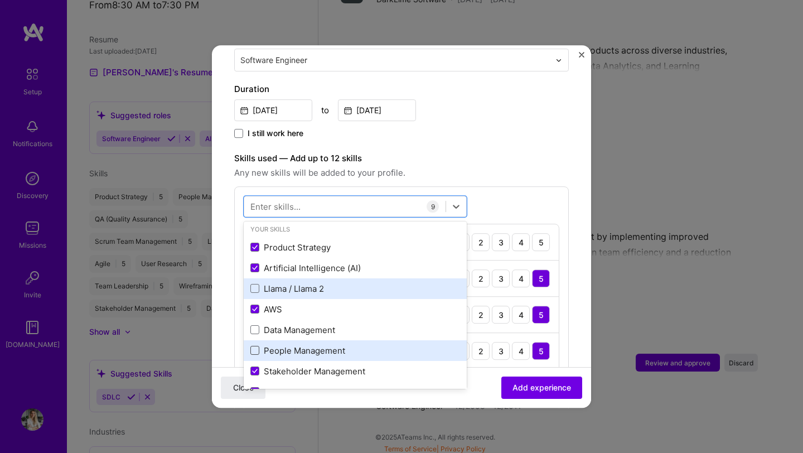
scroll to position [328, 0]
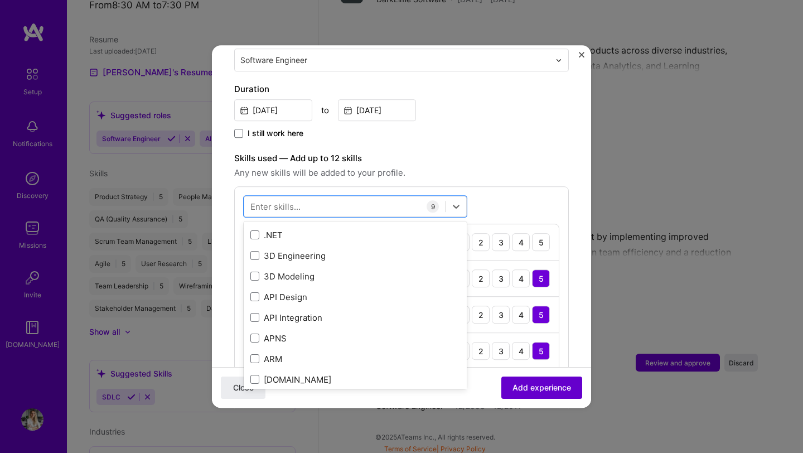
click at [535, 392] on span "Add experience" at bounding box center [542, 387] width 59 height 11
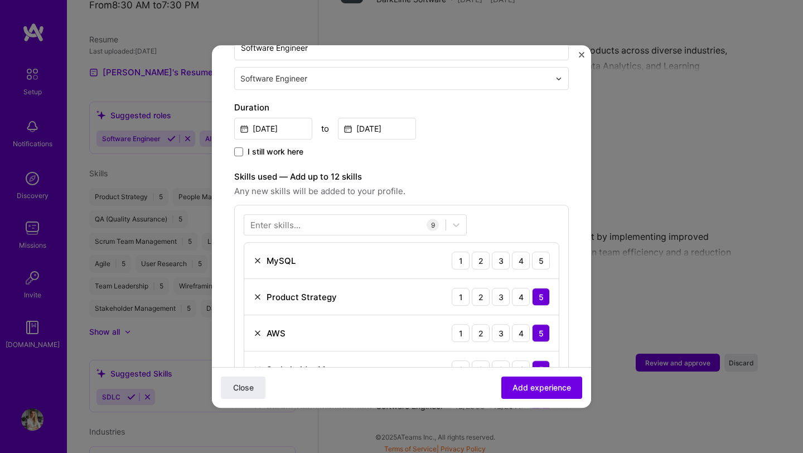
scroll to position [340, 0]
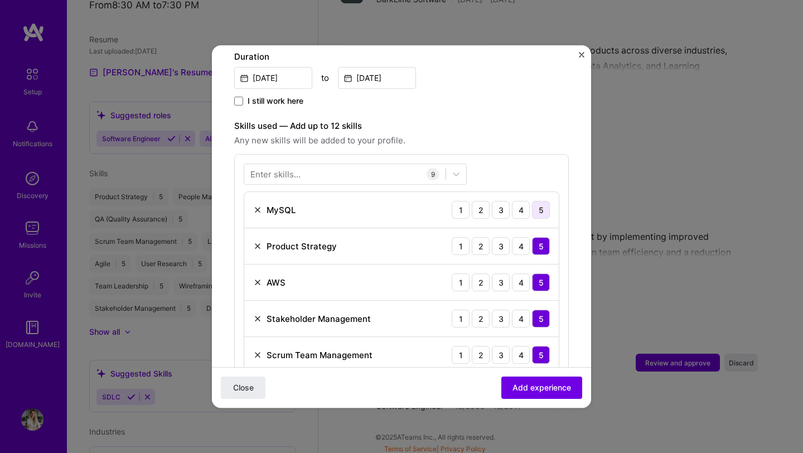
click at [532, 201] on div "5" at bounding box center [541, 210] width 18 height 18
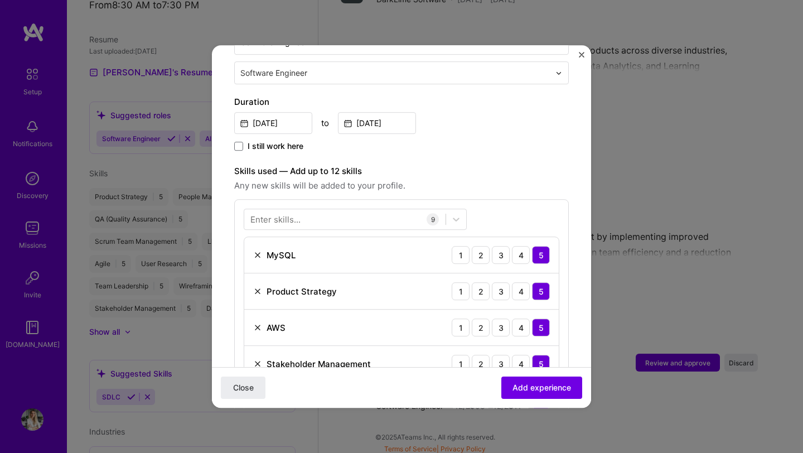
scroll to position [299, 0]
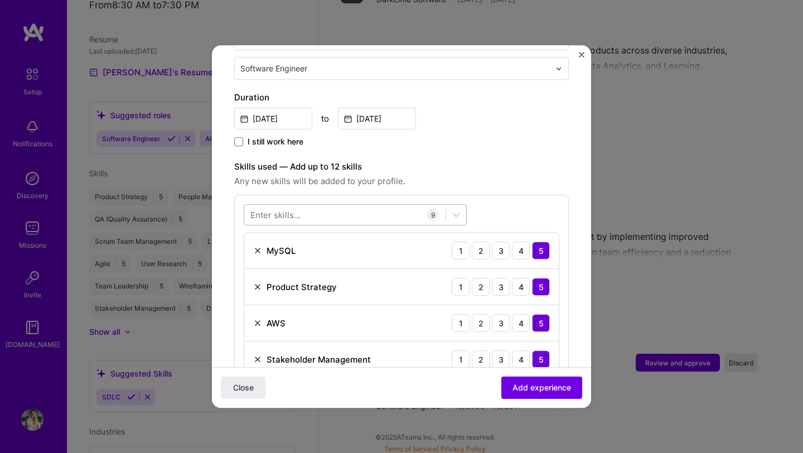
click at [357, 206] on div at bounding box center [344, 215] width 201 height 18
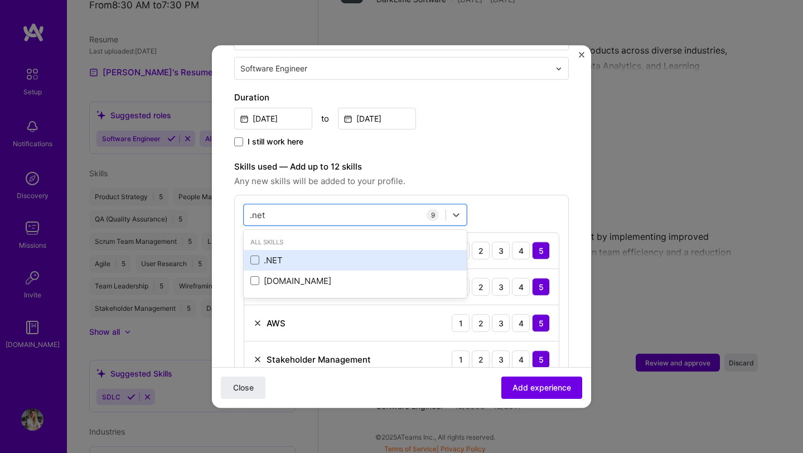
click at [264, 254] on div ".NET" at bounding box center [356, 260] width 210 height 12
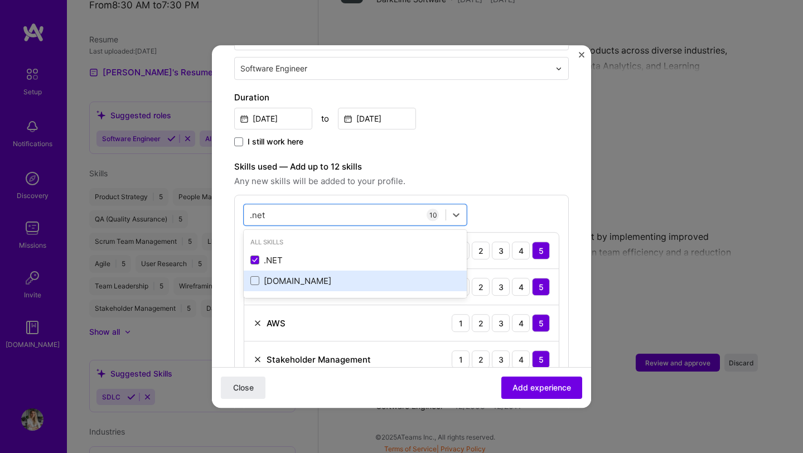
click at [259, 271] on div "[DOMAIN_NAME]" at bounding box center [355, 281] width 223 height 21
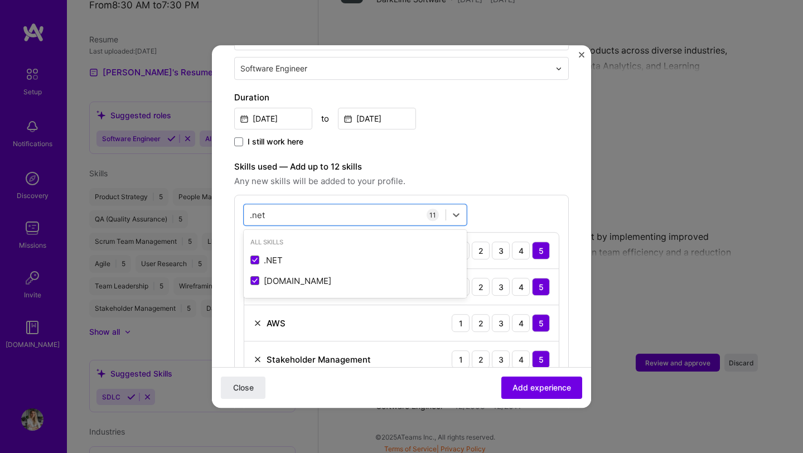
click at [498, 198] on div "option [DOMAIN_NAME], selected. option .NET selected, 0 of 2. 2 results availab…" at bounding box center [401, 418] width 335 height 446
drag, startPoint x: 293, startPoint y: 204, endPoint x: 215, endPoint y: 187, distance: 79.8
click at [215, 187] on form "Adding suggested job This job is suggested based on your LinkedIn, resume or [D…" at bounding box center [401, 394] width 379 height 1253
drag, startPoint x: 267, startPoint y: 201, endPoint x: 219, endPoint y: 192, distance: 48.4
click at [219, 192] on form "Adding suggested job This job is suggested based on your LinkedIn, resume or [D…" at bounding box center [401, 394] width 379 height 1253
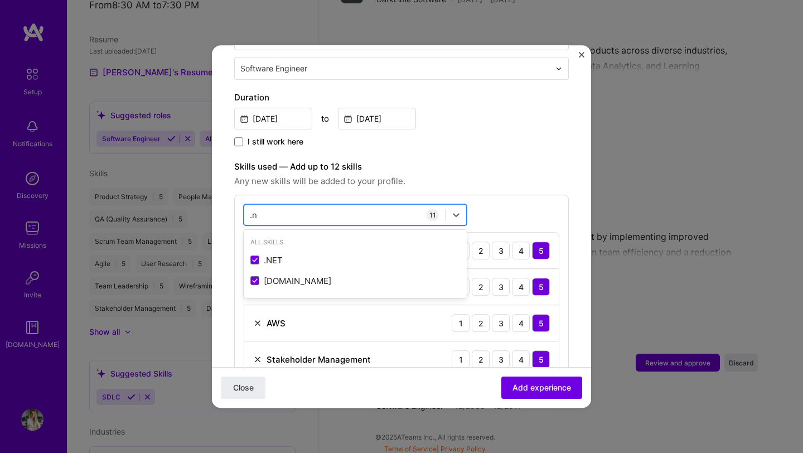
type input "."
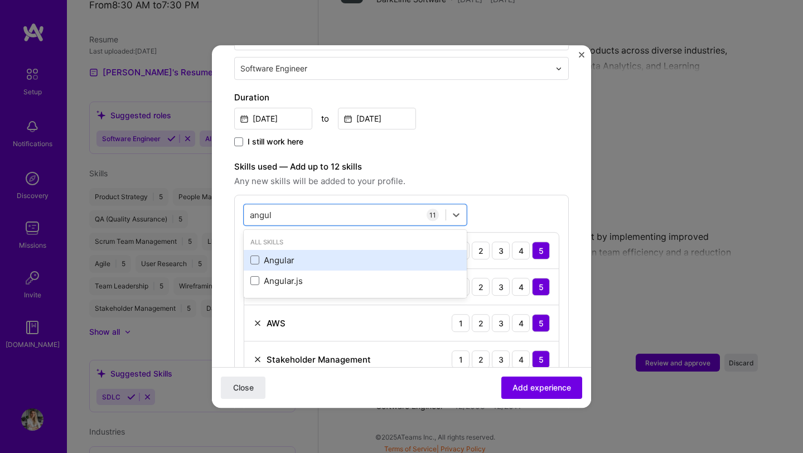
click at [250, 250] on div "Angular" at bounding box center [355, 260] width 223 height 21
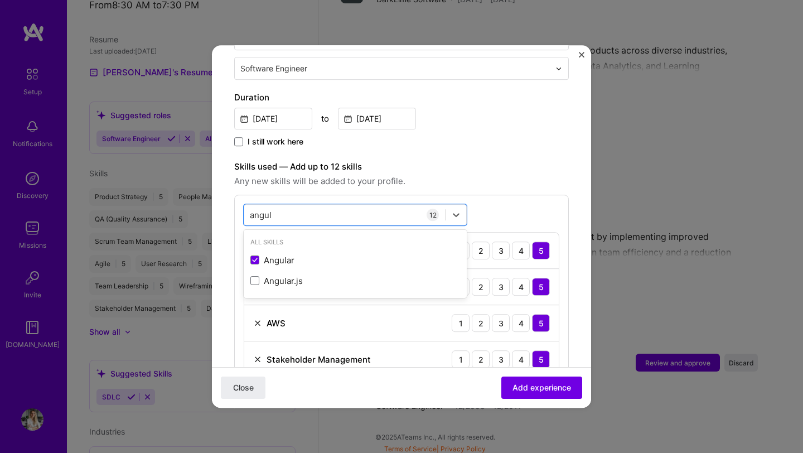
click at [503, 196] on div "option Angular, selected. option Angular selected, 0 of 2. 2 results available …" at bounding box center [401, 436] width 335 height 483
click at [294, 206] on div "angul angul" at bounding box center [344, 215] width 201 height 18
click at [269, 209] on input "angul" at bounding box center [261, 215] width 23 height 12
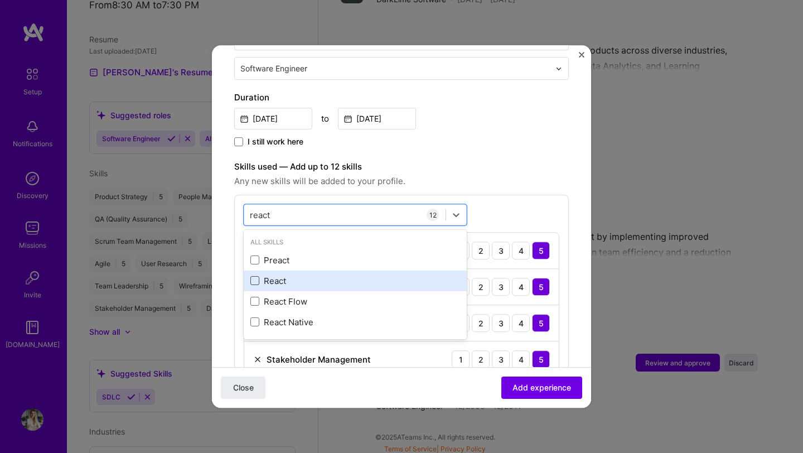
click at [256, 277] on span at bounding box center [255, 281] width 9 height 9
click at [0, 0] on input "checkbox" at bounding box center [0, 0] width 0 height 0
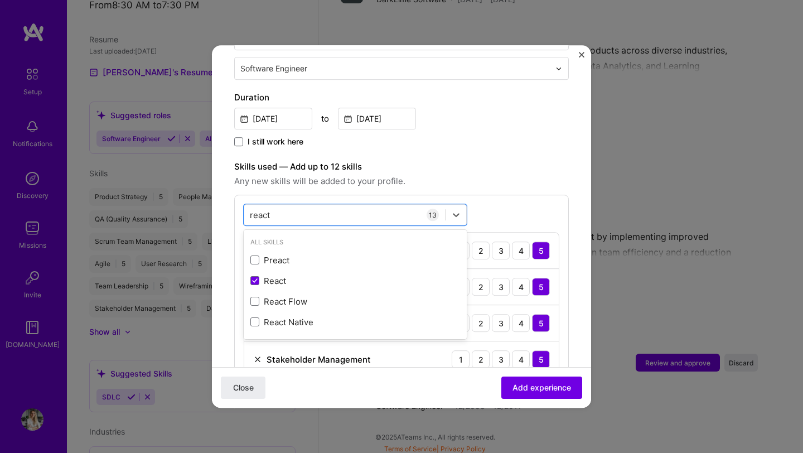
type input "react"
drag, startPoint x: 534, startPoint y: 170, endPoint x: 521, endPoint y: 188, distance: 22.4
click at [534, 175] on span "Any new skills will be added to your profile." at bounding box center [401, 181] width 335 height 13
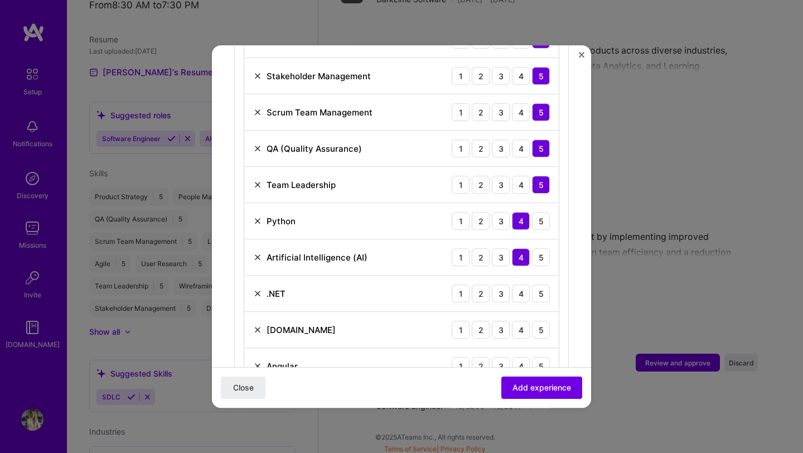
scroll to position [631, 0]
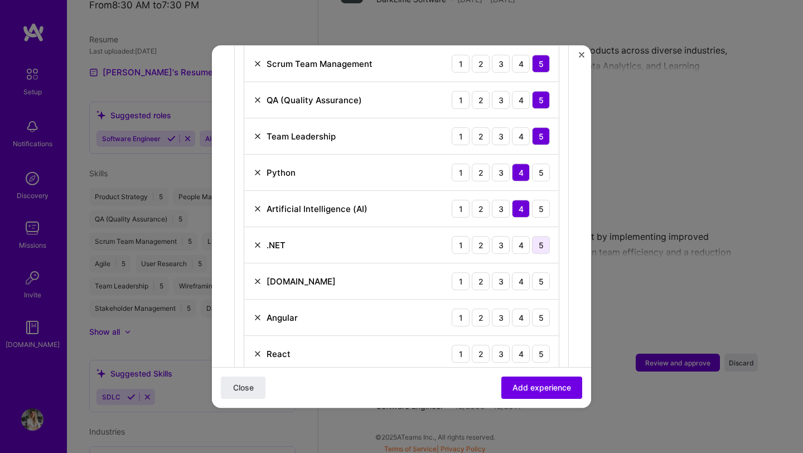
click at [532, 236] on div "5" at bounding box center [541, 245] width 18 height 18
click at [537, 236] on div "5" at bounding box center [541, 245] width 18 height 18
click at [519, 237] on div "4" at bounding box center [521, 245] width 18 height 18
click at [513, 272] on div "4" at bounding box center [521, 281] width 18 height 18
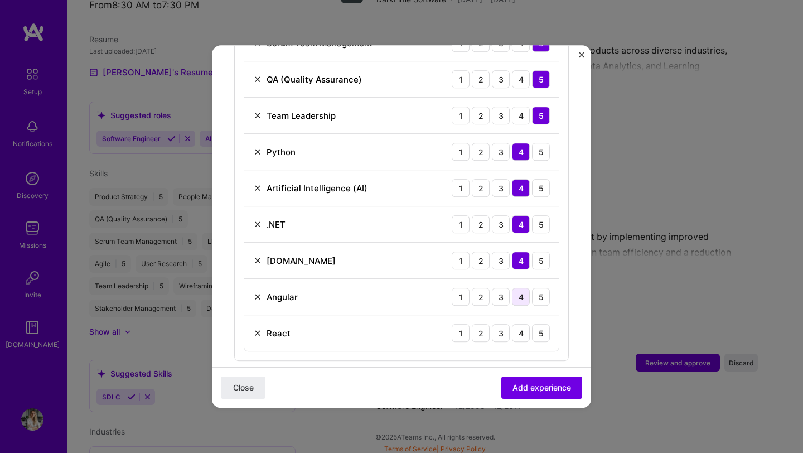
click at [512, 288] on div "4" at bounding box center [521, 297] width 18 height 18
click at [512, 324] on div "4" at bounding box center [521, 333] width 18 height 18
click at [527, 382] on button "Add experience" at bounding box center [542, 388] width 81 height 22
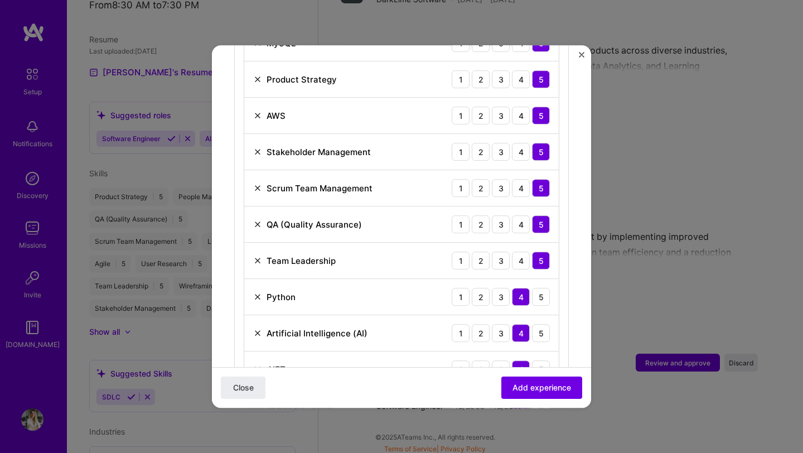
scroll to position [433, 0]
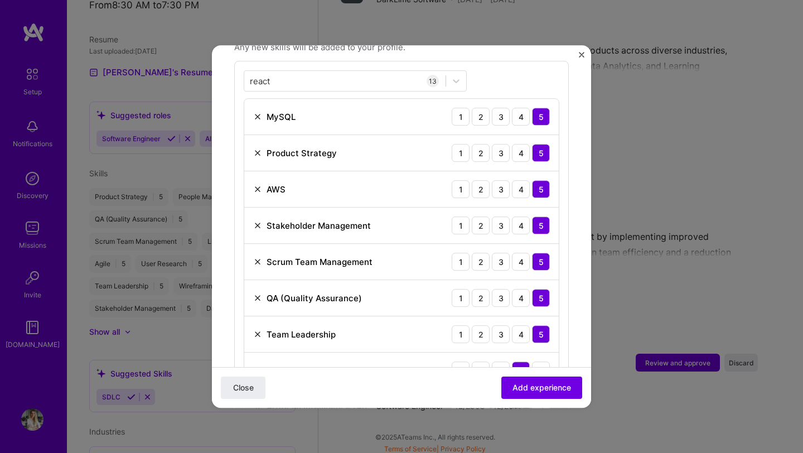
click at [257, 148] on img at bounding box center [257, 152] width 9 height 9
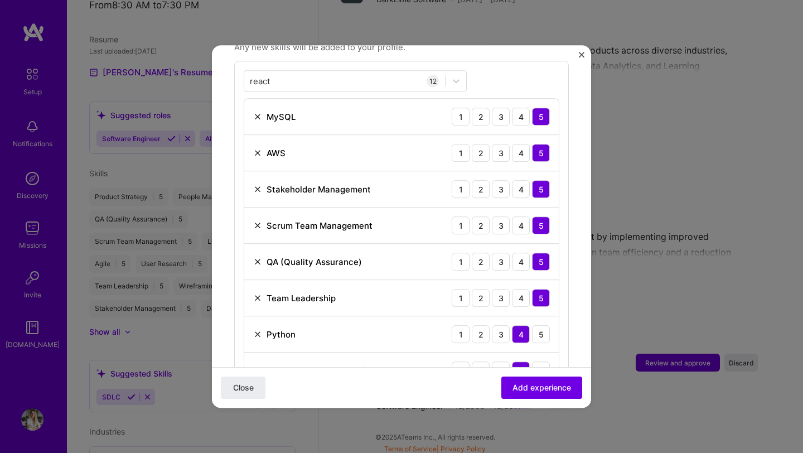
click at [253, 142] on div "AWS 1 2 3 4 5" at bounding box center [401, 153] width 315 height 36
click at [257, 148] on img at bounding box center [257, 152] width 9 height 9
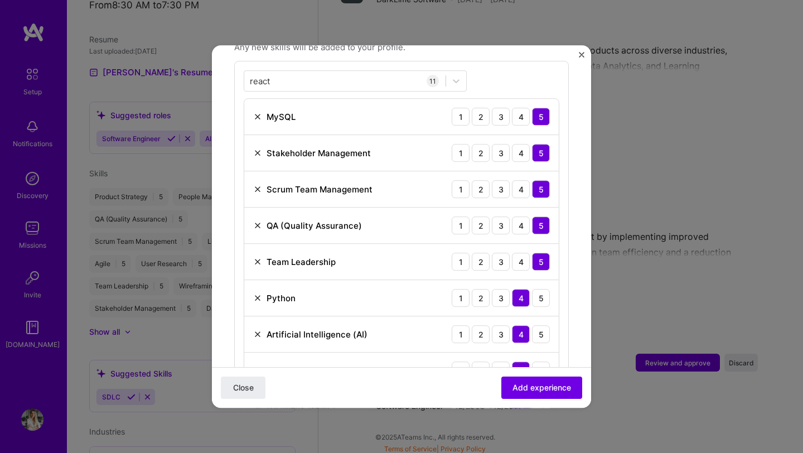
click at [257, 148] on img at bounding box center [257, 152] width 9 height 9
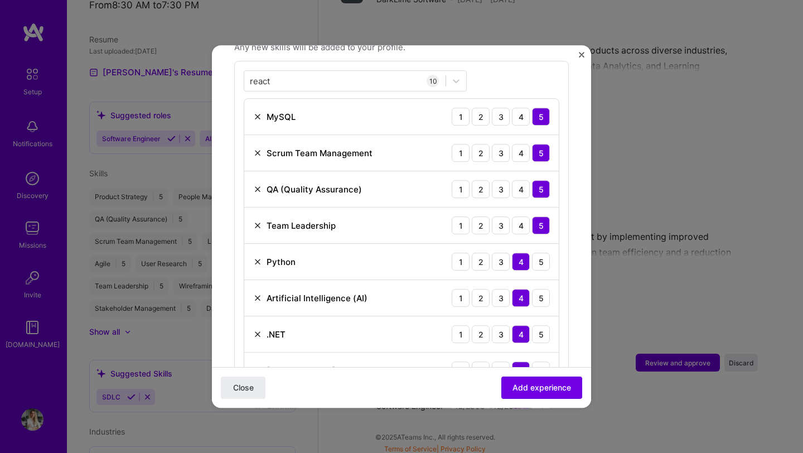
click at [256, 148] on img at bounding box center [257, 152] width 9 height 9
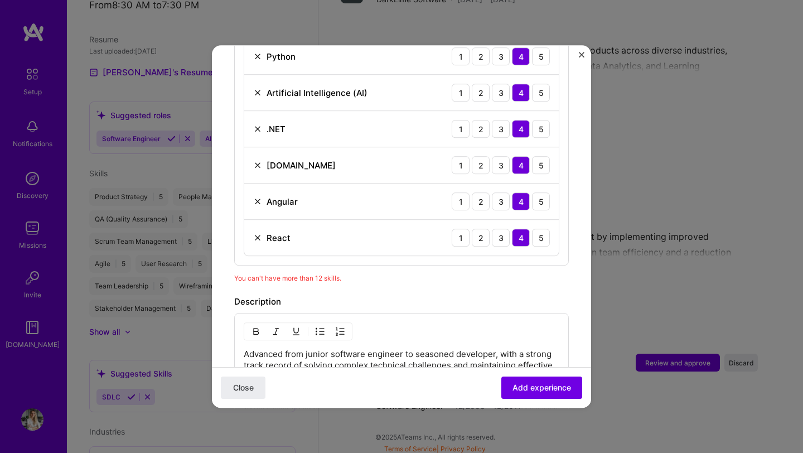
scroll to position [589, 0]
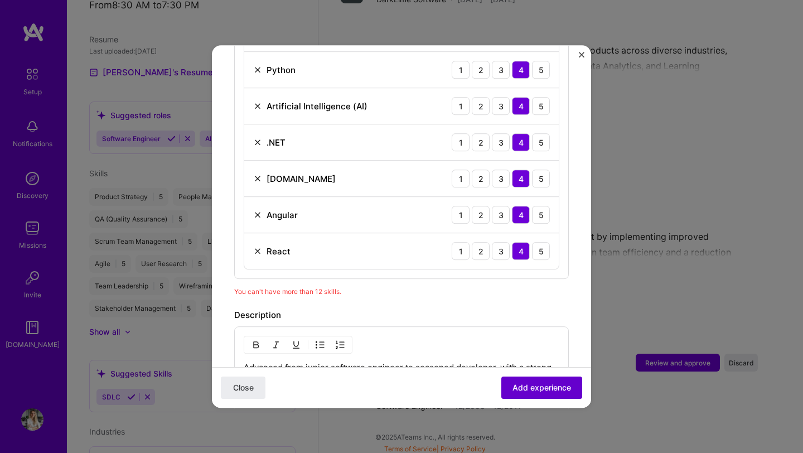
click at [536, 388] on span "Add experience" at bounding box center [542, 387] width 59 height 11
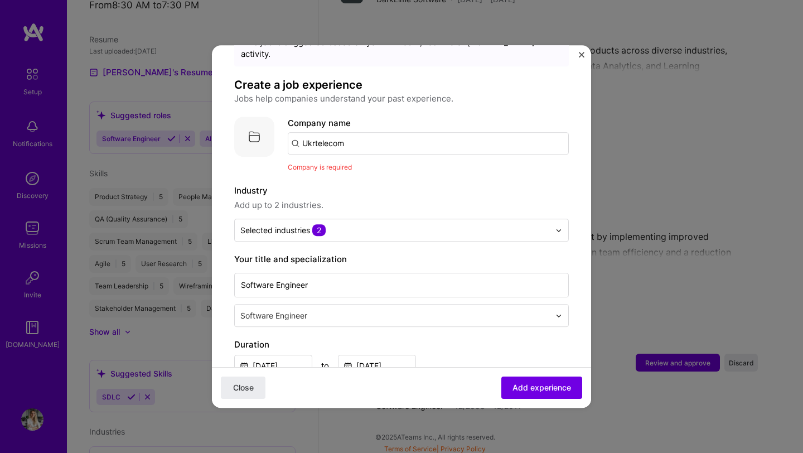
scroll to position [0, 0]
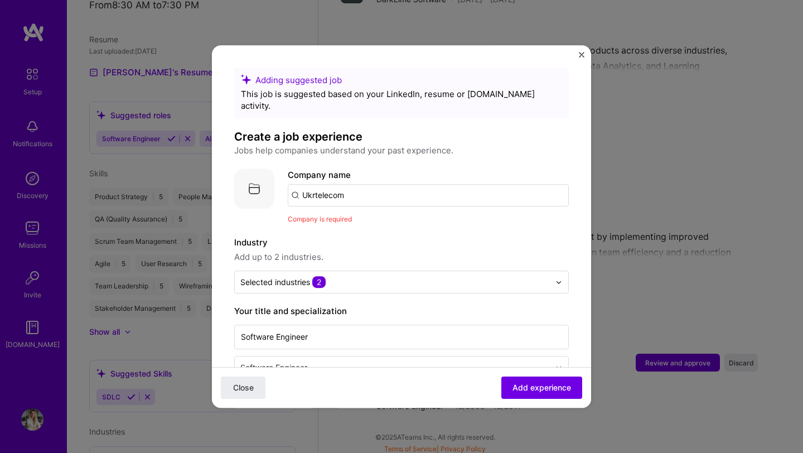
drag, startPoint x: 364, startPoint y: 182, endPoint x: 238, endPoint y: 148, distance: 131.1
drag, startPoint x: 322, startPoint y: 180, endPoint x: 274, endPoint y: 174, distance: 48.3
click at [274, 174] on div "Company logo Company name ukrtele Company is required" at bounding box center [401, 197] width 335 height 56
type input "Ukrtelecom"
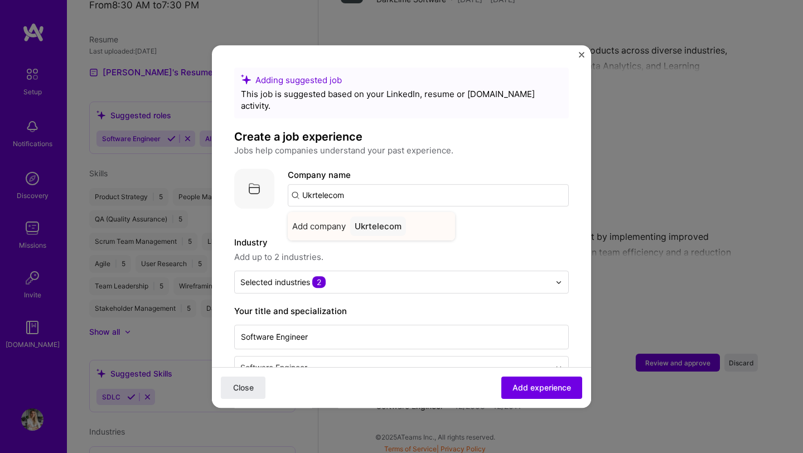
click at [317, 220] on span "Add company" at bounding box center [319, 226] width 54 height 12
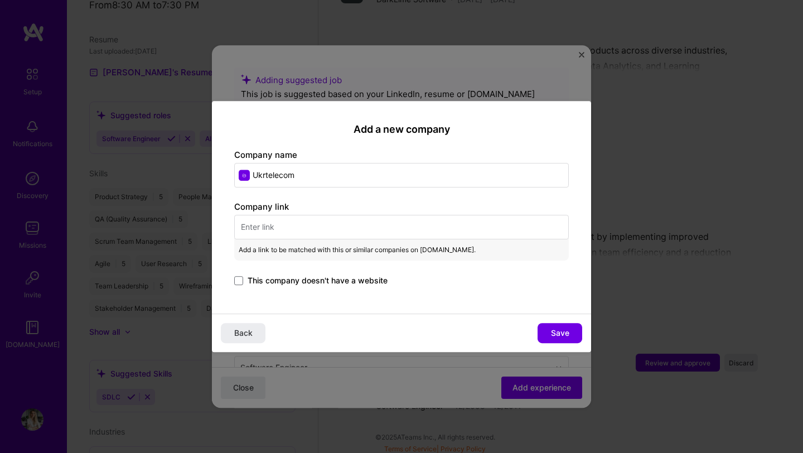
click at [291, 228] on input "text" at bounding box center [401, 227] width 335 height 25
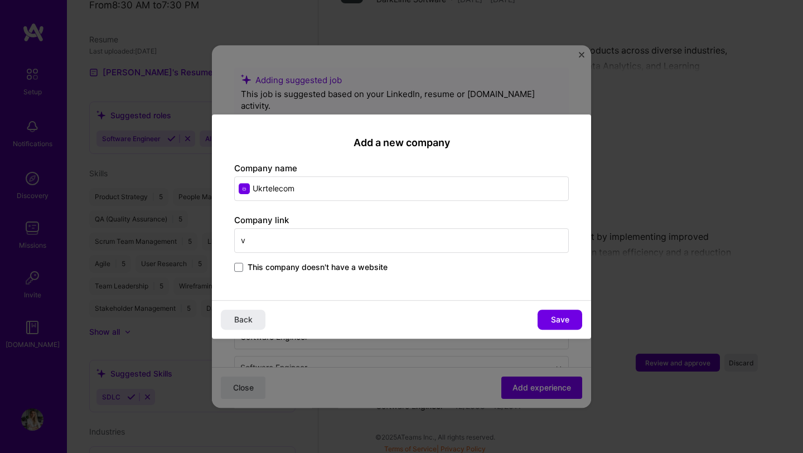
drag, startPoint x: 282, startPoint y: 241, endPoint x: 204, endPoint y: 236, distance: 78.8
click at [198, 235] on div "Add a new company Company name Ukrtelecom Company link v This company doesn't h…" at bounding box center [401, 226] width 803 height 453
paste input "[URL][DOMAIN_NAME]"
type input "[URL][DOMAIN_NAME]"
click at [570, 315] on button "Save" at bounding box center [560, 320] width 45 height 20
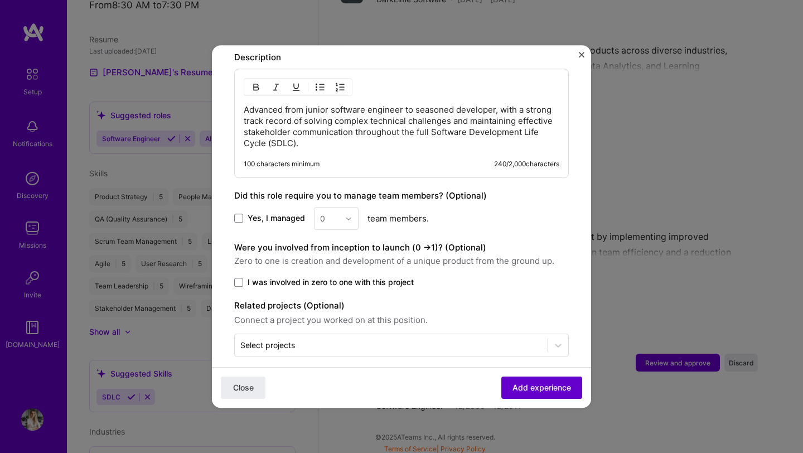
click at [535, 387] on span "Add experience" at bounding box center [542, 387] width 59 height 11
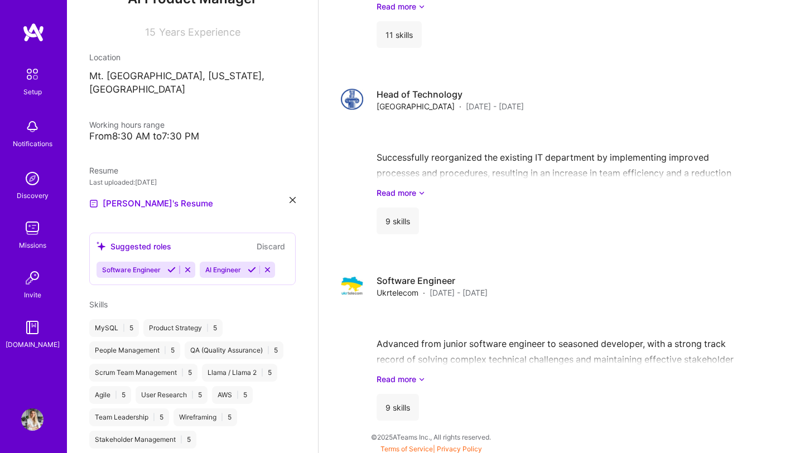
scroll to position [458, 0]
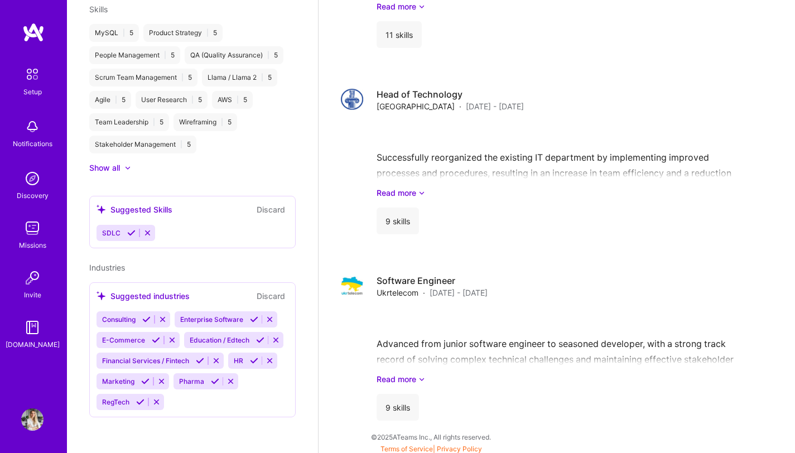
click at [171, 225] on div "SDLC" at bounding box center [193, 233] width 192 height 16
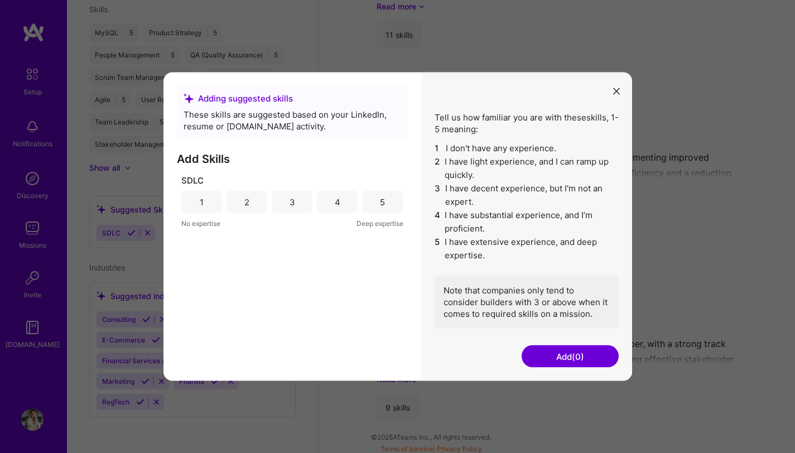
click at [403, 203] on div "5" at bounding box center [382, 202] width 41 height 22
click at [570, 363] on button "Add (1)" at bounding box center [570, 356] width 97 height 22
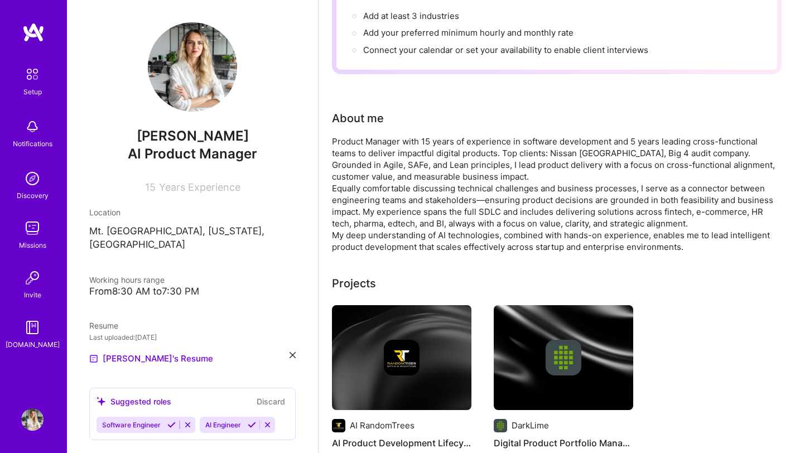
scroll to position [0, 0]
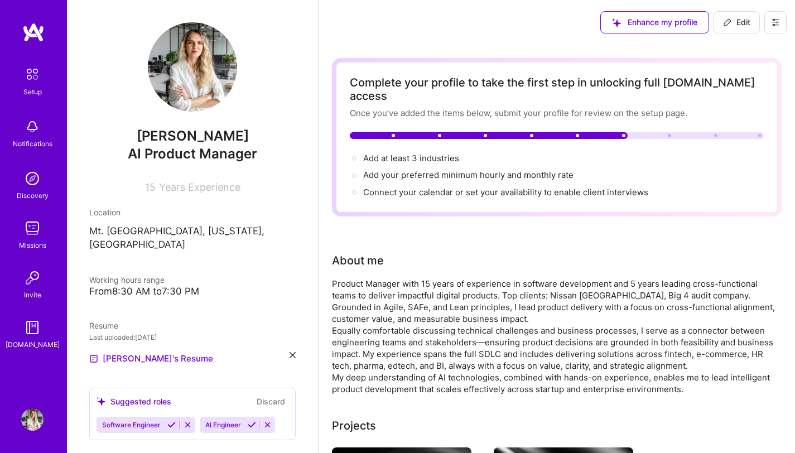
click at [738, 30] on button "Edit" at bounding box center [737, 22] width 46 height 22
select select "US"
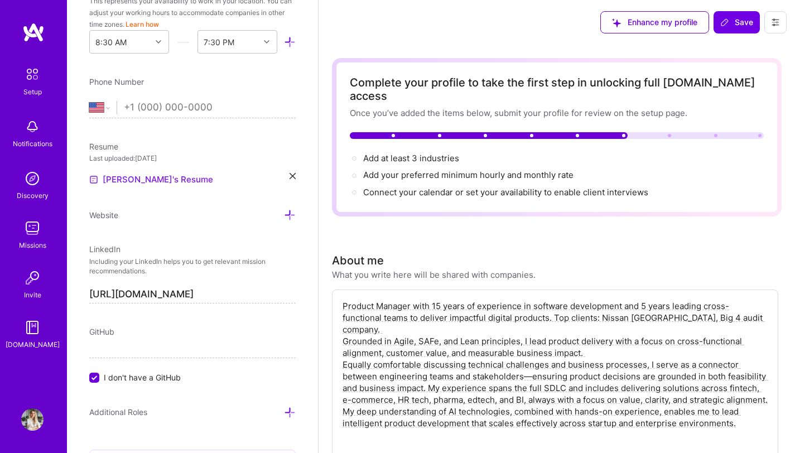
scroll to position [530, 0]
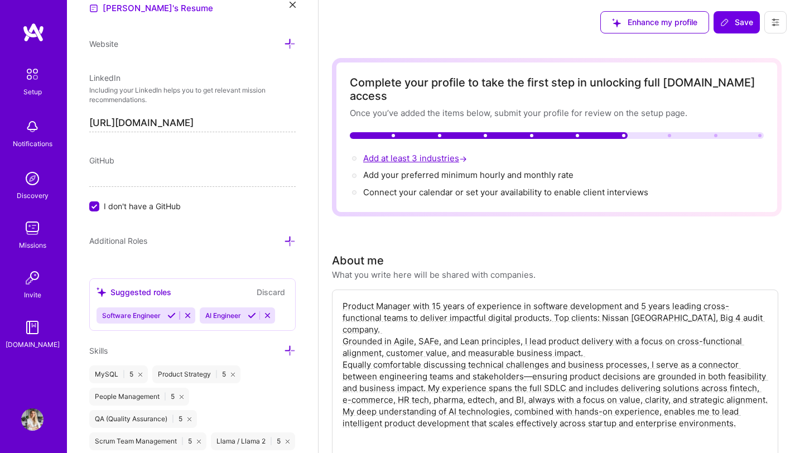
click at [415, 153] on span "Add at least 3 industries →" at bounding box center [416, 158] width 106 height 11
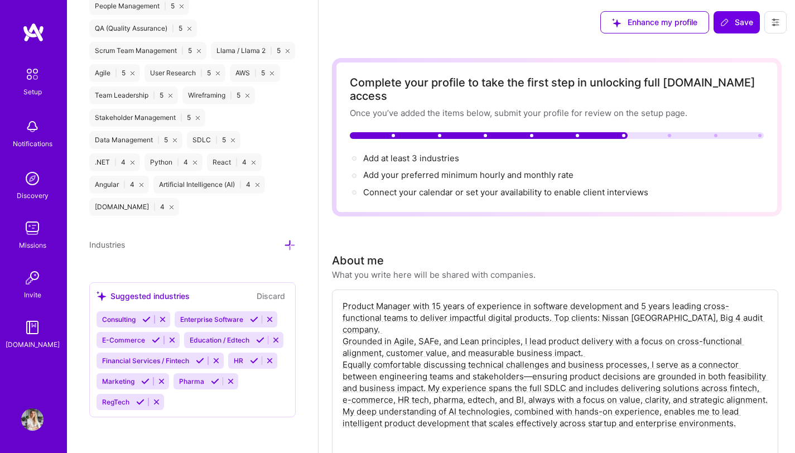
scroll to position [962, 0]
click at [284, 239] on icon at bounding box center [290, 245] width 12 height 12
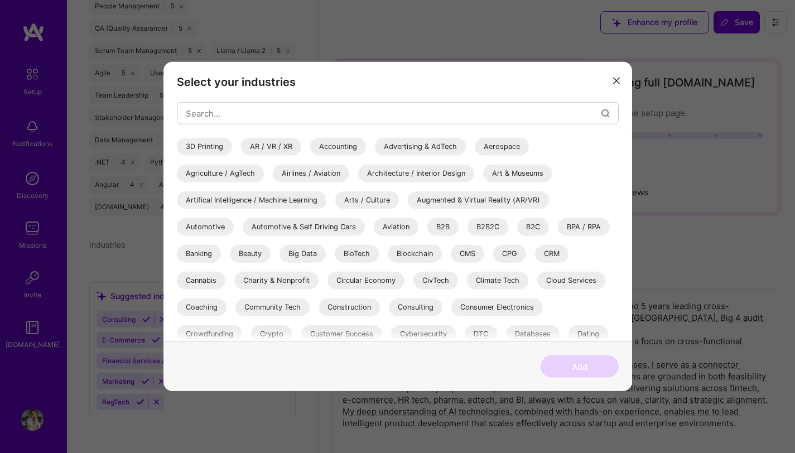
click at [439, 228] on div "B2B" at bounding box center [442, 227] width 31 height 18
click at [532, 229] on div "B2C" at bounding box center [533, 227] width 32 height 18
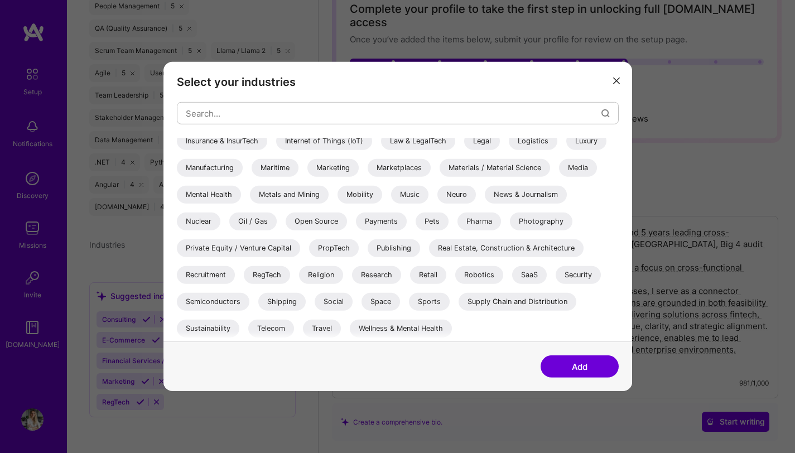
scroll to position [0, 0]
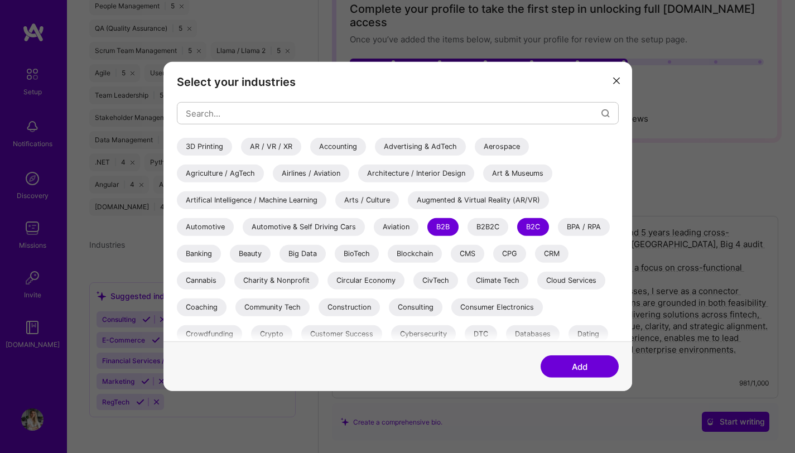
click at [344, 147] on div "Accounting" at bounding box center [338, 147] width 56 height 18
click at [304, 199] on div "Artifical Intelligence / Machine Learning" at bounding box center [252, 200] width 150 height 18
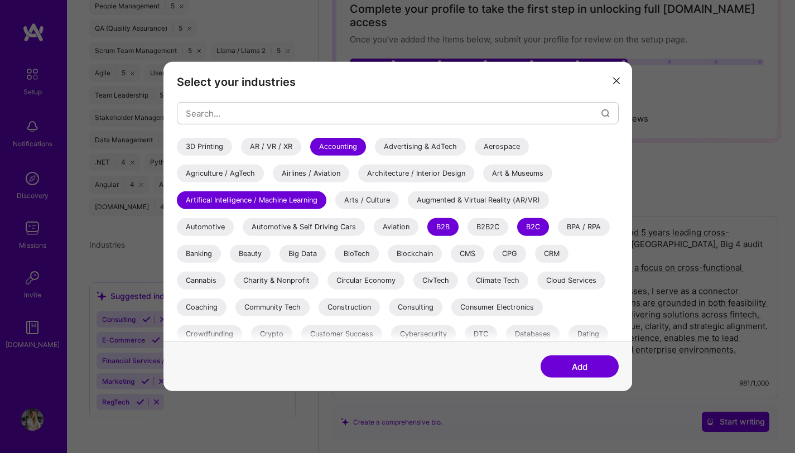
click at [306, 253] on div "Big Data" at bounding box center [303, 254] width 46 height 18
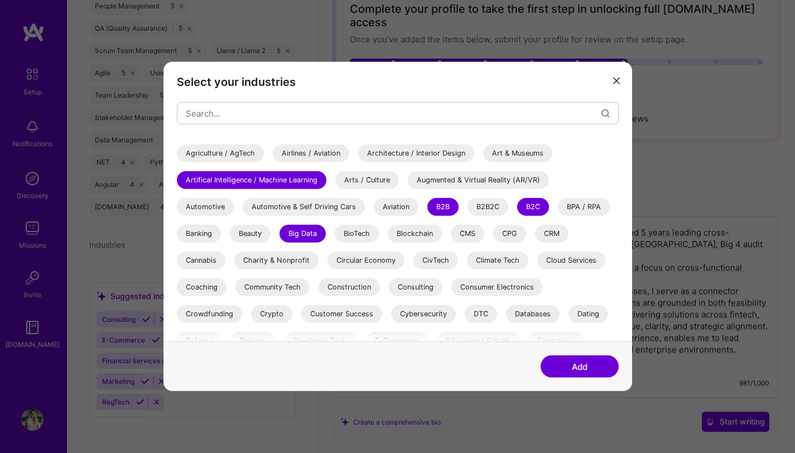
click at [567, 262] on div "Cloud Services" at bounding box center [571, 261] width 68 height 18
click at [427, 288] on div "Consulting" at bounding box center [416, 287] width 54 height 18
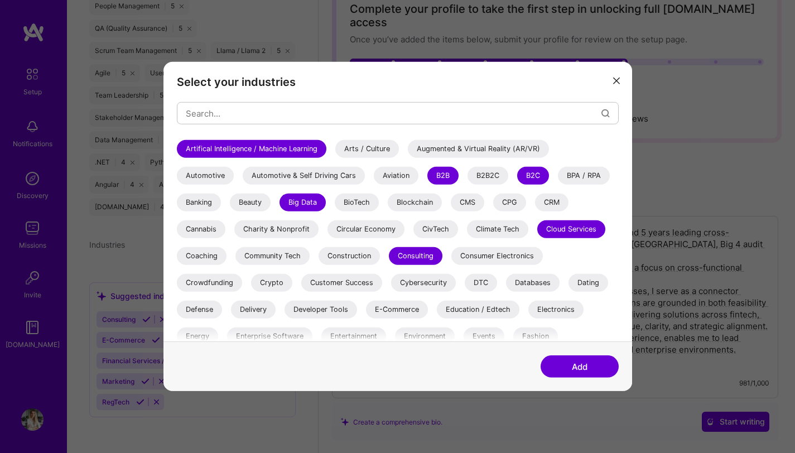
scroll to position [102, 0]
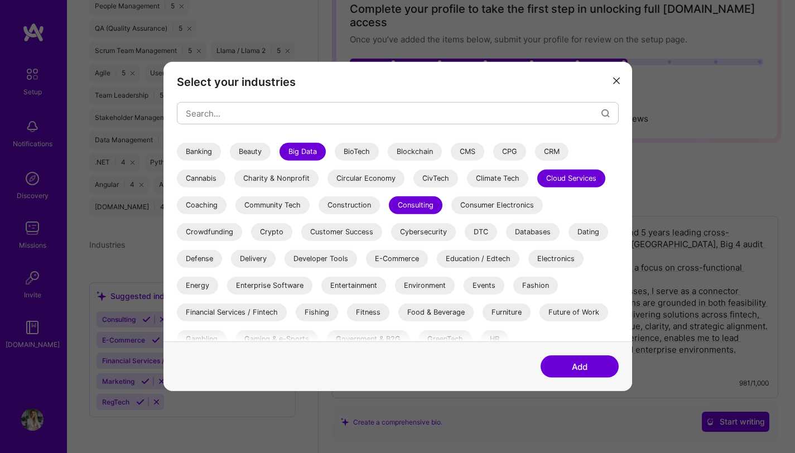
click at [283, 232] on div "Crypto" at bounding box center [271, 232] width 41 height 18
click at [540, 232] on div "Databases" at bounding box center [533, 232] width 54 height 18
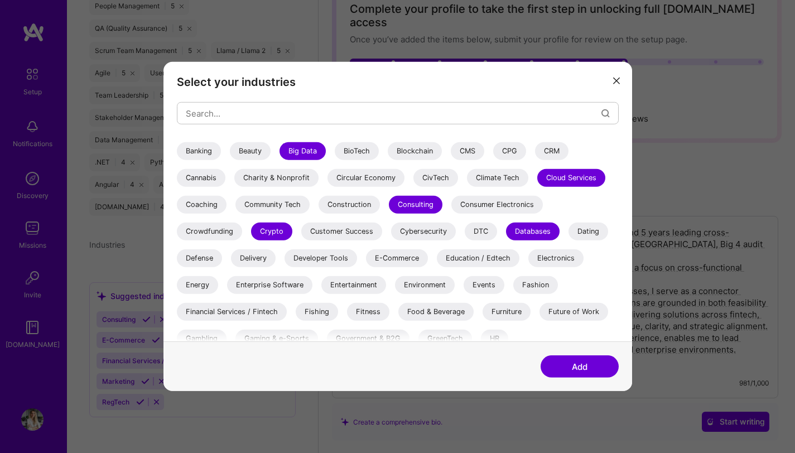
click at [409, 256] on div "E-Commerce" at bounding box center [397, 258] width 62 height 18
click at [481, 257] on div "Education / Edtech" at bounding box center [478, 258] width 83 height 18
click at [243, 286] on div "Enterprise Software" at bounding box center [269, 285] width 85 height 18
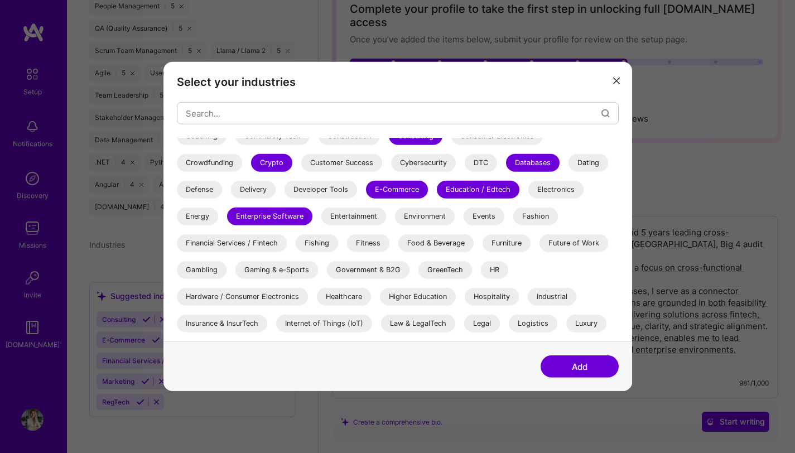
scroll to position [204, 0]
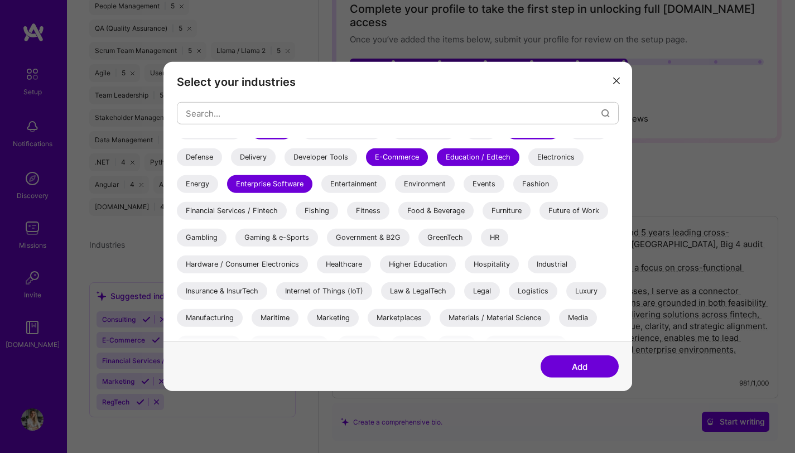
click at [271, 213] on div "Financial Services / Fintech" at bounding box center [232, 211] width 110 height 18
click at [495, 239] on div "HR" at bounding box center [494, 238] width 27 height 18
click at [350, 265] on div "Healthcare" at bounding box center [344, 265] width 54 height 18
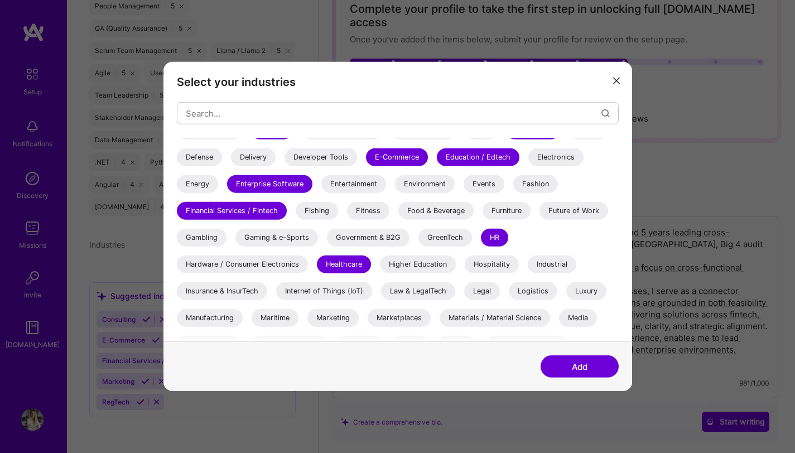
click at [399, 261] on div "Higher Education" at bounding box center [418, 265] width 76 height 18
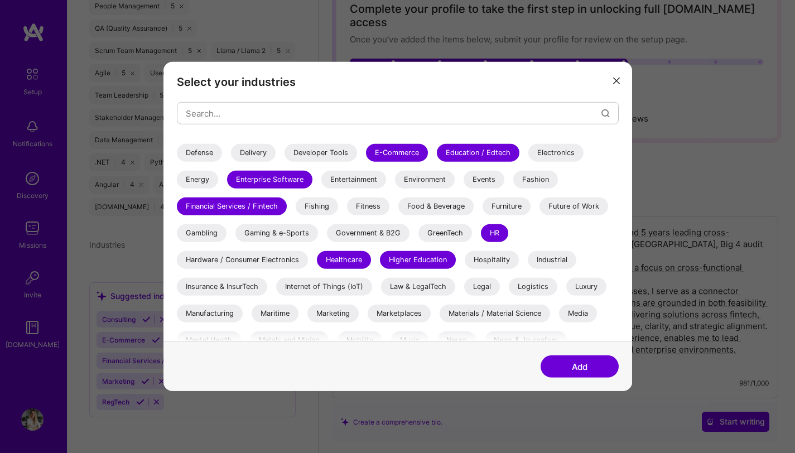
click at [238, 286] on div "Insurance & InsurTech" at bounding box center [222, 287] width 90 height 18
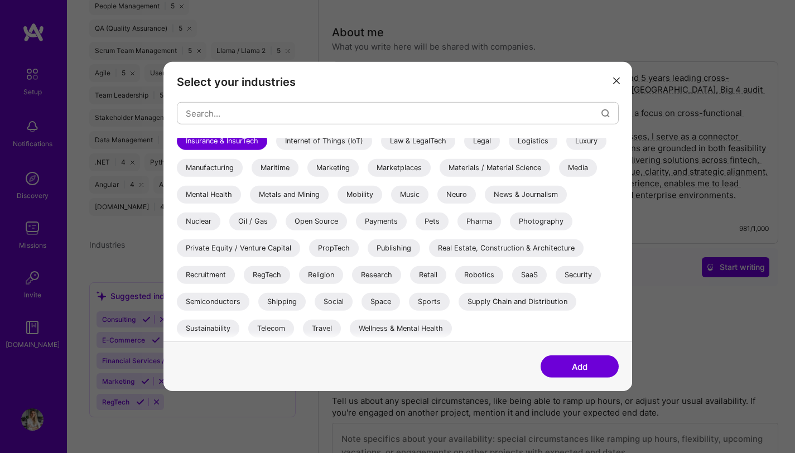
scroll to position [227, 0]
click at [591, 375] on button "Add" at bounding box center [580, 366] width 78 height 22
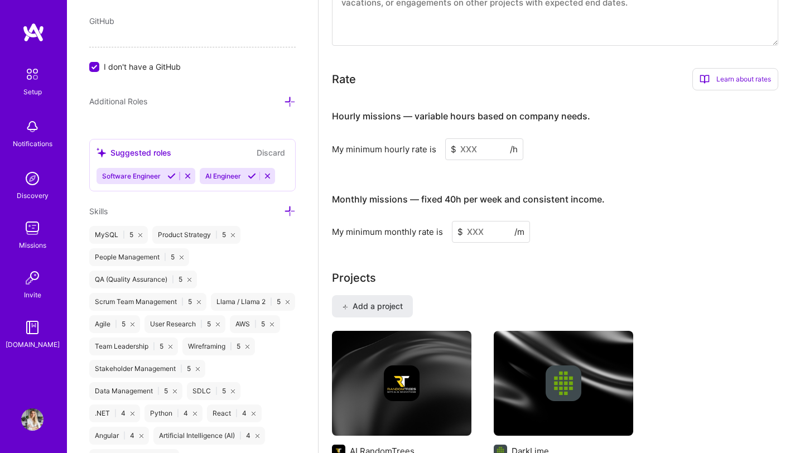
scroll to position [348, 0]
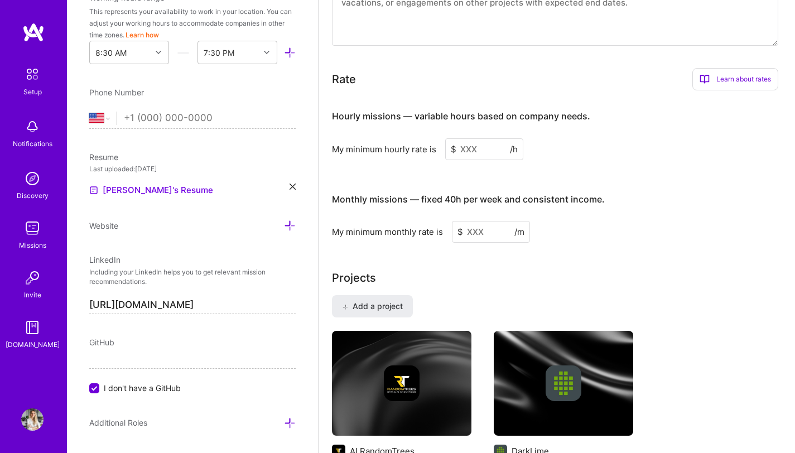
click at [478, 138] on input at bounding box center [484, 149] width 78 height 22
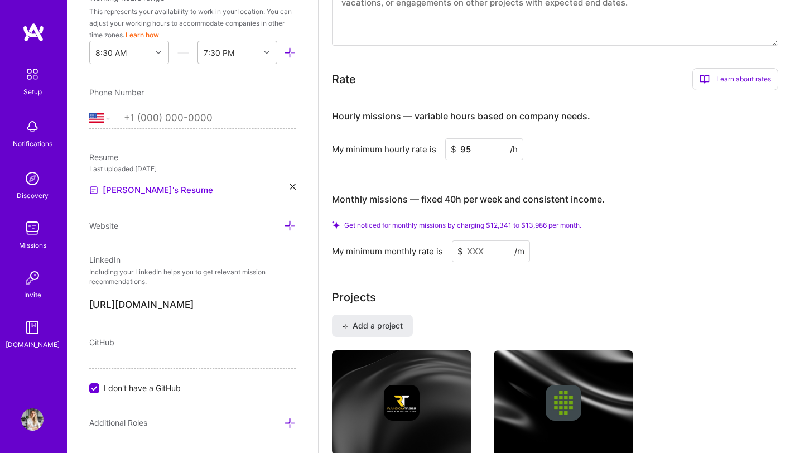
type input "95"
click at [480, 240] on input at bounding box center [491, 251] width 78 height 22
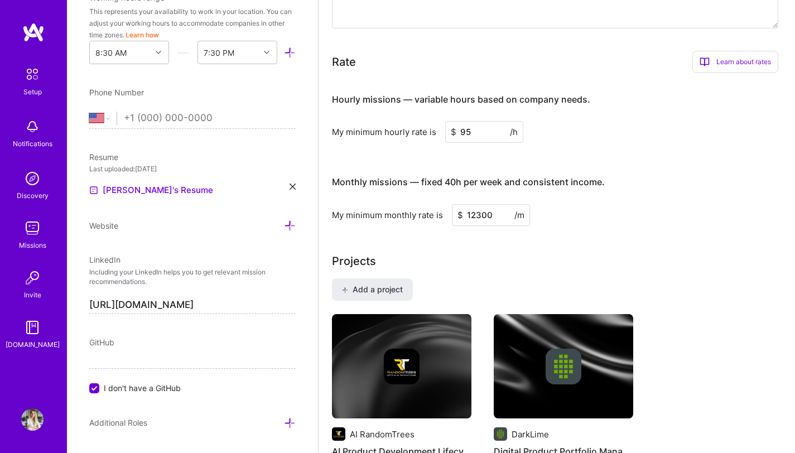
type input "12300"
click at [607, 253] on div "Projects" at bounding box center [557, 261] width 450 height 17
click at [480, 205] on input "12300" at bounding box center [491, 215] width 78 height 22
click at [440, 177] on div "Monthly missions — fixed 40h per week and consistent income." at bounding box center [468, 182] width 273 height 35
click at [479, 204] on input "12300" at bounding box center [491, 215] width 78 height 22
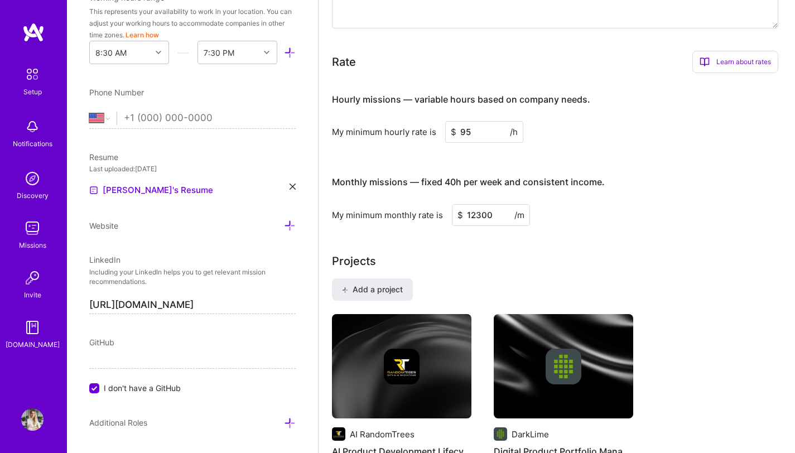
click at [478, 204] on input "12300" at bounding box center [491, 215] width 78 height 22
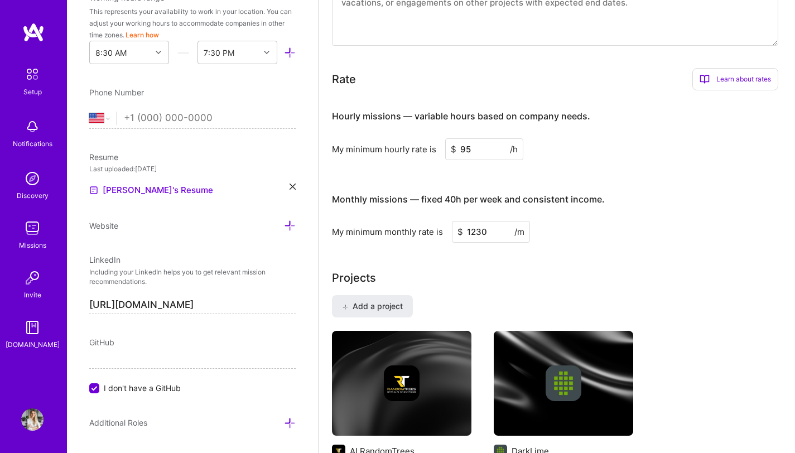
type input "12300"
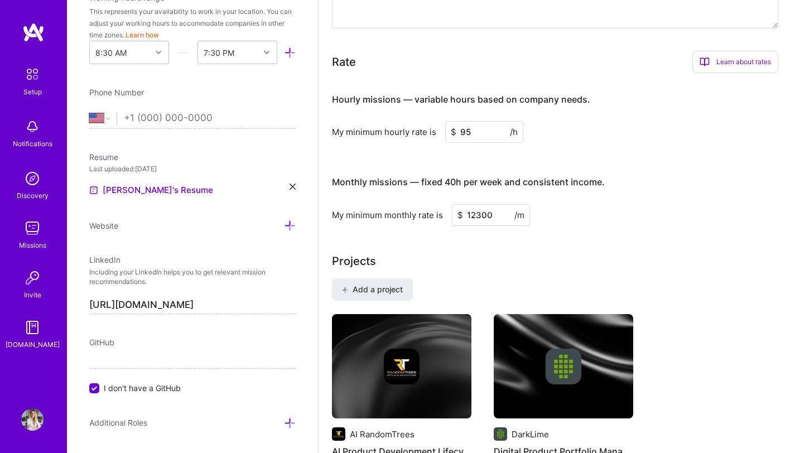
click at [665, 253] on div "Projects" at bounding box center [557, 261] width 450 height 17
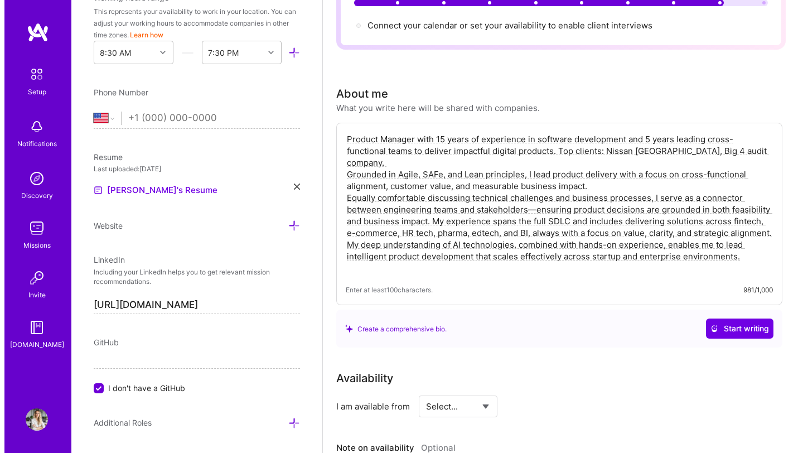
scroll to position [0, 0]
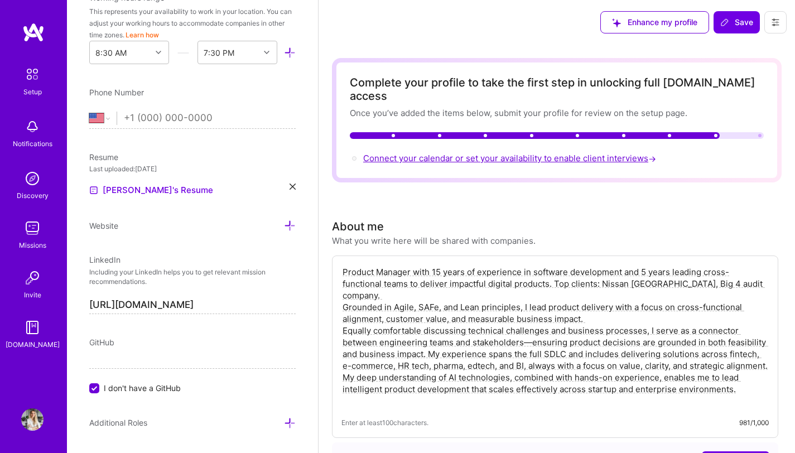
click at [507, 153] on span "Connect your calendar or set your availability to enable client interviews →" at bounding box center [510, 158] width 295 height 11
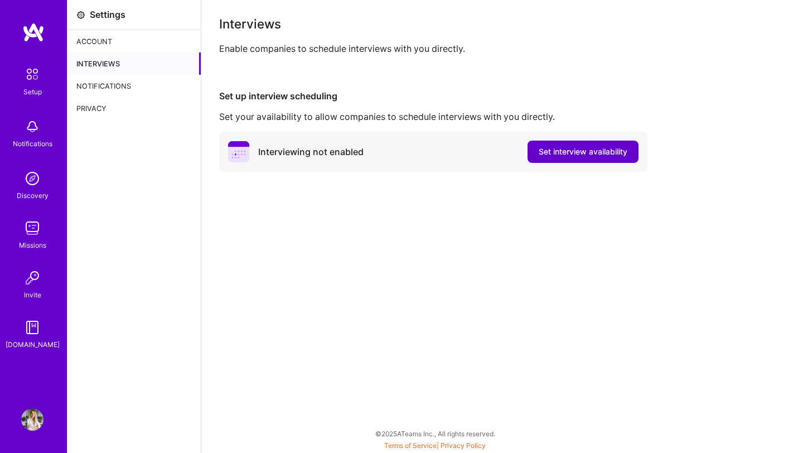
click at [555, 148] on span "Set interview availability" at bounding box center [583, 151] width 89 height 11
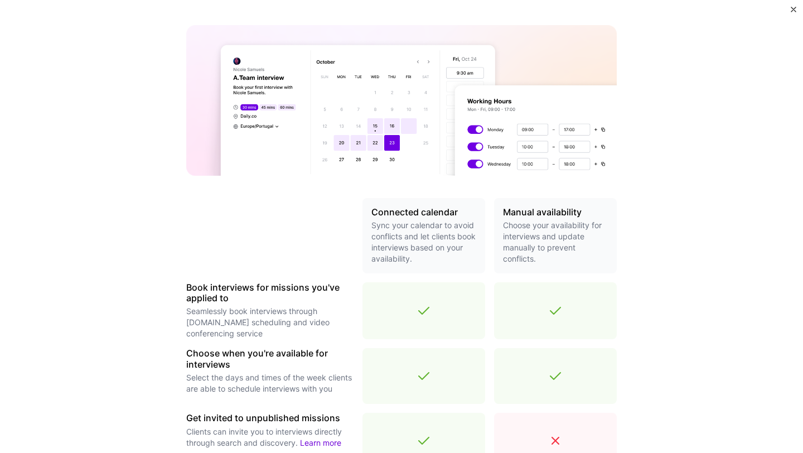
scroll to position [329, 0]
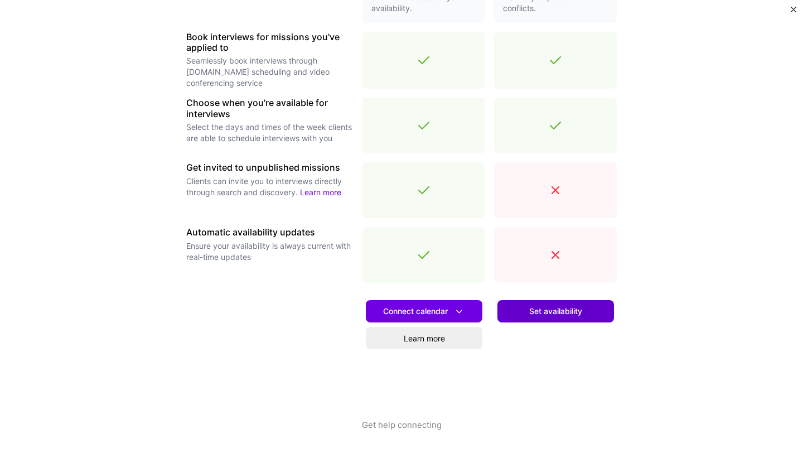
click at [570, 320] on button "Set availability" at bounding box center [556, 311] width 117 height 22
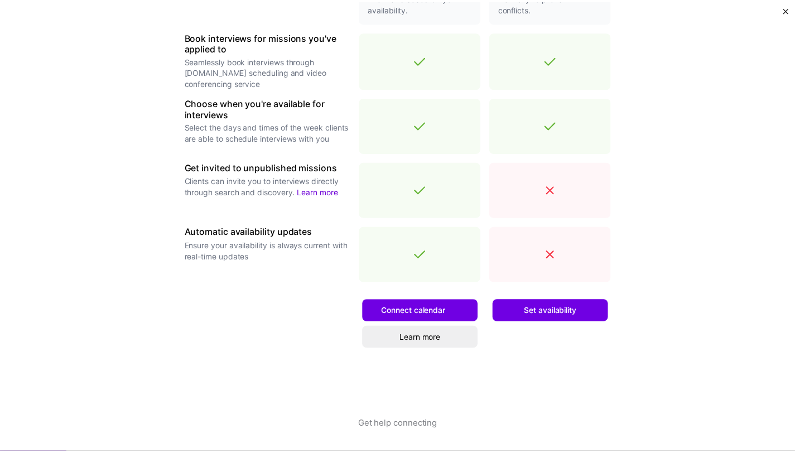
scroll to position [0, 0]
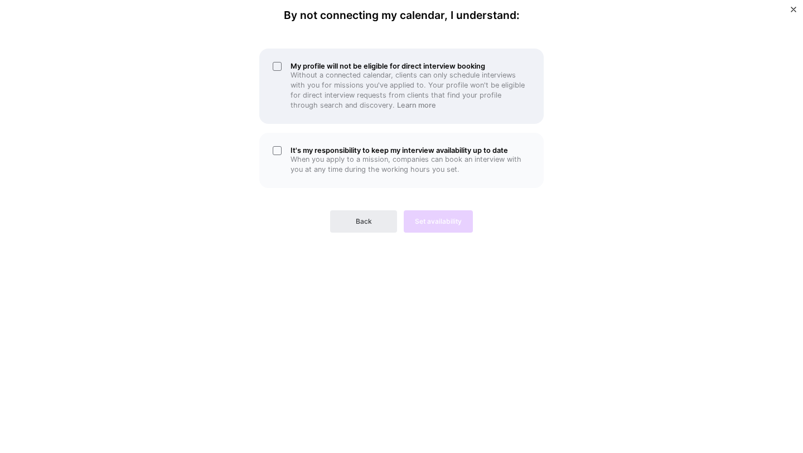
click at [403, 68] on h5 "My profile will not be eligible for direct interview booking" at bounding box center [411, 66] width 240 height 8
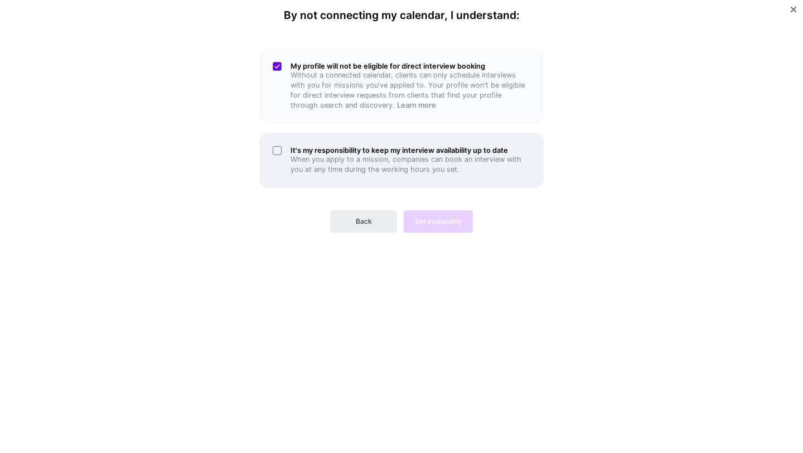
click at [338, 158] on p "When you apply to a mission, companies can book an interview with you at any ti…" at bounding box center [411, 165] width 240 height 20
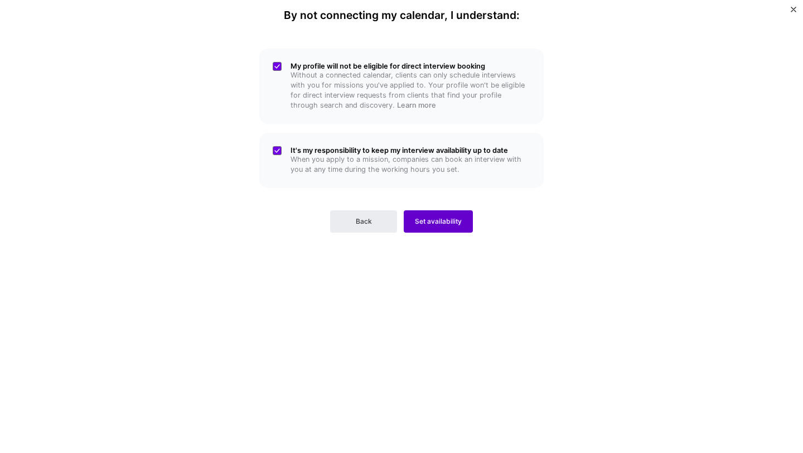
click at [452, 216] on button "Set availability" at bounding box center [438, 221] width 69 height 22
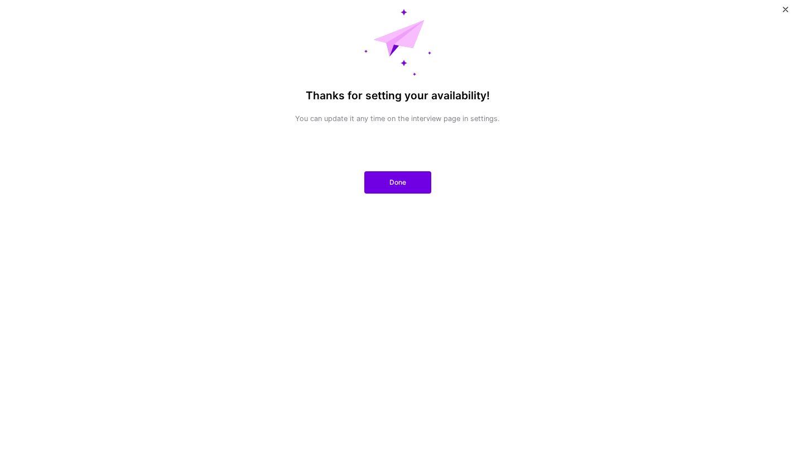
click at [389, 185] on button "Done" at bounding box center [397, 182] width 67 height 22
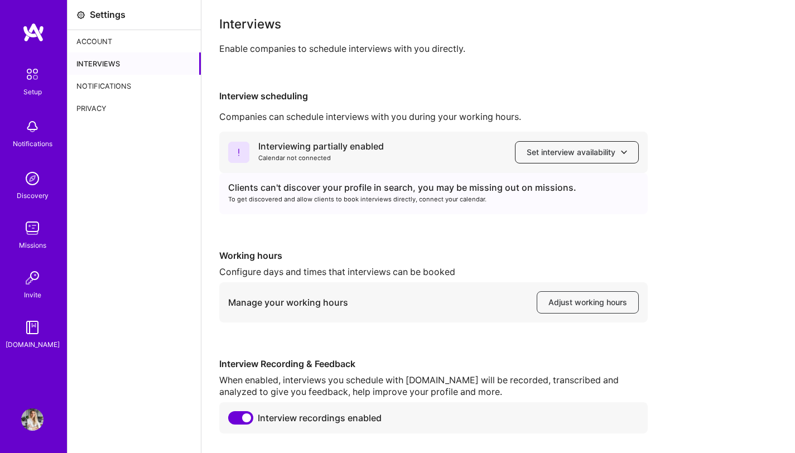
click at [547, 152] on span "Set interview availability" at bounding box center [577, 152] width 100 height 11
click at [424, 145] on div "Interviewing partially enabled Calendar not connected Set interview availability" at bounding box center [433, 152] width 429 height 41
click at [309, 152] on div "Calendar not connected" at bounding box center [321, 158] width 126 height 12
click at [555, 301] on span "Adjust working hours" at bounding box center [587, 302] width 79 height 11
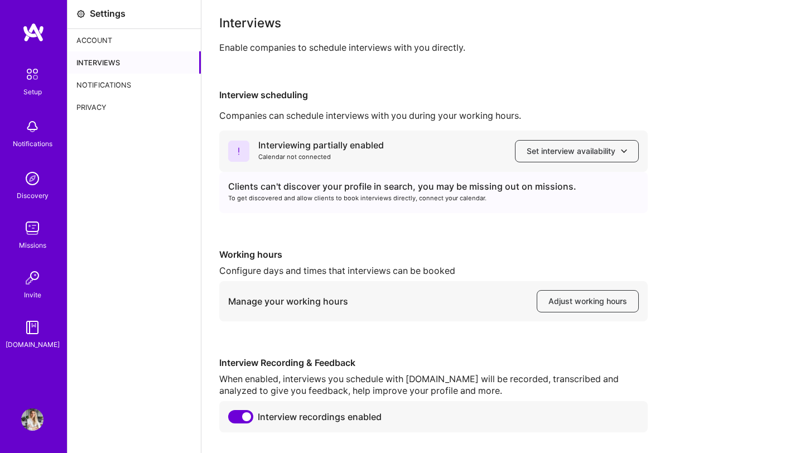
scroll to position [34, 0]
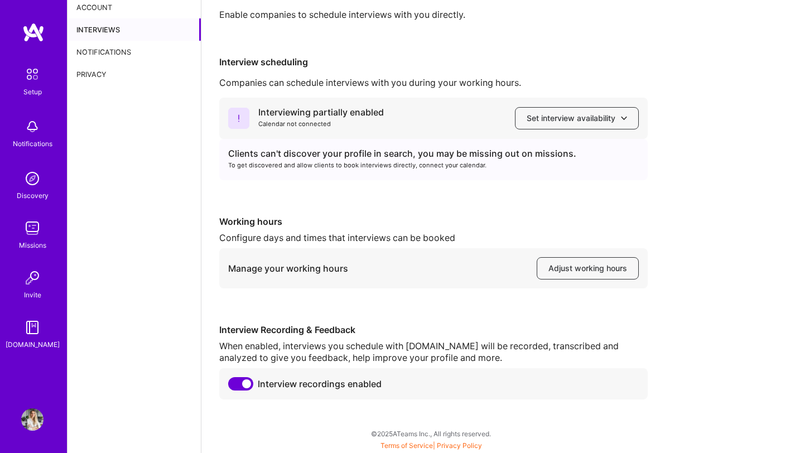
click at [38, 87] on div "Setup" at bounding box center [32, 92] width 18 height 12
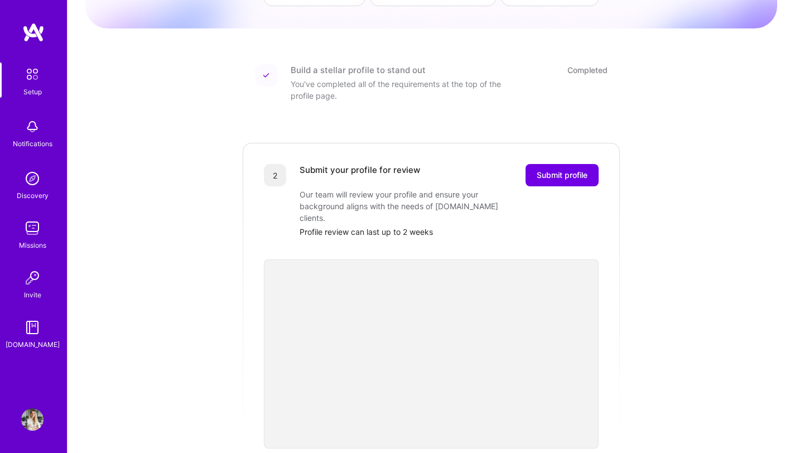
scroll to position [138, 0]
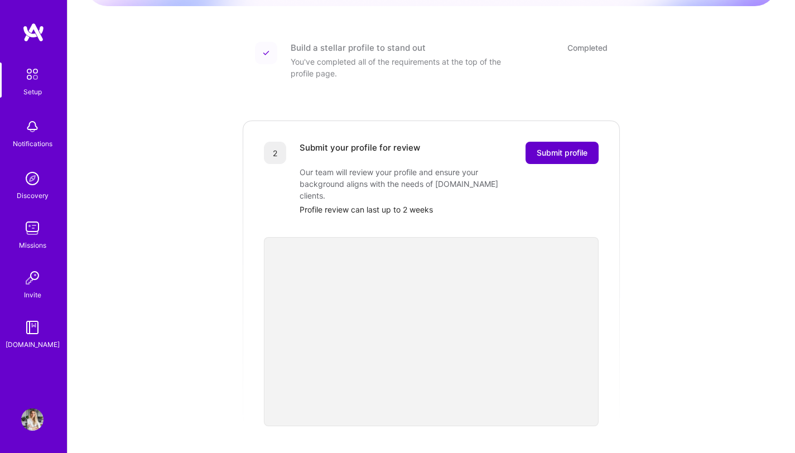
click at [551, 148] on button "Submit profile" at bounding box center [562, 153] width 73 height 22
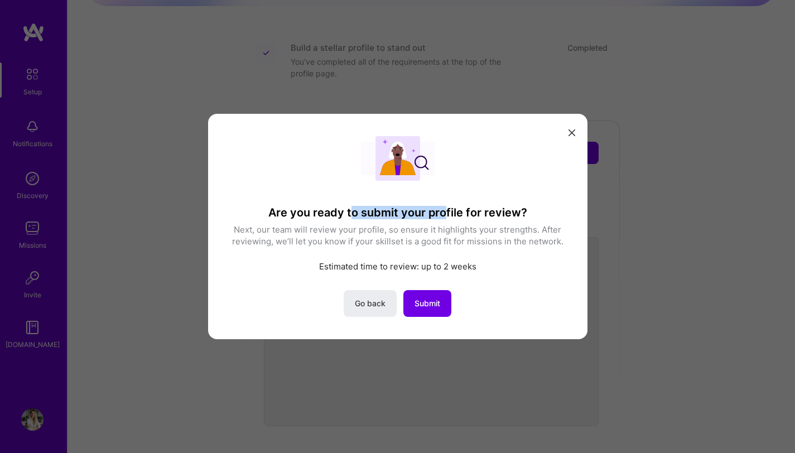
drag, startPoint x: 351, startPoint y: 209, endPoint x: 443, endPoint y: 221, distance: 92.8
click at [443, 215] on h3 "Are you ready to submit your profile for review?" at bounding box center [397, 212] width 335 height 13
drag, startPoint x: 283, startPoint y: 228, endPoint x: 371, endPoint y: 232, distance: 87.7
click at [371, 232] on p "Next, our team will review your profile, so ensure it highlights your strengths…" at bounding box center [397, 235] width 335 height 23
drag, startPoint x: 283, startPoint y: 245, endPoint x: 394, endPoint y: 243, distance: 111.6
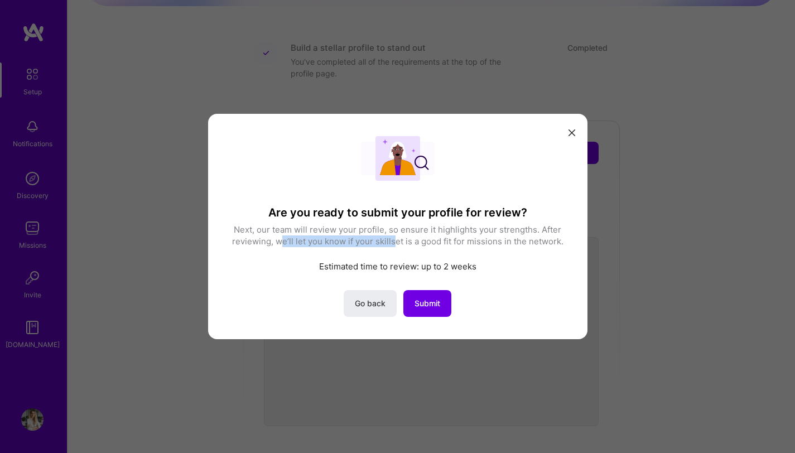
click at [394, 243] on p "Next, our team will review your profile, so ensure it highlights your strengths…" at bounding box center [397, 235] width 335 height 23
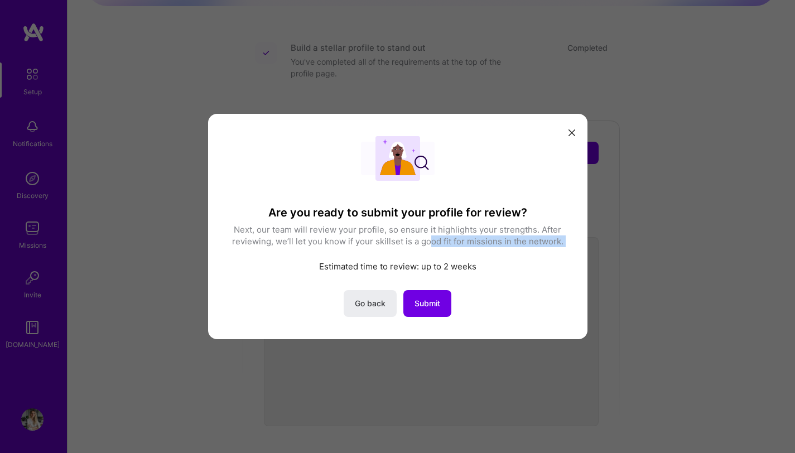
drag, startPoint x: 434, startPoint y: 244, endPoint x: 512, endPoint y: 262, distance: 80.7
click at [503, 256] on div "Are you ready to submit your profile for review? Next, our team will review you…" at bounding box center [397, 226] width 335 height 181
click at [421, 312] on button "Submit" at bounding box center [427, 303] width 48 height 27
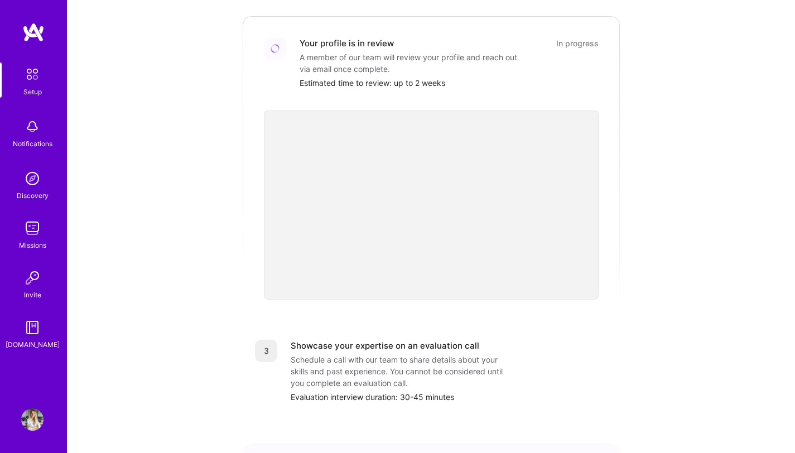
scroll to position [284, 0]
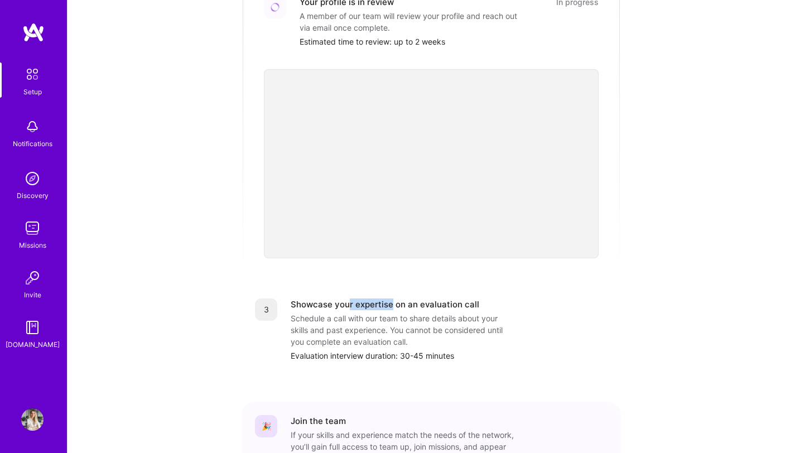
drag, startPoint x: 355, startPoint y: 295, endPoint x: 393, endPoint y: 295, distance: 37.9
click at [393, 299] on div "Showcase your expertise on an evaluation call" at bounding box center [385, 305] width 189 height 12
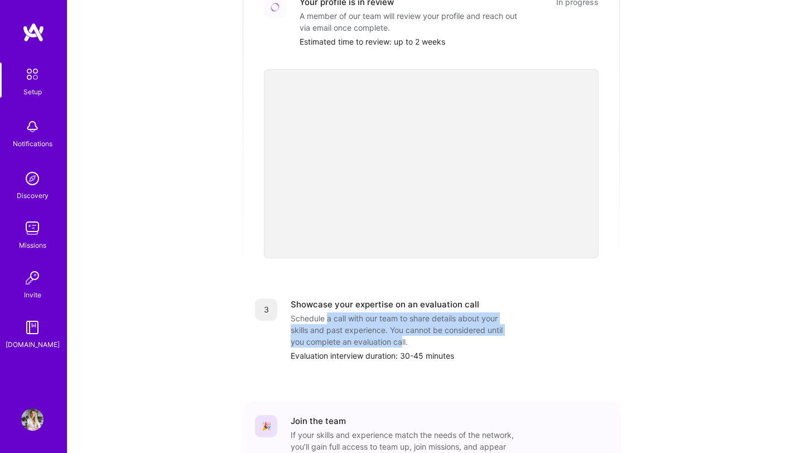
drag, startPoint x: 328, startPoint y: 305, endPoint x: 402, endPoint y: 324, distance: 76.6
click at [402, 324] on div "Schedule a call with our team to share details about your skills and past exper…" at bounding box center [402, 329] width 223 height 35
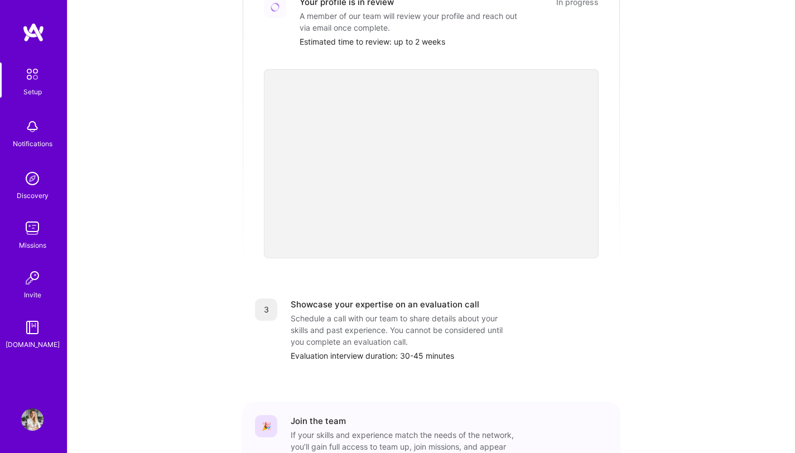
click at [433, 333] on div "Schedule a call with our team to share details about your skills and past exper…" at bounding box center [402, 329] width 223 height 35
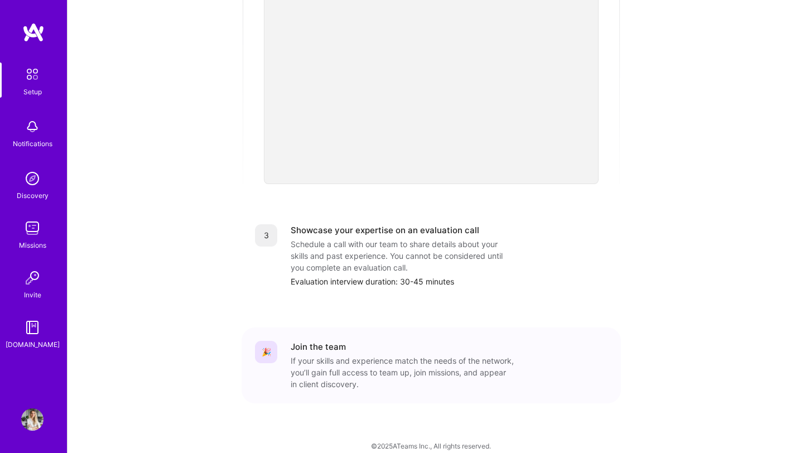
scroll to position [355, 0]
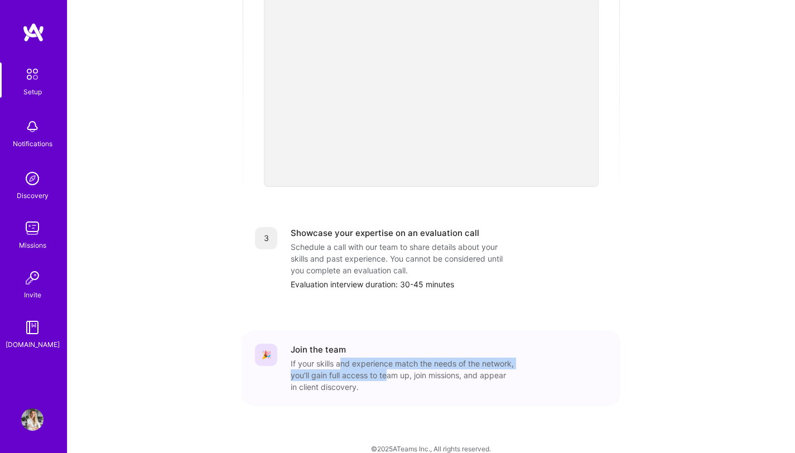
drag, startPoint x: 340, startPoint y: 351, endPoint x: 424, endPoint y: 360, distance: 84.7
click at [423, 360] on div "If your skills and experience match the needs of the network, you’ll gain full …" at bounding box center [402, 375] width 223 height 35
drag, startPoint x: 439, startPoint y: 369, endPoint x: 420, endPoint y: 367, distance: 19.2
click at [439, 369] on div "If your skills and experience match the needs of the network, you’ll gain full …" at bounding box center [402, 375] width 223 height 35
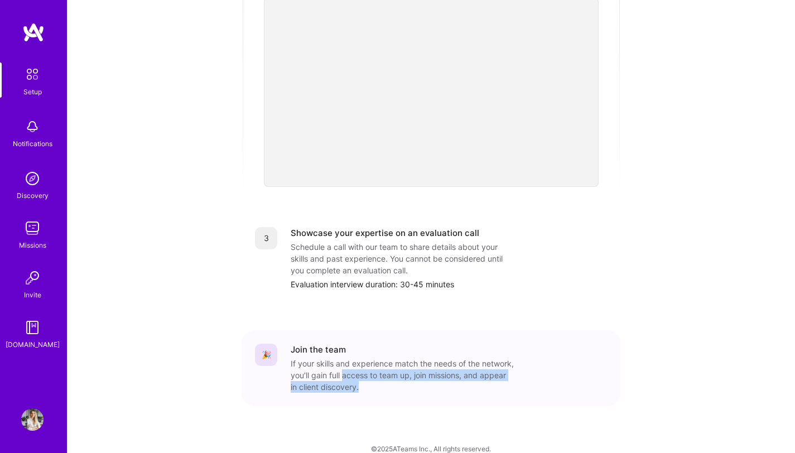
drag, startPoint x: 378, startPoint y: 365, endPoint x: 426, endPoint y: 370, distance: 48.3
click at [426, 370] on div "If your skills and experience match the needs of the network, you’ll gain full …" at bounding box center [402, 375] width 223 height 35
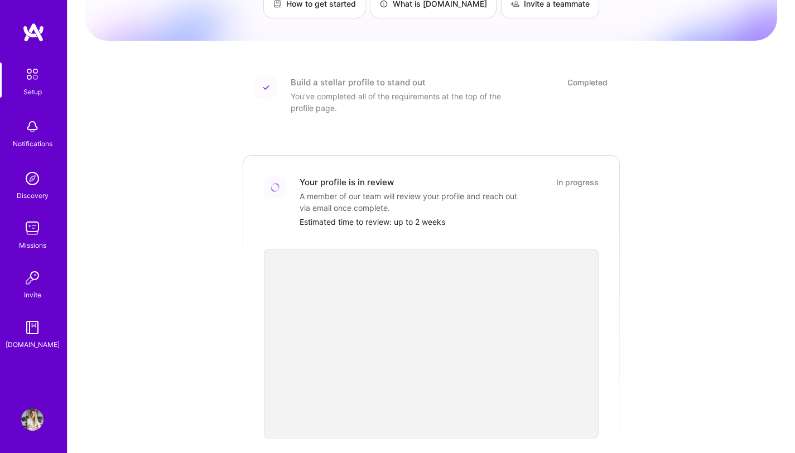
scroll to position [0, 0]
